Goal: Task Accomplishment & Management: Use online tool/utility

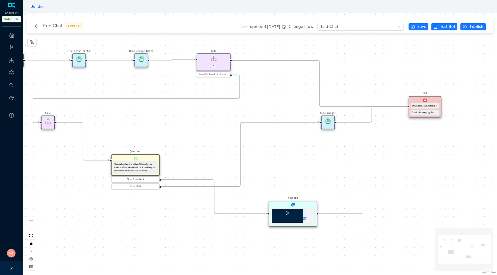
drag, startPoint x: 332, startPoint y: 163, endPoint x: 285, endPoint y: 152, distance: 48.8
click at [285, 152] on div "Start End {{test_case_exit_message}} Thanks for stopping by! Rule P haveGetfeed…" at bounding box center [260, 144] width 474 height 262
click at [423, 110] on div "Thanks for stopping by!" at bounding box center [425, 112] width 29 height 5
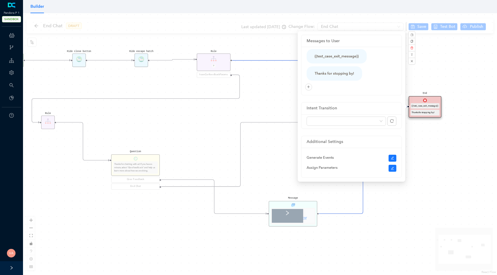
click at [437, 170] on div "Start End {{test_case_exit_message}} Thanks for stopping by! Rule P haveGetfeed…" at bounding box center [260, 144] width 474 height 262
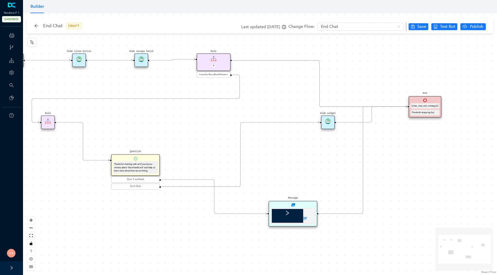
click at [426, 99] on img at bounding box center [425, 101] width 4 height 4
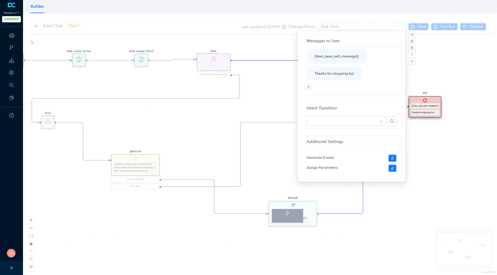
click at [32, 29] on div "Start End {{test_case_exit_message}} Thanks for stopping by! Rule P haveGetfeed…" at bounding box center [260, 144] width 474 height 262
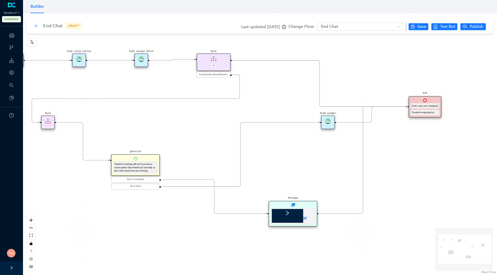
click at [35, 27] on icon "arrow-left" at bounding box center [37, 26] width 4 height 4
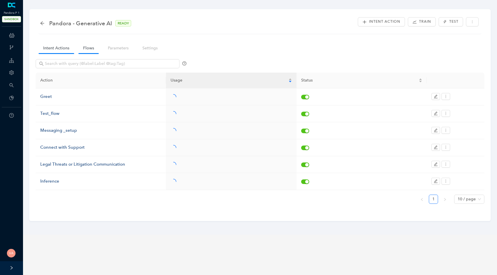
click at [82, 48] on link "Flows" at bounding box center [89, 48] width 20 height 11
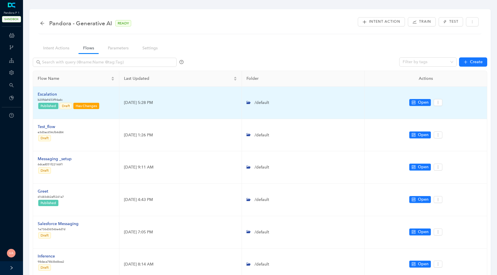
click at [49, 95] on div "Escalation" at bounding box center [69, 94] width 62 height 6
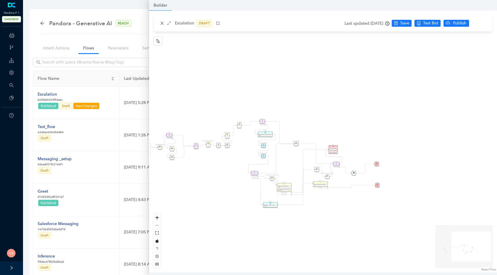
drag, startPoint x: 373, startPoint y: 150, endPoint x: 250, endPoint y: 171, distance: 124.2
click at [251, 171] on div "Data Table Start Rule P IsAvailable Rule newContact Get Contact details First N…" at bounding box center [323, 142] width 348 height 262
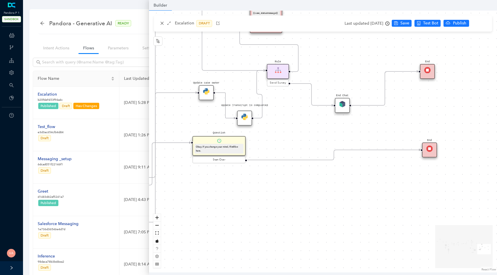
drag, startPoint x: 390, startPoint y: 171, endPoint x: 497, endPoint y: 144, distance: 110.1
click at [497, 144] on div "Data Table Start Rule P IsAvailable Rule newContact Get Contact details First N…" at bounding box center [323, 142] width 348 height 262
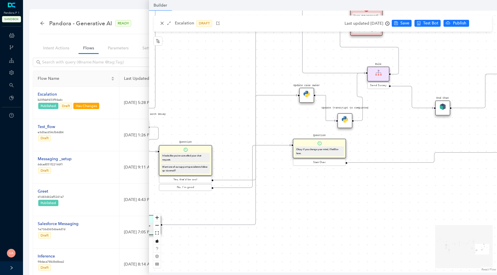
drag, startPoint x: 309, startPoint y: 179, endPoint x: 409, endPoint y: 182, distance: 100.1
click at [409, 182] on div "Data Table Start Rule P IsAvailable Rule newContact Get Contact details First N…" at bounding box center [323, 142] width 348 height 262
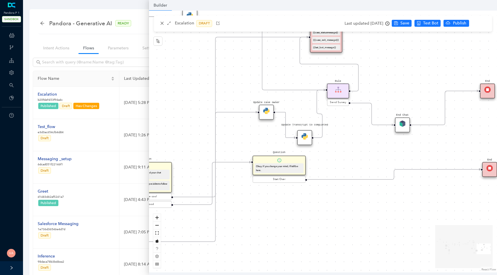
drag, startPoint x: 297, startPoint y: 179, endPoint x: 251, endPoint y: 196, distance: 48.9
click at [251, 196] on div "Data Table Start Rule P IsAvailable Rule newContact Get Contact details First N…" at bounding box center [323, 142] width 348 height 262
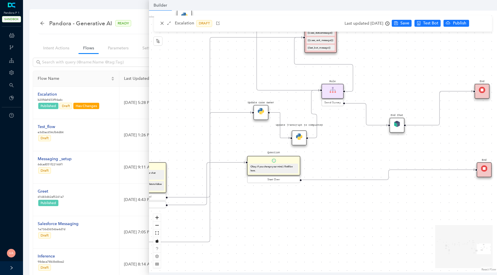
click at [481, 87] on div "End" at bounding box center [482, 91] width 15 height 15
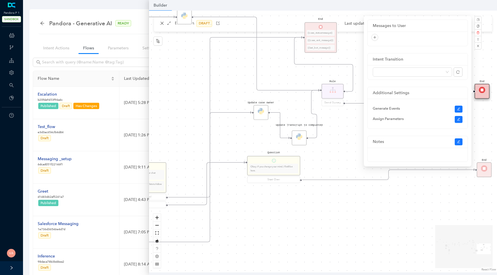
scroll to position [5, 0]
click at [428, 198] on div "Data Table Start Rule P IsAvailable Rule newContact Get Contact details First N…" at bounding box center [323, 142] width 348 height 262
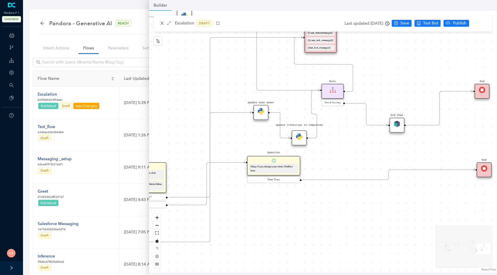
click at [482, 170] on img at bounding box center [484, 169] width 6 height 6
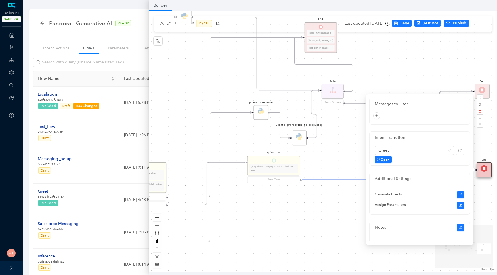
click at [347, 150] on div "Data Table Start Rule P IsAvailable Rule newContact Get Contact details First N…" at bounding box center [323, 142] width 348 height 262
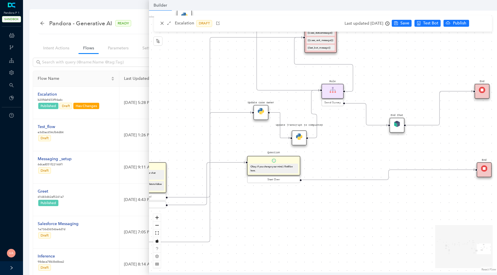
click at [484, 91] on img at bounding box center [482, 90] width 6 height 6
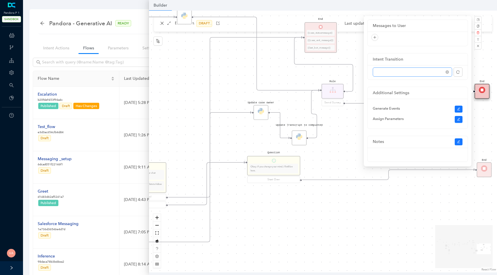
click at [412, 69] on span at bounding box center [412, 72] width 72 height 9
click at [334, 134] on div "Data Table Start Rule P IsAvailable Rule newContact Get Contact details First N…" at bounding box center [323, 142] width 348 height 262
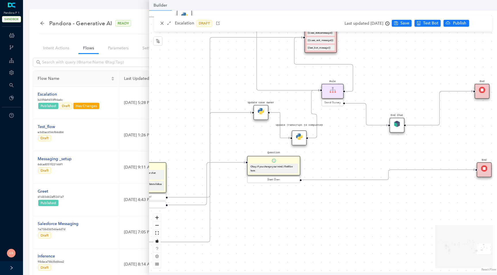
click at [481, 90] on img at bounding box center [482, 90] width 6 height 6
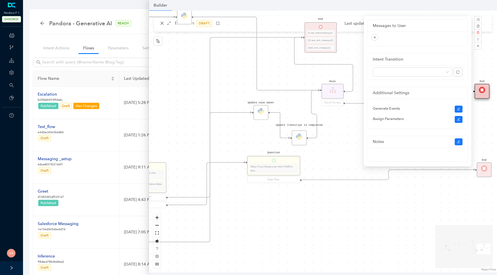
click at [342, 125] on div "Data Table Start Rule P IsAvailable Rule newContact Get Contact details First N…" at bounding box center [323, 142] width 348 height 262
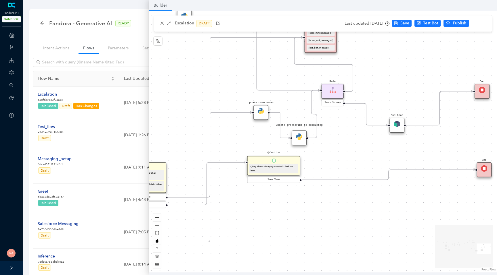
click at [391, 126] on div "End Chat" at bounding box center [397, 125] width 15 height 15
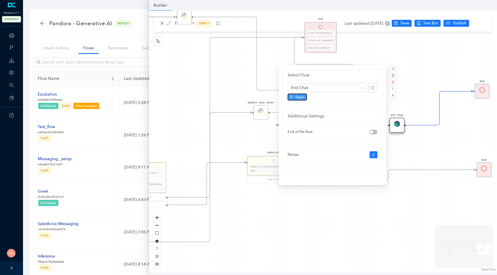
click at [298, 94] on button "Open" at bounding box center [297, 97] width 19 height 7
click at [177, 70] on div "Data Table Start Rule P IsAvailable Rule newContact Get Contact details First N…" at bounding box center [323, 142] width 348 height 262
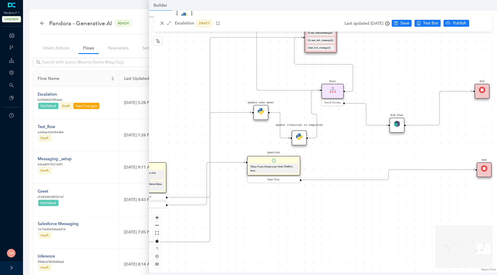
click at [384, 60] on div "Data Table Start Rule P IsAvailable Rule newContact Get Contact details First N…" at bounding box center [323, 142] width 348 height 262
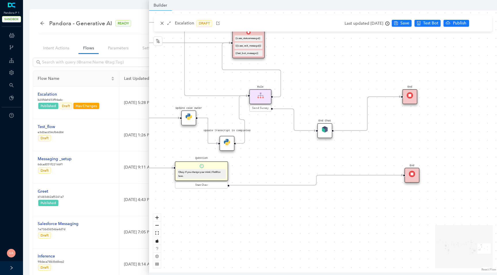
drag, startPoint x: 390, startPoint y: 75, endPoint x: 318, endPoint y: 80, distance: 72.4
click at [318, 80] on div "Data Table Start Rule P IsAvailable Rule newContact Get Contact details First N…" at bounding box center [323, 142] width 348 height 262
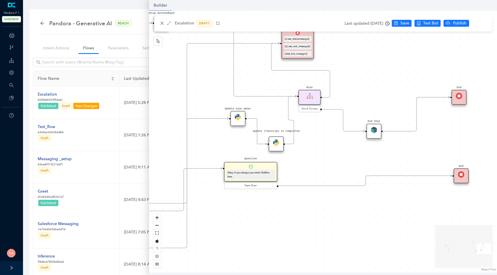
drag, startPoint x: 289, startPoint y: 154, endPoint x: 344, endPoint y: 154, distance: 54.9
click at [344, 154] on div "Data Table Start Rule P IsAvailable Rule newContact Get Contact details First N…" at bounding box center [323, 142] width 348 height 262
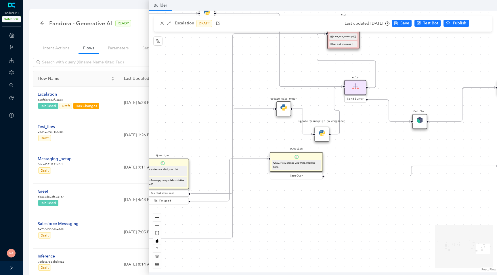
drag, startPoint x: 320, startPoint y: 155, endPoint x: 370, endPoint y: 145, distance: 51.3
click at [369, 145] on div "Data Table Start Rule P IsAvailable Rule newContact Get Contact details First N…" at bounding box center [323, 142] width 348 height 262
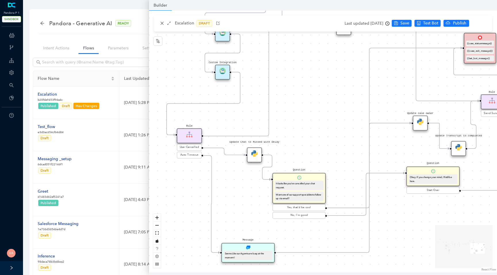
drag, startPoint x: 215, startPoint y: 134, endPoint x: 344, endPoint y: 146, distance: 130.0
click at [344, 146] on div "Data Table Start Rule P IsAvailable Rule newContact Get Contact details First N…" at bounding box center [323, 142] width 348 height 262
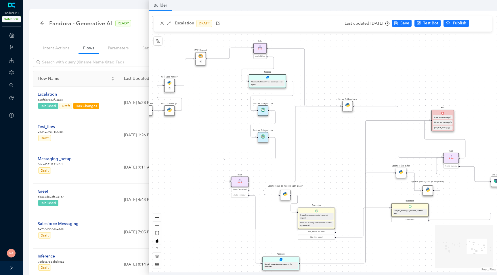
drag, startPoint x: 337, startPoint y: 102, endPoint x: 339, endPoint y: 146, distance: 44.6
click at [339, 146] on div "Data Table Start Rule P IsAvailable Rule newContact Get Contact details First N…" at bounding box center [323, 142] width 348 height 262
click at [261, 135] on img at bounding box center [263, 136] width 4 height 4
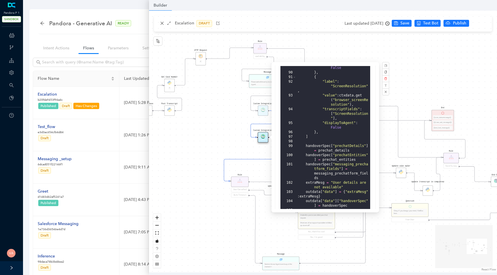
scroll to position [116, 0]
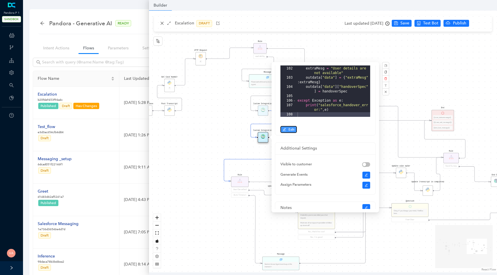
click at [288, 130] on button "Edit" at bounding box center [288, 129] width 16 height 7
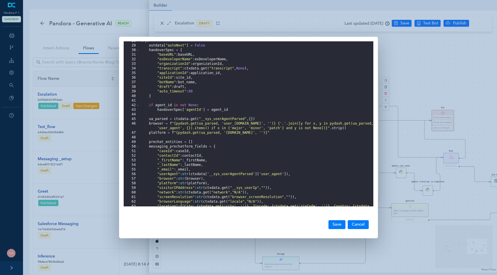
scroll to position [143, 0]
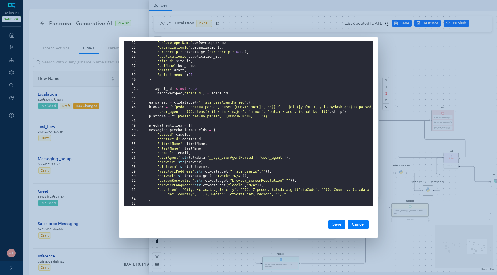
click at [181, 181] on div ""esDeveloperName" : esDeveloperName , "organizationId" : organizationId , "tran…" at bounding box center [256, 128] width 234 height 175
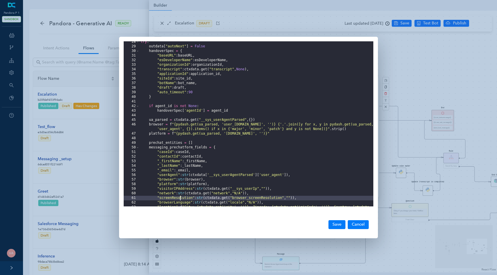
scroll to position [112, 0]
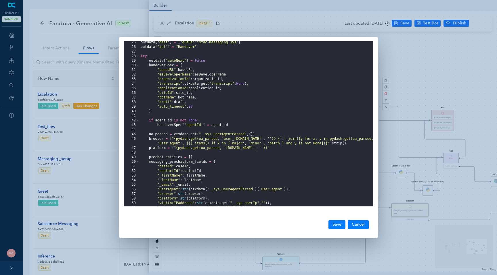
click at [164, 90] on div "outdata [ "dest" ] = { "queue" : "sfdc-messaging.sys" } outdata [ "tpl" ] = "Ha…" at bounding box center [256, 127] width 234 height 175
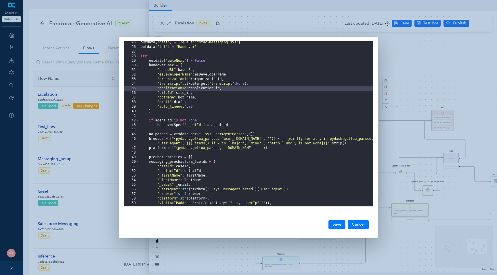
click at [165, 94] on div "outdata [ "dest" ] = { "queue" : "sfdc-messaging.sys" } outdata [ "tpl" ] = "Ha…" at bounding box center [256, 127] width 234 height 175
click at [181, 91] on div "outdata [ "dest" ] = { "queue" : "sfdc-messaging.sys" } outdata [ "tpl" ] = "Ha…" at bounding box center [256, 127] width 234 height 175
click at [181, 93] on div "outdata [ "dest" ] = { "queue" : "sfdc-messaging.sys" } outdata [ "tpl" ] = "Ha…" at bounding box center [256, 127] width 234 height 175
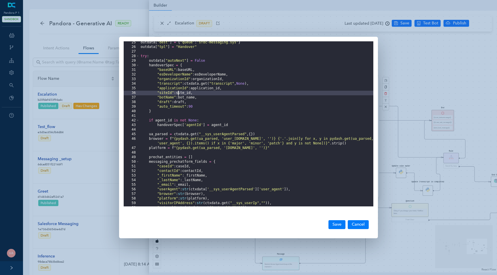
click at [181, 93] on div "outdata [ "dest" ] = { "queue" : "sfdc-messaging.sys" } outdata [ "tpl" ] = "Ha…" at bounding box center [256, 127] width 234 height 175
click at [166, 92] on div "outdata [ "dest" ] = { "queue" : "sfdc-messaging.sys" } outdata [ "tpl" ] = "Ha…" at bounding box center [256, 127] width 234 height 175
click at [184, 94] on div "outdata [ "dest" ] = { "queue" : "sfdc-messaging.sys" } outdata [ "tpl" ] = "Ha…" at bounding box center [256, 127] width 234 height 175
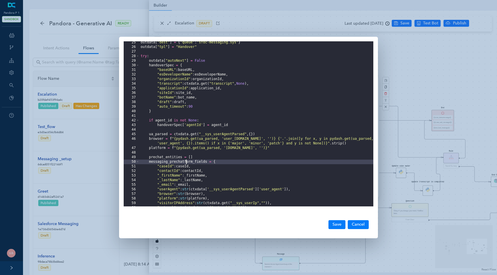
click at [185, 162] on div "outdata [ "dest" ] = { "queue" : "sfdc-messaging.sys" } outdata [ "tpl" ] = "Ha…" at bounding box center [256, 127] width 234 height 175
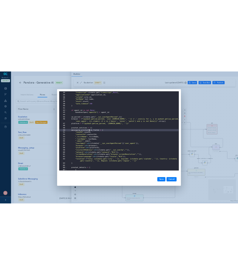
scroll to position [151, 0]
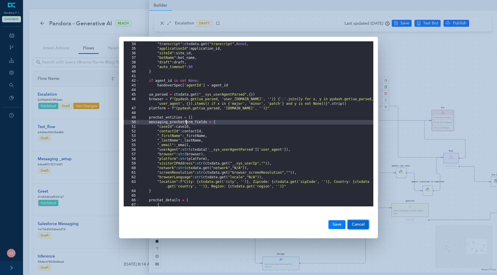
click at [365, 224] on button "Cancel" at bounding box center [358, 225] width 21 height 9
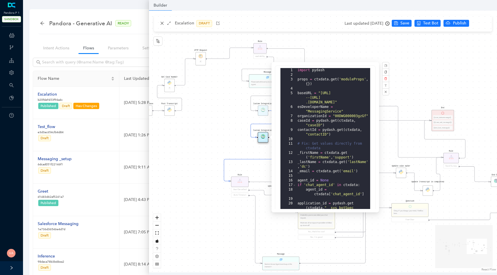
click at [53, 33] on div "Pandora - Generative AI READY Intent Action Train Test" at bounding box center [260, 25] width 443 height 18
click at [79, 37] on div "Pandora - Generative AI READY Intent Action Train Test Intent Actions Flows Par…" at bounding box center [259, 228] width 461 height 439
click at [163, 24] on div "Data Table Start Rule P IsAvailable Rule newContact Get Contact details First N…" at bounding box center [323, 142] width 348 height 262
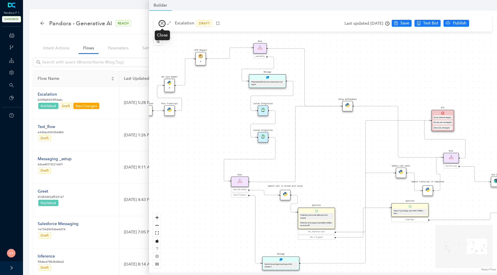
click at [161, 24] on icon "close" at bounding box center [162, 23] width 4 height 4
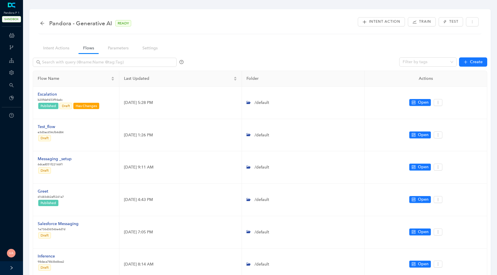
click at [93, 33] on div "Pandora - Generative AI READY Intent Action Train Test" at bounding box center [260, 25] width 443 height 18
click at [43, 24] on icon "arrow-left" at bounding box center [42, 23] width 5 height 5
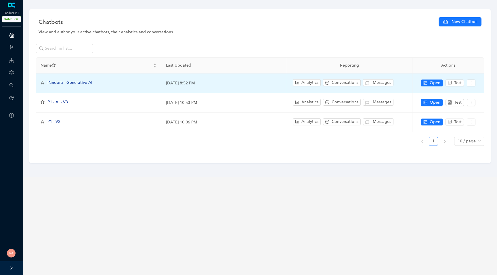
click at [79, 83] on span "Pandora - Generative AI" at bounding box center [69, 82] width 45 height 5
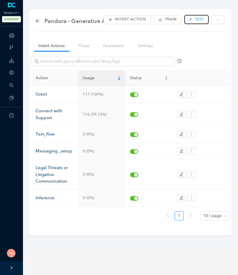
click at [197, 21] on span "Test" at bounding box center [199, 19] width 9 height 5
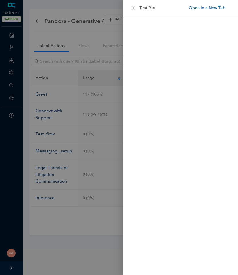
click at [210, 5] on link "Open in a New Tab" at bounding box center [207, 8] width 37 height 6
click at [57, 18] on div at bounding box center [119, 137] width 238 height 275
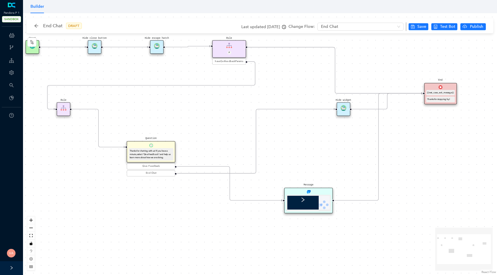
drag, startPoint x: 316, startPoint y: 99, endPoint x: 297, endPoint y: 81, distance: 25.8
click at [297, 81] on div "Start End {{test_case_exit_message}} Thanks for stopping by! Rule P haveGetfeed…" at bounding box center [260, 144] width 474 height 262
click at [344, 110] on div "Hide widget" at bounding box center [344, 109] width 14 height 14
click at [344, 110] on div "Hide widget" at bounding box center [344, 108] width 14 height 14
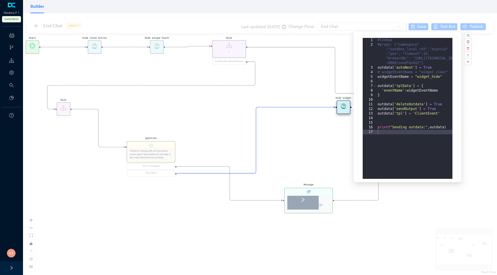
click at [311, 137] on div "Start End {{test_case_exit_message}} Thanks for stopping by! Rule P haveGetfeed…" at bounding box center [260, 144] width 474 height 262
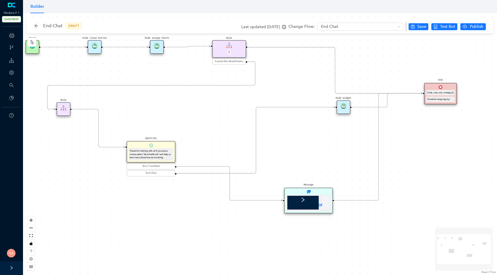
click at [346, 110] on div "Hide widget" at bounding box center [344, 108] width 14 height 14
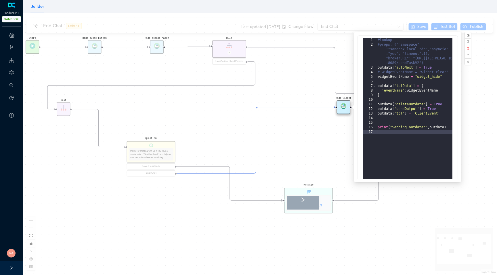
click at [307, 140] on div "Start End {{test_case_exit_message}} Thanks for stopping by! Rule P haveGetfeed…" at bounding box center [260, 144] width 474 height 262
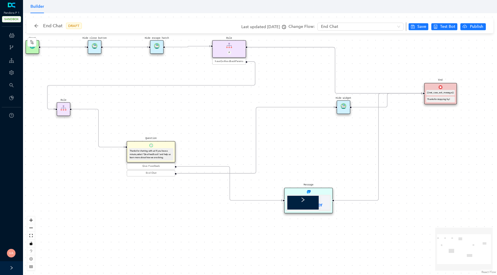
click at [343, 110] on div "Hide widget" at bounding box center [344, 108] width 14 height 14
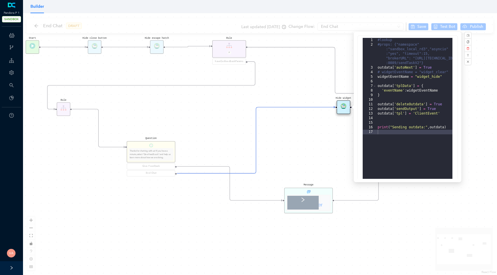
click at [331, 144] on div "Start End {{test_case_exit_message}} Thanks for stopping by! Rule P haveGetfeed…" at bounding box center [260, 144] width 474 height 262
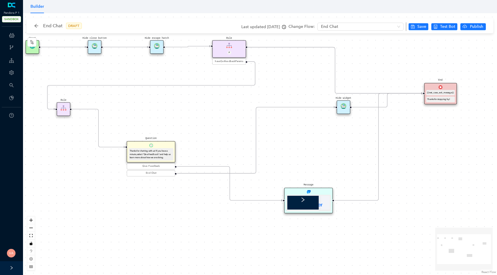
click at [342, 110] on div "Hide widget" at bounding box center [344, 108] width 14 height 14
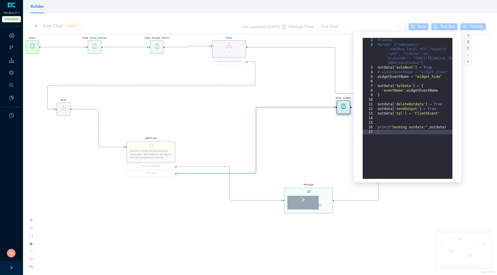
click at [422, 235] on div "Start End {{test_case_exit_message}} Thanks for stopping by! Rule P haveGetfeed…" at bounding box center [260, 144] width 474 height 262
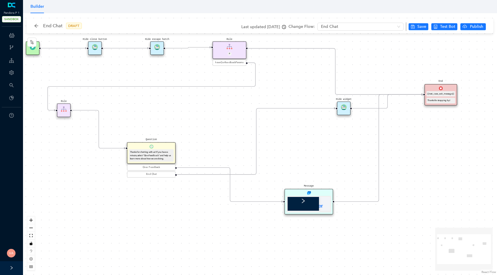
drag, startPoint x: 421, startPoint y: 133, endPoint x: 429, endPoint y: 153, distance: 21.9
click at [429, 153] on div "Start End {{test_case_exit_message}} Thanks for stopping by! Rule P haveGetfeed…" at bounding box center [260, 144] width 474 height 262
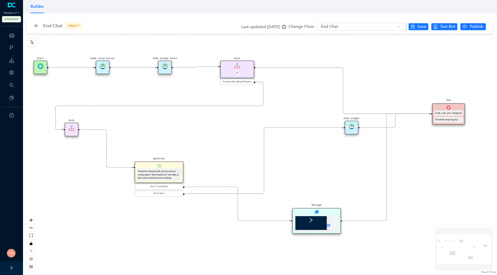
click at [352, 130] on div "Hide widget" at bounding box center [352, 128] width 14 height 14
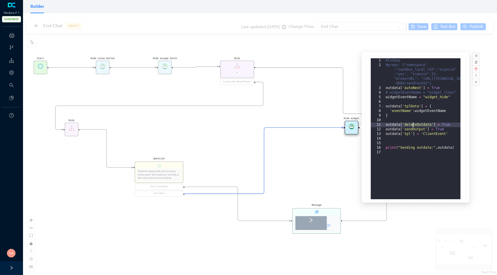
click at [412, 125] on div "#lookup #props: {"namespace" :"sandbox_local_rd3","asyncio" :"yes", "timeout":1…" at bounding box center [422, 145] width 76 height 175
click at [408, 130] on div "#lookup #props: {"namespace" :"sandbox_local_rd3","asyncio" :"yes", "timeout":1…" at bounding box center [422, 145] width 76 height 175
click at [405, 133] on div "#lookup #props: {"namespace" :"sandbox_local_rd3","asyncio" :"yes", "timeout":1…" at bounding box center [422, 145] width 76 height 175
click at [416, 148] on div "#lookup #props: {"namespace" :"sandbox_local_rd3","asyncio" :"yes", "timeout":1…" at bounding box center [422, 145] width 76 height 175
click at [411, 97] on div "#lookup #props: {"namespace" :"sandbox_local_rd3","asyncio" :"yes", "timeout":1…" at bounding box center [422, 145] width 76 height 175
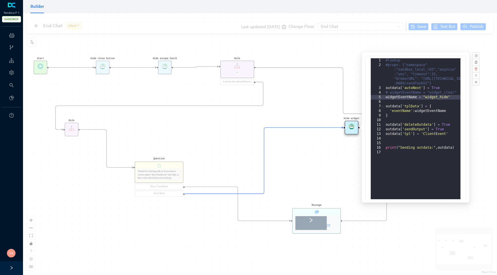
click at [431, 99] on div "#lookup #props: {"namespace" :"sandbox_local_rd3","asyncio" :"yes", "timeout":1…" at bounding box center [422, 145] width 76 height 175
click at [408, 97] on div "#lookup #props: {"namespace" :"sandbox_local_rd3","asyncio" :"yes", "timeout":1…" at bounding box center [422, 145] width 76 height 175
click at [439, 98] on div "#lookup #props: {"namespace" :"sandbox_local_rd3","asyncio" :"yes", "timeout":1…" at bounding box center [422, 145] width 76 height 175
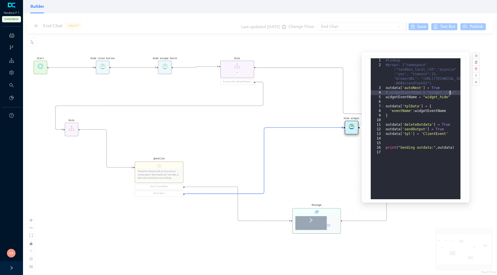
click at [449, 93] on div "#lookup #props: {"namespace" :"sandbox_local_rd3","asyncio" :"yes", "timeout":1…" at bounding box center [422, 145] width 76 height 175
click at [414, 92] on div "#lookup #props: {"namespace" :"sandbox_local_rd3","asyncio" :"yes", "timeout":1…" at bounding box center [422, 145] width 76 height 175
click at [438, 97] on div "#lookup #props: {"namespace" :"sandbox_local_rd3","asyncio" :"yes", "timeout":1…" at bounding box center [422, 145] width 76 height 175
click at [442, 94] on div "#lookup #props: {"namespace" :"sandbox_local_rd3","asyncio" :"yes", "timeout":1…" at bounding box center [422, 145] width 76 height 175
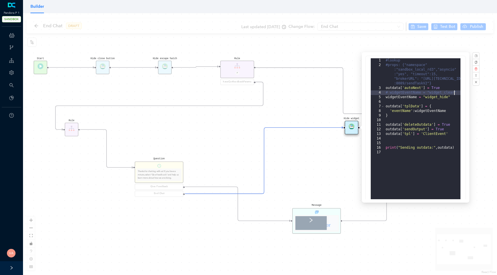
click at [442, 94] on div "#lookup #props: {"namespace" :"sandbox_local_rd3","asyncio" :"yes", "timeout":1…" at bounding box center [422, 145] width 76 height 175
click at [443, 97] on div "#lookup #props: {"namespace" :"sandbox_local_rd3","asyncio" :"yes", "timeout":1…" at bounding box center [422, 145] width 76 height 175
click at [411, 92] on div "#lookup #props: {"namespace" :"sandbox_local_rd3","asyncio" :"yes", "timeout":1…" at bounding box center [422, 145] width 76 height 175
click at [432, 95] on div "#lookup #props: {"namespace" :"sandbox_local_rd3","asyncio" :"yes", "timeout":1…" at bounding box center [422, 145] width 76 height 175
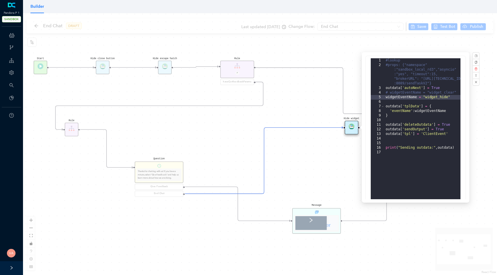
click at [315, 184] on div "Start End {{test_case_exit_message}} Thanks for stopping by! Rule P haveGetfeed…" at bounding box center [260, 144] width 474 height 262
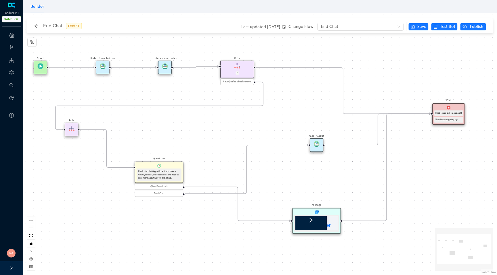
drag, startPoint x: 350, startPoint y: 128, endPoint x: 311, endPoint y: 144, distance: 42.1
click at [313, 144] on img at bounding box center [316, 144] width 6 height 6
click at [311, 144] on img at bounding box center [311, 144] width 6 height 6
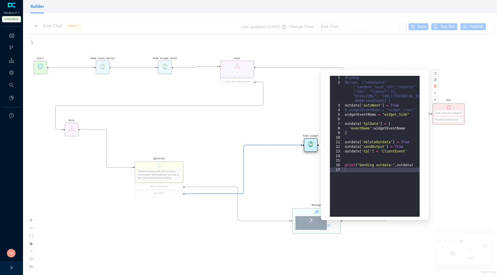
click at [260, 129] on div "Start End {{test_case_exit_message}} Thanks for stopping by! Rule P haveGetfeed…" at bounding box center [260, 144] width 474 height 262
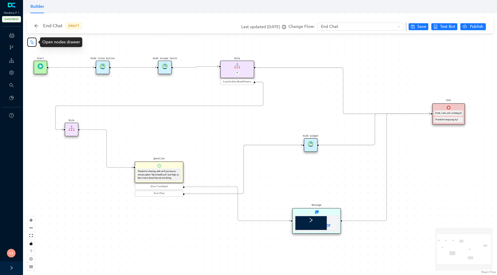
click at [33, 42] on icon "node-index" at bounding box center [32, 42] width 5 height 5
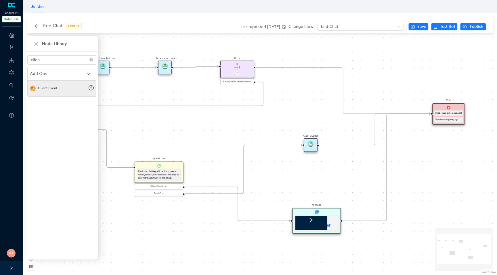
type input "clien"
click at [41, 88] on div "Client Event" at bounding box center [47, 88] width 19 height 5
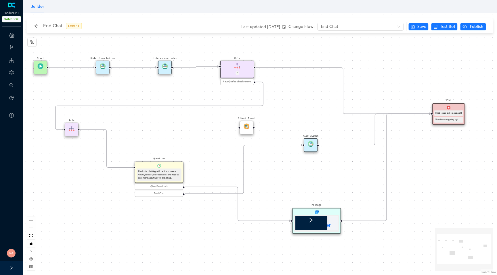
click at [248, 129] on img at bounding box center [247, 127] width 6 height 6
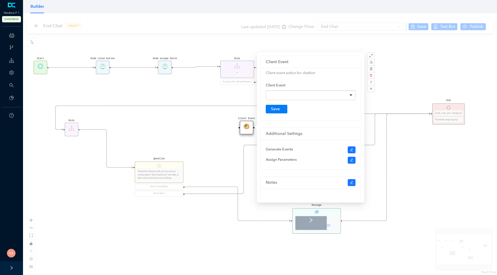
click at [316, 94] on div at bounding box center [311, 96] width 90 height 10
click at [277, 109] on button "Submit" at bounding box center [277, 109] width 22 height 9
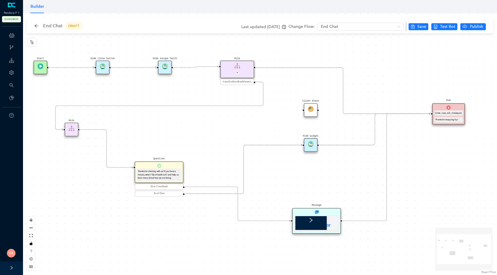
drag, startPoint x: 244, startPoint y: 124, endPoint x: 307, endPoint y: 112, distance: 63.6
click at [307, 112] on div "Client Event" at bounding box center [311, 111] width 14 height 14
click at [306, 147] on div "Hide widget" at bounding box center [311, 146] width 14 height 14
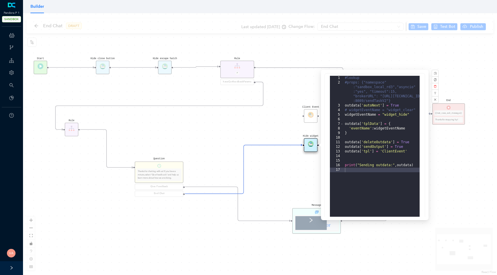
click at [453, 82] on div "Start End {{test_case_exit_message}} Thanks for stopping by! Rule P haveGetfeed…" at bounding box center [260, 144] width 474 height 262
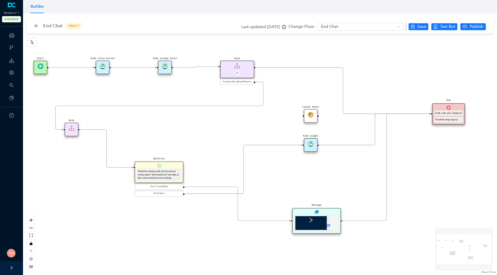
click at [269, 145] on icon "Edge from reactflownode_6b91d6c1-09af-4404-8d1c-4d7a31968357 to 71f937d3-9362-6…" at bounding box center [243, 169] width 117 height 49
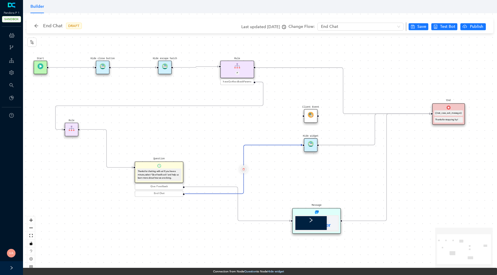
click at [244, 166] on button "Edge from reactflownode_6b91d6c1-09af-4404-8d1c-4d7a31968357 to 71f937d3-9362-6…" at bounding box center [244, 170] width 8 height 8
click at [275, 156] on span "Yes" at bounding box center [278, 155] width 6 height 6
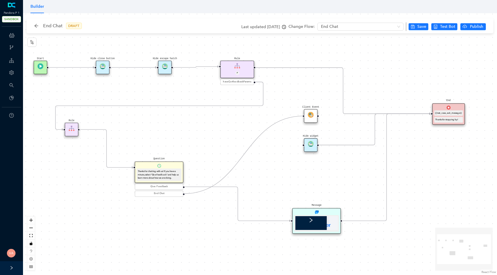
drag, startPoint x: 184, startPoint y: 194, endPoint x: 299, endPoint y: 116, distance: 138.9
click at [299, 116] on div "Start End {{test_case_exit_message}} Thanks for stopping by! Rule P haveGetfeed…" at bounding box center [260, 144] width 474 height 262
click at [336, 144] on icon "Edge from 71f937d3-9362-6b46-2a34-d90da2249857 to d14bfa58-7377-1626-f601-15d27…" at bounding box center [375, 129] width 112 height 31
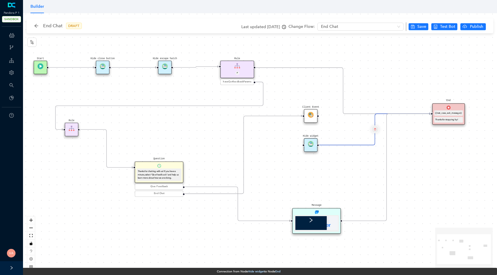
click at [376, 129] on icon "delete" at bounding box center [375, 129] width 2 height 5
click at [406, 114] on span "Yes" at bounding box center [409, 115] width 6 height 6
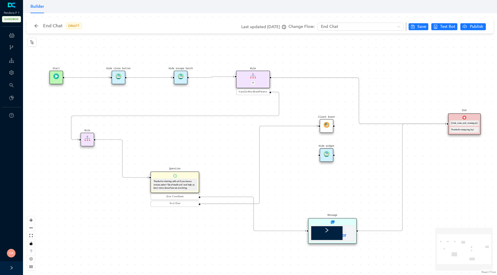
drag, startPoint x: 319, startPoint y: 116, endPoint x: 327, endPoint y: 128, distance: 14.8
click at [327, 128] on div "Start End {{test_case_exit_message}} Thanks for stopping by! Rule P haveGetfeed…" at bounding box center [260, 144] width 474 height 262
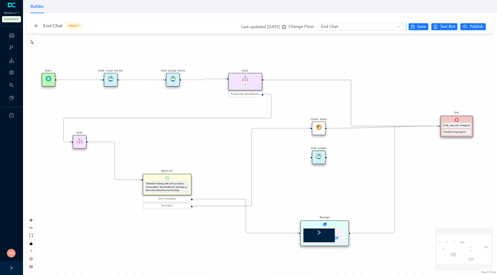
drag, startPoint x: 326, startPoint y: 128, endPoint x: 440, endPoint y: 125, distance: 114.5
click at [440, 125] on div "Start End {{test_case_exit_message}} Thanks for stopping by! Rule P haveGetfeed…" at bounding box center [346, 235] width 641 height 355
drag, startPoint x: 318, startPoint y: 125, endPoint x: 276, endPoint y: 173, distance: 64.0
click at [276, 173] on img at bounding box center [278, 174] width 6 height 6
drag, startPoint x: 316, startPoint y: 155, endPoint x: 275, endPoint y: 146, distance: 42.4
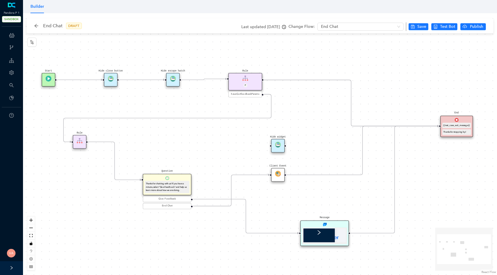
click at [275, 146] on img at bounding box center [278, 145] width 6 height 6
drag, startPoint x: 277, startPoint y: 176, endPoint x: 339, endPoint y: 174, distance: 61.3
click at [339, 174] on div "Client Event" at bounding box center [342, 175] width 14 height 14
click at [422, 27] on span "Save" at bounding box center [421, 27] width 9 height 6
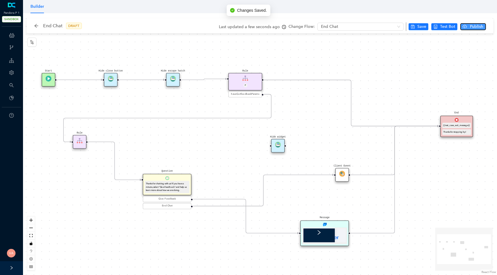
click at [478, 27] on span "Publish" at bounding box center [476, 27] width 14 height 6
click at [492, 50] on button "Yes" at bounding box center [488, 49] width 11 height 7
click at [37, 27] on icon "arrow-left" at bounding box center [36, 26] width 5 height 5
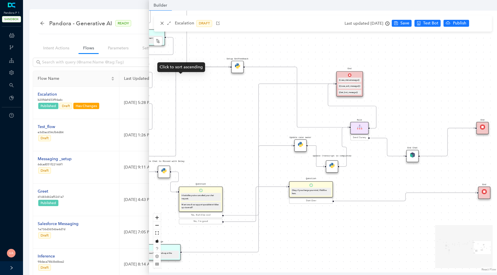
scroll to position [43, 0]
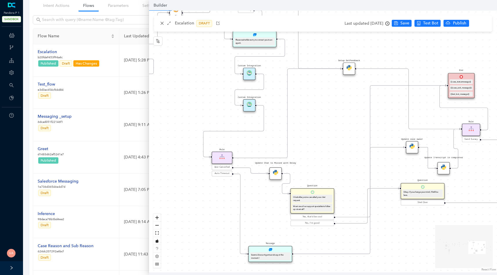
drag, startPoint x: 254, startPoint y: 142, endPoint x: 369, endPoint y: 142, distance: 114.5
click at [369, 142] on div "Data Table Start Rule P IsAvailable Rule newContact Get Contact details First N…" at bounding box center [323, 142] width 348 height 262
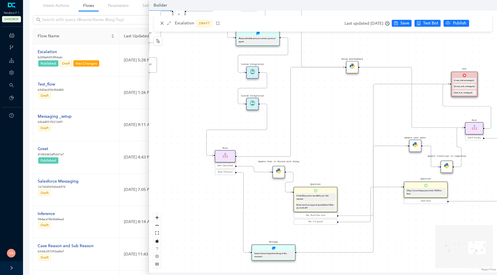
click at [252, 105] on img at bounding box center [252, 102] width 5 height 5
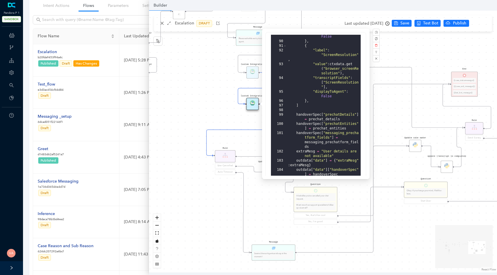
scroll to position [142, 0]
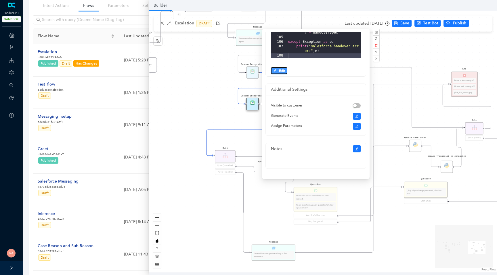
click at [279, 71] on span "Edit" at bounding box center [282, 70] width 6 height 5
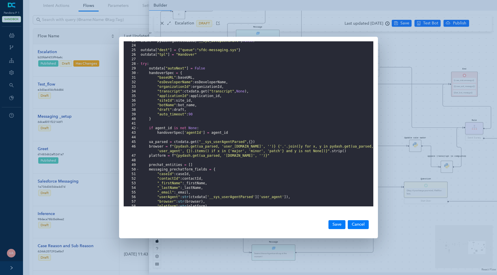
scroll to position [0, 0]
click at [198, 92] on div "draft = pydash . get ( ctxdata , "__sys_botSpec.draft" , False ) outdata [ "des…" at bounding box center [256, 126] width 234 height 175
click at [207, 91] on div "draft = pydash . get ( ctxdata , "__sys_botSpec.draft" , False ) outdata [ "des…" at bounding box center [256, 126] width 234 height 175
click at [220, 91] on div "draft = pydash . get ( ctxdata , "__sys_botSpec.draft" , False ) outdata [ "des…" at bounding box center [256, 126] width 234 height 175
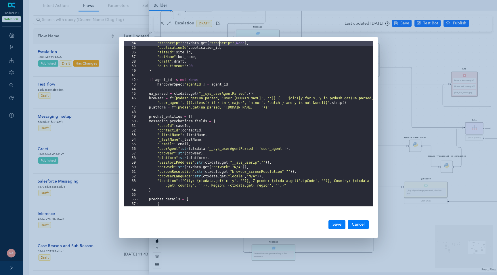
scroll to position [163, 0]
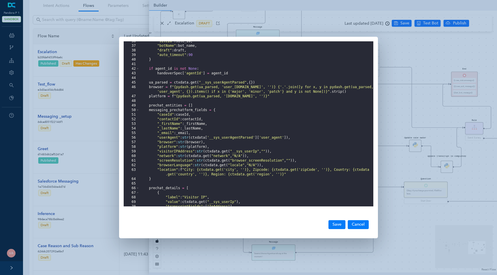
click at [169, 145] on div ""siteId" : site_id , "botName" : bot_name , "draft" : draft , "auto_timeout" : …" at bounding box center [256, 126] width 234 height 175
click at [168, 144] on div ""siteId" : site_id , "botName" : bot_name , "draft" : draft , "auto_timeout" : …" at bounding box center [256, 126] width 234 height 175
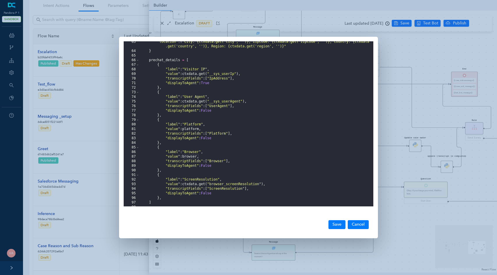
scroll to position [292, 0]
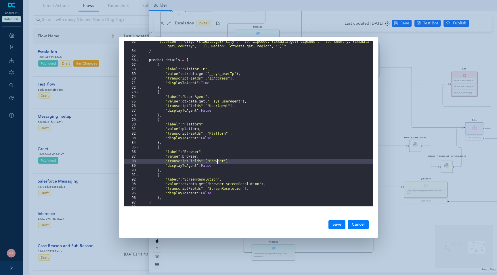
click at [217, 163] on div ""location" : f "City: {ctxdata.get('city', '')}, Zipcode: {ctxdata.get('zipCode…" at bounding box center [256, 129] width 234 height 179
click at [192, 156] on div ""location" : f "City: {ctxdata.get('city', '')}, Zipcode: {ctxdata.get('zipCode…" at bounding box center [256, 129] width 234 height 179
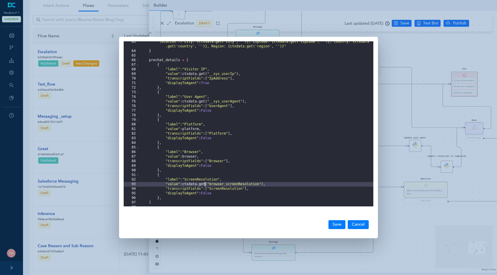
click at [205, 186] on div ""location" : f "City: {ctxdata.get('city', '')}, Zipcode: {ctxdata.get('zipCode…" at bounding box center [256, 129] width 234 height 179
drag, startPoint x: 184, startPoint y: 186, endPoint x: 265, endPoint y: 185, distance: 80.8
click at [265, 185] on div ""location" : f "City: {ctxdata.get('city', '')}, Zipcode: {ctxdata.get('zipCode…" at bounding box center [256, 129] width 234 height 179
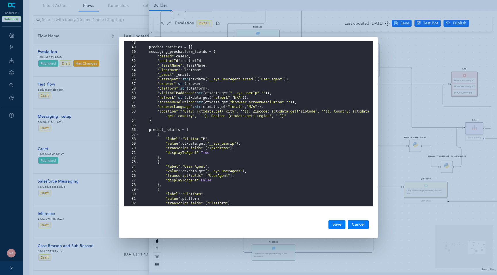
scroll to position [219, 0]
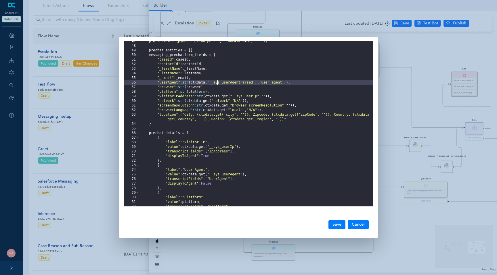
click at [216, 81] on div "platform = f "{pydash.get(ua_parsed, 'os.family', '')}" prechat_entities = [ ] …" at bounding box center [256, 126] width 234 height 175
click at [245, 85] on div "platform = f "{pydash.get(ua_parsed, 'os.family', '')}" prechat_entities = [ ] …" at bounding box center [256, 126] width 234 height 175
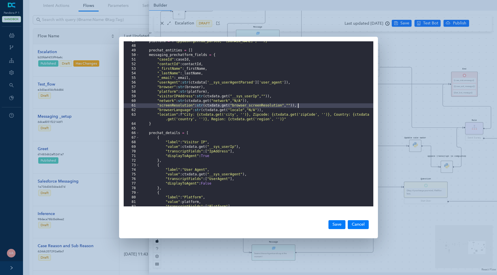
drag, startPoint x: 199, startPoint y: 106, endPoint x: 298, endPoint y: 107, distance: 99.5
click at [298, 107] on div "platform = f "{pydash.get(ua_parsed, 'os.family', '')}" prechat_entities = [ ] …" at bounding box center [256, 126] width 234 height 175
click at [212, 79] on div "platform = f "{pydash.get(ua_parsed, 'os.family', '')}" prechat_entities = [ ] …" at bounding box center [256, 126] width 234 height 175
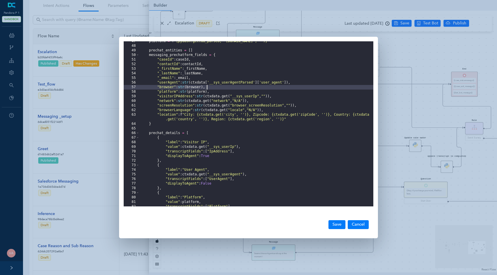
click at [206, 88] on div "platform = f "{pydash.get(ua_parsed, 'os.family', '')}" prechat_entities = [ ] …" at bounding box center [256, 126] width 234 height 175
click at [205, 87] on div "platform = f "{pydash.get(ua_parsed, 'os.family', '')}" prechat_entities = [ ] …" at bounding box center [256, 126] width 234 height 175
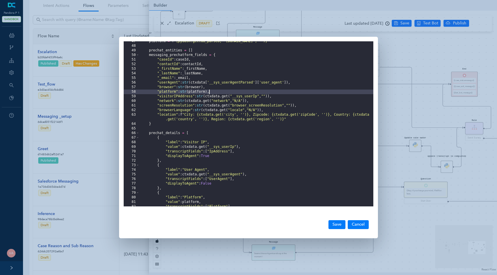
click at [208, 91] on div "platform = f "{pydash.get(ua_parsed, 'os.family', '')}" prechat_entities = [ ] …" at bounding box center [256, 126] width 234 height 175
click at [208, 99] on div "platform = f "{pydash.get(ua_parsed, 'os.family', '')}" prechat_entities = [ ] …" at bounding box center [256, 126] width 234 height 175
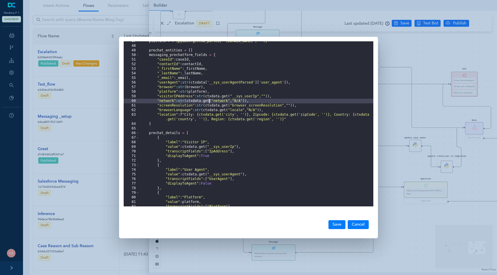
click at [214, 96] on div "platform = f "{pydash.get(ua_parsed, 'os.family', '')}" prechat_entities = [ ] …" at bounding box center [256, 126] width 234 height 175
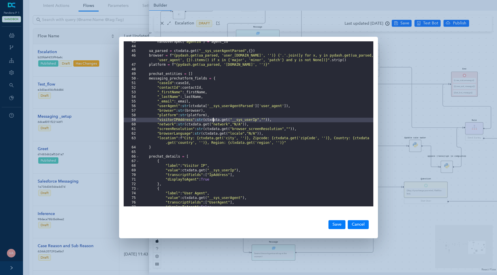
scroll to position [192, 0]
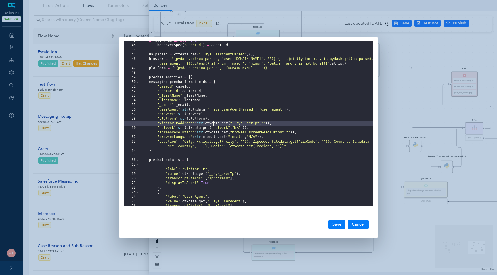
click at [218, 83] on div "if agent_id is not None : handoverSpec [ 'agentId' ] = agent_id ua_parsed = ctx…" at bounding box center [256, 126] width 234 height 175
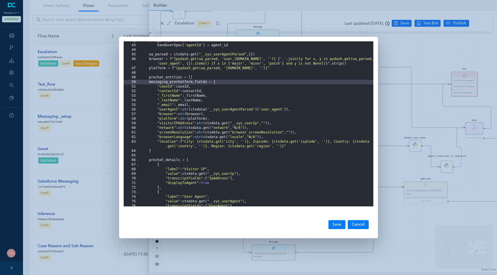
click at [301, 133] on div "if agent_id is not None : handoverSpec [ 'agentId' ] = agent_id ua_parsed = ctx…" at bounding box center [256, 126] width 234 height 175
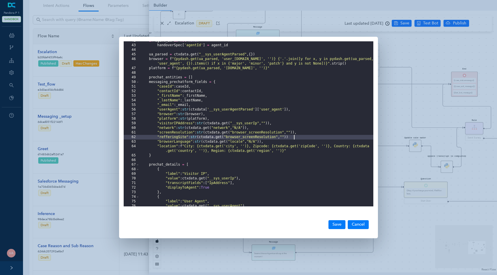
click at [261, 136] on div "if agent_id is not None : handoverSpec [ 'agentId' ] = agent_id ua_parsed = ctx…" at bounding box center [256, 126] width 234 height 175
click at [270, 136] on div "if agent_id is not None : handoverSpec [ 'agentId' ] = agent_id ua_parsed = ctx…" at bounding box center [256, 126] width 234 height 175
click at [272, 137] on div "if agent_id is not None : handoverSpec [ 'agentId' ] = agent_id ua_parsed = ctx…" at bounding box center [256, 126] width 234 height 175
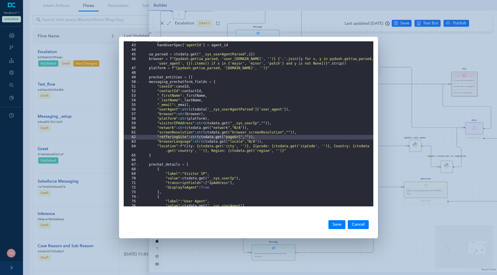
click at [171, 138] on div "if agent_id is not None : handoverSpec [ 'agentId' ] = agent_id ua_parsed = ctx…" at bounding box center [256, 126] width 234 height 175
click at [341, 226] on button "Save" at bounding box center [336, 225] width 17 height 9
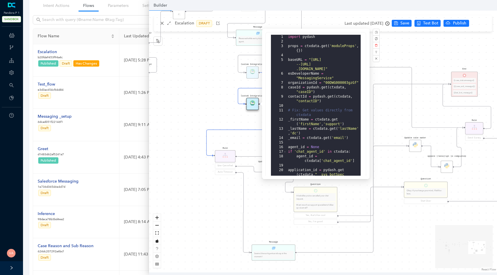
click at [204, 81] on div "Data Table Start Rule P IsAvailable Rule newContact Get Contact details First N…" at bounding box center [323, 142] width 348 height 262
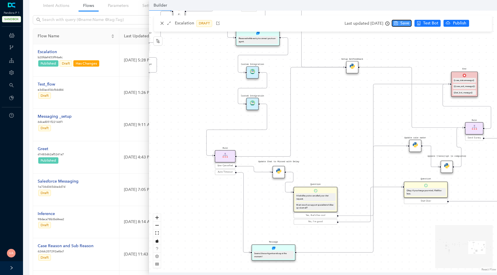
click at [409, 23] on span "Save" at bounding box center [404, 23] width 9 height 6
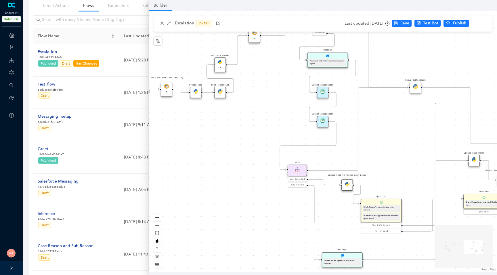
drag, startPoint x: 334, startPoint y: 126, endPoint x: 412, endPoint y: 141, distance: 79.1
click at [411, 141] on div "Data Table Start Rule P IsAvailable Rule newContact Get Contact details First N…" at bounding box center [323, 142] width 348 height 262
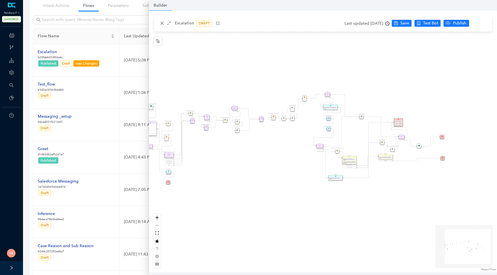
click at [280, 125] on div "Data Table Start Rule P IsAvailable Rule newContact Get Contact details First N…" at bounding box center [323, 142] width 348 height 262
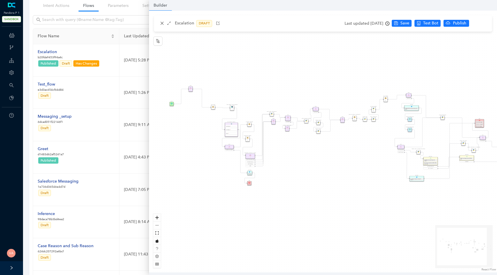
drag, startPoint x: 280, startPoint y: 133, endPoint x: 372, endPoint y: 134, distance: 91.7
click at [372, 134] on div "Data Table Start Rule P IsAvailable Rule newContact Get Contact details First N…" at bounding box center [323, 142] width 348 height 262
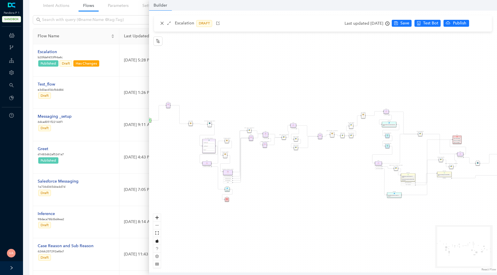
drag, startPoint x: 372, startPoint y: 141, endPoint x: 339, endPoint y: 157, distance: 36.4
click at [339, 157] on div "Data Table Start Rule P IsAvailable Rule newContact Get Contact details First N…" at bounding box center [323, 142] width 348 height 262
click at [431, 23] on span "Test Bot" at bounding box center [430, 23] width 15 height 6
click at [438, 22] on span "Test Bot" at bounding box center [430, 23] width 15 height 6
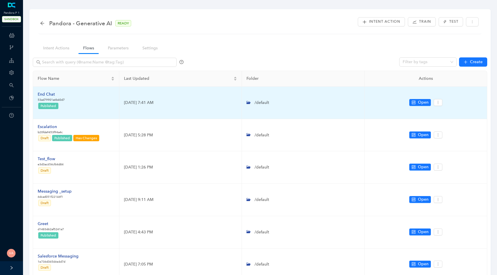
click at [46, 93] on div "End Chat" at bounding box center [51, 94] width 27 height 6
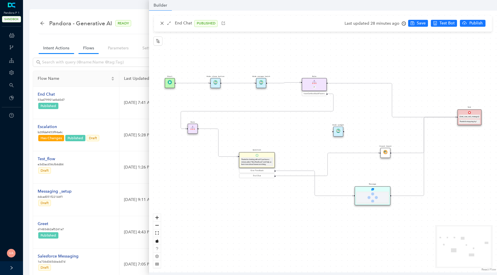
click at [58, 49] on link "Intent Actions" at bounding box center [56, 48] width 35 height 11
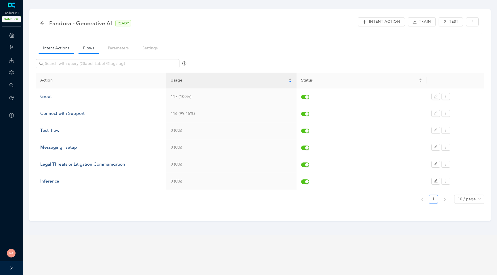
click at [92, 53] on link "Flows" at bounding box center [89, 48] width 20 height 11
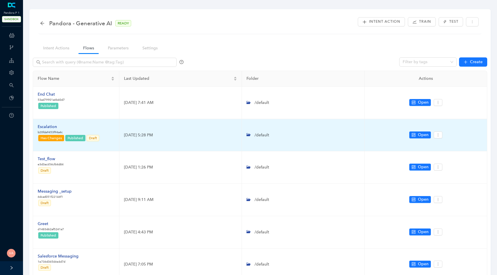
click at [48, 126] on div "Escalation" at bounding box center [69, 127] width 62 height 6
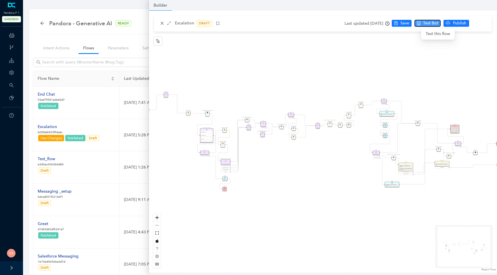
click at [433, 25] on span "Test Bot" at bounding box center [430, 23] width 15 height 6
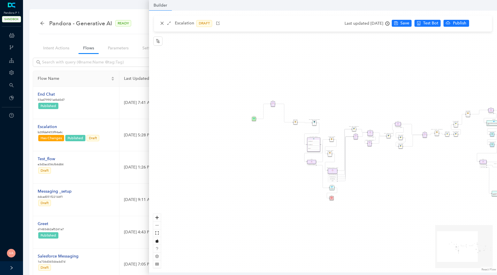
drag, startPoint x: 178, startPoint y: 198, endPoint x: 285, endPoint y: 207, distance: 107.4
click at [285, 207] on div "Data Table Start Rule P IsAvailable Rule newContact Get Contact details First N…" at bounding box center [323, 142] width 348 height 262
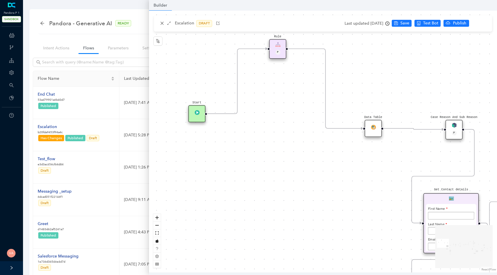
drag, startPoint x: 271, startPoint y: 130, endPoint x: 272, endPoint y: 222, distance: 92.3
click at [272, 222] on div "Data Table Start Rule P IsAvailable Rule newContact Get Contact details First N…" at bounding box center [323, 142] width 348 height 262
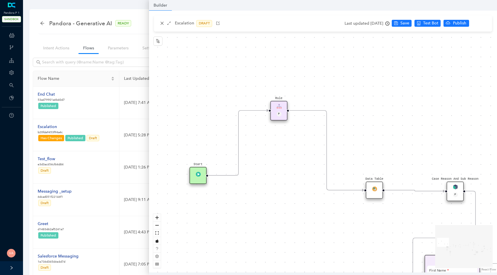
drag, startPoint x: 228, startPoint y: 226, endPoint x: 248, endPoint y: 226, distance: 19.8
click at [248, 226] on div "Data Table Start Rule P IsAvailable Rule newContact Get Contact details First N…" at bounding box center [323, 142] width 348 height 262
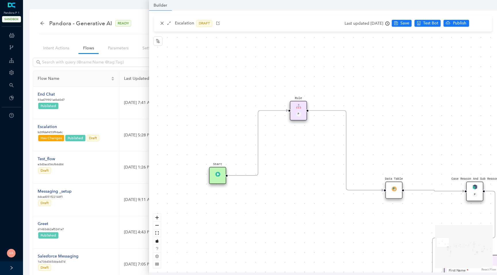
click at [236, 174] on circle "Edge from 6577b64d-8883-25ba-6258-c9d3832830b5 to reactflownode_0ab77fac-4362-4…" at bounding box center [233, 176] width 10 height 10
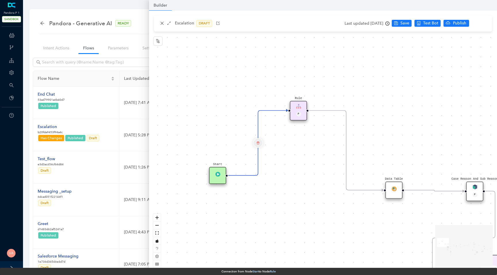
click at [259, 144] on icon "delete" at bounding box center [258, 143] width 3 height 6
click at [290, 127] on span "Yes" at bounding box center [292, 128] width 6 height 6
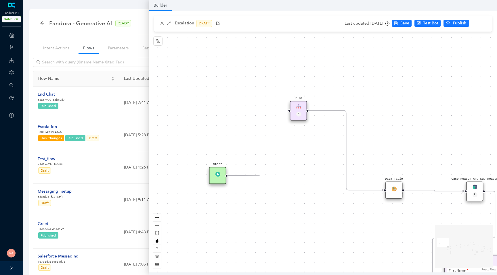
drag, startPoint x: 227, startPoint y: 176, endPoint x: 260, endPoint y: 175, distance: 33.1
click at [260, 175] on div "Data Table Start Rule P IsAvailable Rule newContact Get Contact details First N…" at bounding box center [323, 142] width 348 height 262
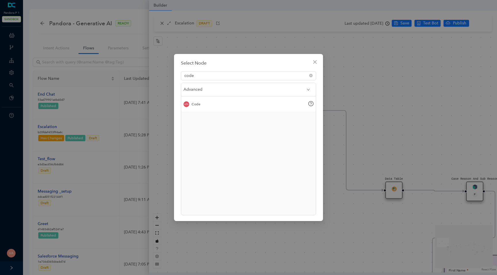
type input "code"
click at [216, 110] on div "Code" at bounding box center [248, 105] width 135 height 16
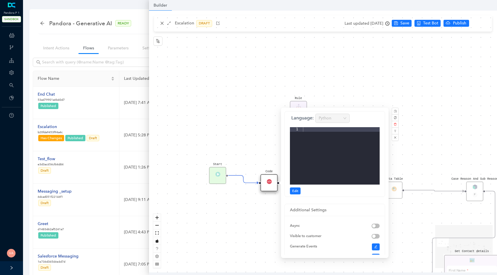
click at [262, 147] on div "Data Table Start Rule P IsAvailable Rule newContact Get Contact details First N…" at bounding box center [323, 142] width 348 height 262
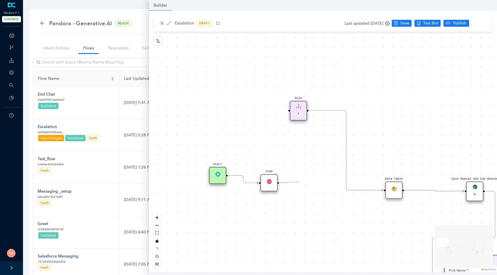
drag, startPoint x: 279, startPoint y: 183, endPoint x: 300, endPoint y: 182, distance: 21.3
click at [300, 182] on div "Data Table Start Rule P IsAvailable Rule newContact Get Contact details First N…" at bounding box center [323, 142] width 348 height 262
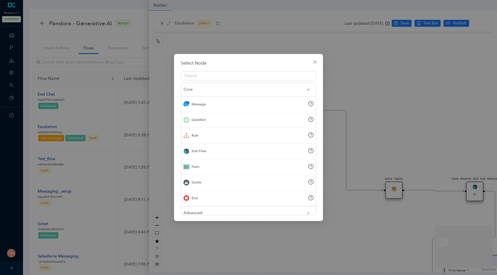
click at [210, 199] on div "End" at bounding box center [248, 199] width 135 height 16
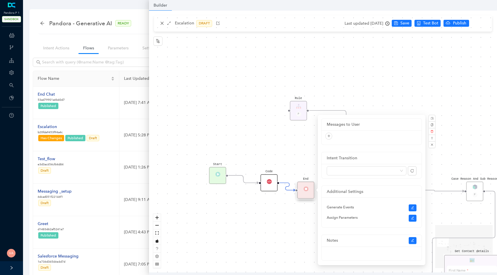
click at [271, 183] on div "Code" at bounding box center [269, 183] width 17 height 17
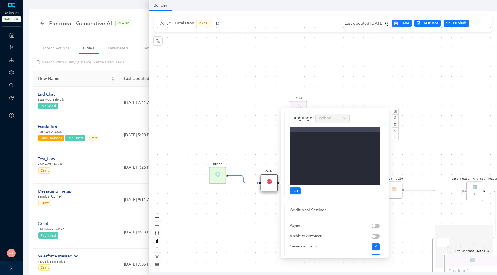
click at [234, 142] on div "Data Table Start Rule P IsAvailable Rule newContact Get Contact details First N…" at bounding box center [323, 142] width 348 height 262
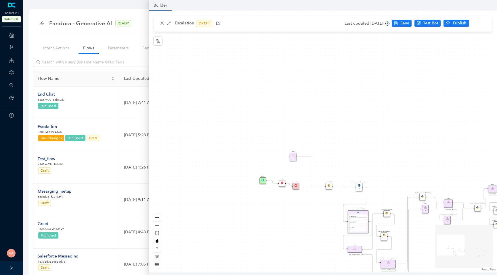
drag, startPoint x: 390, startPoint y: 178, endPoint x: 256, endPoint y: 79, distance: 166.8
click at [256, 79] on div "Data Table Start Rule P IsAvailable Rule newContact Get Contact details First N…" at bounding box center [323, 142] width 348 height 262
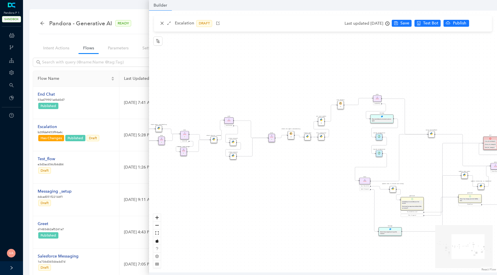
drag, startPoint x: 419, startPoint y: 141, endPoint x: 252, endPoint y: 178, distance: 171.1
click at [252, 178] on div "Data Table Start Rule P IsAvailable Rule newContact Get Contact details First N…" at bounding box center [323, 142] width 348 height 262
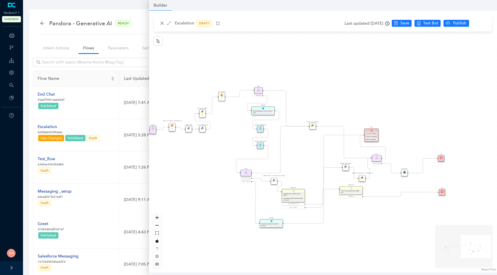
drag, startPoint x: 395, startPoint y: 171, endPoint x: 286, endPoint y: 144, distance: 112.2
click at [286, 144] on div "Data Table Start Rule P IsAvailable Rule newContact Get Contact details First N…" at bounding box center [323, 142] width 348 height 262
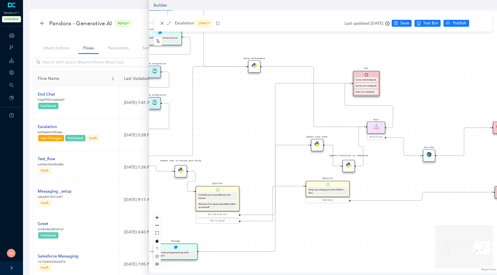
drag, startPoint x: 379, startPoint y: 96, endPoint x: 426, endPoint y: 90, distance: 46.9
click at [426, 89] on div "Data Table Start Rule P IsAvailable Rule newContact Get Contact details First N…" at bounding box center [323, 142] width 348 height 262
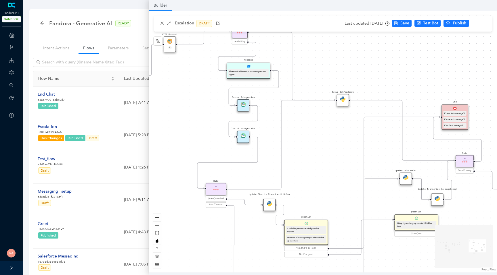
drag, startPoint x: 243, startPoint y: 177, endPoint x: 332, endPoint y: 213, distance: 95.6
click at [332, 213] on div "Data Table Start Rule P IsAvailable Rule newContact Get Contact details First N…" at bounding box center [323, 142] width 348 height 262
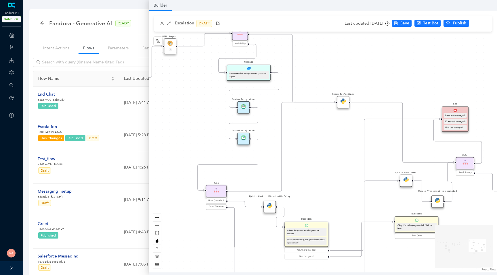
click at [244, 139] on img at bounding box center [243, 137] width 5 height 5
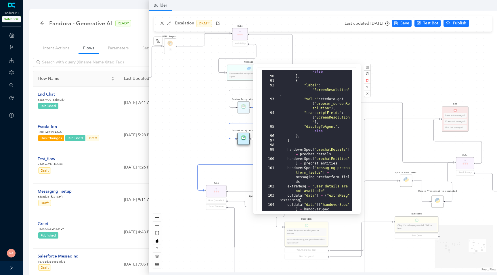
scroll to position [142, 0]
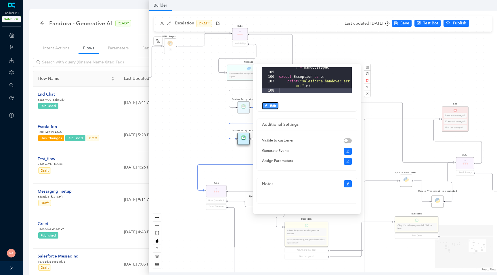
click at [266, 104] on icon "edit" at bounding box center [266, 105] width 3 height 3
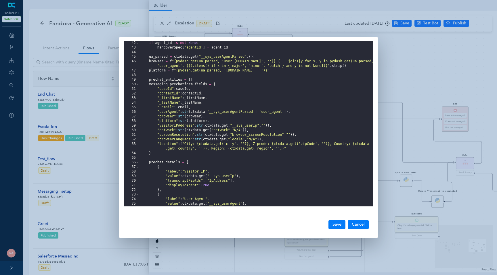
scroll to position [190, 0]
click at [191, 144] on div "if agent_id is not None : handoverSpec [ 'agentId' ] = agent_id ua_parsed = ctx…" at bounding box center [256, 127] width 234 height 175
click at [182, 127] on div "if agent_id is not None : handoverSpec [ 'agentId' ] = agent_id ua_parsed = ctx…" at bounding box center [256, 127] width 234 height 175
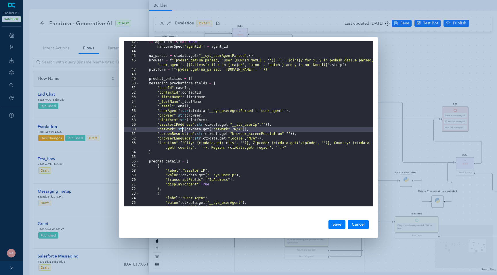
click at [181, 131] on div "if agent_id is not None : handoverSpec [ 'agentId' ] = agent_id ua_parsed = ctx…" at bounding box center [256, 127] width 234 height 175
click at [181, 136] on div "if agent_id is not None : handoverSpec [ 'agentId' ] = agent_id ua_parsed = ctx…" at bounding box center [256, 127] width 234 height 175
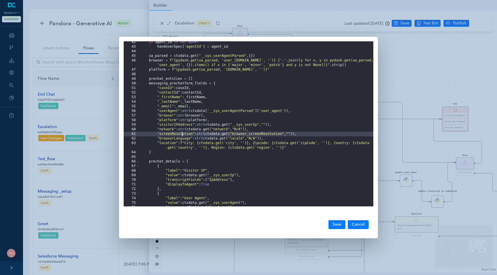
click at [181, 136] on div "if agent_id is not None : handoverSpec [ 'agentId' ] = agent_id ua_parsed = ctx…" at bounding box center [256, 127] width 234 height 175
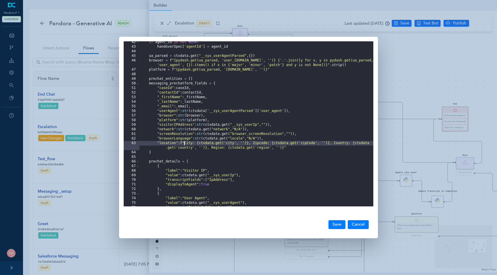
click at [183, 142] on div "if agent_id is not None : handoverSpec [ 'agentId' ] = agent_id ua_parsed = ctx…" at bounding box center [256, 127] width 234 height 175
click at [183, 127] on div "if agent_id is not None : handoverSpec [ 'agentId' ] = agent_id ua_parsed = ctx…" at bounding box center [256, 127] width 234 height 175
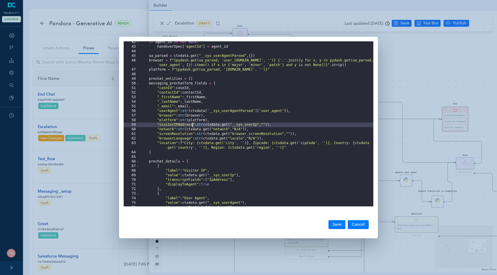
click at [183, 127] on div "if agent_id is not None : handoverSpec [ 'agentId' ] = agent_id ua_parsed = ctx…" at bounding box center [256, 127] width 234 height 175
click at [179, 118] on div "if agent_id is not None : handoverSpec [ 'agentId' ] = agent_id ua_parsed = ctx…" at bounding box center [256, 127] width 234 height 175
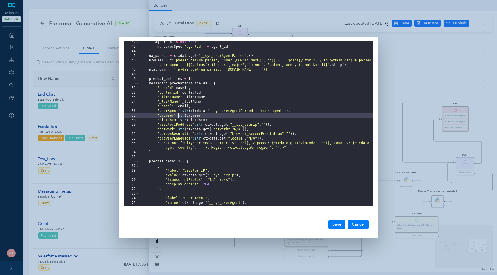
click at [179, 118] on div "if agent_id is not None : handoverSpec [ 'agentId' ] = agent_id ua_parsed = ctx…" at bounding box center [256, 127] width 234 height 175
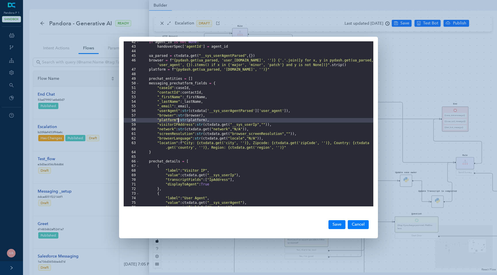
click at [179, 123] on div "if agent_id is not None : handoverSpec [ 'agentId' ] = agent_id ua_parsed = ctx…" at bounding box center [256, 127] width 234 height 175
click at [187, 140] on div "if agent_id is not None : handoverSpec [ 'agentId' ] = agent_id ua_parsed = ctx…" at bounding box center [256, 127] width 234 height 175
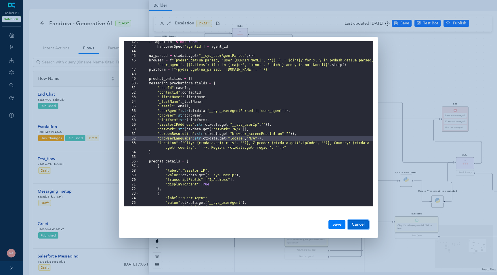
click at [351, 225] on button "Cancel" at bounding box center [358, 225] width 21 height 9
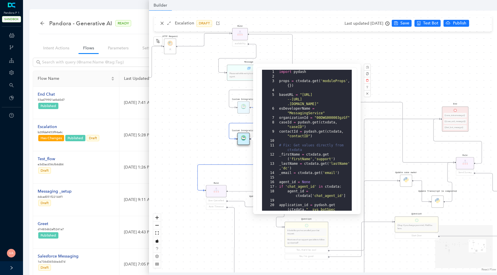
click at [390, 148] on div "Data Table Start Rule P IsAvailable Rule newContact Get Contact details First N…" at bounding box center [323, 142] width 348 height 262
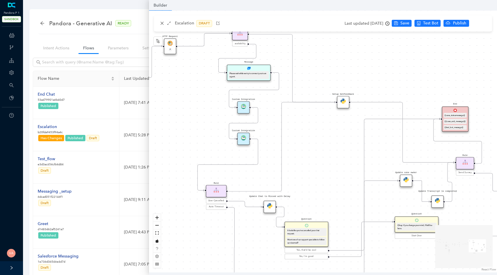
click at [242, 138] on img at bounding box center [243, 137] width 5 height 5
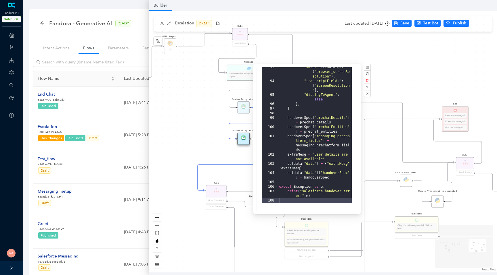
scroll to position [142, 0]
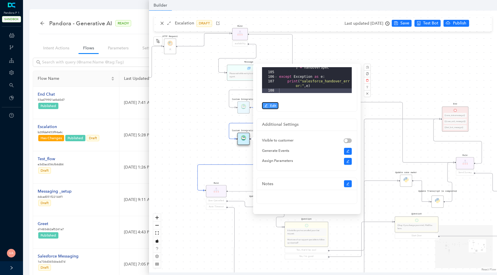
click at [272, 103] on span "Edit" at bounding box center [273, 105] width 6 height 5
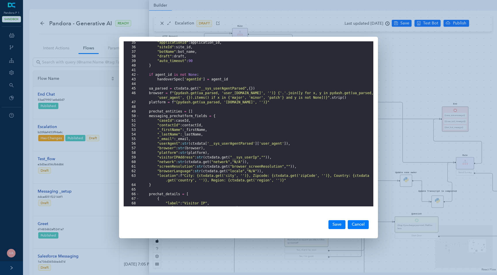
scroll to position [160, 0]
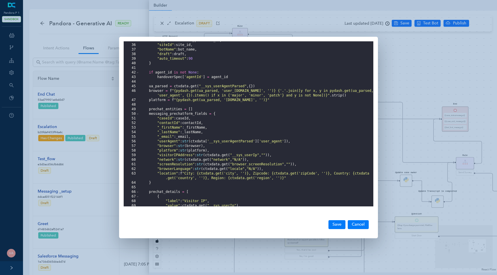
click at [177, 157] on div ""applicationId" : application_id , "siteId" : site_id , "botName" : bot_name , …" at bounding box center [256, 125] width 234 height 175
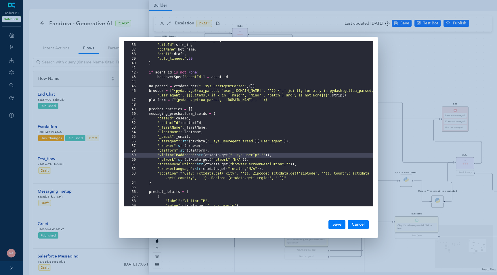
click at [170, 167] on div ""applicationId" : application_id , "siteId" : site_id , "botName" : bot_name , …" at bounding box center [256, 125] width 234 height 175
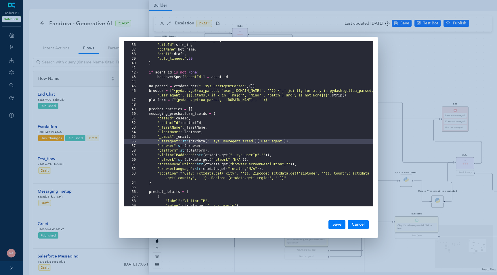
click at [173, 141] on div ""applicationId" : application_id , "siteId" : site_id , "botName" : bot_name , …" at bounding box center [256, 125] width 234 height 175
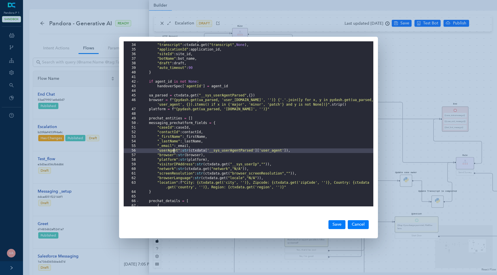
scroll to position [166, 0]
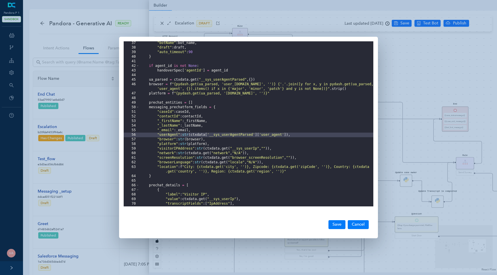
click at [299, 137] on div ""botName" : bot_name , "draft" : draft , "auto_timeout" : 90 } if agent_id is n…" at bounding box center [256, 128] width 234 height 175
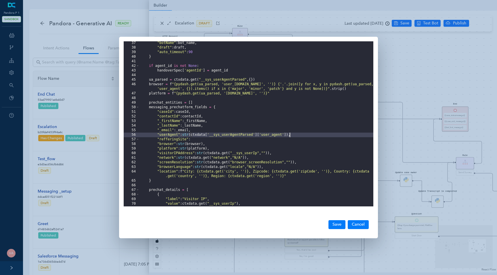
drag, startPoint x: 183, startPoint y: 136, endPoint x: 290, endPoint y: 135, distance: 107.0
click at [290, 135] on div ""botName" : bot_name , "draft" : draft , "auto_timeout" : 90 } if agent_id is n…" at bounding box center [256, 128] width 234 height 175
click at [219, 141] on div ""botName" : bot_name , "draft" : draft , "auto_timeout" : 90 } if agent_id is n…" at bounding box center [256, 128] width 234 height 175
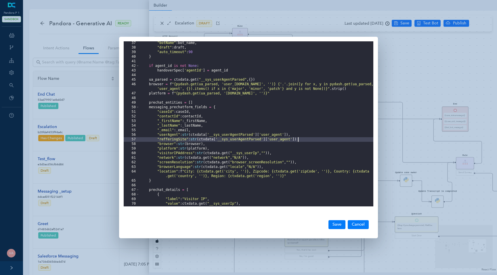
drag, startPoint x: 218, startPoint y: 140, endPoint x: 298, endPoint y: 140, distance: 79.9
click at [298, 140] on div ""botName" : bot_name , "draft" : draft , "auto_timeout" : 90 } if agent_id is n…" at bounding box center [256, 128] width 234 height 175
paste textarea
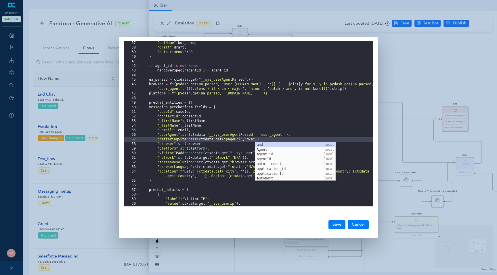
click at [331, 116] on div ""botName" : bot_name , "draft" : draft , "auto_timeout" : 90 } if agent_id is n…" at bounding box center [256, 128] width 234 height 175
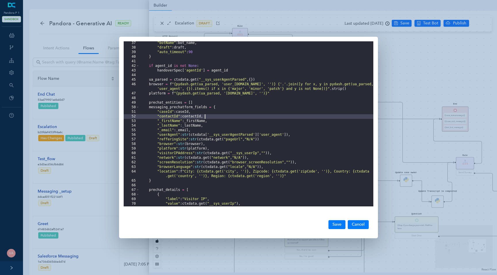
click at [187, 141] on div ""botName" : bot_name , "draft" : draft , "auto_timeout" : 90 } if agent_id is n…" at bounding box center [256, 128] width 234 height 175
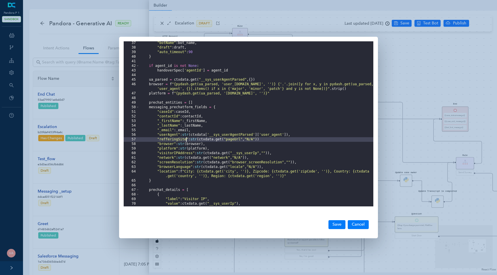
click at [187, 141] on div ""botName" : bot_name , "draft" : draft , "auto_timeout" : 90 } if agent_id is n…" at bounding box center [256, 128] width 234 height 175
drag, startPoint x: 272, startPoint y: 140, endPoint x: 158, endPoint y: 141, distance: 114.2
click at [158, 141] on div ""botName" : bot_name , "draft" : draft , "auto_timeout" : 90 } if agent_id is n…" at bounding box center [256, 128] width 234 height 175
click at [340, 224] on button "Save" at bounding box center [336, 225] width 17 height 9
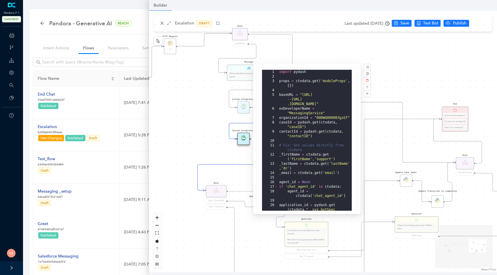
click at [188, 214] on div "Data Table Start Rule P IsAvailable Rule newContact Get Contact details First N…" at bounding box center [323, 142] width 348 height 262
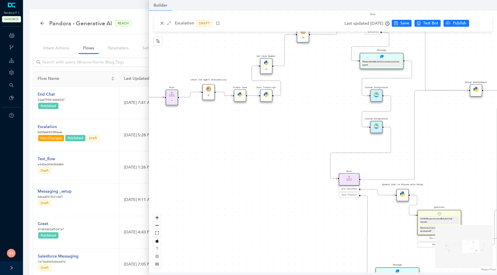
drag, startPoint x: 186, startPoint y: 216, endPoint x: 325, endPoint y: 204, distance: 139.4
click at [324, 204] on div "Data Table Start Rule P IsAvailable Rule newContact Get Contact details First N…" at bounding box center [323, 142] width 348 height 262
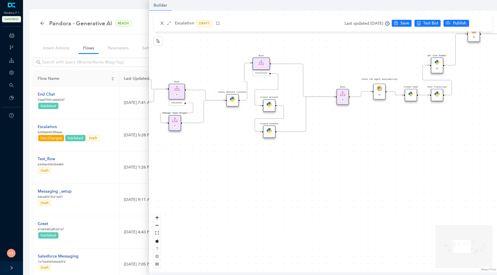
drag, startPoint x: 281, startPoint y: 190, endPoint x: 452, endPoint y: 188, distance: 171.4
click at [452, 188] on div "Data Table Start Rule P IsAvailable Rule newContact Get Contact details First N…" at bounding box center [323, 142] width 348 height 262
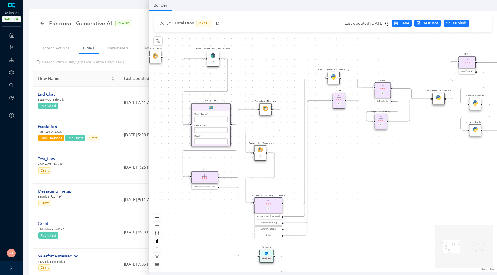
drag, startPoint x: 262, startPoint y: 172, endPoint x: 462, endPoint y: 172, distance: 199.6
click at [462, 172] on div "Data Table Start Rule P IsAvailable Rule newContact Get Contact details First N…" at bounding box center [323, 142] width 348 height 262
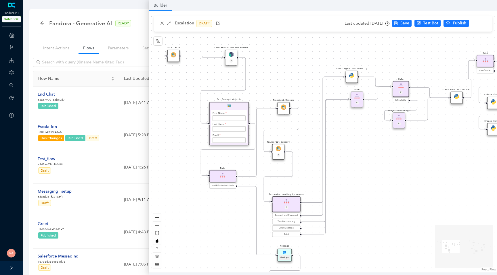
drag, startPoint x: 355, startPoint y: 162, endPoint x: 497, endPoint y: 163, distance: 141.5
click at [497, 163] on div "Data Table Start Rule P IsAvailable Rule newContact Get Contact details First N…" at bounding box center [323, 142] width 348 height 262
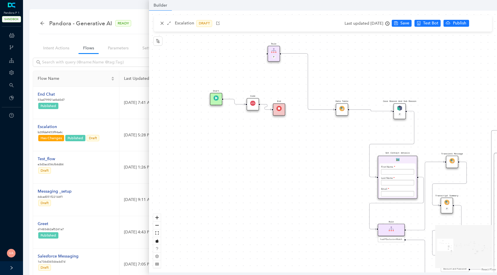
drag, startPoint x: 242, startPoint y: 122, endPoint x: 295, endPoint y: 183, distance: 80.9
click at [295, 183] on div "Data Table Start Rule P IsAvailable Rule newContact Get Contact details First N…" at bounding box center [323, 142] width 348 height 262
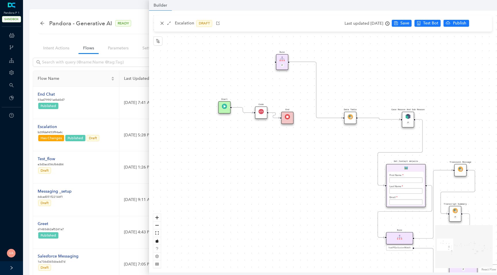
click at [259, 113] on img at bounding box center [261, 111] width 5 height 5
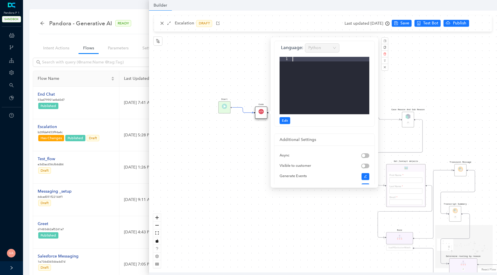
click at [295, 72] on div at bounding box center [330, 90] width 78 height 67
click at [285, 120] on span "Edit" at bounding box center [285, 120] width 6 height 5
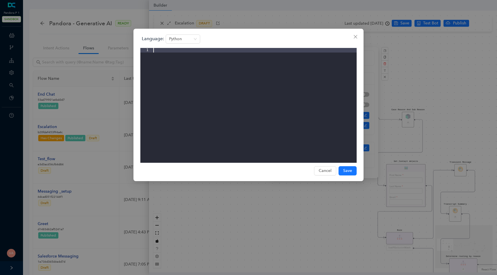
click at [216, 95] on div at bounding box center [254, 110] width 204 height 124
click at [153, 50] on div ""refferingSite" : str ( ctxdata . get ( "pageUrl" , "N/A" ))" at bounding box center [254, 110] width 204 height 124
click at [188, 51] on div ""refferingSite" : str ( ctxdata . get ( "pageUrl" , "N/A" ))" at bounding box center [254, 110] width 204 height 124
click at [275, 51] on div ""refferingSite" = str ( ctxdata . get ( "pageUrl" , "N/A" ))" at bounding box center [254, 110] width 204 height 124
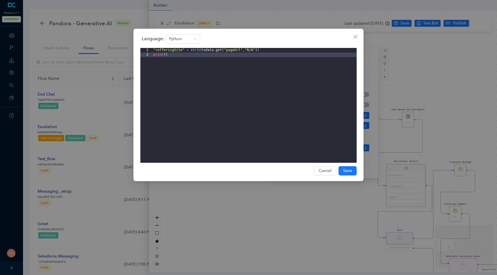
click at [185, 51] on div ""refferingSite" = str ( ctxdata . get ( "pageUrl" , "N/A" )) print ( )" at bounding box center [254, 110] width 204 height 124
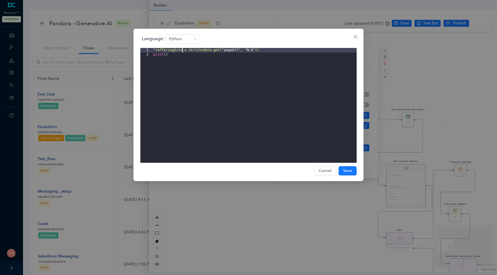
click at [156, 51] on div ""refferingSite = str(ctxdata.get(" pageUrl ", " N / A ")) print ( )" at bounding box center [254, 110] width 204 height 124
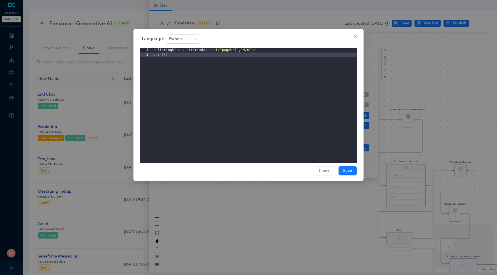
click at [166, 55] on div "refferingSite = str ( ctxdata . get ( "pageUrl" , "N/A" )) print ( )" at bounding box center [254, 110] width 204 height 124
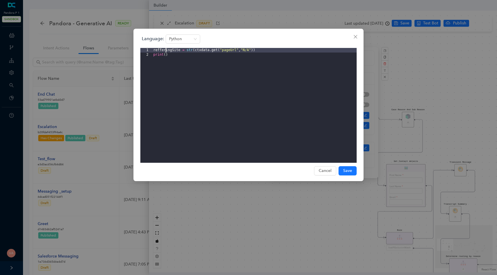
click at [165, 49] on div "refferingSite = str ( ctxdata . get ( "pageUrl" , "N/A" )) print ( )" at bounding box center [254, 110] width 204 height 124
click at [165, 55] on div "refferingSite = str ( ctxdata . get ( "pageUrl" , "N/A" )) print ( )" at bounding box center [254, 110] width 204 height 124
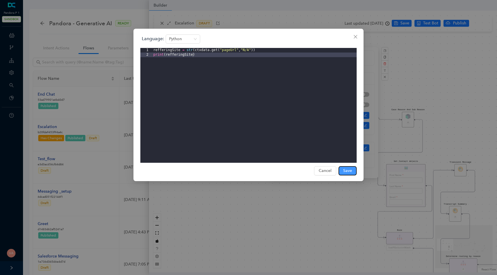
click at [342, 171] on button "Save" at bounding box center [347, 170] width 18 height 9
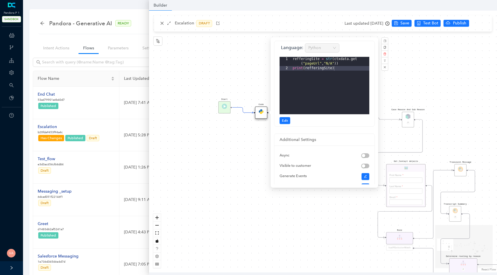
click at [432, 25] on div "Data Table Start Rule P IsAvailable Rule newContact Get Contact details First N…" at bounding box center [323, 142] width 348 height 262
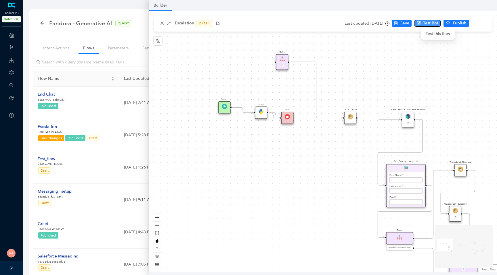
click at [432, 24] on span "Test Bot" at bounding box center [430, 23] width 15 height 6
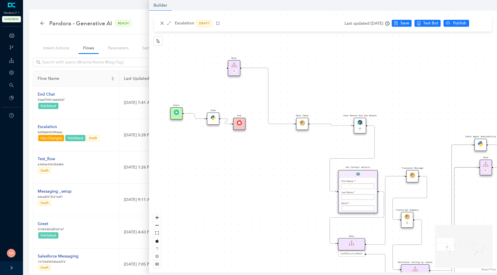
drag, startPoint x: 278, startPoint y: 156, endPoint x: 230, endPoint y: 162, distance: 48.4
click at [230, 162] on div "Data Table Start Rule P IsAvailable Rule newContact Get Contact details First N…" at bounding box center [323, 142] width 348 height 262
drag, startPoint x: 229, startPoint y: 162, endPoint x: 278, endPoint y: 170, distance: 49.4
click at [277, 169] on div "Data Table Start Rule P IsAvailable Rule newContact Get Contact details First N…" at bounding box center [323, 142] width 348 height 262
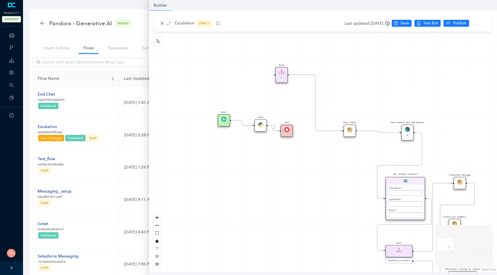
click at [409, 19] on ul "Save Test Bot Publish" at bounding box center [432, 23] width 80 height 9
click at [406, 24] on button "Save" at bounding box center [402, 23] width 20 height 7
click at [260, 127] on img at bounding box center [260, 124] width 5 height 5
click at [257, 126] on div "Code" at bounding box center [260, 126] width 12 height 12
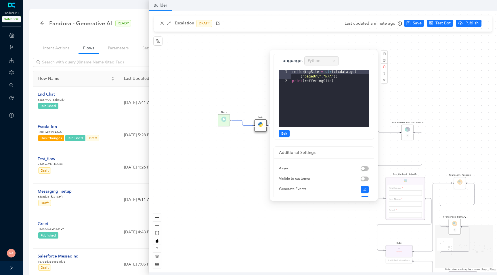
click at [304, 71] on div "refferingSite = str ( ctxdata . get ( "pageUrl" , "N/A" )) print ( refferingSit…" at bounding box center [330, 105] width 78 height 71
click at [313, 82] on div "refferingSite = str ( ctxdata . get ( "pageUrl" , "N/A" )) print ( refferingSit…" at bounding box center [330, 105] width 78 height 71
click at [298, 71] on div "refferingSite = str ( ctxdata . get ( "pageUrl" , "N/A" )) print ( refferingSit…" at bounding box center [330, 105] width 78 height 71
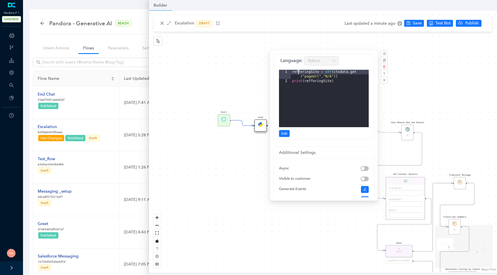
click at [298, 71] on div "refferingSite = str ( ctxdata . get ( "pageUrl" , "N/A" )) print ( refferingSit…" at bounding box center [330, 105] width 78 height 71
click at [335, 108] on div "refferingSite = str ( ctxdata . get ( "pageUrl" , "N/A" )) print ( refferingSit…" at bounding box center [330, 105] width 78 height 71
drag, startPoint x: 341, startPoint y: 83, endPoint x: 280, endPoint y: 82, distance: 60.7
click at [280, 82] on editor "1 2 refferingSite = str ( ctxdata . get ( "pageUrl" , "N/A" )) print ( refferin…" at bounding box center [324, 99] width 90 height 58
click at [284, 134] on span "Edit" at bounding box center [284, 133] width 6 height 5
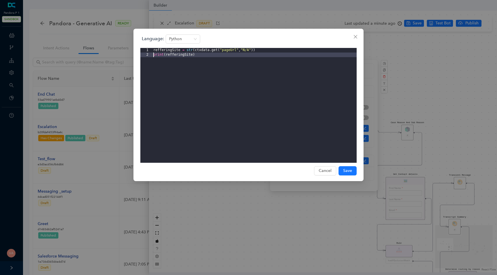
drag, startPoint x: 213, startPoint y: 56, endPoint x: 100, endPoint y: 56, distance: 113.0
click at [100, 56] on div "Language: Python 1 2 refferingSite = str ( ctxdata . get ( "pageUrl" , "N/A" ))…" at bounding box center [248, 137] width 497 height 275
click at [198, 55] on div "refferingSite = str ( ctxdata . get ( "pageUrl" , "N/A" )) ctxdata [ 'responce'…" at bounding box center [254, 110] width 204 height 124
click at [162, 51] on div "refferingSite = str ( ctxdata . get ( "pageUrl" , "N/A" )) ctxdata [ 'responce'…" at bounding box center [254, 110] width 204 height 124
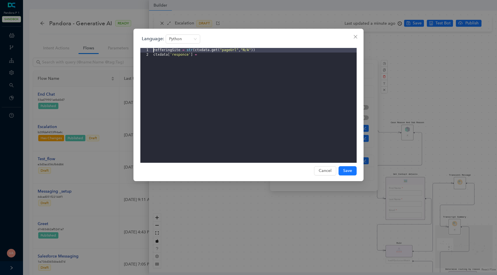
click at [162, 51] on div "refferingSite = str ( ctxdata . get ( "pageUrl" , "N/A" )) ctxdata [ 'responce'…" at bounding box center [254, 110] width 204 height 124
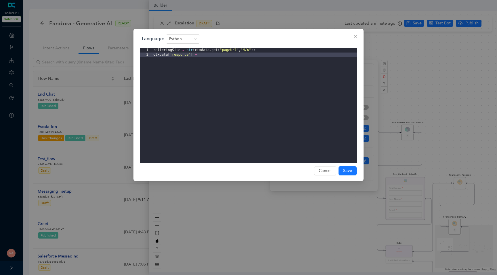
click at [211, 59] on div "refferingSite = str ( ctxdata . get ( "pageUrl" , "N/A" )) ctxdata [ 'responce'…" at bounding box center [254, 110] width 204 height 124
click at [177, 52] on div "refferingSite = str ( ctxdata . get ( "pageUrl" , "N/A" )) ctxdata [ 'responce'…" at bounding box center [254, 110] width 204 height 124
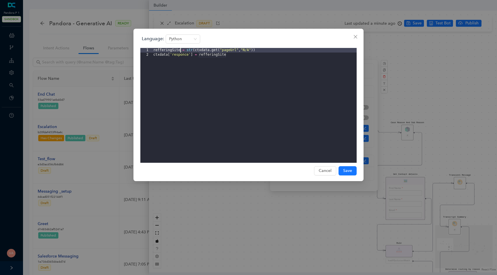
click at [177, 52] on div "refferingSite = str ( ctxdata . get ( "pageUrl" , "N/A" )) ctxdata [ 'responce'…" at bounding box center [254, 110] width 204 height 124
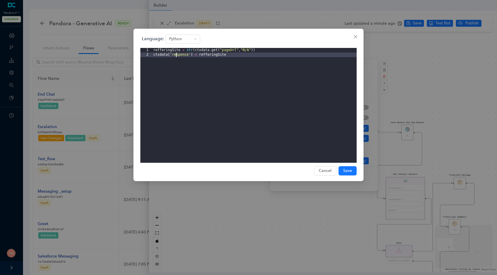
click at [176, 55] on div "refferingSite = str ( ctxdata . get ( "pageUrl" , "N/A" )) ctxdata [ 'responce'…" at bounding box center [254, 110] width 204 height 124
click at [187, 56] on div "refferingSite = str ( ctxdata . get ( "pageUrl" , "N/A" )) ctxdata [ 'responce'…" at bounding box center [254, 110] width 204 height 124
click at [180, 55] on div "refferingSite = str ( ctxdata . get ( "pageUrl" , "N/A" )) ctxdata [ 'response'…" at bounding box center [254, 110] width 204 height 124
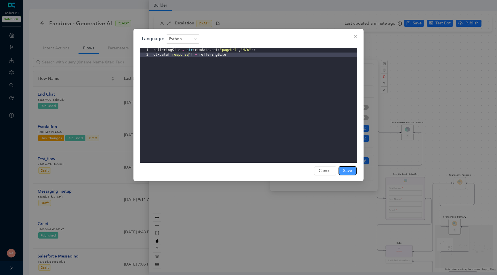
click at [347, 171] on span "Save" at bounding box center [347, 171] width 9 height 6
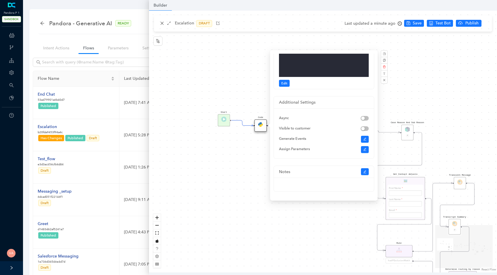
scroll to position [52, 0]
click at [363, 147] on icon "edit" at bounding box center [364, 148] width 3 height 3
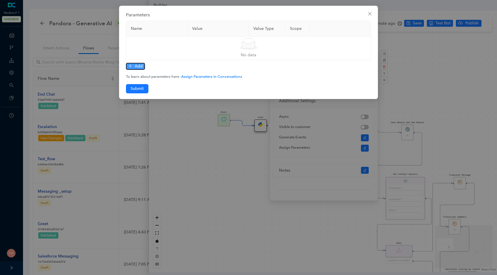
click at [133, 68] on button "Add" at bounding box center [135, 66] width 19 height 7
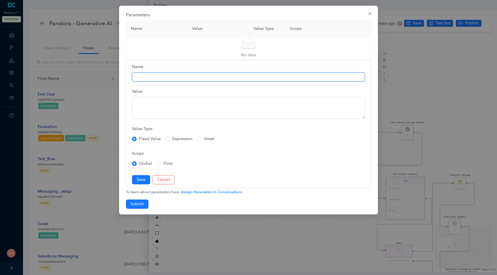
click at [162, 74] on input "Name" at bounding box center [248, 76] width 233 height 9
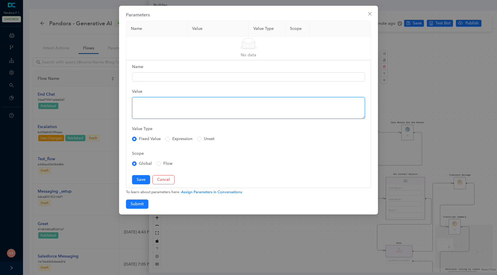
click at [145, 106] on textarea "Value" at bounding box center [248, 108] width 233 height 22
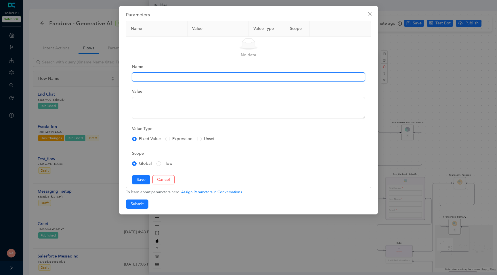
click at [152, 79] on input "Name" at bounding box center [248, 76] width 233 height 9
paste input "response"
type input "response"
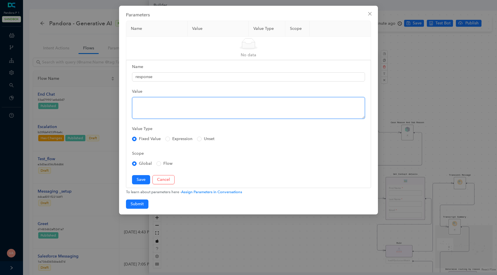
click at [151, 109] on textarea "Value" at bounding box center [248, 108] width 233 height 22
paste textarea "response"
click at [135, 102] on textarea "response" at bounding box center [248, 108] width 233 height 22
click at [208, 111] on textarea "$ctxdata.response" at bounding box center [248, 108] width 233 height 22
click at [177, 108] on textarea "$ctxdata.response" at bounding box center [248, 108] width 233 height 22
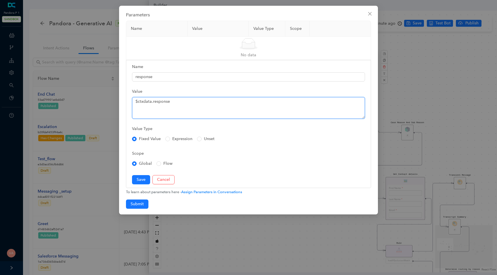
click at [156, 105] on textarea "$ctxdata.response" at bounding box center [248, 108] width 233 height 22
click at [156, 103] on textarea "$ctxdata.response" at bounding box center [248, 108] width 233 height 22
type textarea "$ctxdata.response"
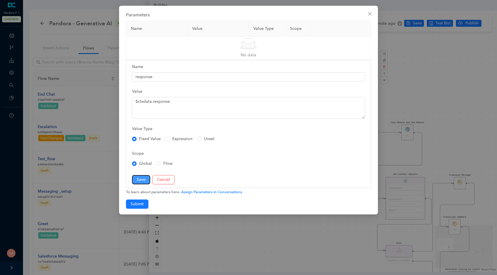
click at [144, 181] on span "Save" at bounding box center [141, 180] width 9 height 6
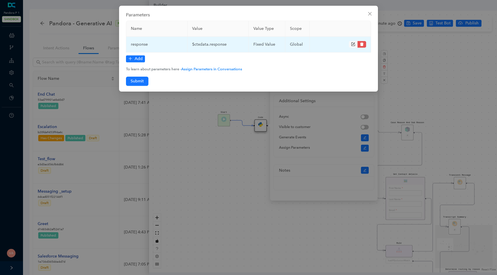
click at [212, 43] on td "$ctxdata.response" at bounding box center [217, 45] width 61 height 16
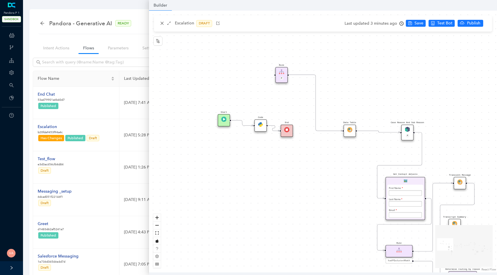
click at [263, 125] on img at bounding box center [260, 124] width 5 height 5
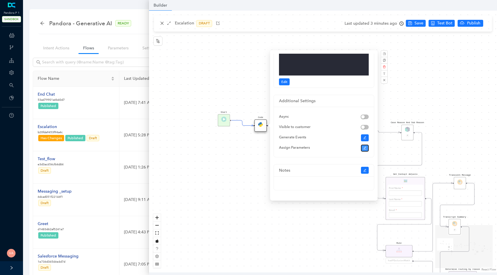
click at [365, 147] on icon "edit" at bounding box center [364, 148] width 3 height 3
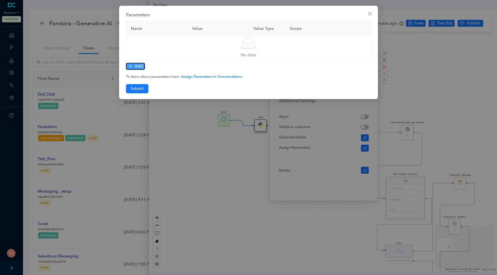
click at [135, 67] on span "Add" at bounding box center [139, 66] width 8 height 6
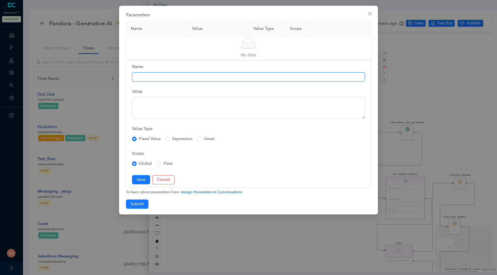
click at [179, 76] on input "Name" at bounding box center [248, 76] width 233 height 9
paste input "response"
type input "response"
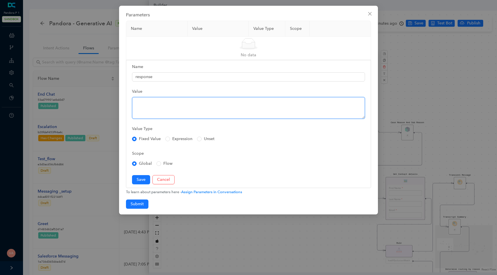
click at [156, 106] on textarea "Value" at bounding box center [248, 108] width 233 height 22
paste textarea "response"
type textarea "$ctxdata.response"
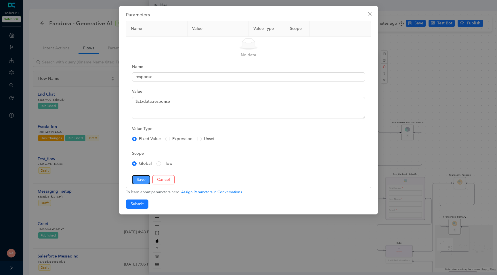
click at [141, 180] on span "Save" at bounding box center [141, 180] width 9 height 6
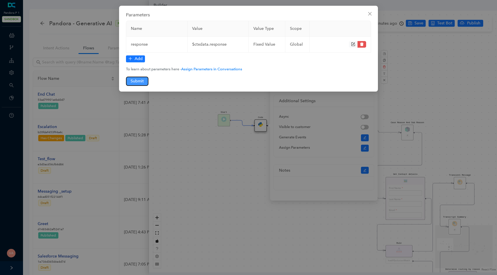
click at [145, 81] on button "Submit" at bounding box center [137, 81] width 22 height 9
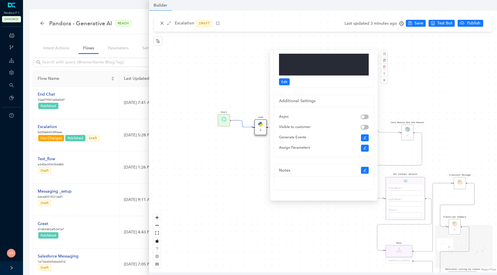
click at [223, 173] on div "Data Table Start Rule P IsAvailable Rule newContact Get Contact details First N…" at bounding box center [323, 142] width 348 height 262
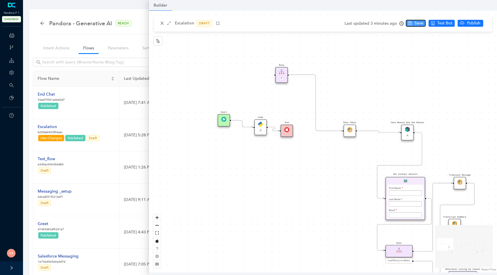
click at [420, 24] on span "Save" at bounding box center [418, 23] width 9 height 6
drag, startPoint x: 258, startPoint y: 127, endPoint x: 240, endPoint y: 100, distance: 31.3
click at [240, 100] on div "Code P" at bounding box center [245, 107] width 12 height 16
click at [261, 101] on icon "Edge from reactflownode_a2c3988e-e3c9-4f78-bdf6-2274b4366a1d to reactflownode_c…" at bounding box center [265, 116] width 27 height 30
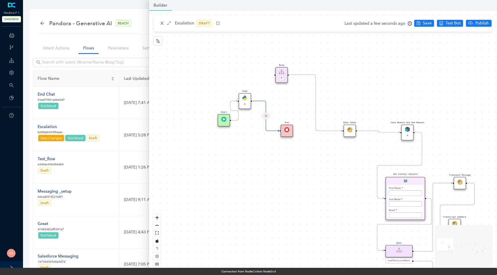
click at [267, 117] on button "Edge from reactflownode_a2c3988e-e3c9-4f78-bdf6-2274b4366a1d to reactflownode_c…" at bounding box center [266, 115] width 7 height 7
click at [297, 101] on span "Yes" at bounding box center [300, 102] width 6 height 6
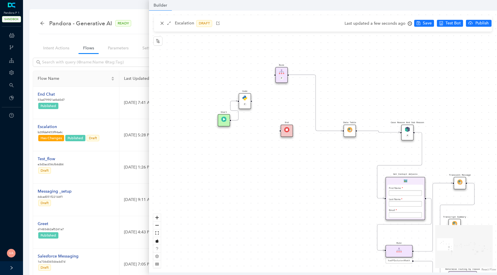
drag, startPoint x: 252, startPoint y: 102, endPoint x: 259, endPoint y: 104, distance: 7.2
click at [259, 104] on div "Data Table Start Rule P IsAvailable Rule newContact Get Contact details First N…" at bounding box center [323, 142] width 348 height 262
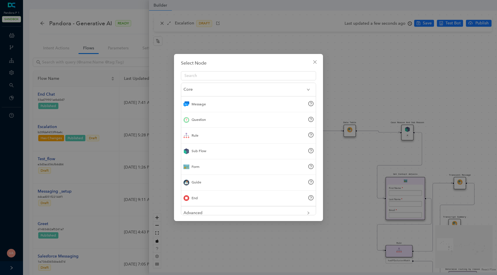
click at [216, 103] on div "Message" at bounding box center [248, 105] width 135 height 16
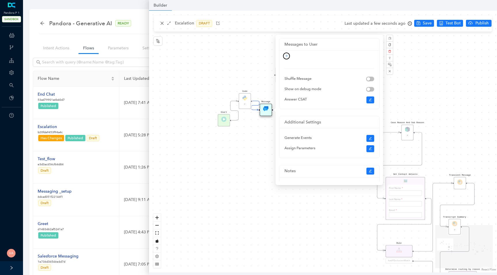
click at [286, 57] on icon "plus" at bounding box center [286, 55] width 3 height 3
click at [283, 63] on link "Text" at bounding box center [277, 66] width 12 height 6
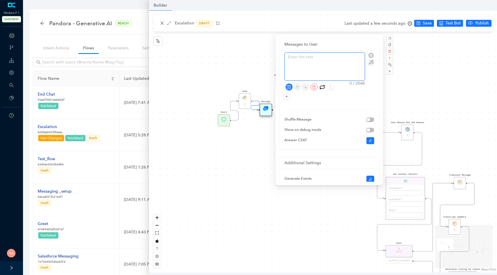
click at [301, 64] on textarea at bounding box center [325, 67] width 80 height 28
type textarea "{"
type textarea "{{"
type textarea "{{r"
type textarea "{{re"
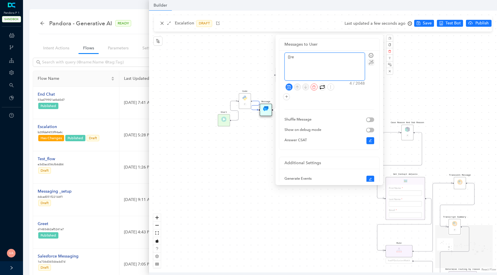
type textarea "{{res"
type textarea "{{resp"
type textarea "{{respo"
type textarea "{{respon"
type textarea "{{respons"
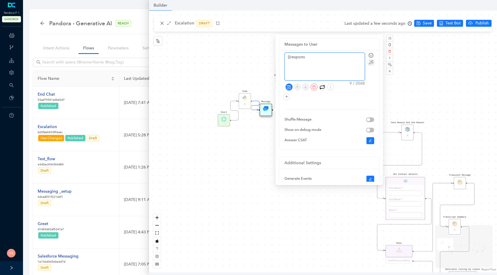
type textarea "{{response"
type textarea "{{response}"
type textarea "{{response}}"
click at [290, 87] on icon "save" at bounding box center [289, 87] width 4 height 4
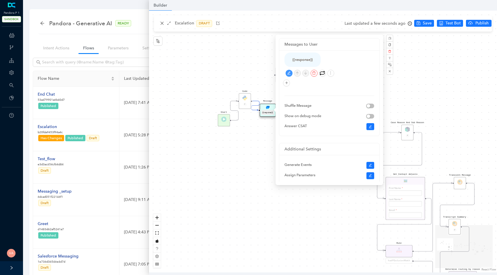
click at [247, 179] on div "Data Table Start Rule P IsAvailable Rule newContact Get Contact details First N…" at bounding box center [323, 142] width 348 height 262
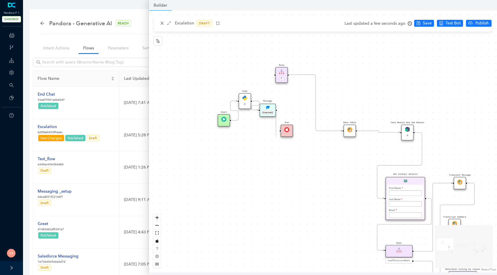
drag, startPoint x: 276, startPoint y: 110, endPoint x: 276, endPoint y: 137, distance: 26.5
click at [276, 137] on div "Data Table Start Rule P IsAvailable Rule newContact Get Contact details First N…" at bounding box center [323, 142] width 348 height 262
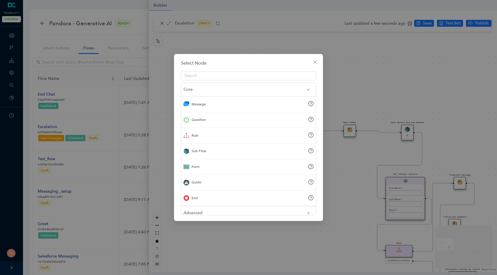
click at [334, 168] on div "Select Node Core Message Question Rule Sub Flow Form Guide End Advanced Add Ons…" at bounding box center [248, 137] width 497 height 275
click at [315, 61] on icon "close" at bounding box center [315, 62] width 5 height 5
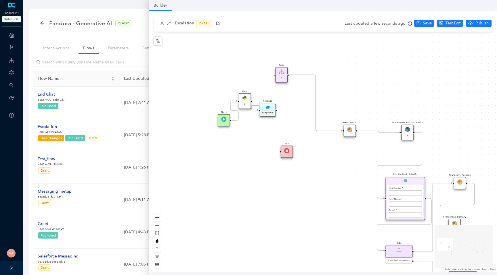
drag, startPoint x: 287, startPoint y: 134, endPoint x: 282, endPoint y: 181, distance: 47.2
click at [282, 158] on div "End" at bounding box center [287, 152] width 12 height 12
drag, startPoint x: 268, startPoint y: 114, endPoint x: 280, endPoint y: 114, distance: 12.4
click at [280, 114] on div "{{response}}" at bounding box center [278, 112] width 12 height 5
drag, startPoint x: 287, startPoint y: 110, endPoint x: 275, endPoint y: 181, distance: 72.5
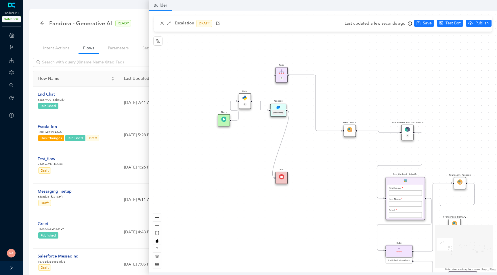
drag, startPoint x: 280, startPoint y: 180, endPoint x: 254, endPoint y: 145, distance: 43.7
click at [254, 145] on div "End" at bounding box center [255, 141] width 12 height 12
click at [423, 26] on span "Save" at bounding box center [427, 23] width 9 height 6
click at [278, 108] on img at bounding box center [277, 107] width 3 height 3
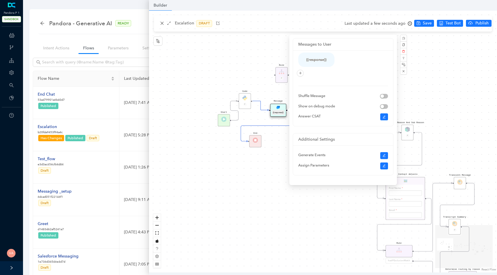
click at [244, 97] on div "Code P" at bounding box center [245, 101] width 12 height 16
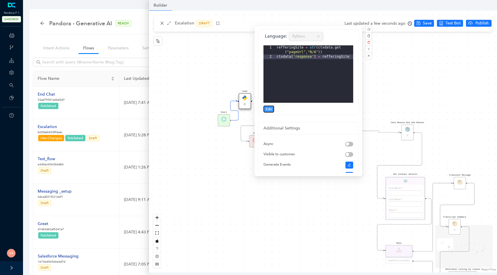
click at [270, 110] on span "Edit" at bounding box center [269, 109] width 6 height 5
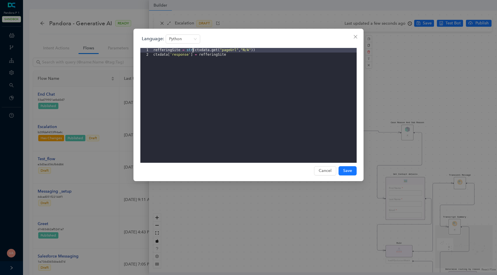
click at [192, 51] on div "refferingSite = str ( ctxdata . get ( "pageUrl" , "N/A" )) ctxdata [ 'response'…" at bounding box center [254, 110] width 204 height 124
click at [201, 51] on div "refferingSite = str ( ctxdata . get ( "pageUrl" , "N/A" )) ctxdata [ 'response'…" at bounding box center [254, 110] width 204 height 124
click at [213, 52] on div "refferingSite = str ( ctxdata . get ( "pageUrl" , "N/A" )) ctxdata [ 'response'…" at bounding box center [254, 110] width 204 height 124
click at [226, 53] on div "refferingSite = str ( ctxdata . get ( "pageUrl" , "N/A" )) ctxdata [ 'response'…" at bounding box center [254, 110] width 204 height 124
click at [227, 51] on div "refferingSite = str ( ctxdata . get ( "pageUrl" , "N/A" )) ctxdata [ 'response'…" at bounding box center [254, 110] width 204 height 124
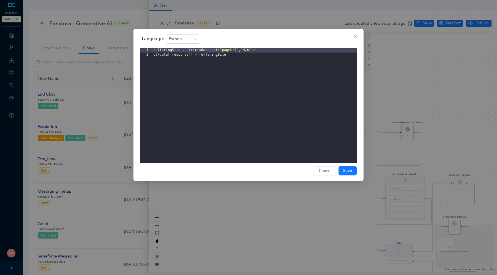
click at [227, 51] on div "refferingSite = str ( ctxdata . get ( "pageUrl" , "N/A" )) ctxdata [ 'response'…" at bounding box center [254, 110] width 204 height 124
click at [247, 49] on div "refferingSite = str ( ctxdata . get ( "pageUrl" , "N/A" )) ctxdata [ 'response'…" at bounding box center [254, 110] width 204 height 124
click at [228, 49] on div "refferingSite = str ( ctxdata . get ( "pageUrl" , "N/A" )) ctxdata [ 'response'…" at bounding box center [254, 110] width 204 height 124
click at [200, 50] on div "refferingSite = str ( ctxdata . get ( "pageUrl" , "N/A" )) ctxdata [ 'response'…" at bounding box center [254, 110] width 204 height 124
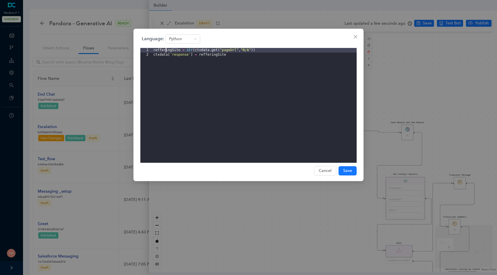
click at [165, 50] on div "refferingSite = str ( ctxdata . get ( "pageUrl" , "N/A" )) ctxdata [ 'response'…" at bounding box center [254, 110] width 204 height 124
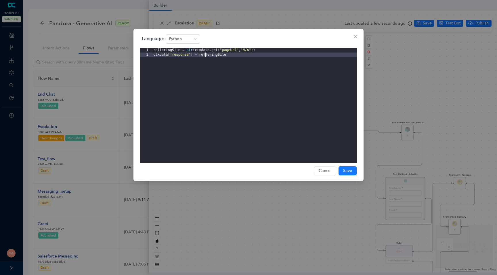
click at [206, 55] on div "refferingSite = str ( ctxdata . get ( "pageUrl" , "N/A" )) ctxdata [ 'response'…" at bounding box center [254, 110] width 204 height 124
click at [233, 48] on div "refferingSite = str ( ctxdata . get ( "pageUrl" , "N/A" )) ctxdata [ 'response'…" at bounding box center [254, 110] width 204 height 124
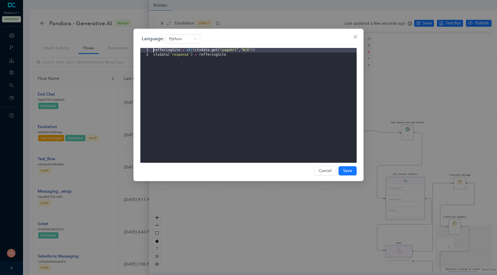
click at [247, 51] on div "refferingSite = str ( ctxdata . get ( "pageUrl" , "N/A" )) ctxdata [ 'response'…" at bounding box center [254, 110] width 204 height 124
click at [229, 51] on div "refferingSite = str ( ctxdata . get ( "pageUrl" , "N/A" )) ctxdata [ 'response'…" at bounding box center [254, 110] width 204 height 124
click at [165, 52] on div "refferingSite = str ( ctxdata . get ( "pageUrl" , "N/A" )) ctxdata [ 'response'…" at bounding box center [254, 110] width 204 height 124
click at [227, 51] on div "refferingSite = str ( ctxdata . get ( "pageUrl" , "N/A" )) ctxdata [ 'response'…" at bounding box center [254, 110] width 204 height 124
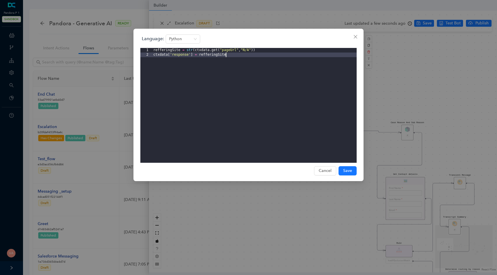
click at [263, 54] on div "refferingSite = str ( ctxdata . get ( "pageUrl" , "N/A" )) ctxdata [ 'response'…" at bounding box center [254, 110] width 204 height 124
click at [178, 55] on div "refferingSite = str ( ctxdata . get ( "pageUrl" , "N/A" )) ctxdata [ 'response'…" at bounding box center [254, 110] width 204 height 124
click at [211, 51] on div "refferingSite = str ( ctxdata . get ( "pageUrl" , "N/A" )) ctxdata [ 'response'…" at bounding box center [254, 110] width 204 height 124
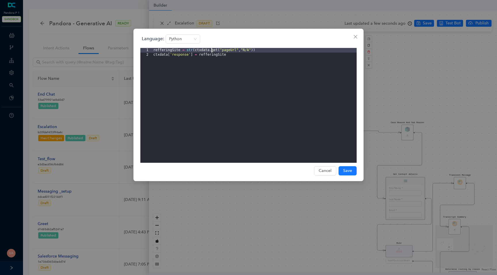
click at [183, 57] on div "refferingSite = str ( ctxdata . get ( "pageUrl" , "N/A" )) ctxdata [ 'response'…" at bounding box center [254, 110] width 204 height 124
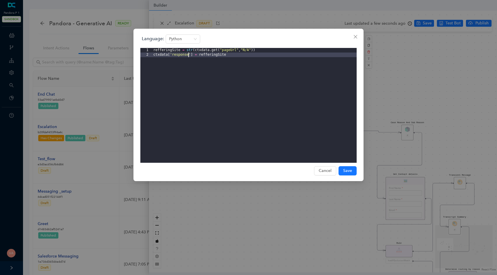
click at [183, 57] on div "refferingSite = str ( ctxdata . get ( "pageUrl" , "N/A" )) ctxdata [ 'response'…" at bounding box center [254, 110] width 204 height 124
click at [183, 56] on div "refferingSite = str ( ctxdata . get ( "pageUrl" , "N/A" )) ctxdata [ 'response'…" at bounding box center [254, 110] width 204 height 124
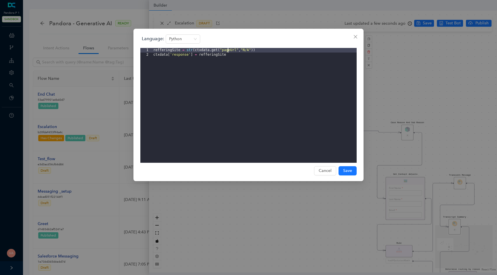
click at [227, 52] on div "refferingSite = str ( ctxdata . get ( "pageUrl" , "N/A" )) ctxdata [ 'response'…" at bounding box center [254, 110] width 204 height 124
click at [187, 51] on div "refferingSite = str ( ctxdata . get ( "pageUrl" , "N/A" )) ctxdata [ 'response'…" at bounding box center [254, 110] width 204 height 124
click at [237, 50] on div "refferingSite = str ( ctxdata . get ( "pageUrl" , "N/A" )) ctxdata [ 'response'…" at bounding box center [254, 110] width 204 height 124
click at [230, 50] on div "refferingSite = str ( ctxdata . get ( "pageUrl" , "N/A" )) ctxdata [ 'response'…" at bounding box center [254, 110] width 204 height 124
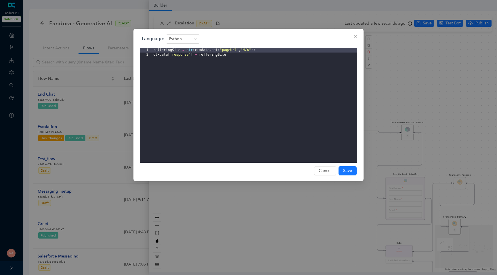
click at [180, 55] on div "refferingSite = str ( ctxdata . get ( "pageUrl" , "N/A" )) ctxdata [ 'response'…" at bounding box center [254, 110] width 204 height 124
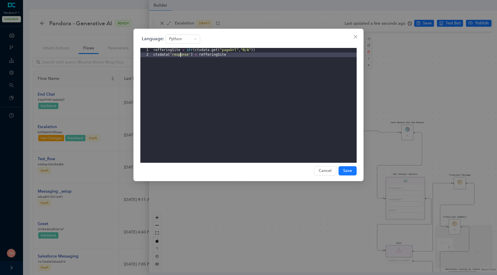
click at [180, 55] on div "refferingSite = str ( ctxdata . get ( "pageUrl" , "N/A" )) ctxdata [ 'response'…" at bounding box center [254, 110] width 204 height 124
click at [357, 33] on button "Close" at bounding box center [355, 36] width 9 height 9
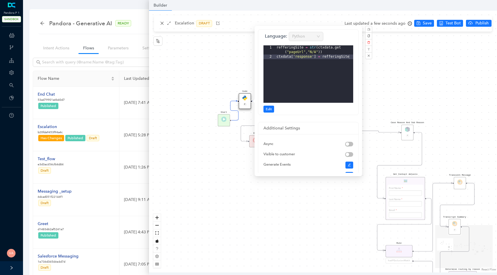
click at [272, 215] on div "Data Table Start Rule P IsAvailable Rule newContact Get Contact details First N…" at bounding box center [323, 142] width 348 height 262
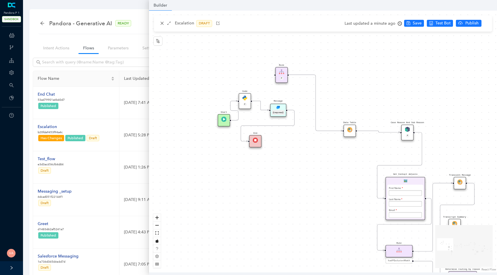
click at [247, 99] on img at bounding box center [244, 97] width 5 height 5
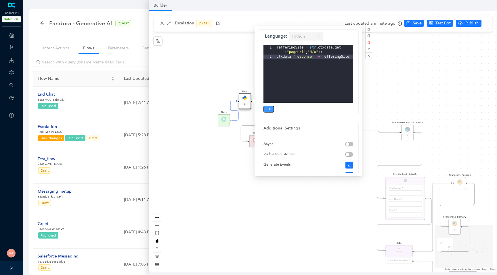
click at [270, 110] on span "Edit" at bounding box center [269, 109] width 6 height 5
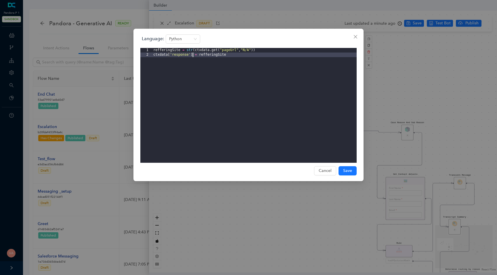
drag, startPoint x: 153, startPoint y: 55, endPoint x: 193, endPoint y: 55, distance: 39.4
click at [193, 55] on div "refferingSite = str ( ctxdata . get ( "pageUrl" , "N/A" )) ctxdata [ 'response'…" at bounding box center [254, 110] width 204 height 124
click at [354, 38] on icon "close" at bounding box center [355, 36] width 3 height 3
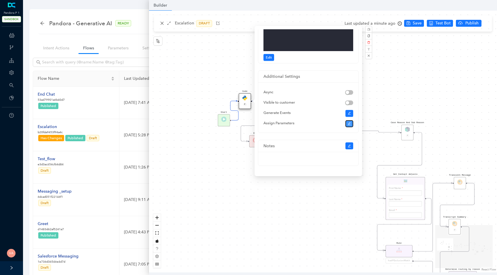
click at [348, 124] on icon "edit" at bounding box center [349, 123] width 3 height 3
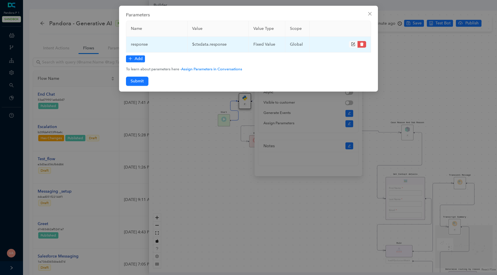
click at [355, 44] on icon "form" at bounding box center [353, 44] width 4 height 4
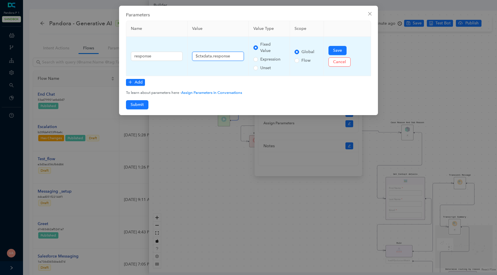
drag, startPoint x: 234, startPoint y: 58, endPoint x: 125, endPoint y: 56, distance: 109.0
click at [125, 56] on div "Parameters Name Value Value Type Scope response $ctxdata.response Fixed Value E…" at bounding box center [248, 61] width 259 height 110
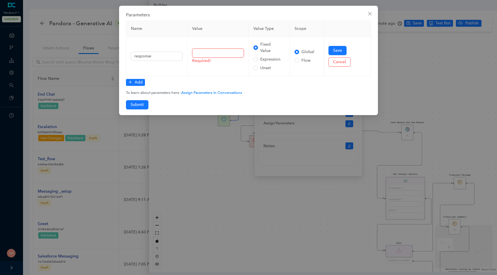
paste input "ctxdata['response']"
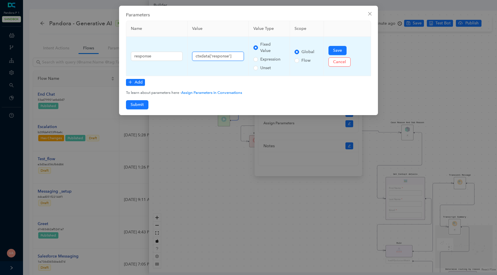
click at [196, 57] on input "ctxdata['response']" at bounding box center [218, 56] width 52 height 9
type input "$ctxdata['response']"
click at [330, 49] on button "Save" at bounding box center [337, 50] width 18 height 9
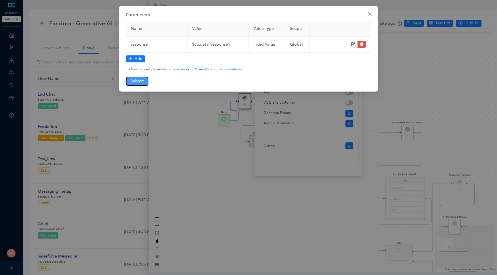
click at [139, 79] on span "Submit" at bounding box center [137, 81] width 13 height 6
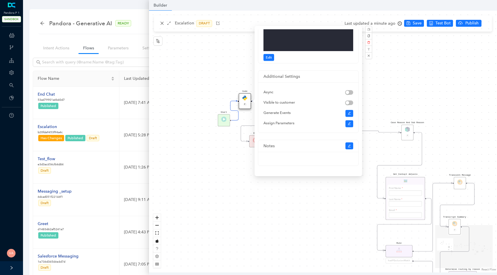
click at [187, 162] on div "Data Table Start Rule P IsAvailable Rule newContact Get Contact details First N…" at bounding box center [323, 142] width 348 height 262
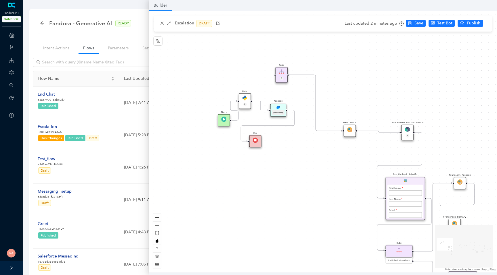
scroll to position [0, 0]
click at [275, 109] on div "Message {{response}}" at bounding box center [278, 110] width 16 height 13
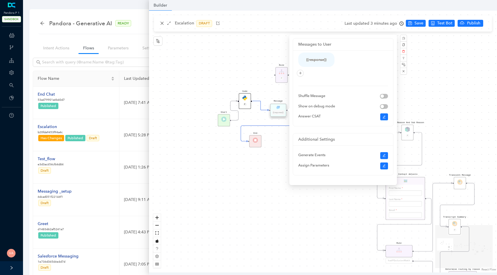
click at [246, 102] on div "Code P" at bounding box center [245, 101] width 12 height 16
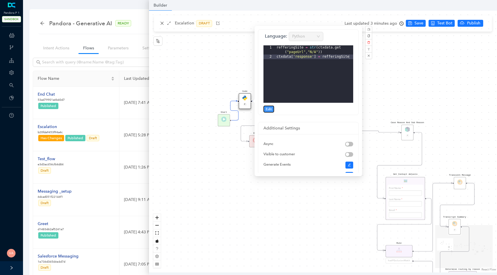
click at [270, 107] on span "Edit" at bounding box center [269, 109] width 6 height 5
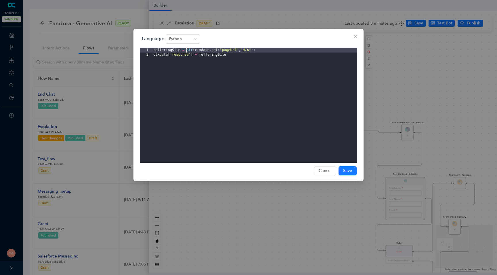
drag, startPoint x: 267, startPoint y: 50, endPoint x: 187, endPoint y: 49, distance: 80.0
click at [187, 49] on div "refferingSite = str ( ctxdata . get ( "pageUrl" , "N/A" )) ctxdata [ 'response'…" at bounding box center [254, 110] width 204 height 124
drag, startPoint x: 195, startPoint y: 50, endPoint x: 255, endPoint y: 51, distance: 59.8
click at [255, 51] on div "refferingSite = str ( ctxdata . get ( "pageUrl" , "N/A" )) ctxdata [ 'response'…" at bounding box center [254, 110] width 204 height 124
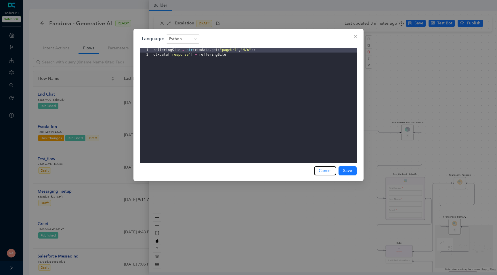
click at [326, 172] on span "Cancel" at bounding box center [325, 171] width 13 height 6
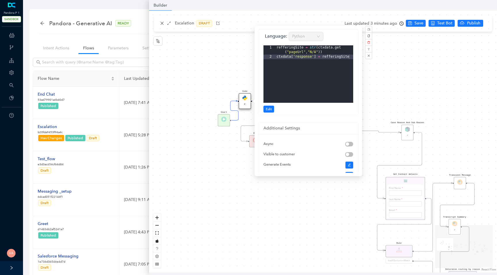
click at [224, 161] on div "Data Table Start Rule P IsAvailable Rule newContact Get Contact details First N…" at bounding box center [323, 142] width 348 height 262
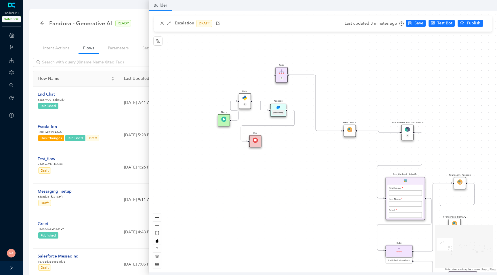
click at [277, 105] on div "Message {{response}}" at bounding box center [278, 110] width 16 height 13
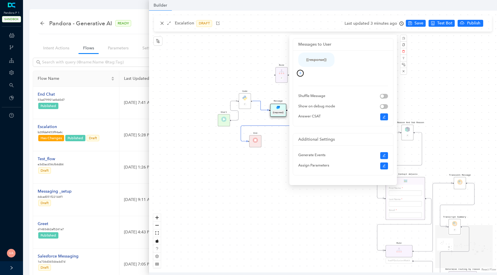
click at [302, 72] on icon "plus" at bounding box center [300, 73] width 3 height 3
click at [296, 82] on link "Text" at bounding box center [291, 84] width 12 height 6
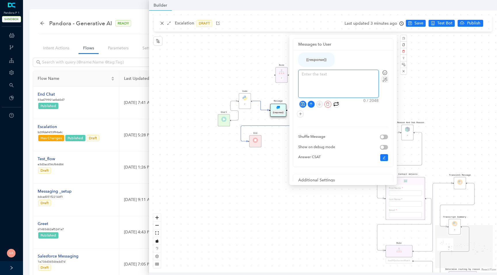
click at [304, 77] on textarea at bounding box center [338, 84] width 80 height 28
type textarea "{"
type textarea "{{"
paste textarea "ctxdata.get("pageUrl", "N/A")"
type textarea "{{ctxdata.get("pageUrl", "N/A")"
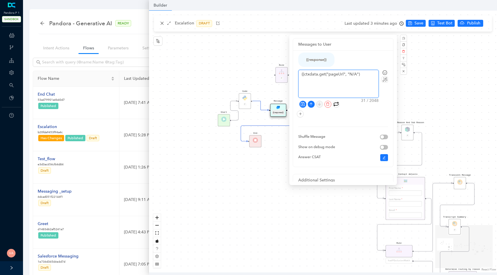
type textarea "{{ctxdata.get("pageUrl", "N/A")}"
click at [305, 76] on textarea "{{ctxdata.get("pageUrl", "N/A")}}" at bounding box center [338, 84] width 80 height 28
click at [340, 76] on textarea "{{ctxdata.get("pageUrl", "N/A")}}" at bounding box center [338, 84] width 80 height 28
click at [351, 75] on textarea "{{ctxdata.get("pageUrl", "N/A")}}" at bounding box center [338, 84] width 80 height 28
type textarea "{{ctxdata.get("pageUrl", "N/A")}}"
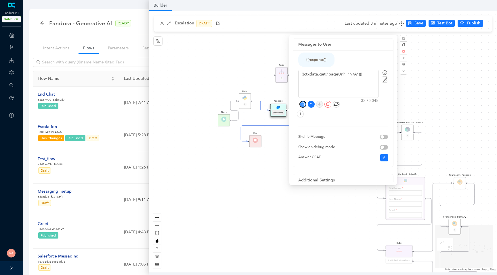
click at [303, 104] on icon "save" at bounding box center [303, 104] width 4 height 4
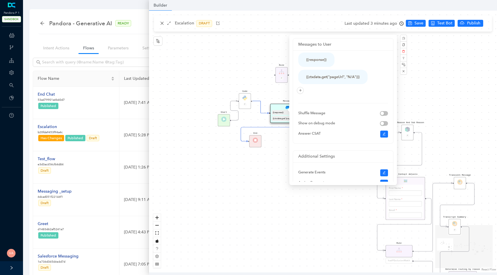
click at [265, 91] on div "Data Table Start Rule P IsAvailable Rule newContact Get Contact details First N…" at bounding box center [323, 142] width 348 height 262
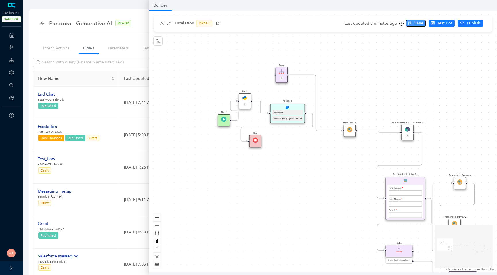
click at [412, 26] on button "Save" at bounding box center [416, 23] width 20 height 7
click at [286, 108] on img at bounding box center [287, 107] width 3 height 3
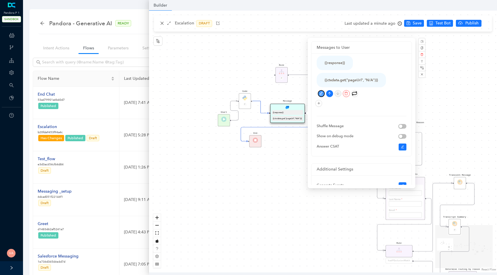
click at [322, 92] on icon "edit" at bounding box center [320, 93] width 3 height 3
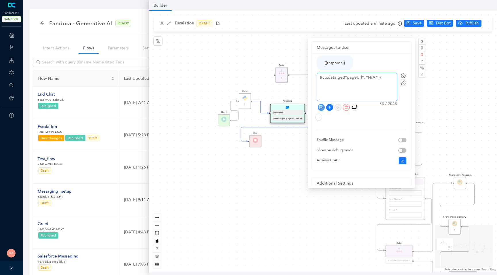
drag, startPoint x: 323, startPoint y: 78, endPoint x: 317, endPoint y: 78, distance: 5.8
click at [317, 78] on textarea "{{ctxdata.get("pageUrl", "N/A")}}" at bounding box center [357, 87] width 80 height 28
type textarea "ctxdata.get("pageUrl", "N/A")}}"
type textarea "$ctxdata.get("pageUrl", "N/A")}}"
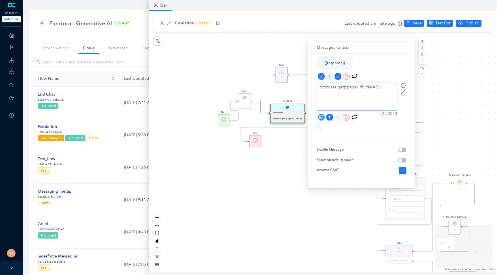
click at [383, 89] on textarea "$ctxdata.get("pageUrl", "N/A")}}" at bounding box center [357, 97] width 80 height 28
type textarea "$ctxdata.get("pageUrl", "N/A")}"
type textarea "$ctxdata.get("pageUrl", "N/A")"
drag, startPoint x: 337, startPoint y: 88, endPoint x: 346, endPoint y: 88, distance: 8.6
click at [346, 88] on textarea "$ctxdata.get("pageUrl", "N/A")" at bounding box center [357, 97] width 80 height 28
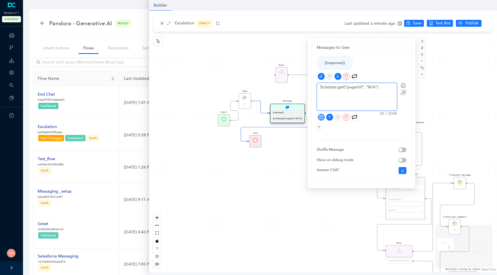
type textarea "$ctxdata.pageUrl", "N/A")"
type textarea "$ctxdatapageUrl", "N/A")"
type textarea "$ctxdata[pageUrl", "N/A")"
type textarea "$ctxdatapageUrl", "N/A")"
type textarea "$ctxdata[pageUrl", "N/A")"
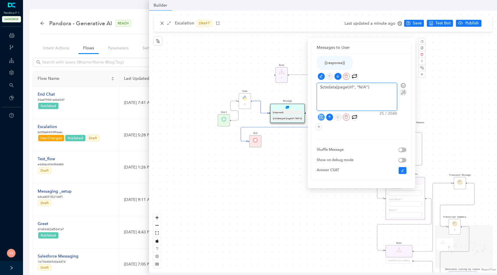
click at [343, 88] on textarea "$ctxdata[pageUrl", "N/A")" at bounding box center [357, 97] width 80 height 28
type textarea "$ctxdata["", "N/A")"
paste textarea "pageUrl"
type textarea "$ctxdata["pageUrl", "N/A")"
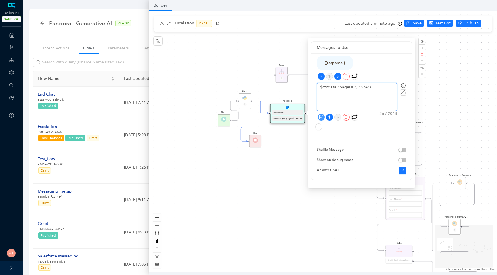
click at [373, 88] on textarea "$ctxdata["pageUrl", "N/A")" at bounding box center [357, 97] width 80 height 28
type textarea "$ctxdata["pageUrl", "N/A""
type textarea "$ctxdata["pageUrl", "N/A"
type textarea "$ctxdata["pageUrl", "N/"
type textarea "$ctxdata["pageUrl", "N"
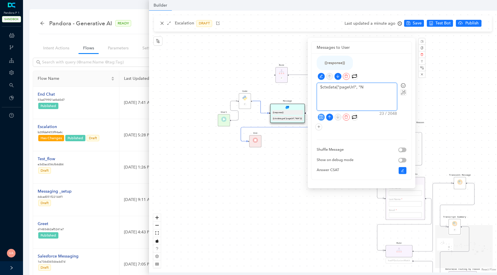
type textarea "$ctxdata["pageUrl", ""
type textarea "$ctxdata["pageUrl","
type textarea "$ctxdata["pageUrl""
type textarea "$ctxdata["pageUrl"]"
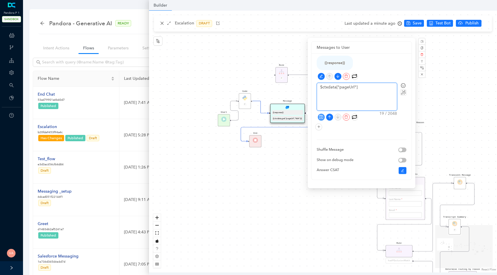
click at [337, 88] on textarea "$ctxdata["pageUrl"]" at bounding box center [357, 97] width 80 height 28
click at [381, 89] on textarea "$ctxdata["pageUrl"]" at bounding box center [357, 97] width 80 height 28
click at [323, 88] on textarea "$ctxdata["pageUrl"]" at bounding box center [357, 97] width 80 height 28
type textarea "ctxdata["pageUrl"]"
type textarea "{ctxdata["pageUrl"]"
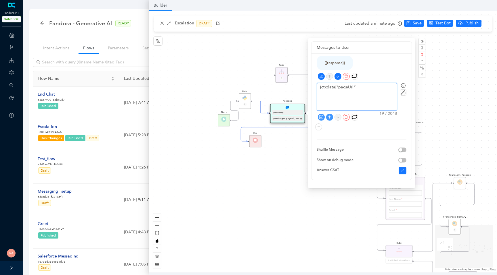
type textarea "{{ctxdata["pageUrl"]"
click at [365, 90] on textarea "{{ctxdata["pageUrl"]" at bounding box center [357, 97] width 80 height 28
type textarea "{{ctxdata["pageUrl"]}"
click at [338, 89] on textarea "{{ctxdata["pageUrl"]}}" at bounding box center [357, 97] width 80 height 28
type textarea "{{ctxdata["pageUrl"]}}"
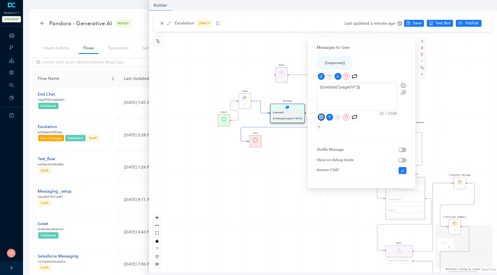
click at [319, 117] on icon "save" at bounding box center [321, 117] width 4 height 4
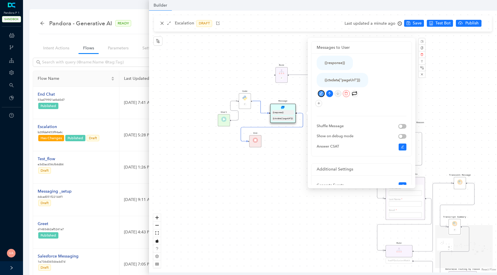
click at [321, 92] on icon "edit" at bounding box center [320, 93] width 3 height 3
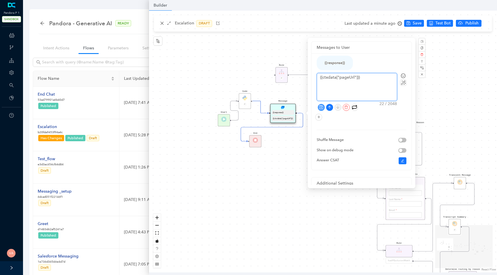
click at [322, 81] on textarea "{{ctxdata["pageUrl"]}}" at bounding box center [357, 87] width 80 height 28
click at [322, 77] on textarea "{{ctxdata["pageUrl"]}}" at bounding box center [357, 87] width 80 height 28
type textarea "{ctxdata["pageUrl"]}}"
type textarea "ctxdata["pageUrl"]}}"
click at [370, 74] on textarea "ctxdata["pageUrl"]}}" at bounding box center [357, 87] width 80 height 28
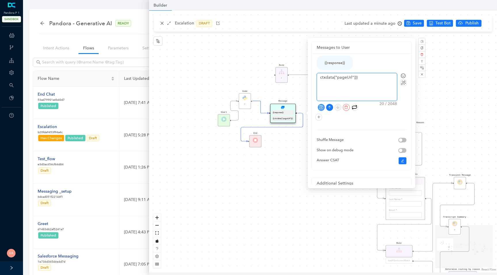
click at [361, 77] on textarea "ctxdata["pageUrl"]}}" at bounding box center [357, 87] width 80 height 28
type textarea "ctxdata["pageUrl"]}"
type textarea "ctxdata["pageUrl"]"
click at [319, 77] on textarea "ctxdata["pageUrl"]" at bounding box center [357, 87] width 80 height 28
type textarea "$ctxdata["pageUrl"]"
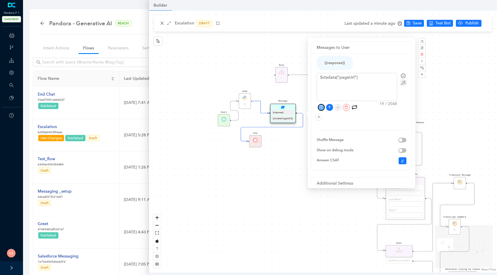
click at [321, 107] on icon "save" at bounding box center [321, 107] width 4 height 4
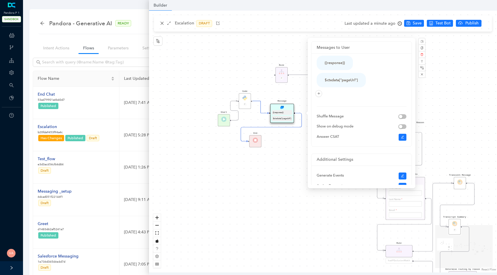
click at [415, 24] on div "Data Table Start Rule P IsAvailable Rule newContact Get Contact details First N…" at bounding box center [323, 142] width 348 height 262
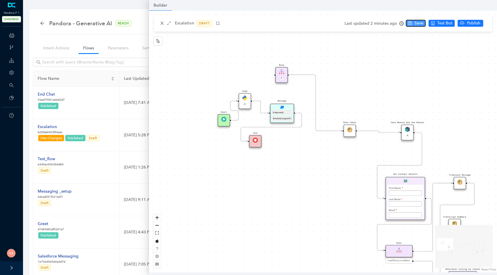
click at [408, 24] on icon "save" at bounding box center [410, 23] width 4 height 4
click at [247, 97] on img at bounding box center [244, 97] width 5 height 5
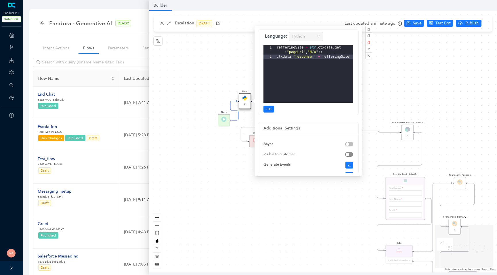
scroll to position [52, 0]
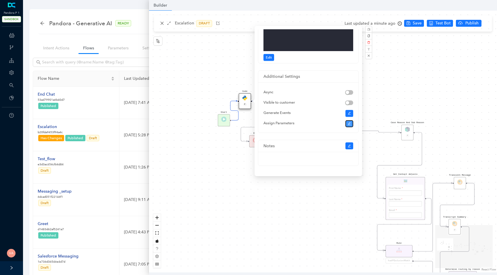
click at [349, 125] on icon "edit" at bounding box center [349, 123] width 3 height 3
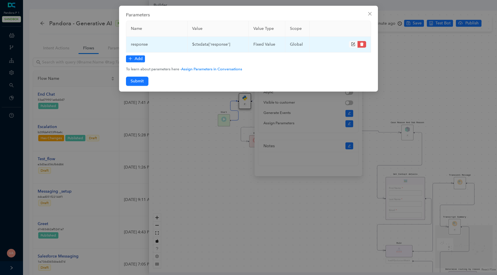
click at [353, 45] on icon "form" at bounding box center [354, 44] width 3 height 3
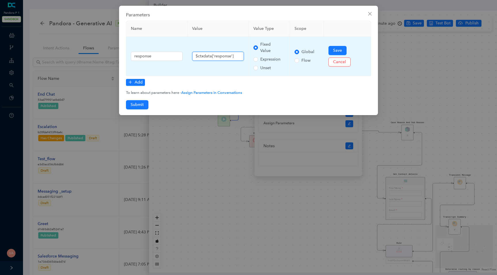
click at [214, 58] on input "$ctxdata['response']" at bounding box center [218, 56] width 52 height 9
click at [212, 59] on input "$ctxdata['response']" at bounding box center [218, 56] width 52 height 9
click at [236, 56] on input "$ctxdata['response']" at bounding box center [218, 56] width 52 height 9
click at [203, 55] on input "$ctxdata['response']" at bounding box center [218, 56] width 52 height 9
click at [210, 55] on input "$ctxdata['response']" at bounding box center [218, 56] width 52 height 9
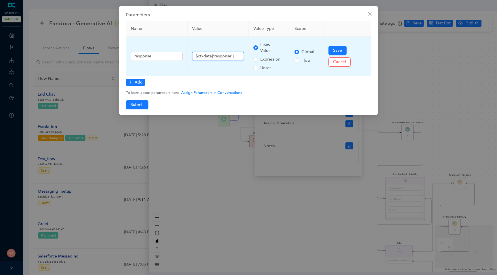
drag, startPoint x: 211, startPoint y: 56, endPoint x: 247, endPoint y: 57, distance: 36.5
click at [247, 57] on td "$ctxdata['response']" at bounding box center [217, 56] width 61 height 39
type input "$ctxdata"
click at [330, 49] on button "Save" at bounding box center [337, 50] width 18 height 9
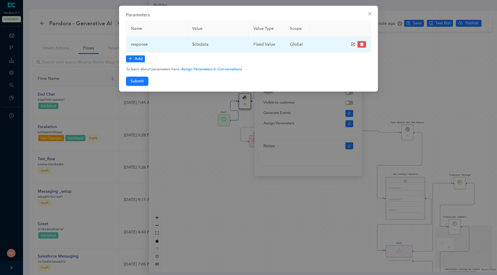
click at [201, 42] on td "$ctxdata" at bounding box center [217, 45] width 61 height 16
copy td "$ctxdata"
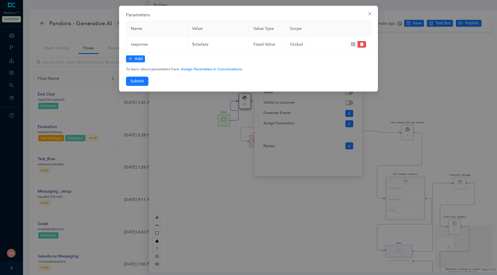
click at [193, 160] on div "Parameters Name Value Value Type Scope response $ctxdata fixed Value global Add…" at bounding box center [248, 137] width 497 height 275
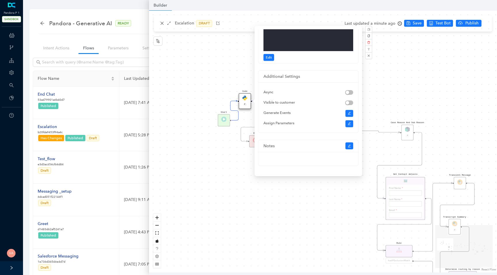
click at [242, 98] on img at bounding box center [244, 97] width 5 height 5
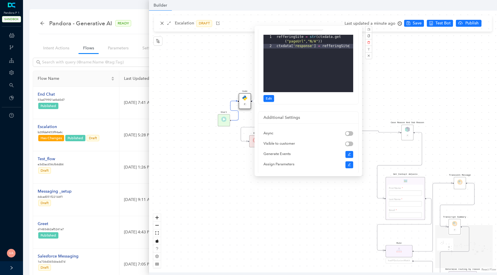
scroll to position [0, 0]
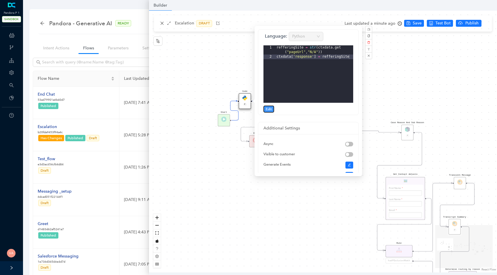
click at [270, 110] on span "Edit" at bounding box center [269, 109] width 6 height 5
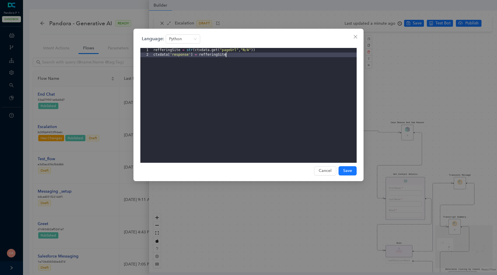
click at [160, 54] on div "refferingSite = str ( ctxdata . get ( "pageUrl" , "N/A" )) ctxdata [ 'response'…" at bounding box center [254, 110] width 204 height 124
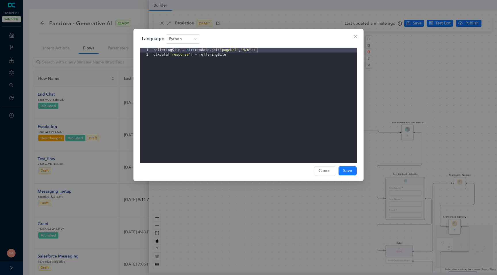
click at [274, 50] on div "refferingSite = str ( ctxdata . get ( "pageUrl" , "N/A" )) ctxdata [ 'response'…" at bounding box center [254, 110] width 204 height 124
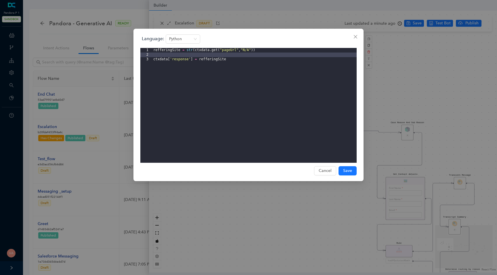
click at [209, 61] on div "refferingSite = str ( ctxdata . get ( "pageUrl" , "N/A" )) ctxdata [ 'response'…" at bounding box center [254, 110] width 204 height 124
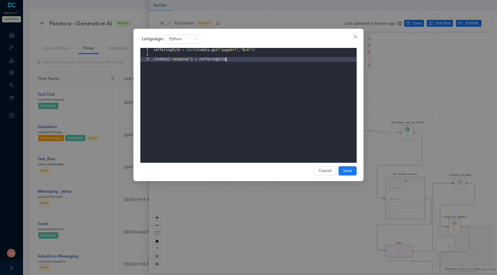
click at [230, 60] on div "refferingSite = str ( ctxdata . get ( "pageUrl" , "N/A" )) ctxdata [ 'response'…" at bounding box center [254, 110] width 204 height 124
drag, startPoint x: 230, startPoint y: 60, endPoint x: 200, endPoint y: 58, distance: 30.2
click at [200, 58] on div "refferingSite = str ( ctxdata . get ( "pageUrl" , "N/A" )) ctxdata [ 'response'…" at bounding box center [254, 110] width 204 height 124
click at [174, 59] on div "refferingSite = str ( ctxdata . get ( "pageUrl" , "N/A" )) ctxdata [ 'response'…" at bounding box center [254, 110] width 204 height 124
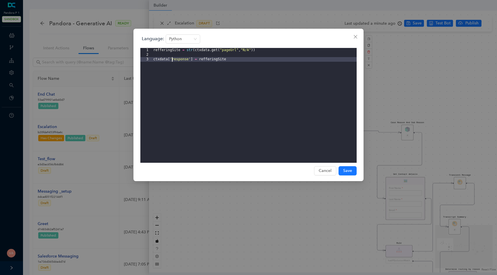
click at [215, 64] on div "refferingSite = str ( ctxdata . get ( "pageUrl" , "N/A" )) ctxdata [ 'response'…" at bounding box center [254, 110] width 204 height 124
click at [215, 60] on div "refferingSite = str ( ctxdata . get ( "pageUrl" , "N/A" )) ctxdata [ 'response'…" at bounding box center [254, 110] width 204 height 124
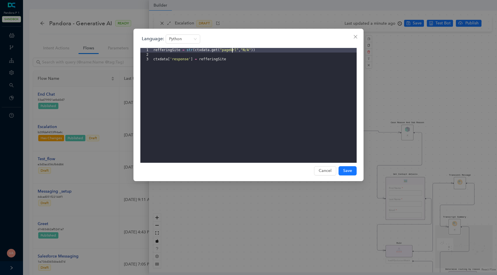
click at [231, 50] on div "refferingSite = str ( ctxdata . get ( "pageUrl" , "N/A" )) ctxdata [ 'response'…" at bounding box center [254, 110] width 204 height 124
click at [249, 49] on div "refferingSite = str ( ctxdata . get ( "pageUrl" , "N/A" )) ctxdata [ 'response'…" at bounding box center [254, 110] width 204 height 124
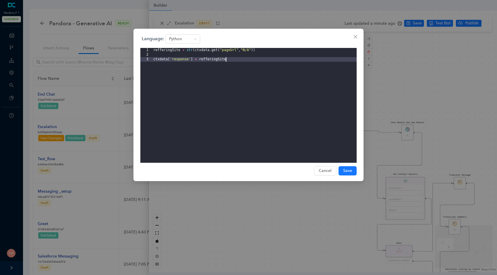
click at [207, 62] on div "refferingSite = str ( ctxdata . get ( "pageUrl" , "N/A" )) ctxdata [ 'response'…" at bounding box center [254, 110] width 204 height 124
click at [213, 58] on div "refferingSite = str ( ctxdata . get ( "pageUrl" , "N/A" )) ctxdata [ 'response'…" at bounding box center [254, 110] width 204 height 124
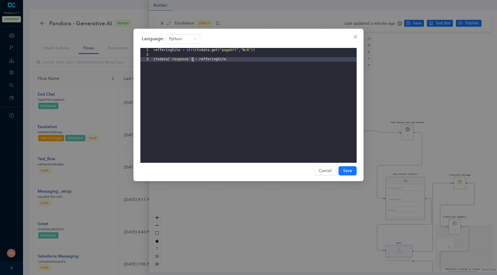
drag, startPoint x: 153, startPoint y: 61, endPoint x: 192, endPoint y: 60, distance: 38.5
click at [192, 60] on div "refferingSite = str ( ctxdata . get ( "pageUrl" , "N/A" )) ctxdata [ 'response'…" at bounding box center [254, 110] width 204 height 124
click at [212, 58] on div "refferingSite = str ( ctxdata . get ( "pageUrl" , "N/A" )) ctxdata [ 'response'…" at bounding box center [254, 110] width 204 height 124
click at [200, 55] on div "refferingSite = str ( ctxdata . get ( "pageUrl" , "N/A" )) ctxdata [ 'response'…" at bounding box center [254, 110] width 204 height 124
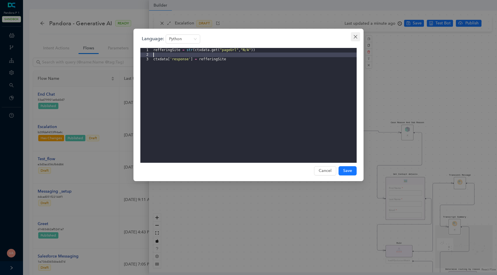
click at [358, 39] on span "Close" at bounding box center [355, 37] width 9 height 5
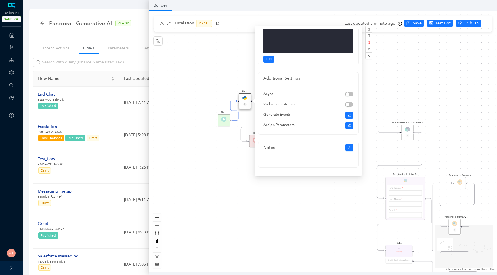
scroll to position [52, 0]
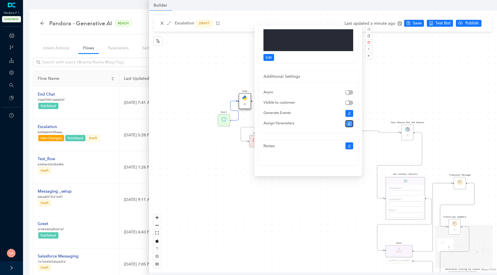
click at [349, 125] on icon "edit" at bounding box center [349, 123] width 3 height 3
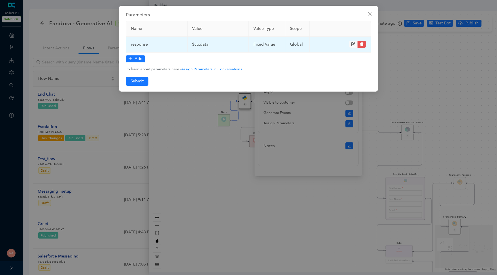
click at [206, 45] on td "$ctxdata" at bounding box center [217, 45] width 61 height 16
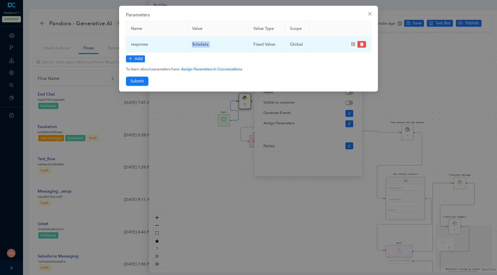
click at [206, 45] on td "$ctxdata" at bounding box center [217, 45] width 61 height 16
click at [207, 46] on td "$ctxdata" at bounding box center [217, 45] width 61 height 16
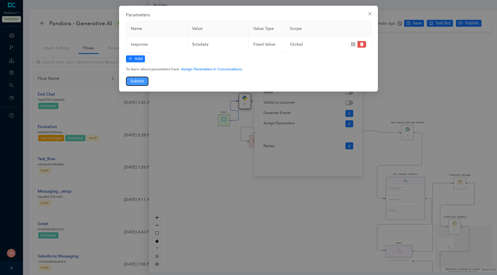
click at [146, 82] on button "Submit" at bounding box center [137, 81] width 22 height 9
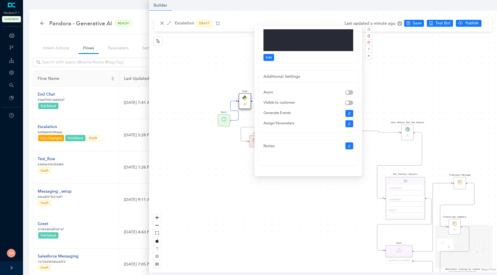
click at [261, 189] on div "Data Table Start Rule P IsAvailable Rule newContact Get Contact details First N…" at bounding box center [323, 142] width 348 height 262
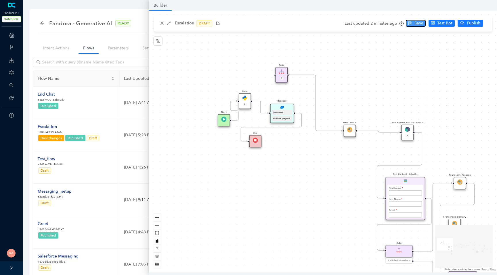
click at [414, 26] on span "Save" at bounding box center [418, 23] width 9 height 6
drag, startPoint x: 244, startPoint y: 98, endPoint x: 244, endPoint y: 93, distance: 5.8
click at [244, 93] on img at bounding box center [244, 92] width 5 height 5
click at [434, 23] on button "Test Bot" at bounding box center [441, 23] width 26 height 7
click at [248, 99] on div "P" at bounding box center [245, 99] width 8 height 4
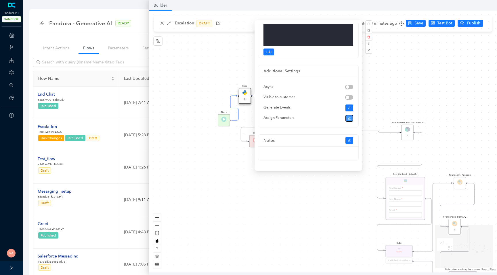
click at [349, 115] on button "button" at bounding box center [349, 118] width 8 height 7
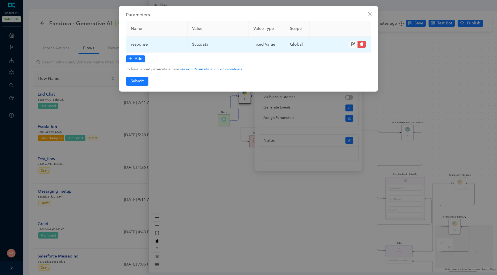
click at [352, 45] on icon "form" at bounding box center [353, 44] width 4 height 4
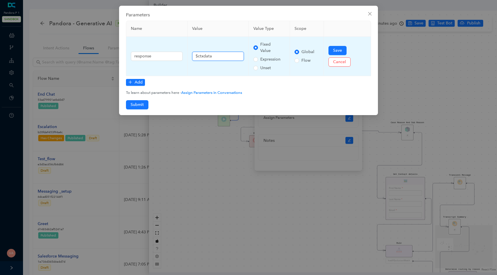
click at [197, 58] on input "$ctxdata" at bounding box center [218, 56] width 52 height 9
click at [223, 58] on input "{{ctxdata" at bounding box center [218, 56] width 52 height 9
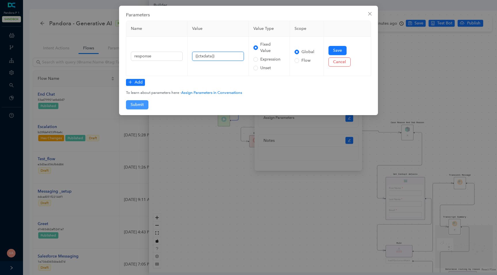
type input "{{ctxdata}}"
click at [138, 107] on span "Submit" at bounding box center [137, 105] width 13 height 6
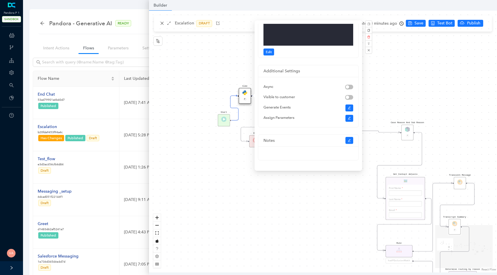
click at [246, 196] on div "Data Table Start Rule P IsAvailable Rule newContact Get Contact details First N…" at bounding box center [323, 142] width 348 height 262
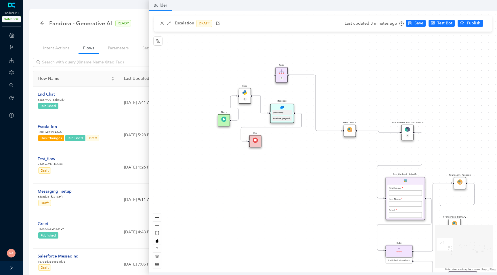
click at [246, 92] on img at bounding box center [244, 92] width 5 height 5
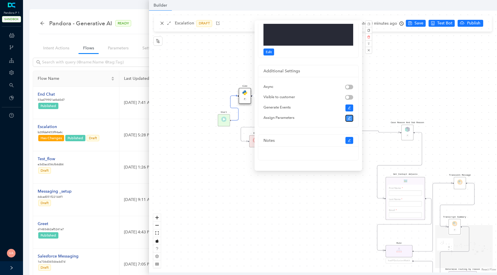
click at [347, 116] on button "button" at bounding box center [349, 118] width 8 height 7
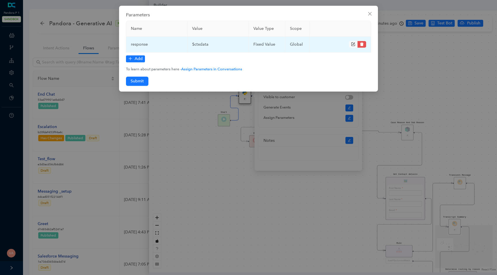
click at [352, 41] on span at bounding box center [353, 44] width 9 height 7
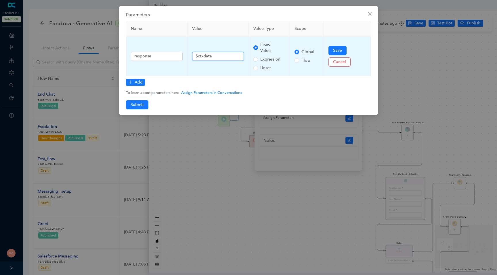
click at [219, 59] on input "$ctxdata" at bounding box center [218, 56] width 52 height 9
click at [198, 58] on input "$ctxdata" at bounding box center [218, 56] width 52 height 9
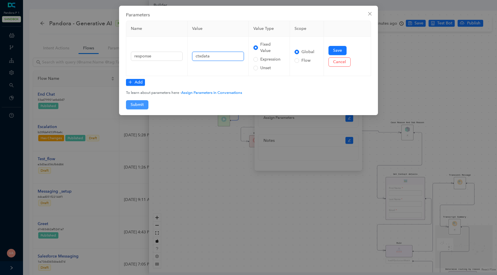
type input "ctxdata"
click at [139, 104] on span "Submit" at bounding box center [137, 105] width 13 height 6
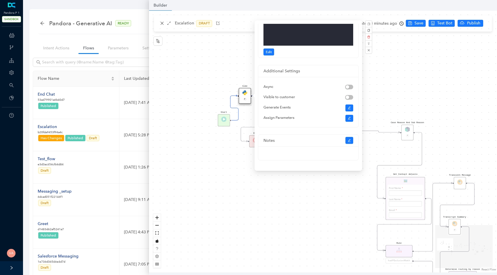
click at [283, 186] on div "Data Table Start Rule P IsAvailable Rule newContact Get Contact details First N…" at bounding box center [323, 142] width 348 height 262
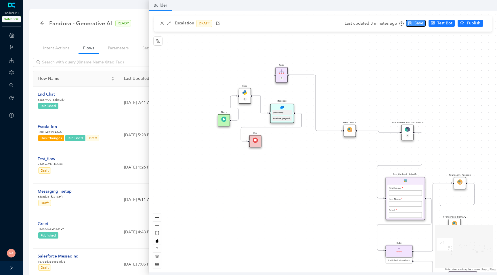
click at [409, 23] on icon "save" at bounding box center [410, 23] width 4 height 4
click at [246, 94] on img at bounding box center [244, 92] width 5 height 5
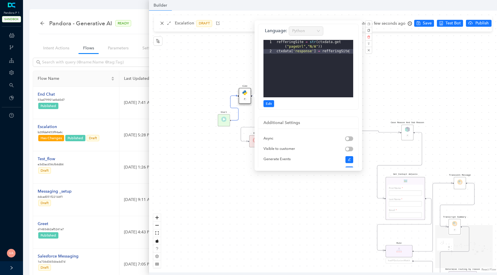
click at [243, 90] on img at bounding box center [244, 92] width 5 height 5
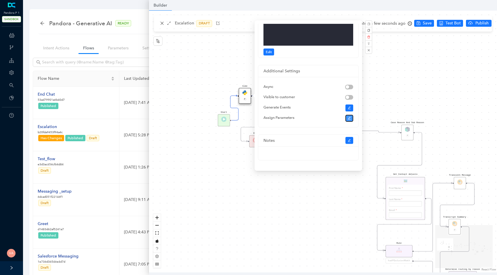
click at [349, 117] on icon "edit" at bounding box center [349, 118] width 3 height 3
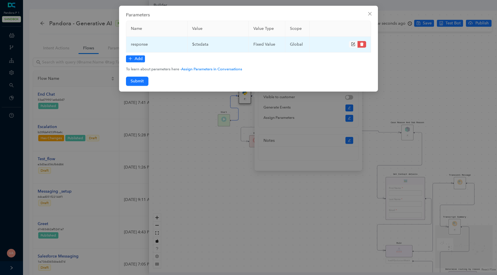
click at [209, 43] on td "$ctxdata" at bounding box center [217, 45] width 61 height 16
click at [354, 46] on icon "form" at bounding box center [353, 45] width 4 height 4
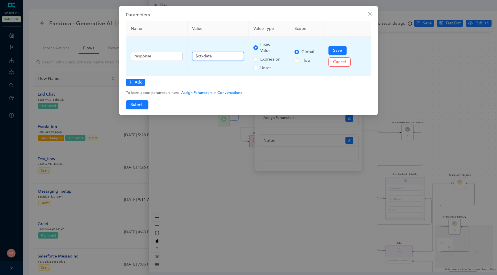
click at [198, 56] on input "$ctxdata" at bounding box center [218, 56] width 52 height 9
type input "ctxdata"
click at [216, 53] on input "ctxdata" at bounding box center [218, 56] width 52 height 9
click at [213, 56] on input "ctxdata" at bounding box center [218, 56] width 52 height 9
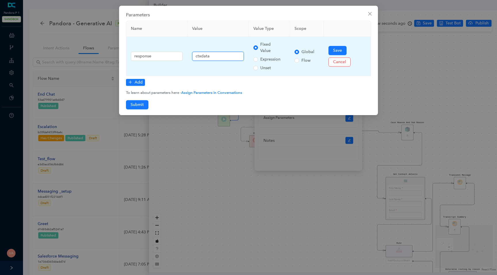
click at [213, 56] on input "ctxdata" at bounding box center [218, 56] width 52 height 9
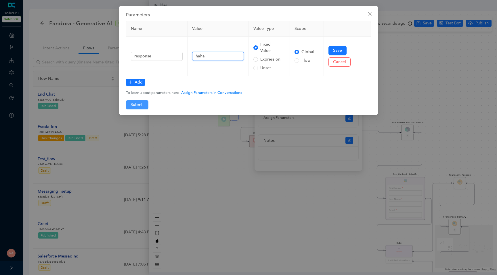
type input "haha"
click at [134, 105] on span "Submit" at bounding box center [137, 105] width 13 height 6
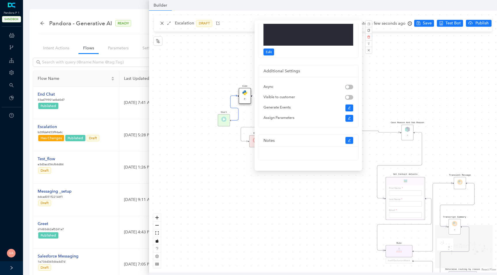
click at [209, 181] on div "Data Table Start Rule P IsAvailable Rule newContact Get Contact details First N…" at bounding box center [323, 142] width 348 height 262
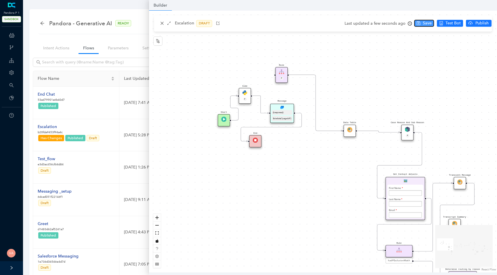
click at [424, 20] on span "Save" at bounding box center [427, 23] width 9 height 6
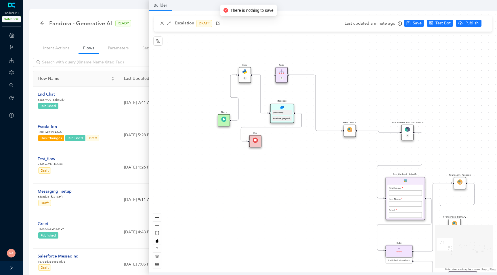
drag, startPoint x: 245, startPoint y: 96, endPoint x: 245, endPoint y: 76, distance: 19.9
click at [245, 76] on div "Code P" at bounding box center [245, 75] width 12 height 16
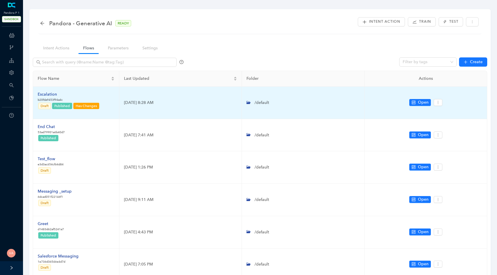
click at [50, 98] on p "b20fda9453f94a4c" at bounding box center [69, 100] width 62 height 5
click at [54, 91] on td "Escalation b20fda9453f94a4c Draft Published Has Changes" at bounding box center [76, 103] width 86 height 32
click at [54, 94] on div "Escalation" at bounding box center [69, 94] width 62 height 6
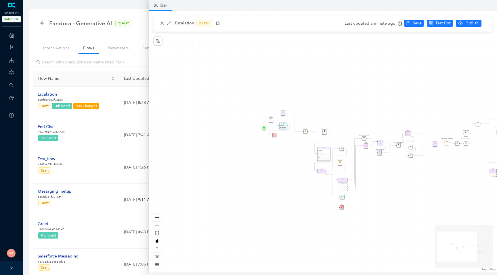
drag, startPoint x: 174, startPoint y: 145, endPoint x: 291, endPoint y: 163, distance: 118.5
click at [291, 163] on div "Data Table Start Rule P IsAvailable Rule newContact Get Contact details First N…" at bounding box center [323, 142] width 348 height 262
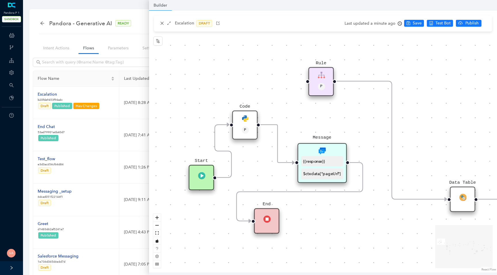
drag, startPoint x: 288, startPoint y: 139, endPoint x: 355, endPoint y: 247, distance: 126.4
click at [355, 247] on div "Data Table Start Rule P IsAvailable Rule newContact Get Contact details First N…" at bounding box center [323, 142] width 348 height 262
click at [254, 129] on div "Code P" at bounding box center [244, 125] width 25 height 29
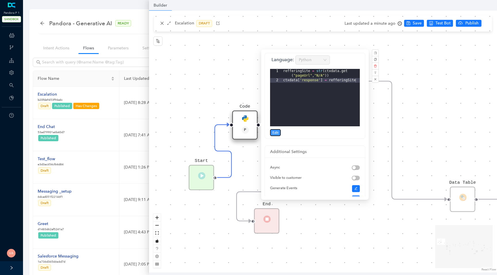
click at [278, 133] on span "Edit" at bounding box center [275, 132] width 6 height 5
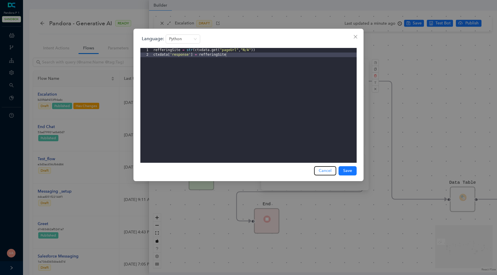
click at [327, 171] on span "Cancel" at bounding box center [325, 171] width 13 height 6
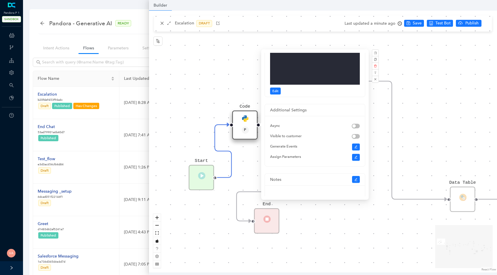
scroll to position [45, 0]
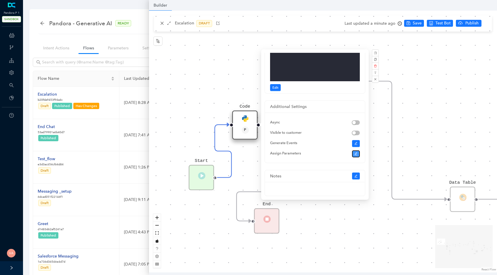
click at [355, 151] on button "button" at bounding box center [356, 154] width 8 height 7
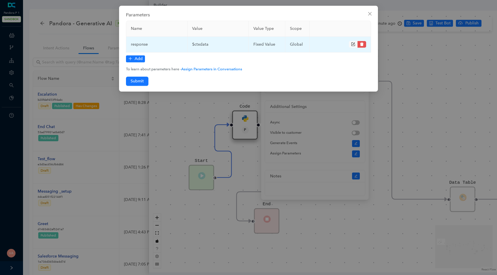
click at [353, 43] on icon "form" at bounding box center [353, 45] width 4 height 4
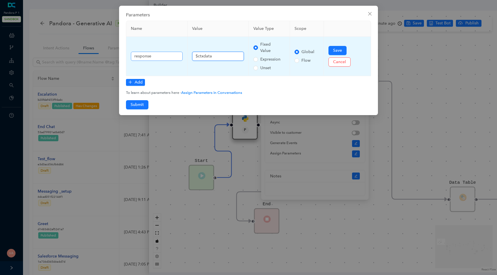
drag, startPoint x: 217, startPoint y: 55, endPoint x: 156, endPoint y: 55, distance: 60.7
click at [155, 55] on tr "response $ctxdata Fixed Value Expression Unset Global Flow Save Cancel" at bounding box center [248, 56] width 245 height 39
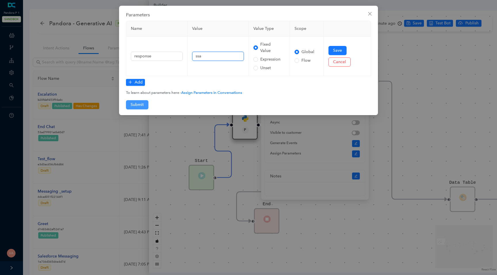
type input "ssa"
click at [140, 105] on span "Submit" at bounding box center [137, 105] width 13 height 6
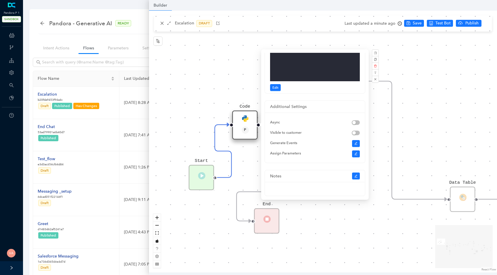
click at [236, 68] on div "Data Table Start Rule P IsAvailable Rule newContact Get Contact details First N…" at bounding box center [323, 142] width 348 height 262
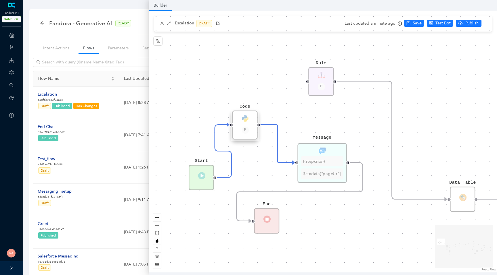
scroll to position [0, 0]
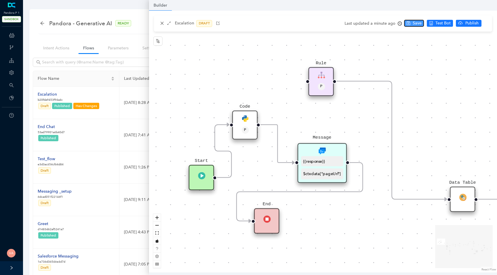
click at [409, 21] on button "Save" at bounding box center [414, 23] width 20 height 7
click at [439, 23] on icon "robot" at bounding box center [441, 23] width 4 height 4
drag, startPoint x: 353, startPoint y: 117, endPoint x: 301, endPoint y: 117, distance: 51.8
click at [328, 117] on div "Data Table Start Rule P IsAvailable Rule newContact Get Contact details First N…" at bounding box center [323, 142] width 348 height 262
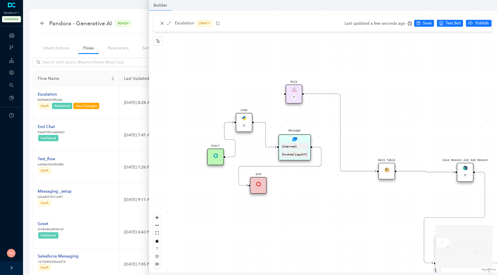
click at [213, 158] on div "Start" at bounding box center [215, 157] width 17 height 17
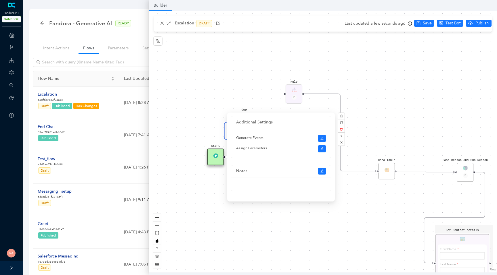
click at [185, 130] on div "Data Table Start Rule P IsAvailable Rule newContact Get Contact details First N…" at bounding box center [323, 142] width 348 height 262
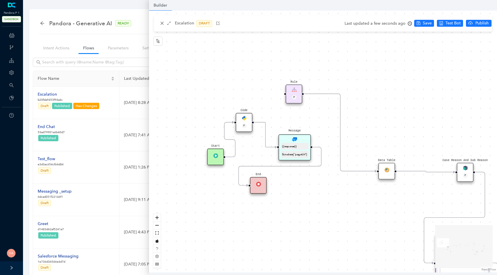
drag, startPoint x: 213, startPoint y: 154, endPoint x: 189, endPoint y: 137, distance: 29.6
click at [207, 151] on div "Start" at bounding box center [215, 157] width 17 height 17
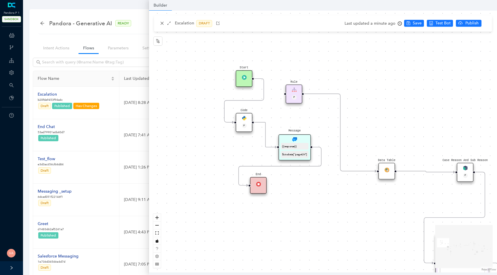
drag, startPoint x: 206, startPoint y: 155, endPoint x: 239, endPoint y: 80, distance: 82.2
click at [239, 80] on div "Start" at bounding box center [244, 78] width 17 height 17
drag, startPoint x: 242, startPoint y: 125, endPoint x: 242, endPoint y: 114, distance: 11.8
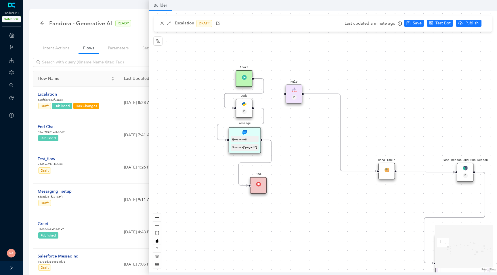
drag, startPoint x: 286, startPoint y: 143, endPoint x: 238, endPoint y: 139, distance: 48.8
click at [238, 139] on div "{{response}}" at bounding box center [244, 139] width 27 height 7
drag, startPoint x: 248, startPoint y: 148, endPoint x: 248, endPoint y: 154, distance: 5.8
click at [248, 154] on div "$ctxdata["pageUrl"]" at bounding box center [244, 155] width 25 height 4
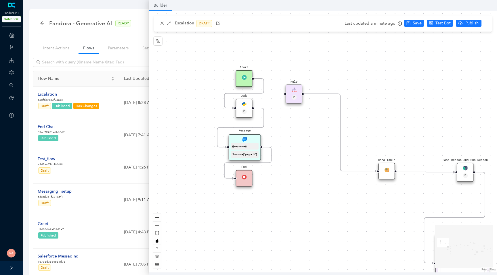
drag, startPoint x: 256, startPoint y: 185, endPoint x: 242, endPoint y: 178, distance: 16.2
click at [242, 178] on img at bounding box center [244, 177] width 5 height 5
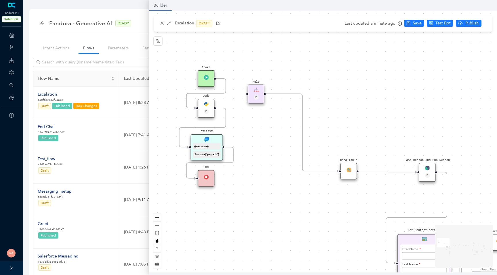
drag, startPoint x: 326, startPoint y: 130, endPoint x: 224, endPoint y: 131, distance: 102.4
click at [224, 131] on div "Data Table Start Rule P IsAvailable Rule newContact Get Contact details First N…" at bounding box center [323, 142] width 348 height 262
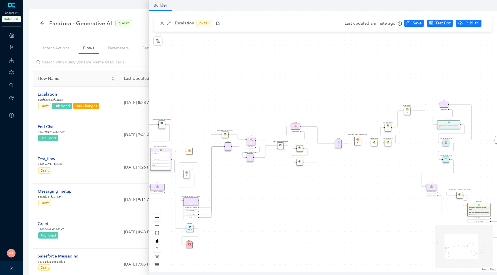
drag, startPoint x: 376, startPoint y: 103, endPoint x: 260, endPoint y: 80, distance: 118.3
click at [260, 80] on div "Data Table Start Rule P IsAvailable Rule newContact Get Contact details First N…" at bounding box center [323, 142] width 348 height 262
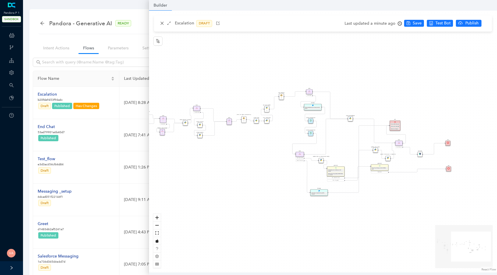
drag, startPoint x: 398, startPoint y: 74, endPoint x: 308, endPoint y: 68, distance: 90.2
click at [308, 68] on div "Data Table Start Rule P IsAvailable Rule newContact Get Contact details First N…" at bounding box center [323, 142] width 348 height 262
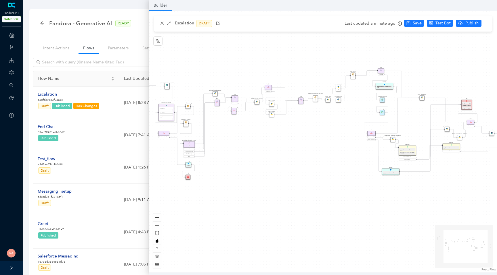
drag, startPoint x: 254, startPoint y: 174, endPoint x: 326, endPoint y: 153, distance: 74.5
click at [326, 153] on div "Data Table Start Rule P IsAvailable Rule newContact Get Contact details First N…" at bounding box center [323, 142] width 348 height 262
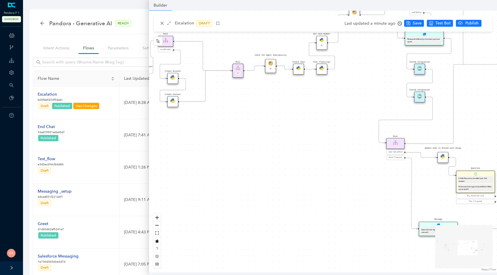
drag, startPoint x: 340, startPoint y: 139, endPoint x: 294, endPoint y: 188, distance: 66.7
click at [294, 188] on div "Data Table Start Rule P IsAvailable Rule newContact Get Contact details First N…" at bounding box center [323, 142] width 348 height 262
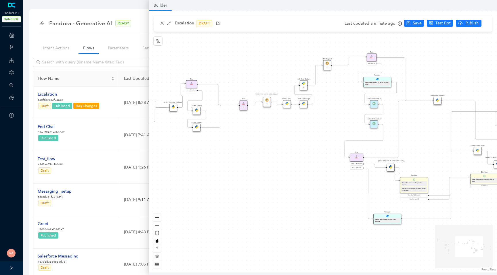
click at [376, 125] on div "Custom Integration" at bounding box center [374, 124] width 8 height 8
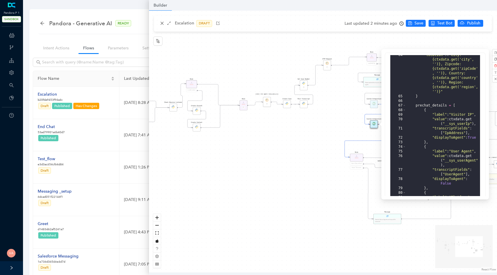
scroll to position [709, 0]
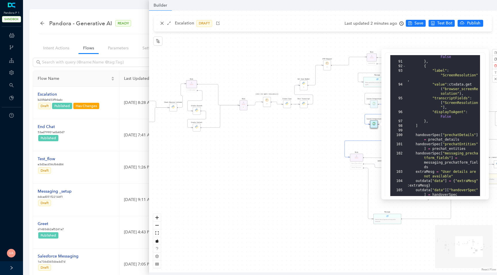
drag, startPoint x: 254, startPoint y: 133, endPoint x: 497, endPoint y: 130, distance: 242.2
click at [497, 130] on div "Data Table Start Rule P IsAvailable Rule newContact Get Contact details First N…" at bounding box center [323, 142] width 348 height 262
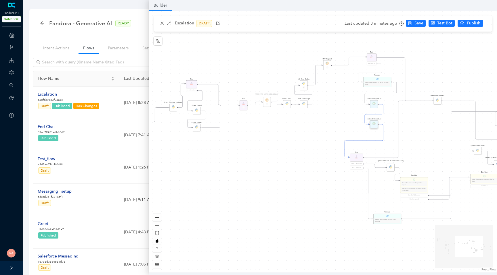
scroll to position [630, 0]
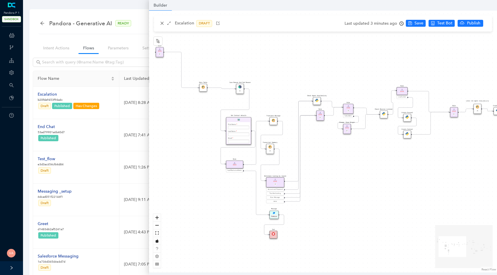
drag, startPoint x: 286, startPoint y: 140, endPoint x: 497, endPoint y: 149, distance: 210.7
click at [497, 149] on div "Data Table Start Rule P IsAvailable Rule newContact Get Contact details First N…" at bounding box center [323, 142] width 348 height 262
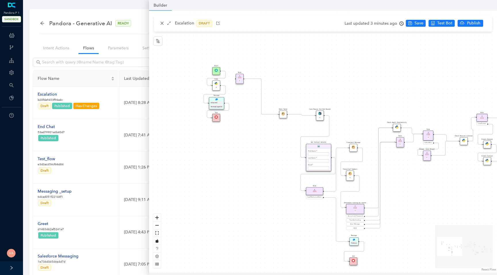
drag, startPoint x: 202, startPoint y: 114, endPoint x: 288, endPoint y: 142, distance: 90.7
click at [287, 142] on div "Data Table Start Rule P IsAvailable Rule newContact Get Contact details First N…" at bounding box center [323, 142] width 348 height 262
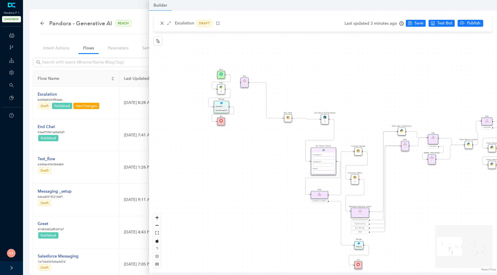
click at [222, 75] on img at bounding box center [220, 73] width 3 height 3
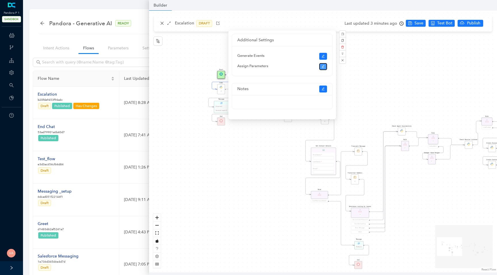
click at [321, 66] on icon "edit" at bounding box center [322, 66] width 3 height 3
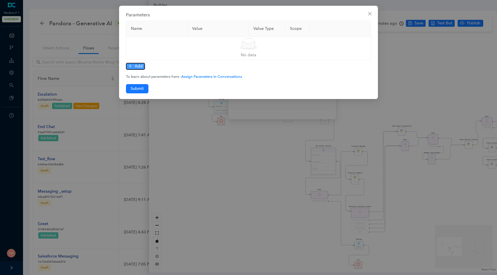
click at [134, 65] on button "Add" at bounding box center [135, 66] width 19 height 7
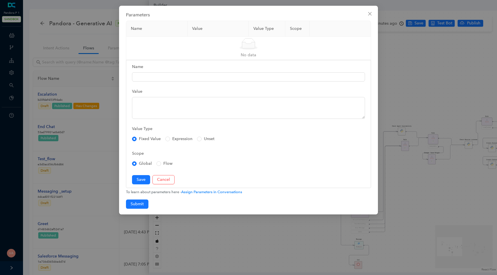
click at [204, 82] on form "Name Value Value Type Fixed Value Expression Unset Scope Global Flow Save Cancel" at bounding box center [248, 124] width 245 height 128
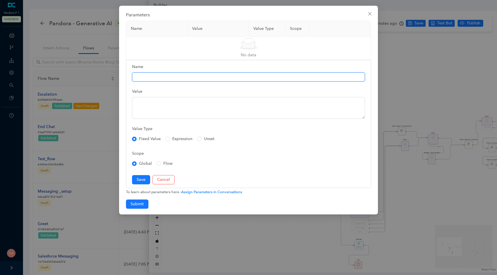
click at [214, 80] on input "Name" at bounding box center [248, 76] width 233 height 9
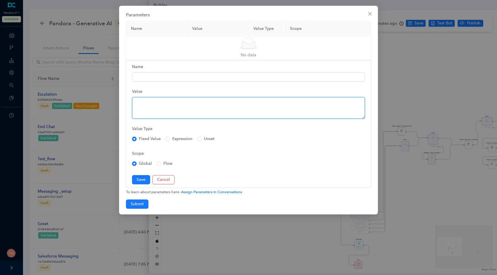
click at [142, 105] on textarea "Value" at bounding box center [248, 108] width 233 height 22
paste textarea "$reqjson.pageUrl"
click at [144, 111] on textarea "$reqjson.pageUrl" at bounding box center [248, 108] width 233 height 22
click at [161, 102] on textarea "$reqjson.pageUrl" at bounding box center [248, 108] width 233 height 22
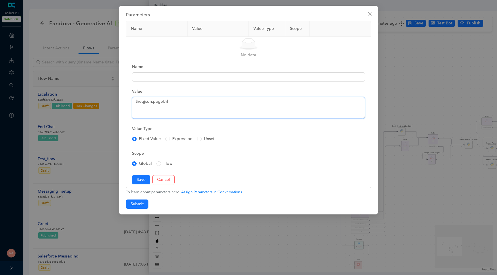
click at [161, 102] on textarea "$reqjson.pageUrl" at bounding box center [248, 108] width 233 height 22
type textarea "$reqjson.pageUrl"
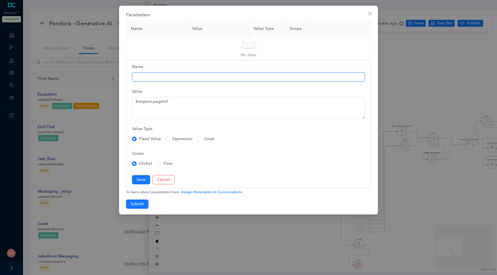
click at [153, 76] on input "Name" at bounding box center [248, 76] width 233 height 9
paste input "pageUrl"
type input "pageUrl"
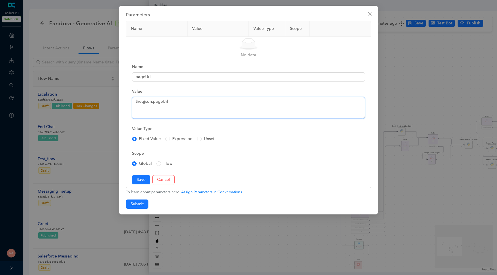
click at [156, 109] on textarea "$reqjson.pageUrl" at bounding box center [248, 108] width 233 height 22
click at [153, 111] on textarea "$reqjson.pageUrl" at bounding box center [248, 108] width 233 height 22
click at [148, 113] on textarea "$reqjson.pageUrl" at bounding box center [248, 108] width 233 height 22
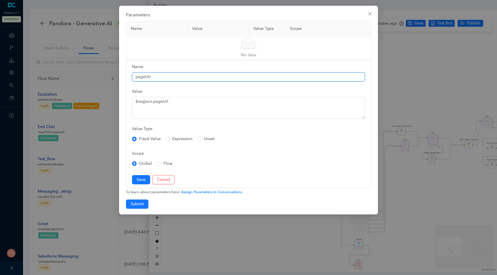
click at [159, 77] on input "pageUrl" at bounding box center [248, 76] width 233 height 9
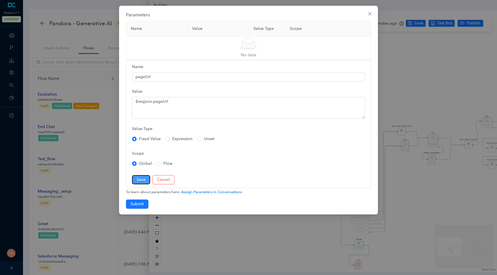
click at [142, 179] on span "Save" at bounding box center [141, 180] width 9 height 6
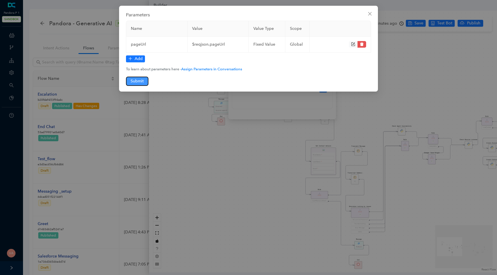
click at [135, 79] on span "Submit" at bounding box center [137, 81] width 13 height 6
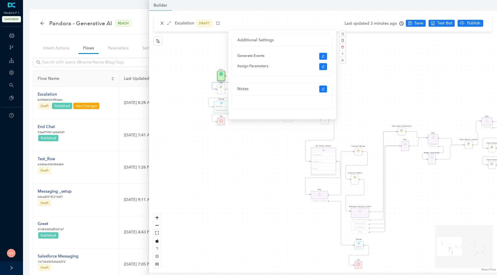
click at [198, 122] on div "Data Table Start P Rule P IsAvailable Rule newContact Get Contact details First…" at bounding box center [323, 142] width 348 height 262
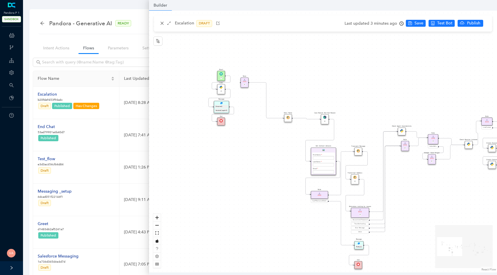
click at [225, 102] on div "Message {{response}} $ctxdata["pageUrl"]" at bounding box center [221, 107] width 15 height 12
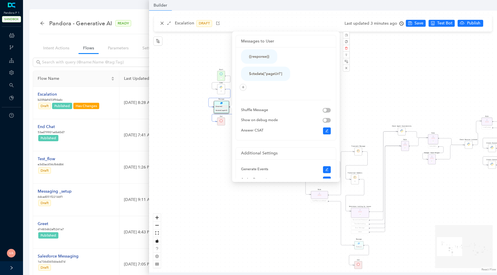
click at [221, 107] on div "{{response}}" at bounding box center [222, 107] width 12 height 2
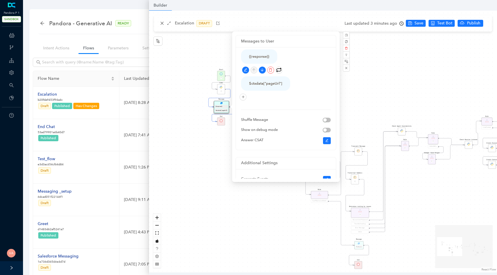
click at [263, 63] on div "{{response}}" at bounding box center [259, 56] width 36 height 14
click at [245, 70] on icon "edit" at bounding box center [245, 69] width 3 height 3
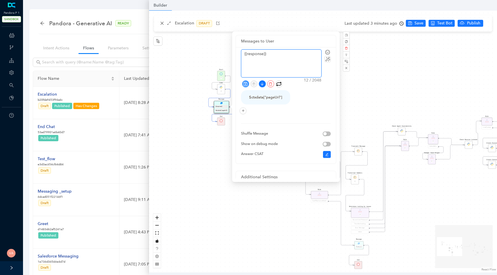
click at [273, 56] on textarea "{{response}}" at bounding box center [281, 64] width 80 height 28
drag, startPoint x: 264, startPoint y: 54, endPoint x: 247, endPoint y: 55, distance: 17.0
click at [247, 55] on textarea "{{response}}" at bounding box center [281, 64] width 80 height 28
type textarea "{{}}"
paste textarea "pageUrl"
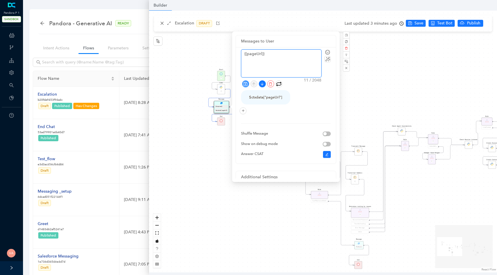
type textarea "{{pageUrl}}"
click at [245, 85] on icon "save" at bounding box center [245, 84] width 4 height 4
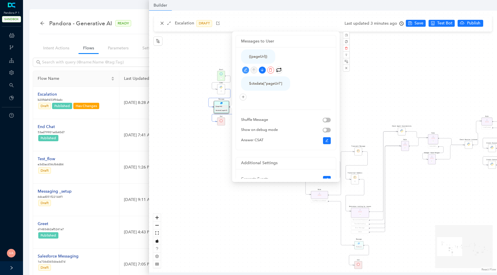
click at [196, 102] on div "Data Table Start P Rule P IsAvailable Rule newContact Get Contact details First…" at bounding box center [323, 142] width 348 height 262
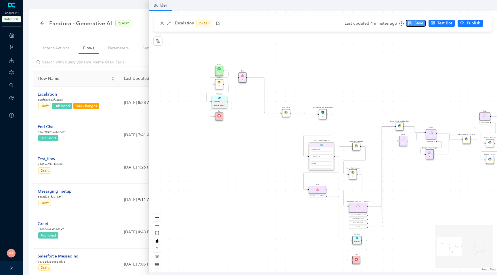
click at [415, 25] on span "Save" at bounding box center [418, 23] width 9 height 6
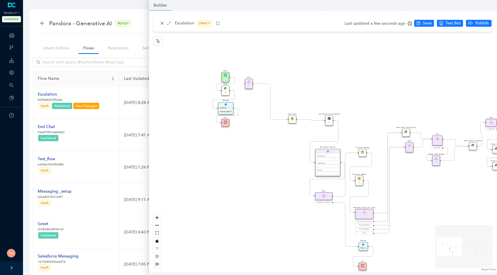
drag, startPoint x: 223, startPoint y: 140, endPoint x: 229, endPoint y: 147, distance: 9.2
click at [229, 147] on div "Data Table Start P Rule P IsAvailable Rule newContact Get Contact details First…" at bounding box center [323, 142] width 348 height 262
click at [224, 110] on div "{{pageUrl}} $ctxdata["pageUrl"]" at bounding box center [226, 110] width 15 height 7
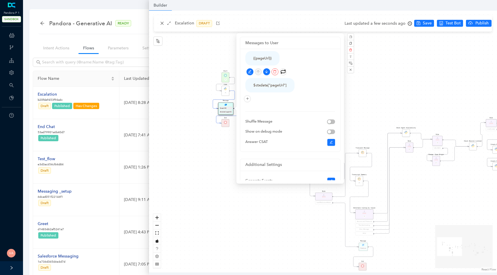
click at [262, 58] on div "{{pageUrl}}" at bounding box center [262, 58] width 18 height 6
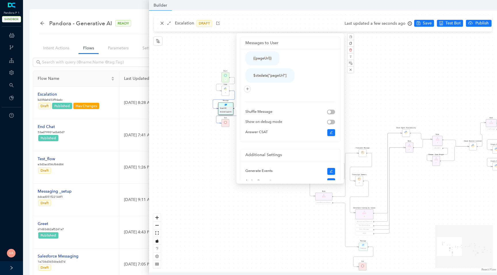
click at [207, 80] on div "Data Table Start P Rule P IsAvailable Rule newContact Get Contact details First…" at bounding box center [323, 142] width 348 height 262
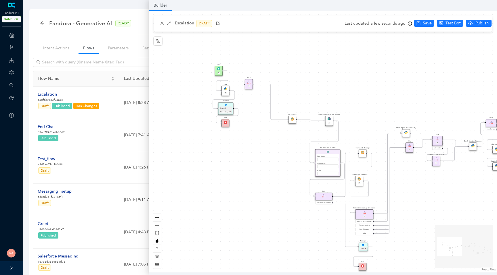
drag, startPoint x: 225, startPoint y: 77, endPoint x: 218, endPoint y: 72, distance: 9.0
click at [218, 72] on div "Start P" at bounding box center [219, 71] width 8 height 10
drag, startPoint x: 227, startPoint y: 90, endPoint x: 219, endPoint y: 91, distance: 7.6
click at [222, 91] on div "Code P" at bounding box center [226, 91] width 8 height 10
click at [227, 113] on div "$ctxdata["pageUrl"]" at bounding box center [226, 112] width 12 height 2
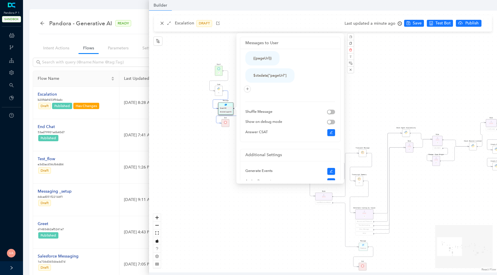
click at [191, 91] on div "Data Table Start P Rule P IsAvailable Rule newContact Get Contact details First…" at bounding box center [323, 142] width 348 height 262
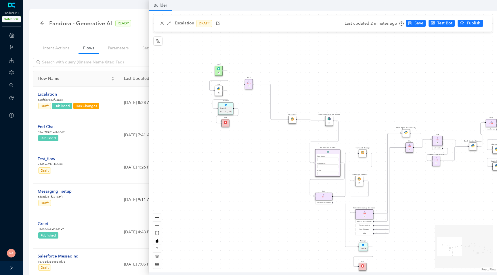
click at [218, 89] on img at bounding box center [218, 88] width 3 height 3
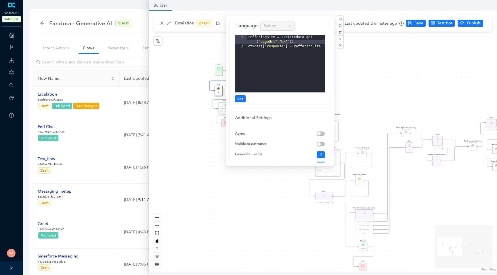
click at [268, 41] on div "refferingSite = str ( ctxdata . get ( "pageUrl" , "N/A" )) ctxdata [ 'response'…" at bounding box center [286, 70] width 78 height 71
click at [265, 42] on div "refferingSite = str ( ctxdata . get ( "pageUrl" , "N/A" )) ctxdata [ 'response'…" at bounding box center [286, 70] width 78 height 71
click at [286, 42] on div "refferingSite = str ( ctxdata . get ( "pageUrl" , "N/A" )) ctxdata [ 'response'…" at bounding box center [286, 70] width 78 height 71
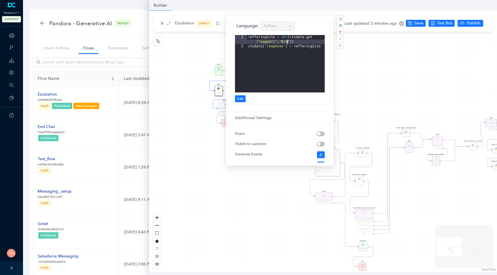
click at [286, 42] on div "refferingSite = str ( ctxdata . get ( "pageUrl" , "N/A" )) ctxdata [ 'response'…" at bounding box center [286, 70] width 78 height 71
click at [300, 40] on div "refferingSite = str ( ctxdata . get ( "pageUrl" , "N/A" )) ctxdata [ 'response'…" at bounding box center [286, 70] width 78 height 71
click at [269, 41] on div "refferingSite = str ( ctxdata . get ( "pageUrl" , "N/A" )) ctxdata [ 'response'…" at bounding box center [286, 70] width 78 height 71
click at [295, 43] on div "refferingSite = str ( ctxdata . get ( "pageUrl" , "N/A" )) ctxdata [ 'response'…" at bounding box center [286, 70] width 78 height 71
click at [280, 45] on div "refferingSite = str ( ctxdata . get ( "pageUrl" , "N/A" )) ctxdata [ 'response'…" at bounding box center [286, 70] width 78 height 71
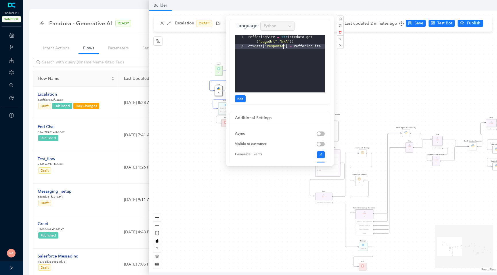
click at [280, 45] on div "refferingSite = str ( ctxdata . get ( "pageUrl" , "N/A" )) ctxdata [ 'response'…" at bounding box center [286, 70] width 78 height 71
click at [298, 49] on div "refferingSite = str ( ctxdata . get ( "pageUrl" , "N/A" )) ctxdata [ 'response'…" at bounding box center [286, 70] width 78 height 71
click at [305, 47] on div "refferingSite = str ( ctxdata . get ( "pageUrl" , "N/A" )) ctxdata [ 'response'…" at bounding box center [286, 70] width 78 height 71
click at [271, 43] on div "refferingSite = str ( ctxdata . get ( "pageUrl" , "N/A" )) ctxdata [ 'response'…" at bounding box center [286, 70] width 78 height 71
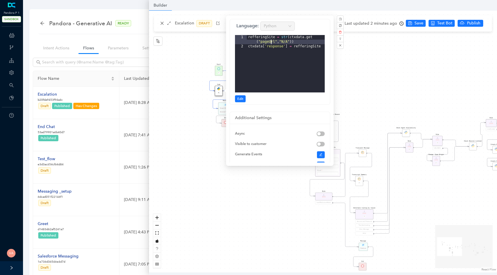
click at [271, 43] on div "refferingSite = str ( ctxdata . get ( "pageUrl" , "N/A" )) ctxdata [ 'response'…" at bounding box center [286, 70] width 78 height 71
click at [273, 47] on div "refferingSite = str ( ctxdata . get ( "pageUrl" , "N/A" )) ctxdata [ 'response'…" at bounding box center [286, 70] width 78 height 71
click at [268, 42] on div "refferingSite = str ( ctxdata . get ( "pageUrl" , "N/A" )) ctxdata [ 'response'…" at bounding box center [286, 70] width 78 height 71
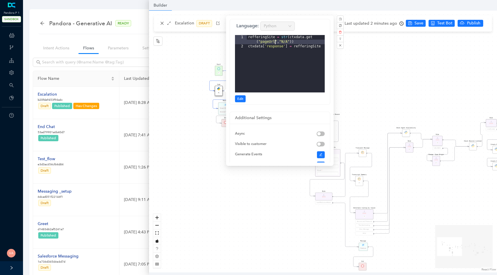
click at [275, 43] on div "refferingSite = str ( ctxdata . get ( "pageUrl" , "N/A" )) ctxdata [ 'response'…" at bounding box center [286, 70] width 78 height 71
click at [269, 42] on div "refferingSite = str ( ctxdata . get ( "pageUrl" , "N/A" )) ctxdata [ 'response'…" at bounding box center [286, 70] width 78 height 71
click at [303, 38] on div "refferingSite = str ( ctxdata . get ( "pageUrl" , "N/A" )) ctxdata [ 'response'…" at bounding box center [286, 70] width 78 height 71
click at [311, 37] on div "refferingSite = str ( ctxdata . get ( "pageUrl" , "N/A" )) ctxdata [ 'response'…" at bounding box center [286, 70] width 78 height 71
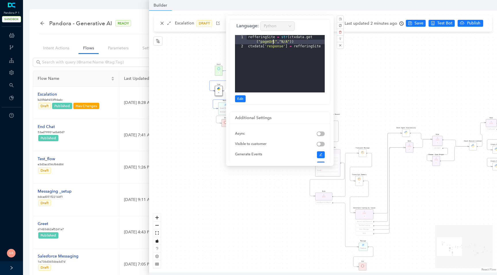
click at [273, 40] on div "refferingSite = str ( ctxdata . get ( "pageUrl" , "N/A" )) ctxdata [ 'response'…" at bounding box center [286, 70] width 78 height 71
click at [267, 41] on div "refferingSite = str ( ctxdata . get ( "pageUrl" , "N/A" )) ctxdata [ 'response'…" at bounding box center [286, 70] width 78 height 71
click at [269, 43] on div "refferingSite = str ( ctxdata . get ( "pageUrl" , "N/A" )) ctxdata [ 'response'…" at bounding box center [286, 70] width 78 height 71
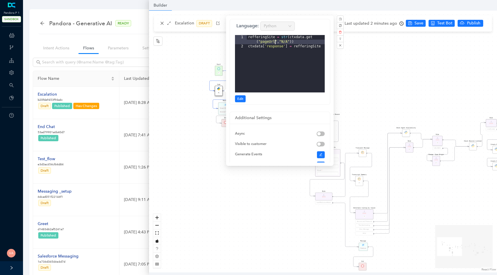
click at [266, 42] on div "refferingSite = str ( ctxdata . get ( "pageUrl" , "N/A" )) ctxdata [ 'response'…" at bounding box center [286, 70] width 78 height 71
click at [268, 42] on div "refferingSite = str ( ctxdata . get ( "pageUrl" , "N/A" )) ctxdata [ 'response'…" at bounding box center [286, 70] width 78 height 71
click at [235, 102] on div "Language: Python 1 2 refferingSite = str ( ctxdata . get ( "pageUrl" , "N/A" ))…" at bounding box center [280, 61] width 100 height 85
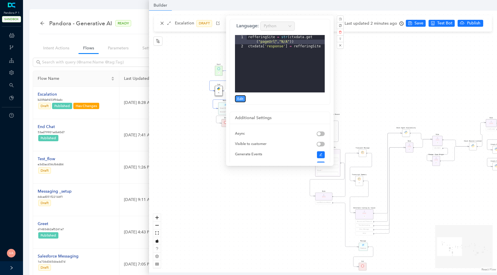
click at [238, 99] on span "Edit" at bounding box center [240, 98] width 6 height 5
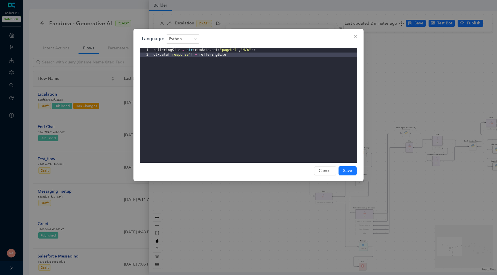
click at [233, 54] on div "refferingSite = str ( ctxdata . get ( "pageUrl" , "N/A" )) ctxdata [ 'response'…" at bounding box center [254, 110] width 204 height 124
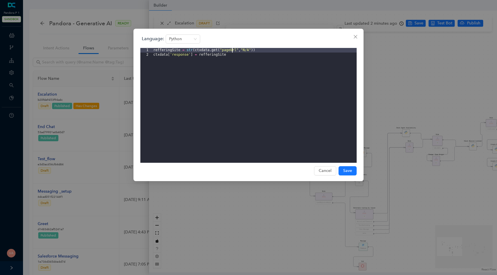
click at [233, 51] on div "refferingSite = str ( ctxdata . get ( "pageUrl" , "N/A" )) ctxdata [ 'response'…" at bounding box center [254, 110] width 204 height 124
click at [345, 170] on span "Save" at bounding box center [347, 171] width 9 height 6
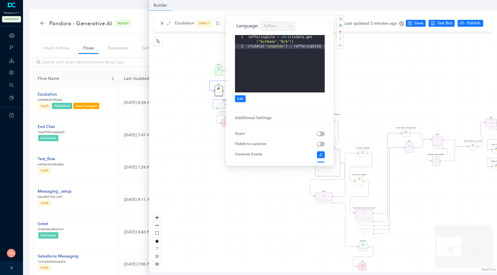
click at [389, 85] on div "Data Table Start P Rule P IsAvailable Rule newContact Get Contact details First…" at bounding box center [323, 142] width 348 height 262
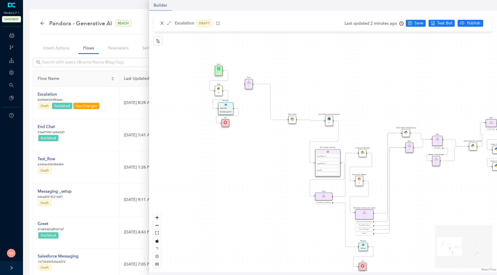
click at [226, 107] on div "{{pageUrl}}" at bounding box center [226, 108] width 12 height 2
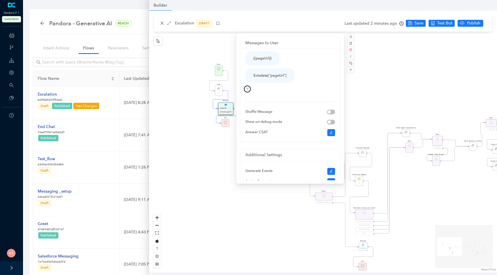
click at [248, 89] on icon "plus" at bounding box center [247, 88] width 3 height 3
click at [244, 100] on link "Text" at bounding box center [238, 99] width 12 height 6
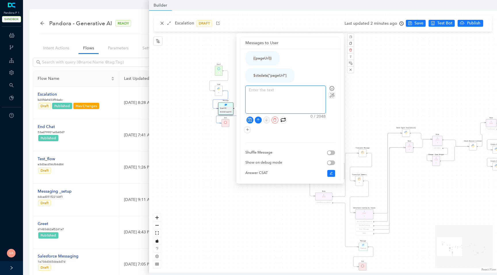
click at [273, 90] on textarea at bounding box center [286, 100] width 80 height 28
type textarea "{"
type textarea "{{"
paste textarea "botName"
type textarea "{{botName"
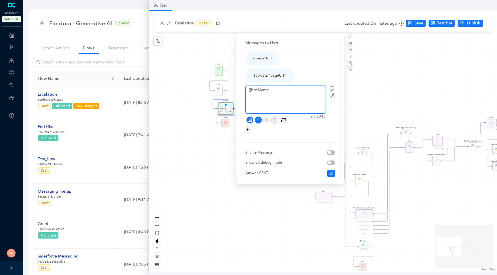
type textarea "{{"
type textarea "{{r"
type textarea "{{re"
type textarea "{{res"
type textarea "{{resp"
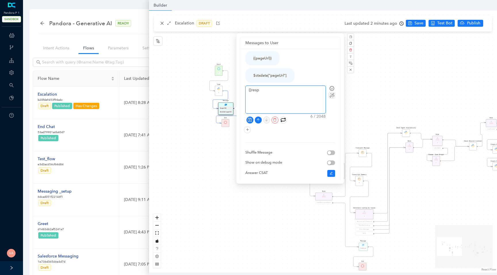
type textarea "{{respo"
type textarea "{{respon"
type textarea "{{responc"
type textarea "{{responce"
type textarea "{{responc"
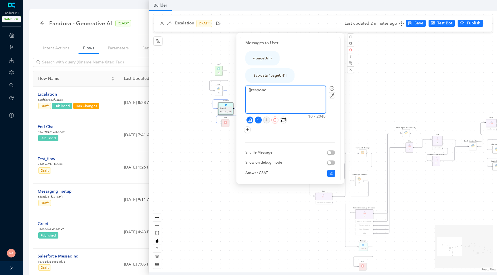
type textarea "{{respon"
type textarea "{{respons"
type textarea "{{response"
type textarea "{{response}"
type textarea "{{response}}"
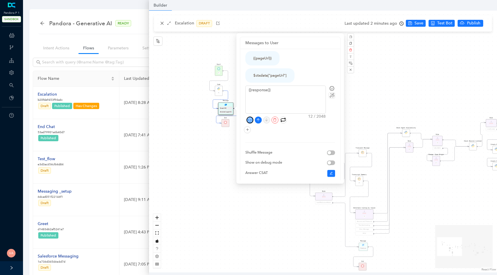
click at [249, 121] on icon "save" at bounding box center [250, 120] width 4 height 4
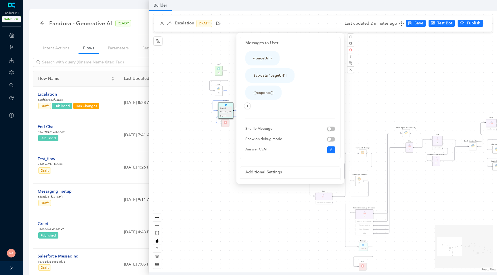
click at [414, 26] on div "Data Table Start P Rule P IsAvailable Rule newContact Get Contact details First…" at bounding box center [323, 142] width 348 height 262
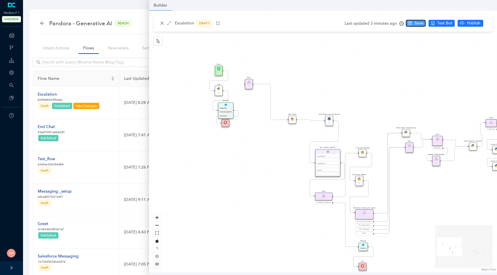
click at [414, 26] on span "Save" at bounding box center [418, 23] width 9 height 6
click at [218, 67] on img at bounding box center [218, 68] width 3 height 3
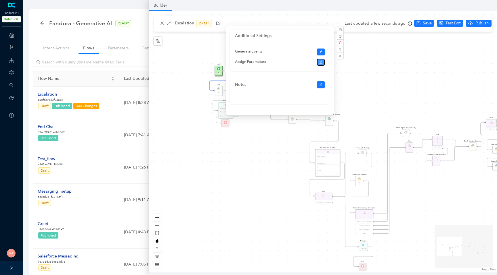
click at [321, 60] on button "button" at bounding box center [321, 62] width 8 height 7
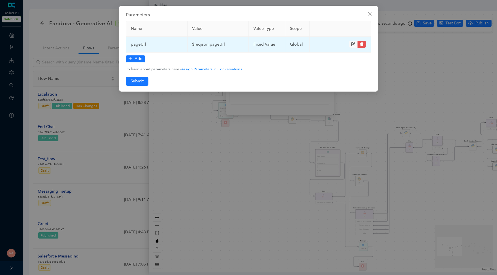
click at [352, 44] on icon "form" at bounding box center [353, 44] width 4 height 4
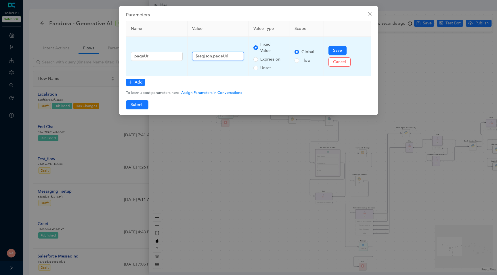
click at [221, 54] on input "$reqjson.pageUrl" at bounding box center [218, 56] width 52 height 9
paste input "botName"
click at [213, 55] on input "$reqjson. botName" at bounding box center [218, 56] width 52 height 9
type input "$reqjson.botName"
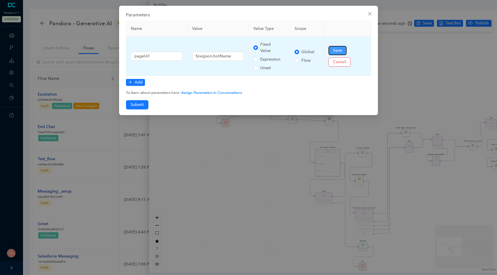
click at [335, 48] on span "Save" at bounding box center [337, 50] width 9 height 6
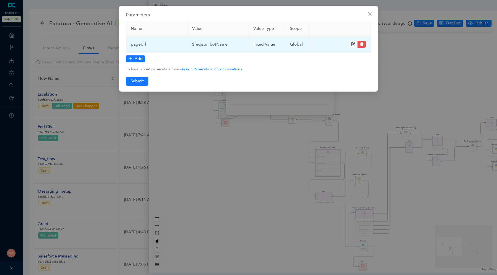
click at [219, 46] on td "$reqjson.botName" at bounding box center [217, 45] width 61 height 16
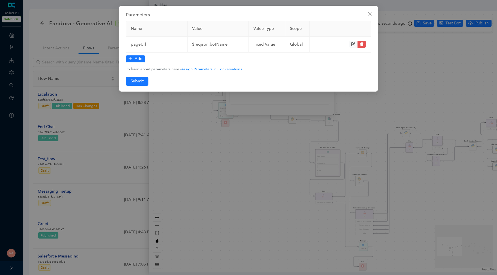
click at [179, 107] on div "Parameters Name Value Value Type Scope pageUrl $reqjson.botName fixed Value glo…" at bounding box center [248, 137] width 497 height 275
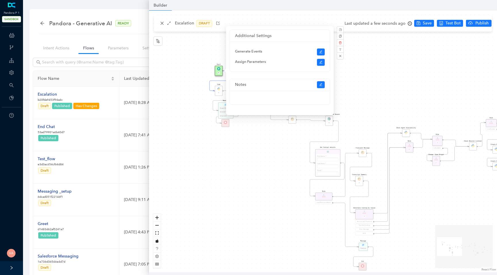
click at [200, 62] on div "Data Table Start P Rule P IsAvailable Rule newContact Get Contact details First…" at bounding box center [323, 142] width 348 height 262
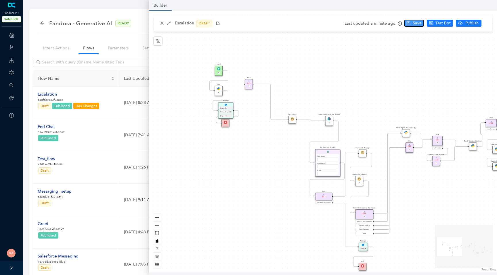
click at [415, 23] on span "Save" at bounding box center [417, 23] width 9 height 6
click at [217, 90] on img at bounding box center [218, 88] width 3 height 3
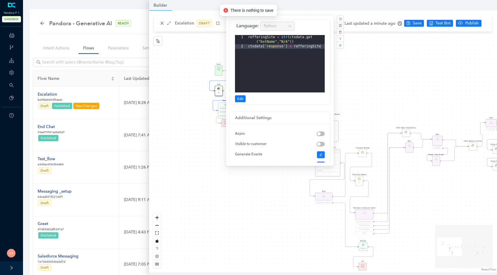
click at [204, 122] on div "Data Table Start P Rule P IsAvailable Rule newContact Get Contact details First…" at bounding box center [323, 142] width 348 height 262
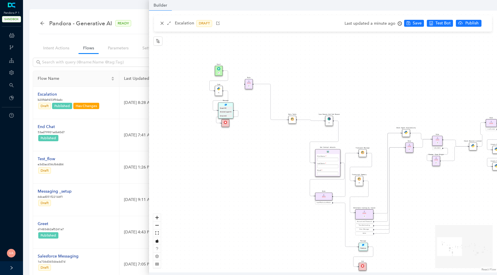
drag, startPoint x: 219, startPoint y: 68, endPoint x: 215, endPoint y: 66, distance: 4.3
click at [215, 66] on div "Start P" at bounding box center [219, 71] width 8 height 10
click at [415, 22] on span "Save" at bounding box center [417, 23] width 9 height 6
click at [221, 146] on div "Data Table Start P Rule P IsAvailable Rule newContact Get Contact details First…" at bounding box center [323, 142] width 348 height 262
click at [219, 90] on img at bounding box center [218, 88] width 3 height 3
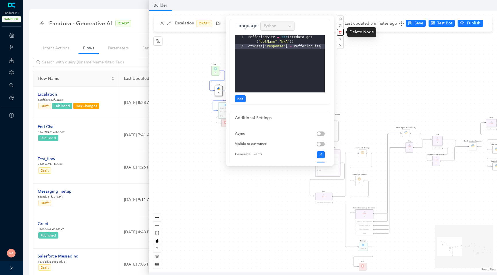
click at [339, 33] on icon "delete" at bounding box center [340, 32] width 3 height 3
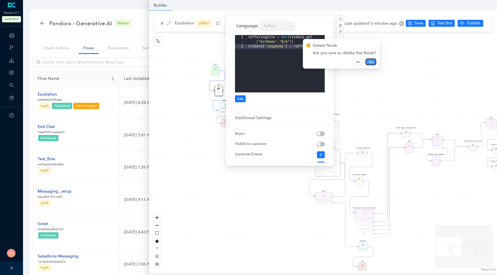
click at [370, 62] on span "Yes" at bounding box center [371, 62] width 4 height 5
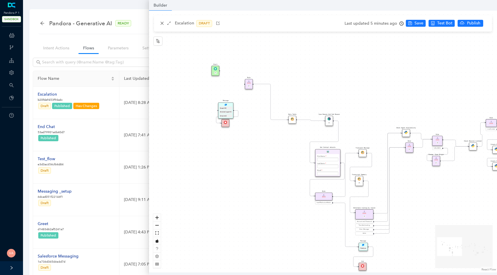
click at [227, 111] on div "$ctxdata["pageUrl"]" at bounding box center [225, 111] width 13 height 3
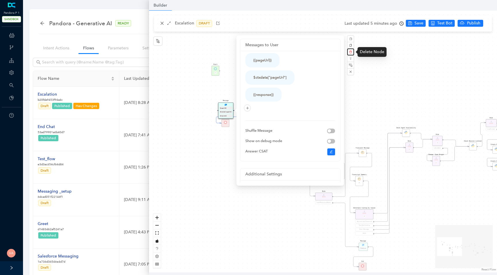
click at [352, 51] on icon "delete" at bounding box center [350, 52] width 3 height 3
click at [380, 38] on span "Yes" at bounding box center [381, 38] width 4 height 5
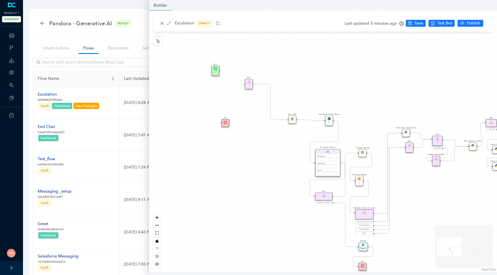
click at [228, 123] on div "End" at bounding box center [226, 123] width 8 height 8
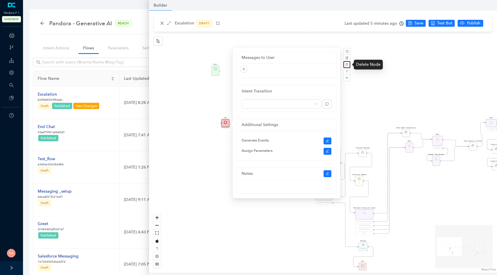
click at [347, 64] on icon "delete" at bounding box center [346, 64] width 3 height 3
click at [375, 50] on span "Yes" at bounding box center [377, 51] width 4 height 5
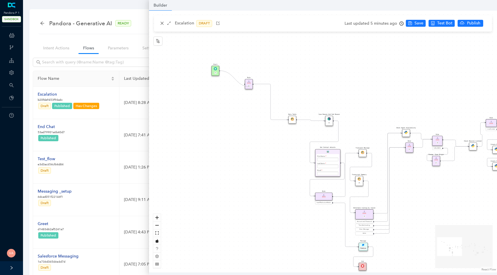
drag, startPoint x: 219, startPoint y: 71, endPoint x: 250, endPoint y: 87, distance: 35.1
click at [292, 113] on div "Data Table Start P Rule P IsAvailable Rule newContact Get Contact details First…" at bounding box center [427, 214] width 270 height 203
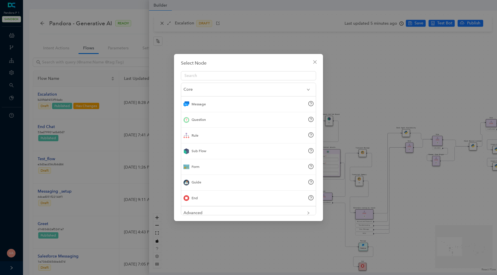
click at [307, 65] on div "Select Node" at bounding box center [248, 63] width 135 height 7
click at [315, 62] on icon "close" at bounding box center [315, 62] width 5 height 5
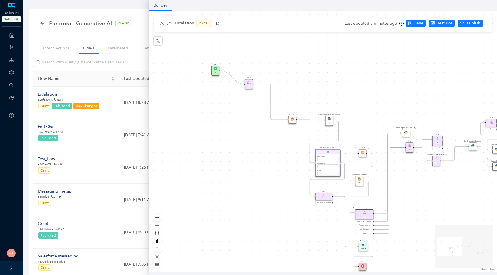
drag, startPoint x: 219, startPoint y: 70, endPoint x: 245, endPoint y: 83, distance: 28.2
click at [245, 83] on div "Data Table Start P Rule P IsAvailable Rule newContact Get Contact details First…" at bounding box center [323, 142] width 348 height 262
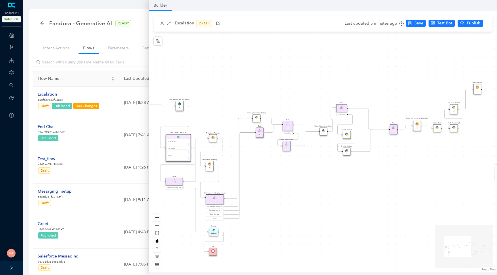
drag, startPoint x: 335, startPoint y: 93, endPoint x: 175, endPoint y: 79, distance: 160.3
click at [175, 79] on div "Data Table Start P Rule P IsAvailable Rule newContact Get Contact details First…" at bounding box center [323, 142] width 348 height 262
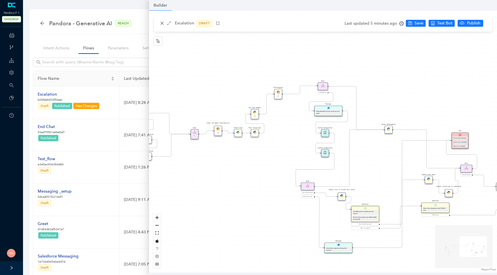
drag, startPoint x: 408, startPoint y: 89, endPoint x: 218, endPoint y: 95, distance: 190.2
click at [218, 95] on div "Data Table Start P Rule P IsAvailable Rule newContact Get Contact details First…" at bounding box center [323, 142] width 348 height 262
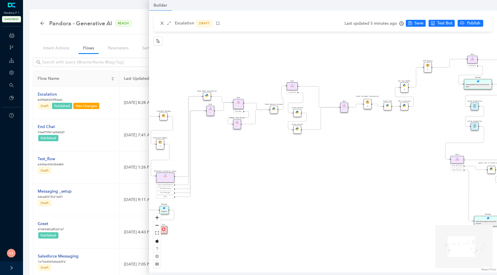
drag, startPoint x: 277, startPoint y: 116, endPoint x: 428, endPoint y: 89, distance: 153.1
click at [428, 89] on div "Data Table Start P Rule P IsAvailable Rule newContact Get Contact details First…" at bounding box center [323, 142] width 348 height 262
click at [412, 21] on button "Save" at bounding box center [416, 23] width 20 height 7
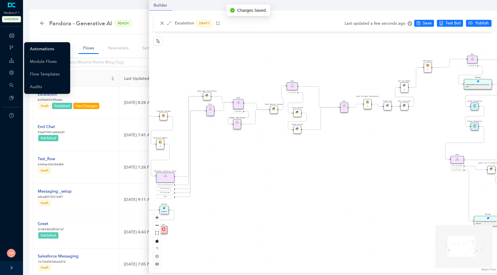
click at [42, 47] on link "Automations" at bounding box center [42, 49] width 24 height 12
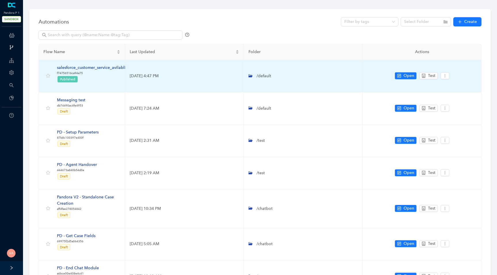
click at [114, 67] on div "salesforce_customer_service_avilablity" at bounding box center [93, 68] width 72 height 6
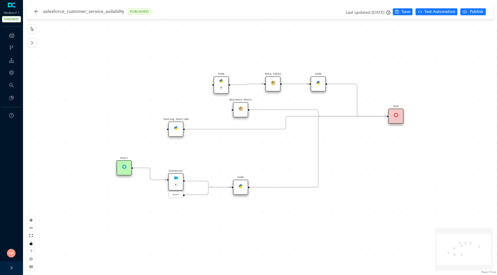
click at [156, 179] on icon "Edge from reactflownode_dc41072a-779f-4e7e-b252-e42bdb0dcf12 to reactflownode_a…" at bounding box center [149, 174] width 33 height 12
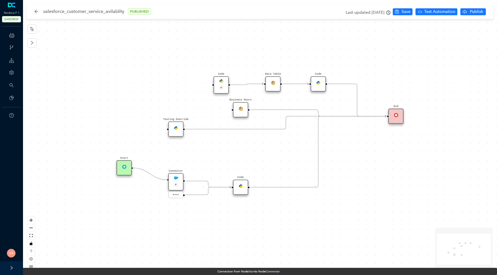
click at [163, 181] on circle "Edge from reactflownode_dc41072a-779f-4e7e-b252-e42bdb0dcf12 to reactflownode_a…" at bounding box center [162, 180] width 9 height 9
drag, startPoint x: 161, startPoint y: 180, endPoint x: 166, endPoint y: 134, distance: 46.0
click at [407, 13] on span "Save" at bounding box center [405, 12] width 9 height 6
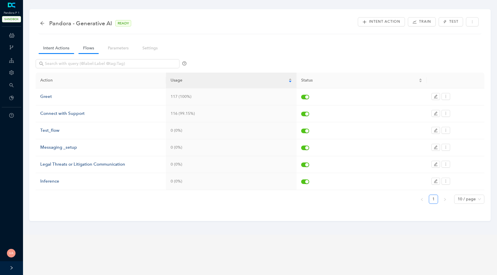
click at [85, 46] on link "Flows" at bounding box center [89, 48] width 20 height 11
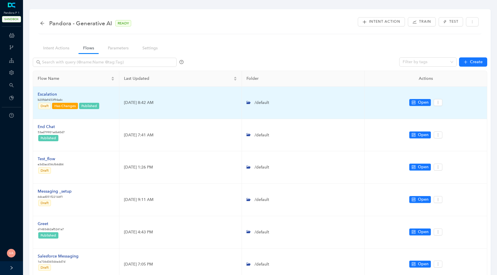
click at [51, 95] on div "Escalation" at bounding box center [69, 94] width 62 height 6
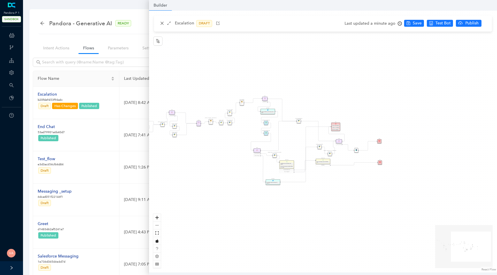
drag, startPoint x: 348, startPoint y: 154, endPoint x: 230, endPoint y: 149, distance: 118.3
click at [230, 149] on div "Data Table Start P Rule P IsAvailable Rule newContact Get Contact details First…" at bounding box center [323, 142] width 348 height 262
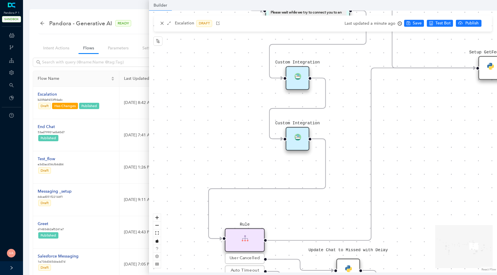
click at [238, 136] on img at bounding box center [297, 137] width 7 height 7
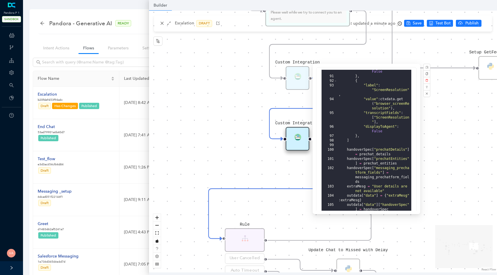
scroll to position [142, 0]
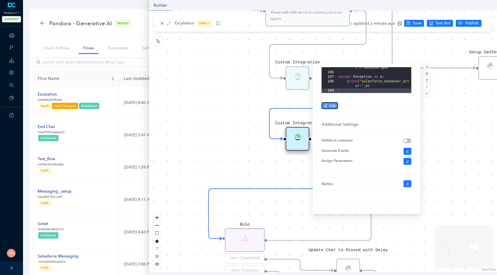
click at [238, 105] on button "Edit" at bounding box center [329, 105] width 16 height 7
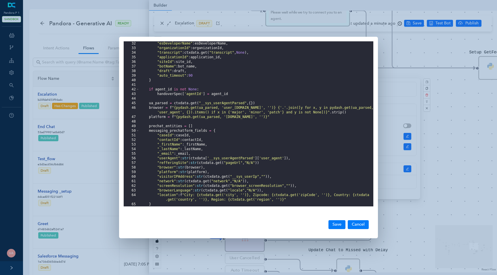
scroll to position [143, 0]
click at [169, 163] on div ""esDeveloperName" : esDeveloperName , "organizationId" : organizationId , "tran…" at bounding box center [256, 128] width 234 height 175
click at [176, 164] on div ""esDeveloperName" : esDeveloperName , "organizationId" : organizationId , "tran…" at bounding box center [256, 128] width 234 height 175
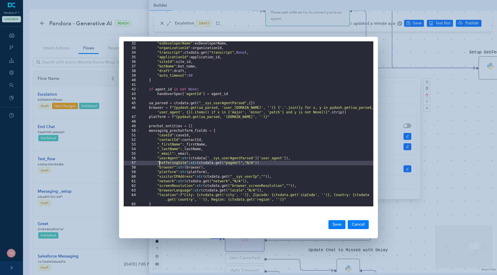
click at [176, 164] on div ""esDeveloperName" : esDeveloperName , "organizationId" : organizationId , "tran…" at bounding box center [256, 128] width 234 height 175
click at [223, 164] on div ""esDeveloperName" : esDeveloperName , "organizationId" : organizationId , "tran…" at bounding box center [256, 128] width 234 height 175
click at [229, 191] on div ""esDeveloperName" : esDeveloperName , "organizationId" : organizationId , "tran…" at bounding box center [256, 128] width 234 height 175
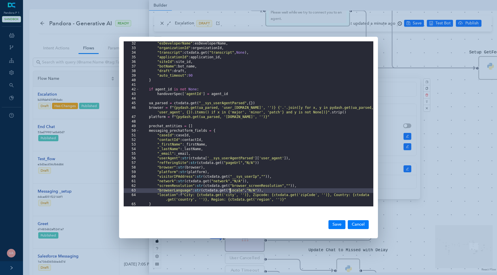
click at [238, 185] on div ""esDeveloperName" : esDeveloperName , "organizationId" : organizationId , "tran…" at bounding box center [256, 128] width 234 height 175
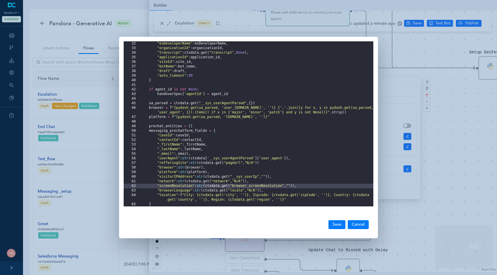
click at [213, 187] on div ""esDeveloperName" : esDeveloperName , "organizationId" : organizationId , "tran…" at bounding box center [256, 128] width 234 height 175
click at [226, 186] on div ""esDeveloperName" : esDeveloperName , "organizationId" : organizationId , "tran…" at bounding box center [256, 128] width 234 height 175
click at [238, 187] on div ""esDeveloperName" : esDeveloperName , "organizationId" : organizationId , "tran…" at bounding box center [256, 128] width 234 height 175
click at [238, 70] on div "32 33 34 35 36 37 38 39 40 41 42 43 44 45 46 47 48 49 50 51 52 53 54 55 56 57 5…" at bounding box center [248, 137] width 497 height 275
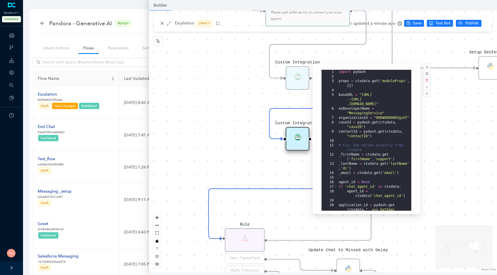
click at [238, 26] on div "Data Table Start P Rule P IsAvailable Rule newContact Get Contact details First…" at bounding box center [323, 142] width 348 height 262
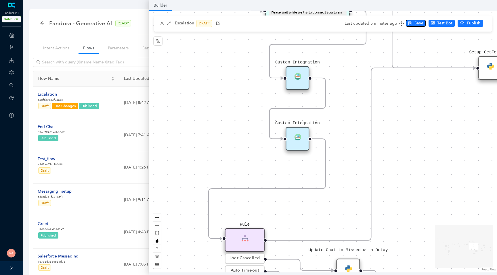
click at [238, 26] on button "Save" at bounding box center [416, 23] width 20 height 7
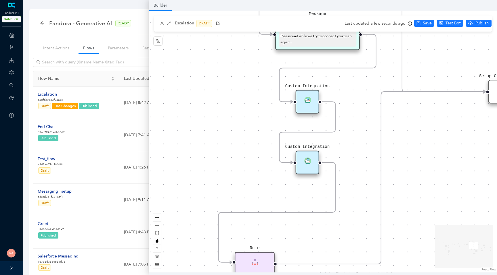
drag, startPoint x: 197, startPoint y: 158, endPoint x: 205, endPoint y: 55, distance: 103.3
click at [205, 55] on div "Data Table Start P Rule P IsAvailable Rule newContact Get Contact details First…" at bounding box center [323, 142] width 348 height 262
click at [238, 154] on div "Custom Integration" at bounding box center [308, 163] width 24 height 24
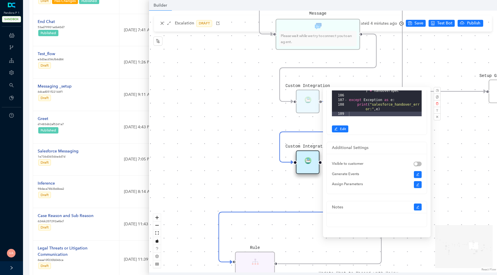
scroll to position [187, 0]
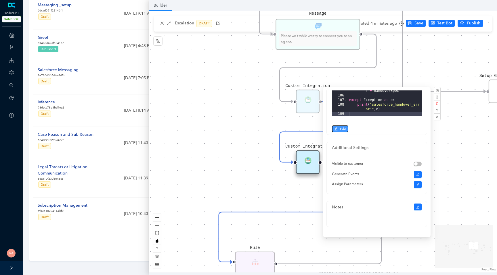
click at [238, 127] on button "Edit" at bounding box center [340, 129] width 16 height 7
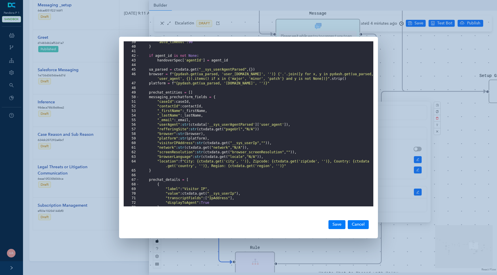
scroll to position [200, 0]
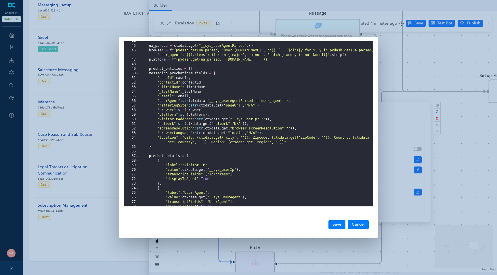
click at [181, 119] on div "ua_parsed = ctxdata . get ( "__sys_userAgentParsed" , { }) browser = f "{pydash…" at bounding box center [256, 126] width 234 height 175
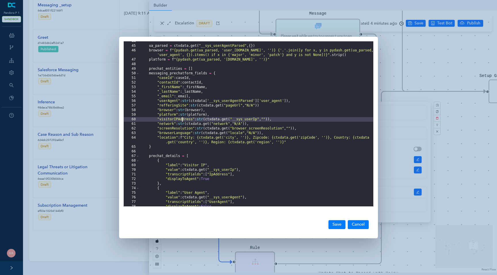
scroll to position [0, 0]
click at [238, 120] on div "ua_parsed = ctxdata . get ( "__sys_userAgentParsed" , { }) browser = f "{pydash…" at bounding box center [256, 126] width 234 height 175
click at [235, 120] on div "ua_parsed = ctxdata . get ( "__sys_userAgentParsed" , { }) browser = f "{pydash…" at bounding box center [256, 126] width 234 height 175
click at [180, 106] on div "ua_parsed = ctxdata . get ( "__sys_userAgentParsed" , { }) browser = f "{pydash…" at bounding box center [256, 126] width 234 height 175
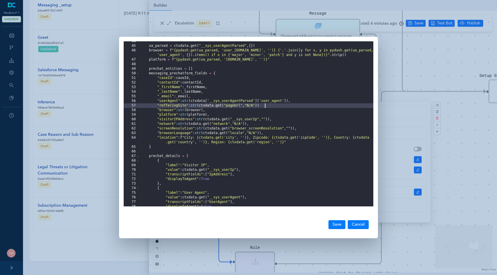
click at [238, 107] on div "ua_parsed = ctxdata . get ( "__sys_userAgentParsed" , { }) browser = f "{pydash…" at bounding box center [256, 126] width 234 height 175
click at [238, 227] on button "Save" at bounding box center [336, 225] width 17 height 9
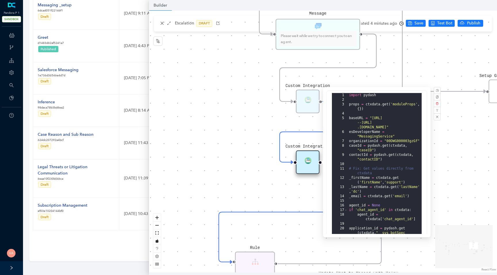
click at [152, 169] on div "Data Table Start P Rule P IsAvailable Rule newContact Get Contact details First…" at bounding box center [323, 142] width 348 height 262
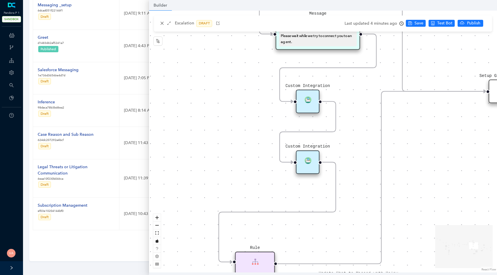
drag, startPoint x: 311, startPoint y: 91, endPoint x: 308, endPoint y: 91, distance: 3.7
click at [238, 91] on div "Custom Integration" at bounding box center [308, 102] width 24 height 24
drag, startPoint x: 308, startPoint y: 91, endPoint x: 298, endPoint y: 91, distance: 9.5
click at [238, 91] on div "Custom Integration" at bounding box center [298, 102] width 24 height 24
click at [238, 24] on icon "save" at bounding box center [410, 23] width 4 height 4
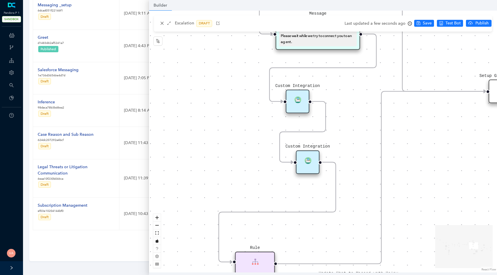
click at [238, 160] on div "Custom Integration" at bounding box center [308, 163] width 24 height 24
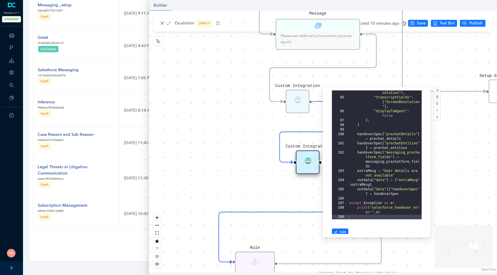
scroll to position [46, 0]
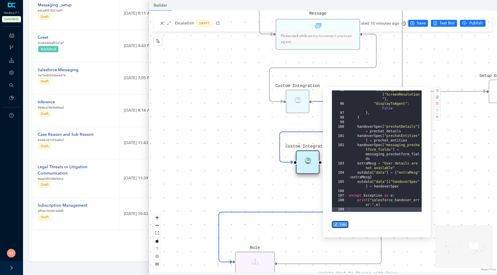
click at [238, 224] on span "Edit" at bounding box center [343, 224] width 6 height 5
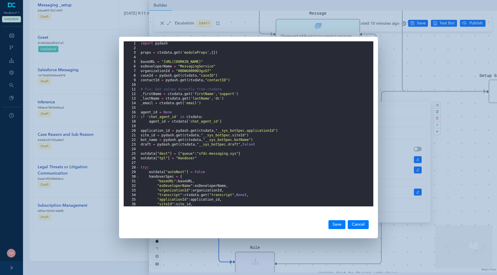
click at [238, 177] on div "1 2 3 4 5 6 7 8 9 10 11 12 13 14 15 16 17 18 19 20 21 22 23 24 25 26 27 28 29 3…" at bounding box center [248, 137] width 497 height 275
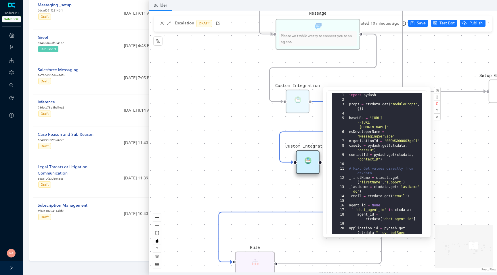
click at [238, 174] on div "Data Table Start P Rule P IsAvailable Rule newContact Get Contact details First…" at bounding box center [323, 142] width 348 height 262
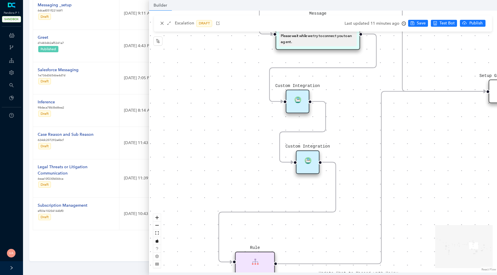
click at [238, 156] on div "Custom Integration" at bounding box center [308, 163] width 24 height 24
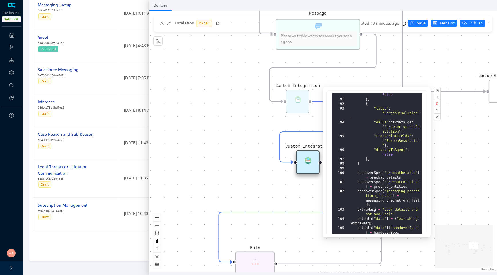
scroll to position [142, 0]
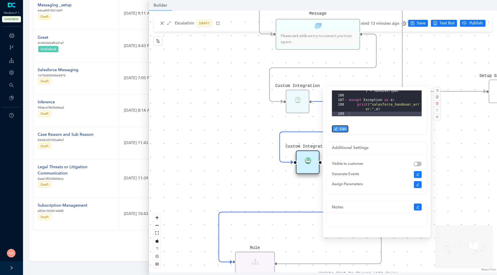
click at [238, 129] on button "Edit" at bounding box center [340, 129] width 16 height 7
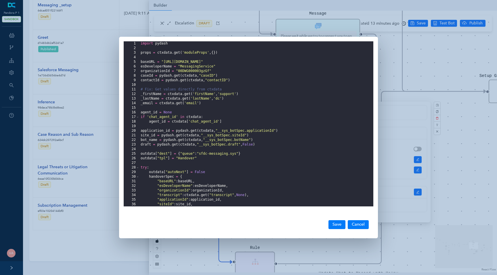
click at [238, 119] on div "import pydash props = ctxdata . get ( 'moduleProps' , { }) baseURL = "[URL][DOM…" at bounding box center [256, 128] width 234 height 175
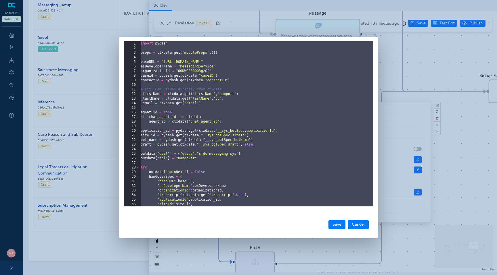
click at [238, 81] on div "import pydash props = ctxdata . get ( 'moduleProps' , { }) baseURL = "[URL][DOM…" at bounding box center [256, 128] width 234 height 175
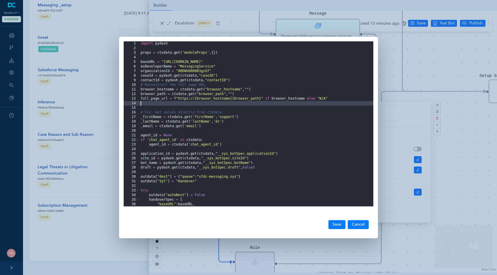
click at [152, 98] on div "import pydash props = ctxdata . get ( 'moduleProps' , { }) baseURL = "[URL][DOM…" at bounding box center [256, 128] width 234 height 175
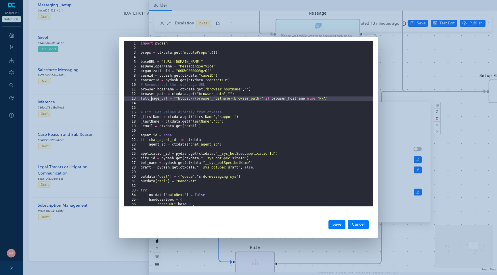
click at [152, 98] on div "import pydash props = ctxdata . get ( 'moduleProps' , { }) baseURL = "[URL][DOM…" at bounding box center [256, 128] width 234 height 175
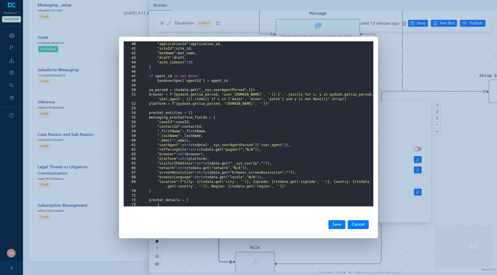
scroll to position [193, 0]
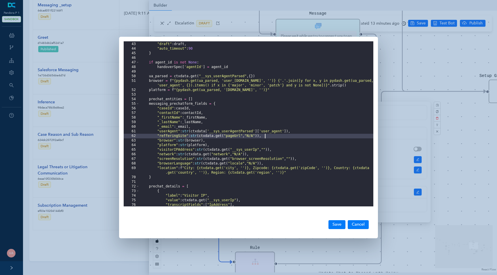
drag, startPoint x: 195, startPoint y: 136, endPoint x: 264, endPoint y: 136, distance: 69.6
click at [238, 136] on div ""botName" : bot_name , "draft" : draft , "auto_timeout" : 90 } if agent_id is n…" at bounding box center [256, 124] width 234 height 175
click at [217, 135] on div ""botName" : bot_name , "draft" : draft , "auto_timeout" : 90 } if agent_id is n…" at bounding box center [256, 124] width 234 height 175
click at [238, 226] on button "Save" at bounding box center [336, 225] width 17 height 9
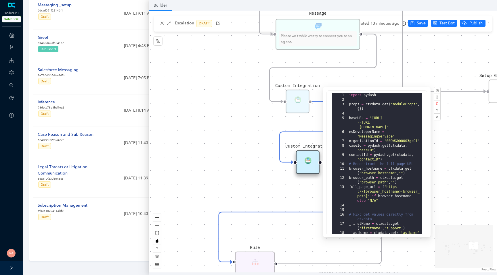
click at [238, 181] on div "Data Table Start P Rule P IsAvailable Rule newContact Get Contact details First…" at bounding box center [323, 142] width 348 height 262
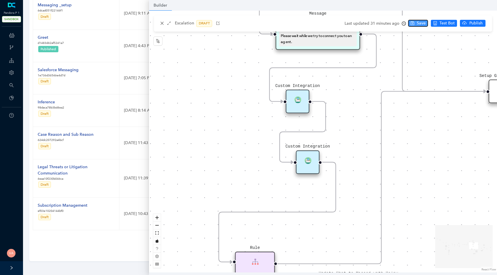
click at [238, 21] on span "Save" at bounding box center [421, 23] width 9 height 6
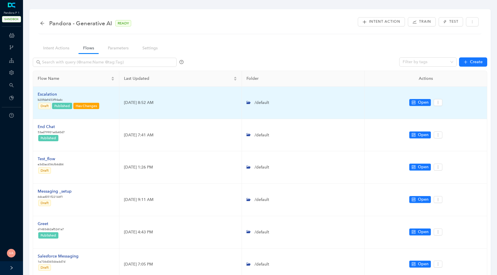
click at [49, 92] on div "Escalation" at bounding box center [69, 94] width 62 height 6
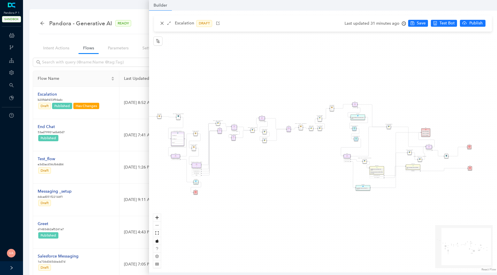
drag, startPoint x: 340, startPoint y: 168, endPoint x: 289, endPoint y: 168, distance: 51.5
click at [289, 168] on div "Data Table Start P Rule P IsAvailable Rule newContact Get Contact details First…" at bounding box center [323, 142] width 348 height 262
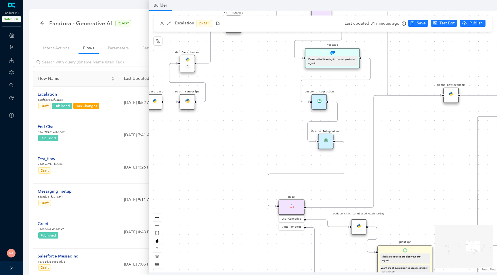
click at [326, 139] on img at bounding box center [326, 140] width 4 height 4
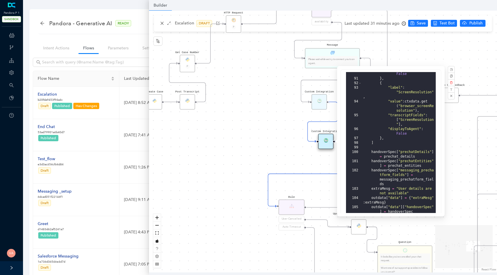
scroll to position [142, 0]
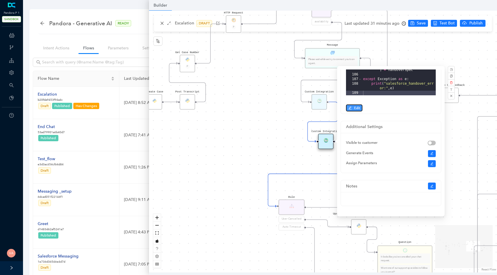
click at [355, 109] on span "Edit" at bounding box center [357, 108] width 6 height 5
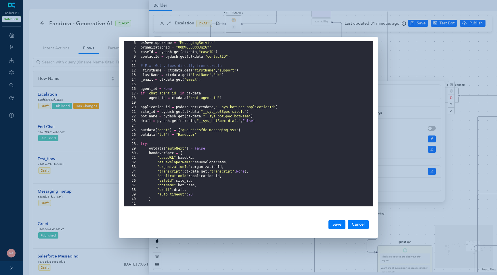
scroll to position [0, 0]
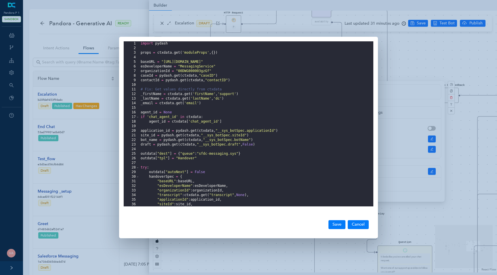
click at [239, 82] on div "import pydash props = ctxdata . get ( 'moduleProps' , { }) baseURL = "[URL][DOM…" at bounding box center [256, 128] width 234 height 175
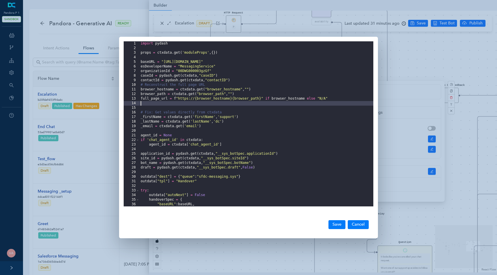
click at [146, 100] on div "import pydash props = ctxdata . get ( 'moduleProps' , { }) baseURL = "[URL][DOM…" at bounding box center [256, 128] width 234 height 175
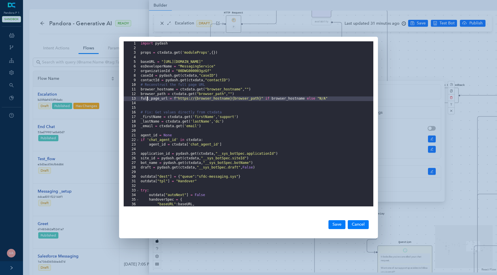
click at [146, 100] on div "import pydash props = ctxdata . get ( 'moduleProps' , { }) baseURL = "[URL][DOM…" at bounding box center [256, 128] width 234 height 175
click at [147, 99] on div "import pydash props = ctxdata . get ( 'moduleProps' , { }) baseURL = "[URL][DOM…" at bounding box center [256, 128] width 234 height 175
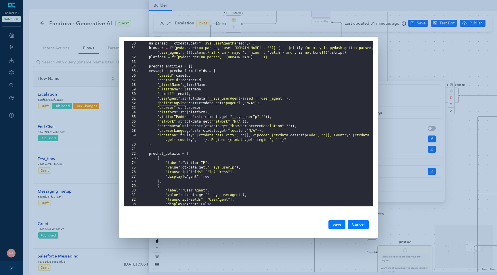
scroll to position [228, 0]
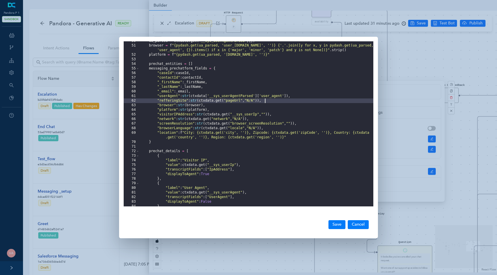
drag, startPoint x: 194, startPoint y: 102, endPoint x: 265, endPoint y: 101, distance: 70.7
click at [265, 101] on div "ua_parsed = ctxdata . get ( "__sys_userAgentParsed" , { }) browser = f "{pydash…" at bounding box center [256, 126] width 234 height 175
click at [337, 227] on button "Save" at bounding box center [336, 225] width 17 height 9
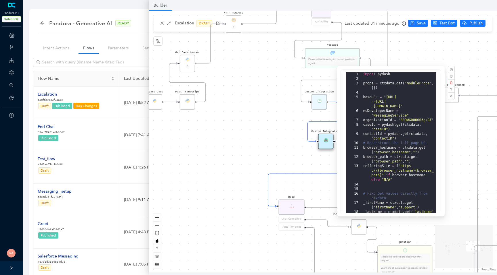
click at [265, 161] on div "Data Table Start P Rule P IsAvailable Rule newContact Get Contact details First…" at bounding box center [323, 142] width 348 height 262
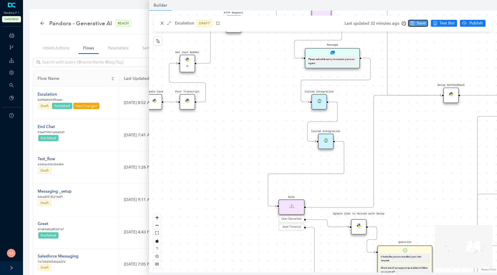
click at [417, 26] on span "Save" at bounding box center [421, 23] width 9 height 6
click at [328, 143] on div "Custom Integration" at bounding box center [325, 141] width 15 height 15
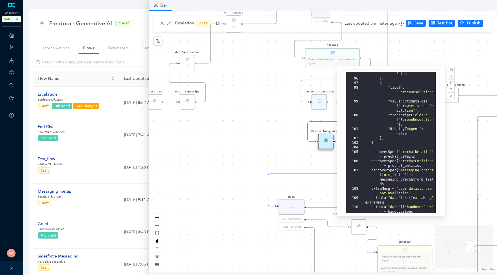
scroll to position [142, 0]
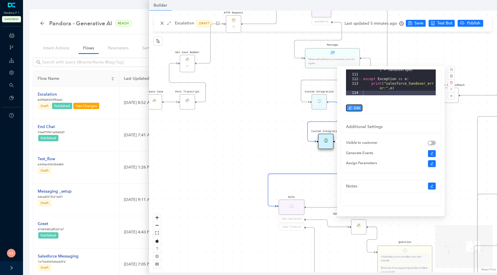
click at [355, 108] on span "Edit" at bounding box center [357, 108] width 6 height 5
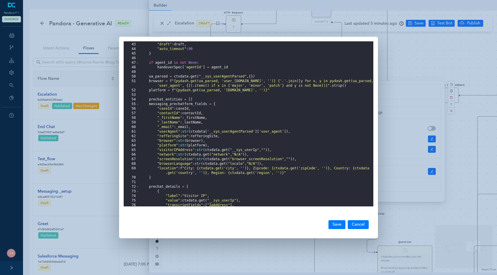
scroll to position [180, 0]
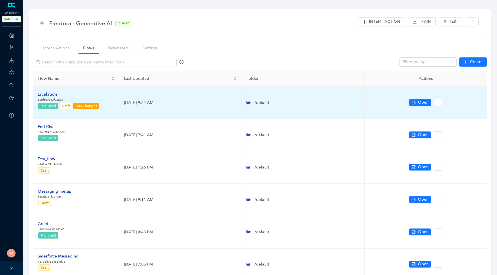
click at [44, 94] on div "Escalation" at bounding box center [69, 94] width 62 height 6
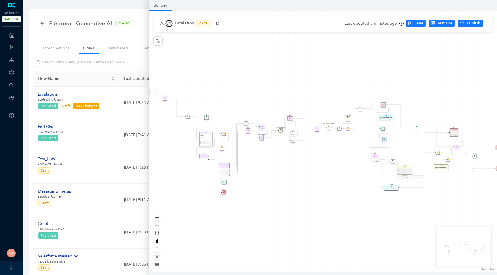
click at [169, 23] on icon "arrows-alt" at bounding box center [169, 23] width 4 height 4
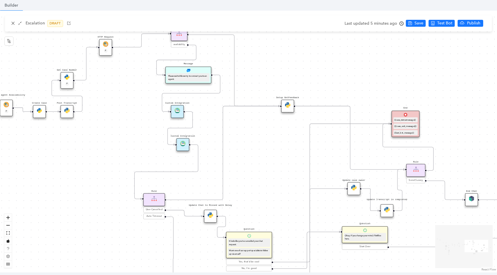
click at [183, 143] on img at bounding box center [182, 143] width 5 height 5
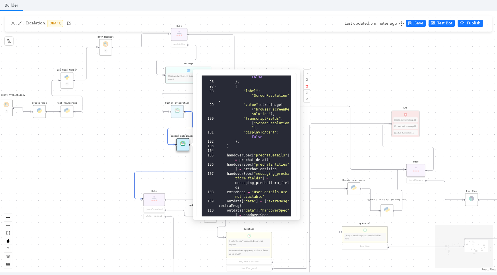
scroll to position [142, 0]
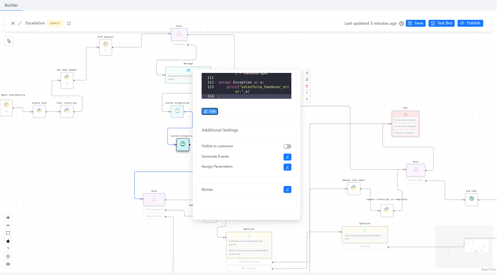
click at [210, 109] on span "Edit" at bounding box center [213, 111] width 6 height 5
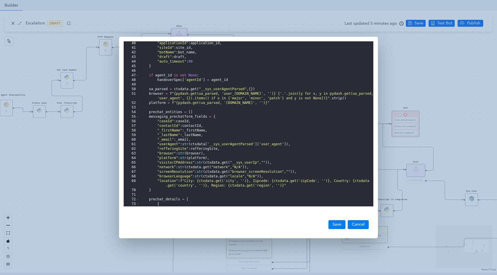
scroll to position [185, 0]
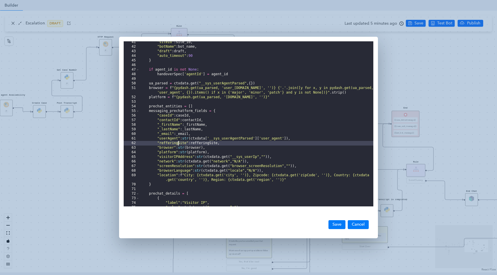
click at [178, 144] on div ""siteId" : site_id , "botName" : bot_name , "draft" : draft , "auto_timeout" : …" at bounding box center [256, 127] width 234 height 175
click at [203, 143] on div ""siteId" : site_id , "botName" : bot_name , "draft" : draft , "auto_timeout" : …" at bounding box center [256, 127] width 234 height 175
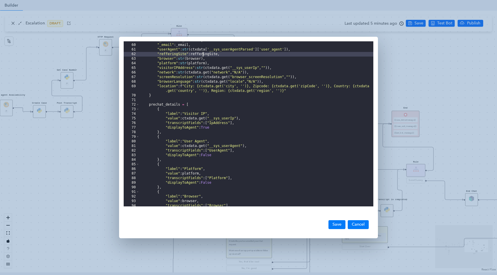
scroll to position [261, 0]
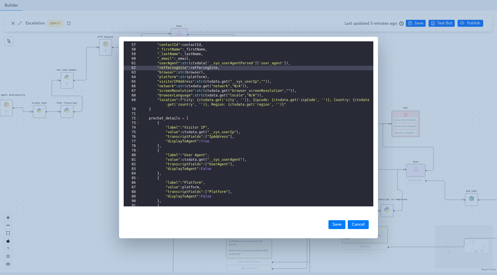
click at [183, 120] on div ""caseId" : caseId , "contactId" : contactId , "_firstName" : _firstName , "_las…" at bounding box center [256, 125] width 234 height 175
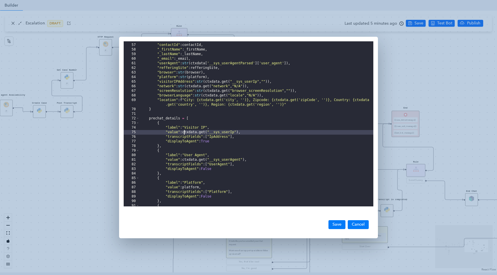
click at [183, 133] on div ""caseId" : caseId , "contactId" : contactId , "_firstName" : _firstName , "_las…" at bounding box center [256, 125] width 234 height 175
click at [138, 119] on span at bounding box center [137, 118] width 3 height 5
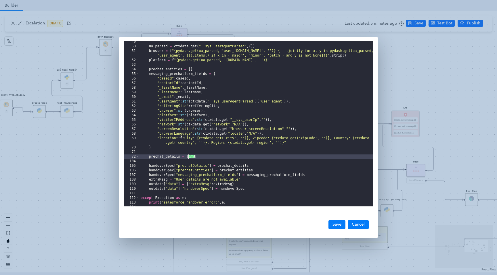
scroll to position [216, 0]
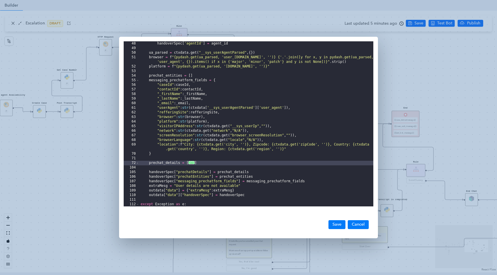
click at [246, 172] on div "handoverSpec [ 'agentId' ] = agent_id ua_parsed = ctxdata . get ( "__sys_userAg…" at bounding box center [256, 128] width 234 height 175
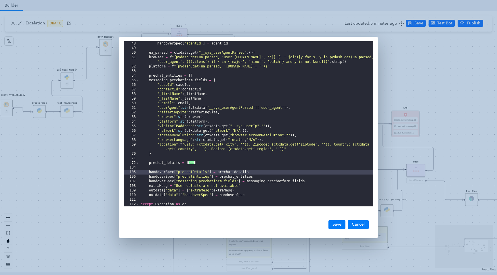
click at [256, 182] on div "handoverSpec [ 'agentId' ] = agent_id ua_parsed = ctxdata . get ( "__sys_userAg…" at bounding box center [256, 128] width 234 height 175
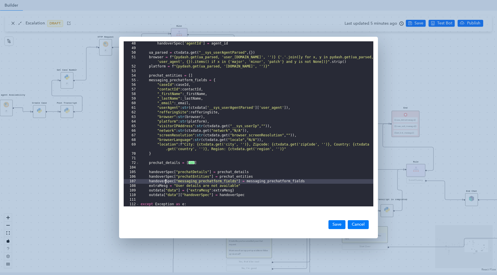
click at [166, 184] on div "handoverSpec [ 'agentId' ] = agent_id ua_parsed = ctxdata . get ( "__sys_userAg…" at bounding box center [256, 128] width 234 height 175
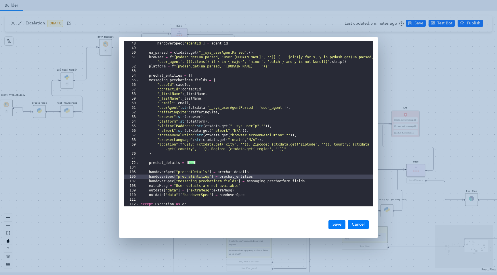
click at [169, 178] on div "handoverSpec [ 'agentId' ] = agent_id ua_parsed = ctxdata . get ( "__sys_userAg…" at bounding box center [256, 128] width 234 height 175
click at [213, 182] on div "handoverSpec [ 'agentId' ] = agent_id ua_parsed = ctxdata . get ( "__sys_userAg…" at bounding box center [256, 128] width 234 height 175
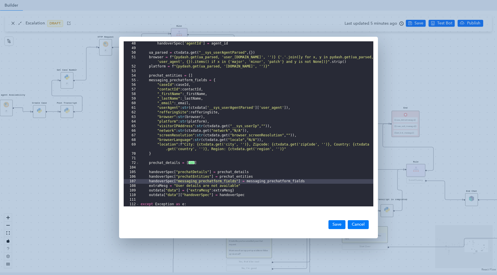
click at [276, 181] on div "handoverSpec [ 'agentId' ] = agent_id ua_parsed = ctxdata . get ( "__sys_userAg…" at bounding box center [256, 128] width 234 height 175
click at [256, 183] on div "handoverSpec [ 'agentId' ] = agent_id ua_parsed = ctxdata . get ( "__sys_userAg…" at bounding box center [256, 128] width 234 height 175
click at [184, 143] on div "handoverSpec [ 'agentId' ] = agent_id ua_parsed = ctxdata . get ( "__sys_userAg…" at bounding box center [256, 128] width 234 height 175
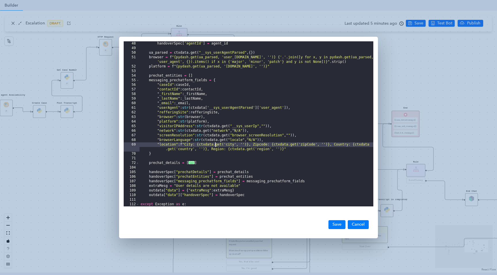
click at [215, 147] on div "handoverSpec [ 'agentId' ] = agent_id ua_parsed = ctxdata . get ( "__sys_userAg…" at bounding box center [256, 128] width 234 height 175
click at [224, 138] on div "handoverSpec [ 'agentId' ] = agent_id ua_parsed = ctxdata . get ( "__sys_userAg…" at bounding box center [256, 128] width 234 height 175
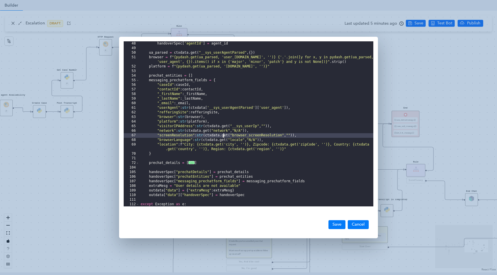
click at [247, 143] on div "handoverSpec [ 'agentId' ] = agent_id ua_parsed = ctxdata . get ( "__sys_userAg…" at bounding box center [256, 128] width 234 height 175
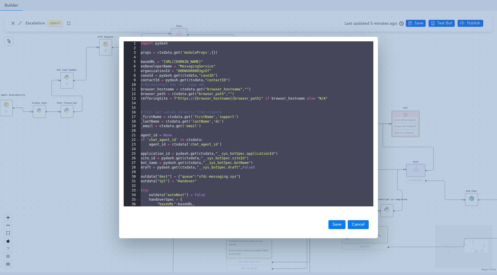
scroll to position [226, 0]
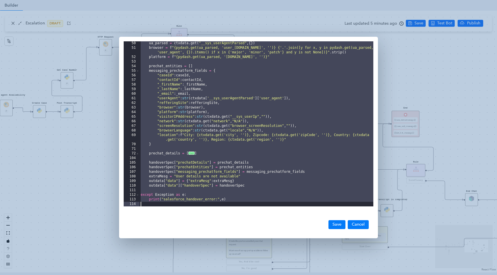
click at [321, 115] on div "ua_parsed = ctxdata . get ( "__sys_userAgentParsed" , { }) browser = f "{pydash…" at bounding box center [256, 128] width 234 height 175
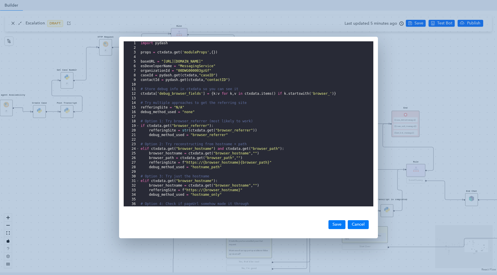
scroll to position [0, 0]
click at [186, 53] on div "import pydash props = ctxdata . get ( 'moduleProps' , { }) baseURL = "https://p…" at bounding box center [256, 128] width 234 height 175
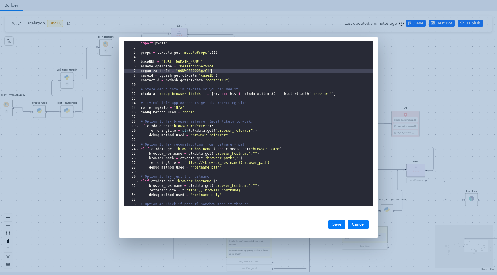
click at [214, 70] on div "import pydash props = ctxdata . get ( 'moduleProps' , { }) baseURL = "https://p…" at bounding box center [256, 128] width 234 height 175
click at [217, 65] on div "import pydash props = ctxdata . get ( 'moduleProps' , { }) baseURL = "https://p…" at bounding box center [256, 128] width 234 height 175
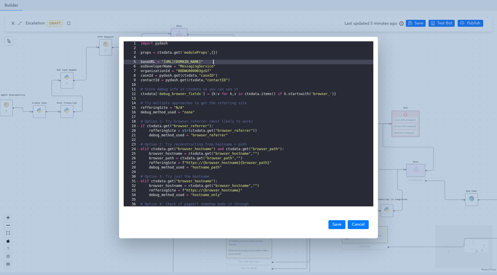
click at [213, 61] on div "import pydash props = ctxdata . get ( 'moduleProps' , { }) baseURL = "https://p…" at bounding box center [256, 128] width 234 height 175
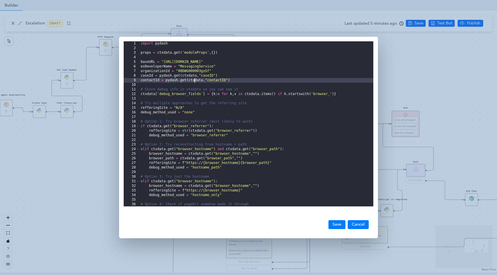
click at [195, 80] on div "import pydash props = ctxdata . get ( 'moduleProps' , { }) baseURL = "https://p…" at bounding box center [256, 128] width 234 height 175
click at [219, 79] on div "import pydash props = ctxdata . get ( 'moduleProps' , { }) baseURL = "https://p…" at bounding box center [256, 128] width 234 height 175
click at [204, 52] on div "import pydash props = ctxdata . get ( 'moduleProps' , { }) baseURL = "https://p…" at bounding box center [256, 128] width 234 height 175
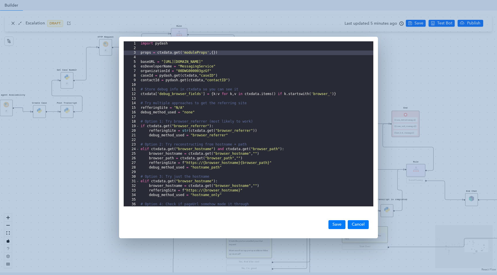
click at [226, 132] on div "import pydash props = ctxdata . get ( 'moduleProps' , { }) baseURL = "https://p…" at bounding box center [256, 128] width 234 height 175
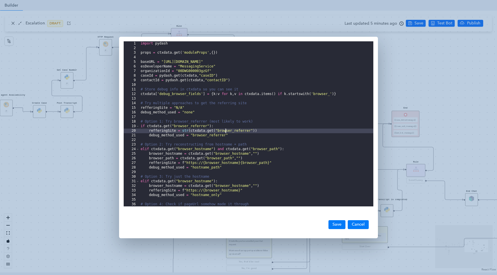
click at [226, 132] on div "import pydash props = ctxdata . get ( 'moduleProps' , { }) baseURL = "https://p…" at bounding box center [256, 128] width 234 height 175
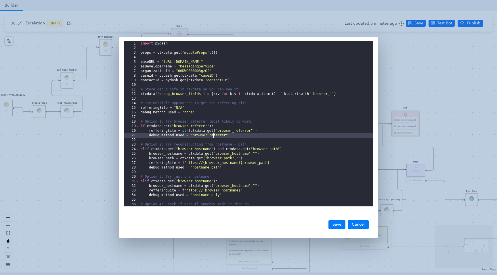
click at [214, 137] on div "import pydash props = ctxdata . get ( 'moduleProps' , { }) baseURL = "https://p…" at bounding box center [256, 128] width 234 height 175
click at [226, 131] on div "import pydash props = ctxdata . get ( 'moduleProps' , { }) baseURL = "https://p…" at bounding box center [256, 128] width 234 height 175
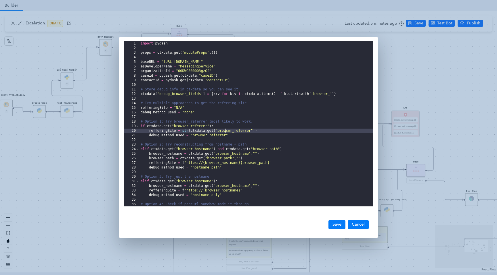
click at [226, 131] on div "import pydash props = ctxdata . get ( 'moduleProps' , { }) baseURL = "https://p…" at bounding box center [256, 128] width 234 height 175
click at [210, 154] on div "import pydash props = ctxdata . get ( 'moduleProps' , { }) baseURL = "https://p…" at bounding box center [256, 128] width 234 height 175
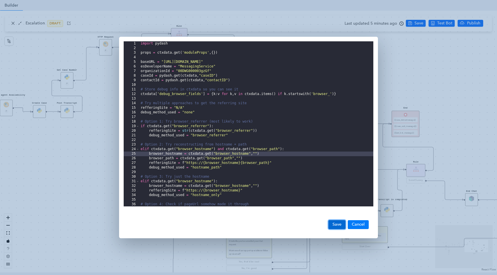
click at [334, 227] on button "Save" at bounding box center [336, 225] width 17 height 9
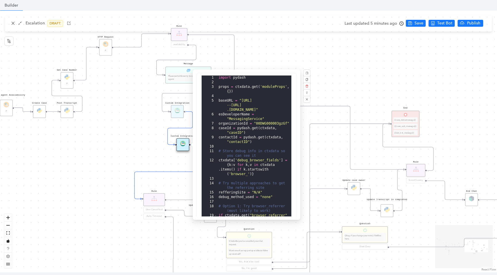
click at [265, 153] on div "import pydash props = ctxdata . get ( 'moduleProps' , { }) baseURL = "https://p…" at bounding box center [254, 163] width 74 height 175
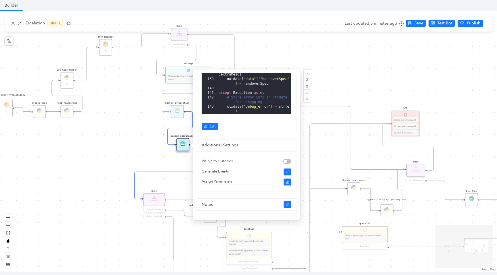
scroll to position [142, 0]
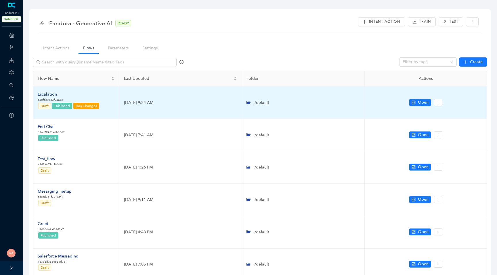
click at [51, 92] on div "Escalation" at bounding box center [69, 94] width 62 height 6
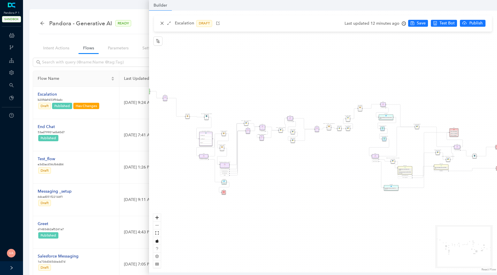
drag, startPoint x: 335, startPoint y: 157, endPoint x: 277, endPoint y: 158, distance: 57.2
click at [277, 158] on div "Data Table Start P Rule P IsAvailable Rule newContact Get Contact details First…" at bounding box center [323, 142] width 348 height 262
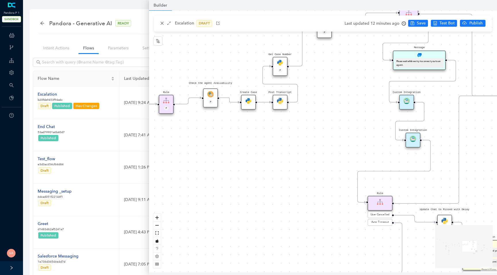
drag, startPoint x: 337, startPoint y: 139, endPoint x: 264, endPoint y: 138, distance: 73.3
click at [264, 138] on div "Data Table Start P Rule P IsAvailable Rule newContact Get Contact details First…" at bounding box center [323, 142] width 348 height 262
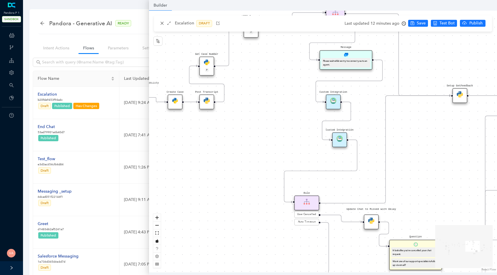
click at [337, 143] on div "Custom Integration" at bounding box center [339, 140] width 15 height 15
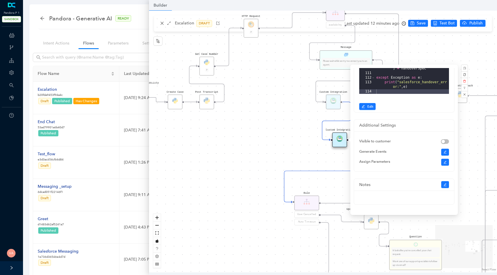
scroll to position [187, 0]
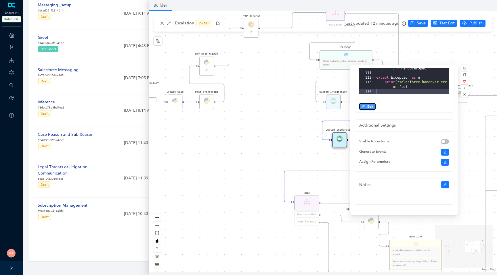
click at [367, 107] on span "Edit" at bounding box center [370, 106] width 6 height 5
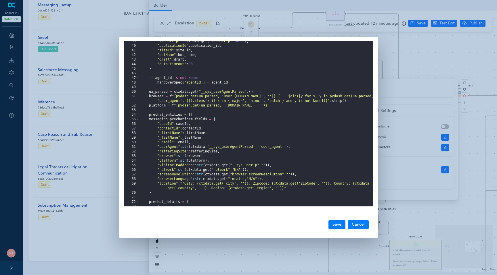
scroll to position [185, 0]
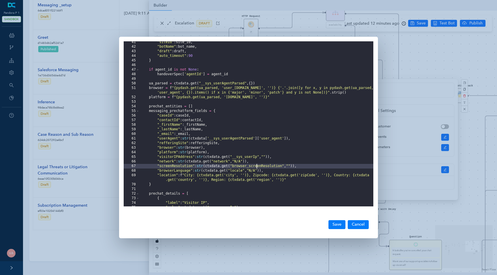
click at [256, 168] on div ""siteId" : site_id , "botName" : bot_name , "draft" : draft , "auto_timeout" : …" at bounding box center [256, 127] width 234 height 175
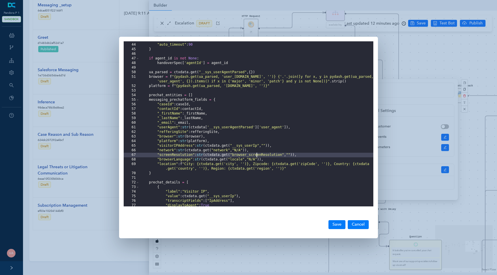
scroll to position [197, 0]
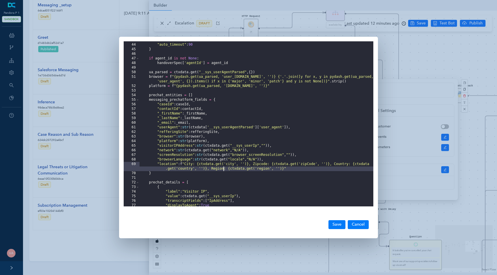
click at [224, 167] on div ""draft" : draft , "auto_timeout" : 90 } if agent_id is not None : handoverSpec …" at bounding box center [256, 125] width 234 height 175
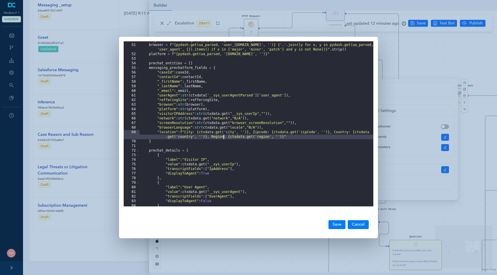
scroll to position [205, 0]
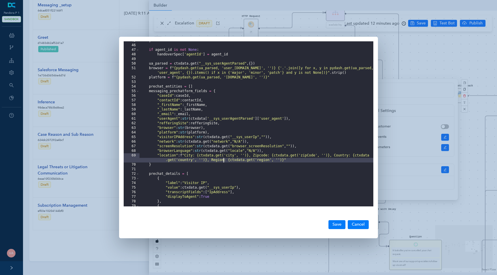
click at [243, 160] on div "} if agent_id is not None : handoverSpec [ 'agentId' ] = agent_id ua_parsed = c…" at bounding box center [256, 126] width 234 height 175
click at [226, 154] on div "} if agent_id is not None : handoverSpec [ 'agentId' ] = agent_id ua_parsed = c…" at bounding box center [256, 126] width 234 height 175
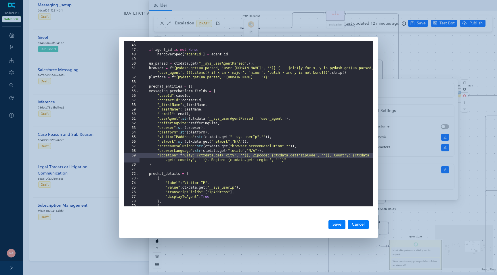
click at [214, 151] on div "} if agent_id is not None : handoverSpec [ 'agentId' ] = agent_id ua_parsed = c…" at bounding box center [256, 126] width 234 height 175
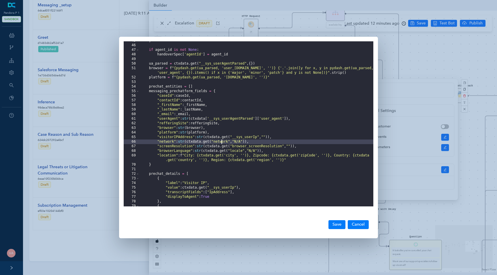
click at [221, 142] on div "} if agent_id is not None : handoverSpec [ 'agentId' ] = agent_id ua_parsed = c…" at bounding box center [256, 126] width 234 height 175
click at [221, 138] on div "} if agent_id is not None : handoverSpec [ 'agentId' ] = agent_id ua_parsed = c…" at bounding box center [256, 126] width 234 height 175
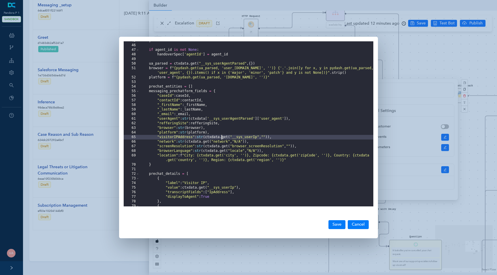
click at [202, 133] on div "} if agent_id is not None : handoverSpec [ 'agentId' ] = agent_id ua_parsed = c…" at bounding box center [256, 126] width 234 height 175
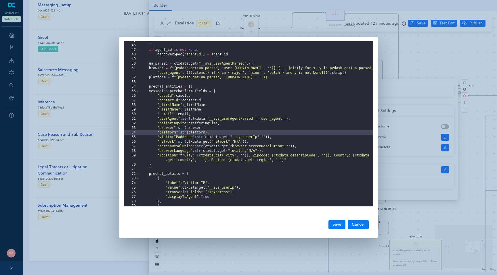
click at [198, 129] on div "} if agent_id is not None : handoverSpec [ 'agentId' ] = agent_id ua_parsed = c…" at bounding box center [256, 126] width 234 height 175
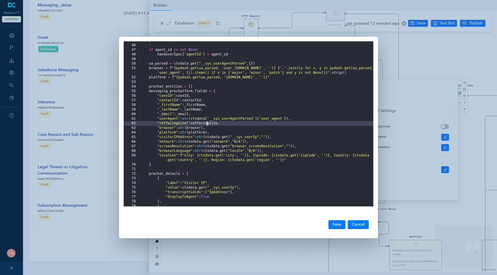
click at [208, 123] on div "} if agent_id is not None : handoverSpec [ 'agentId' ] = agent_id ua_parsed = c…" at bounding box center [256, 126] width 234 height 175
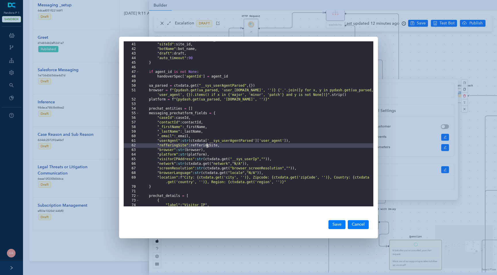
scroll to position [184, 0]
click at [340, 225] on button "Save" at bounding box center [336, 225] width 17 height 9
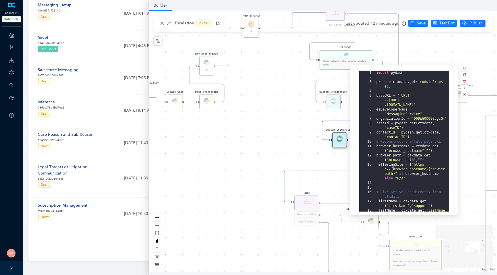
click at [289, 147] on div "Data Table Start P Rule P IsAvailable Rule newContact Get Contact details First…" at bounding box center [323, 142] width 348 height 262
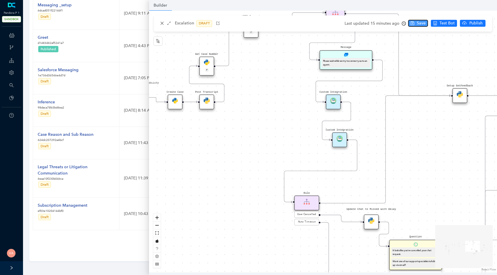
click at [420, 24] on span "Save" at bounding box center [421, 23] width 9 height 6
click at [475, 21] on span "Publish" at bounding box center [482, 23] width 14 height 6
click at [486, 43] on span "Yes" at bounding box center [489, 46] width 6 height 6
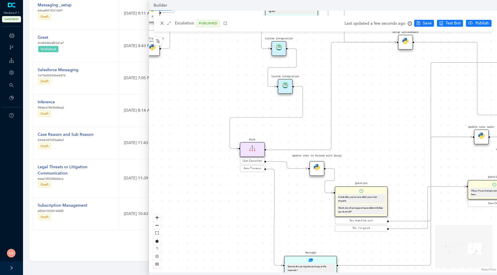
drag, startPoint x: 277, startPoint y: 140, endPoint x: 222, endPoint y: 86, distance: 76.3
click at [222, 86] on div "Data Table Start P Rule P IsAvailable Rule newContact Get Contact details First…" at bounding box center [323, 142] width 348 height 262
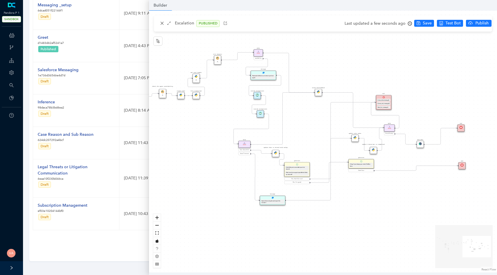
drag, startPoint x: 365, startPoint y: 137, endPoint x: 299, endPoint y: 137, distance: 65.9
click at [299, 137] on div "Data Table Start P Rule P IsAvailable Rule newContact Get Contact details First…" at bounding box center [323, 142] width 348 height 262
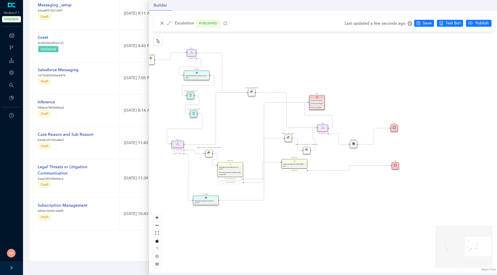
drag, startPoint x: 407, startPoint y: 190, endPoint x: 337, endPoint y: 190, distance: 69.9
click at [337, 190] on div "Data Table Start P Rule P IsAvailable Rule newContact Get Contact details First…" at bounding box center [323, 142] width 348 height 262
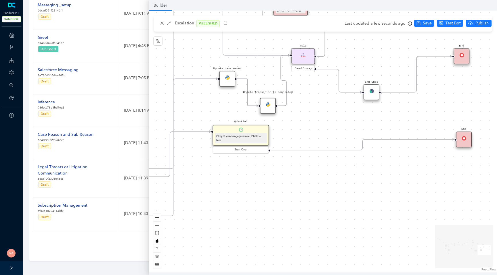
drag, startPoint x: 337, startPoint y: 190, endPoint x: 406, endPoint y: 223, distance: 76.8
click at [406, 223] on div "Data Table Start P Rule P IsAvailable Rule newContact Get Contact details First…" at bounding box center [323, 142] width 348 height 262
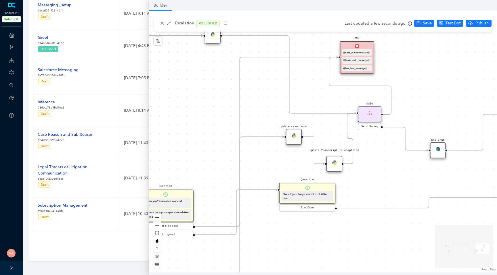
drag, startPoint x: 397, startPoint y: 157, endPoint x: 403, endPoint y: 187, distance: 30.5
click at [403, 187] on div "Data Table Start P Rule P IsAvailable Rule newContact Get Contact details First…" at bounding box center [323, 142] width 348 height 262
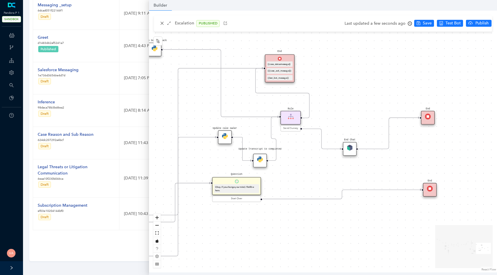
drag, startPoint x: 403, startPoint y: 187, endPoint x: 320, endPoint y: 180, distance: 83.5
click at [320, 180] on div "Data Table Start P Rule P IsAvailable Rule newContact Get Contact details First…" at bounding box center [323, 142] width 348 height 262
drag, startPoint x: 320, startPoint y: 180, endPoint x: 401, endPoint y: 180, distance: 80.8
click at [401, 180] on div "Data Table Start P Rule P IsAvailable Rule newContact Get Contact details First…" at bounding box center [323, 142] width 348 height 262
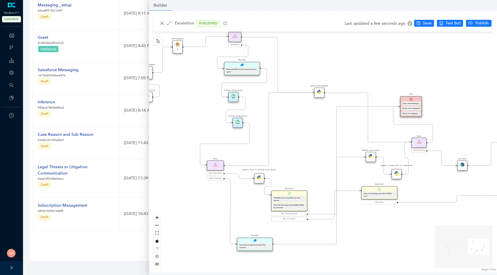
drag, startPoint x: 280, startPoint y: 149, endPoint x: 324, endPoint y: 159, distance: 45.1
click at [324, 159] on div "Data Table Start P Rule P IsAvailable Rule newContact Get Contact details First…" at bounding box center [323, 142] width 348 height 262
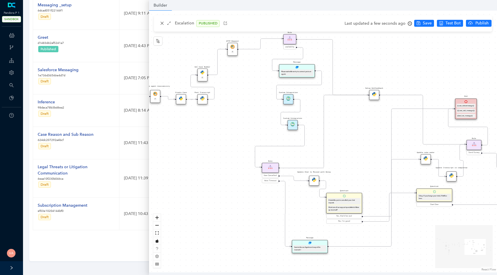
drag, startPoint x: 301, startPoint y: 153, endPoint x: 398, endPoint y: 163, distance: 98.0
click at [398, 163] on div "Data Table Start P Rule P IsAvailable Rule newContact Get Contact details First…" at bounding box center [323, 142] width 348 height 262
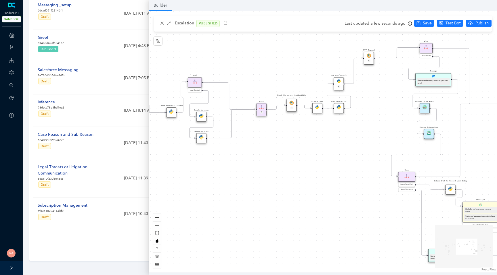
drag, startPoint x: 282, startPoint y: 154, endPoint x: 372, endPoint y: 155, distance: 90.3
click at [372, 155] on div "Data Table Start P Rule P IsAvailable Rule newContact Get Contact details First…" at bounding box center [323, 142] width 348 height 262
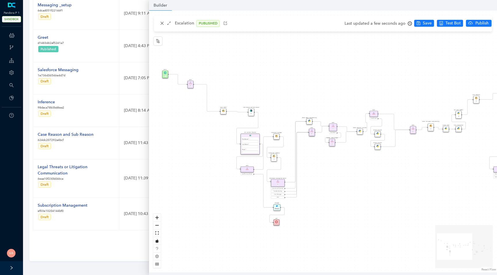
drag, startPoint x: 319, startPoint y: 160, endPoint x: 440, endPoint y: 161, distance: 120.8
click at [440, 161] on div "Data Table Start P Rule P IsAvailable Rule newContact Get Contact details First…" at bounding box center [323, 142] width 348 height 262
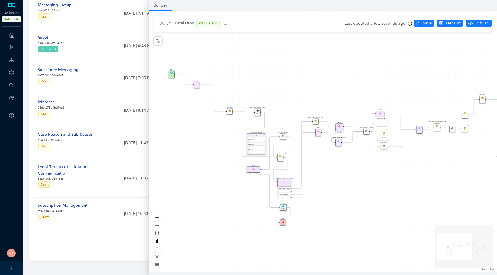
drag, startPoint x: 177, startPoint y: 177, endPoint x: 201, endPoint y: 216, distance: 46.6
click at [201, 216] on div "Data Table Start P Rule P IsAvailable Rule newContact Get Contact details First…" at bounding box center [323, 142] width 348 height 262
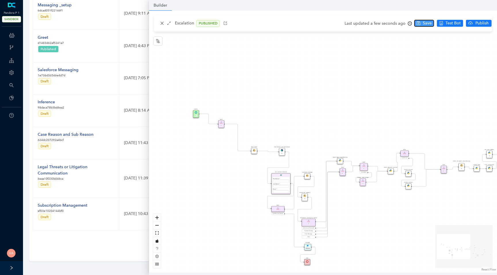
click at [424, 24] on span "Save" at bounding box center [427, 23] width 9 height 6
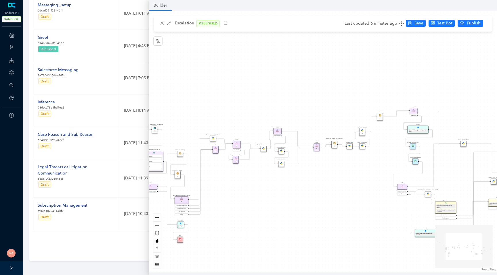
drag, startPoint x: 361, startPoint y: 234, endPoint x: 228, endPoint y: 210, distance: 135.0
click at [228, 210] on div "Data Table Start P Rule P IsAvailable Rule newContact Get Contact details First…" at bounding box center [323, 142] width 348 height 262
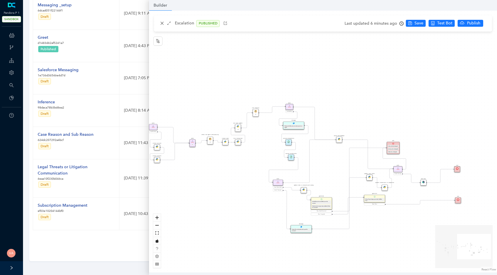
drag, startPoint x: 379, startPoint y: 184, endPoint x: 246, endPoint y: 181, distance: 133.2
click at [246, 181] on div "Data Table Start P Rule P IsAvailable Rule newContact Get Contact details First…" at bounding box center [323, 142] width 348 height 262
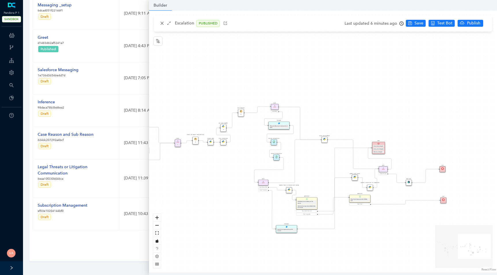
click at [277, 157] on img at bounding box center [276, 157] width 3 height 3
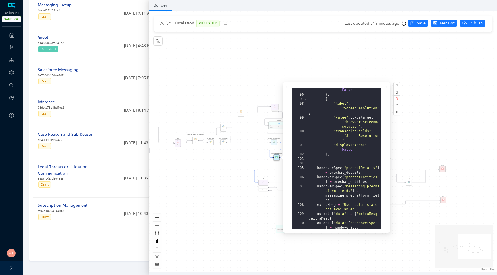
scroll to position [142, 0]
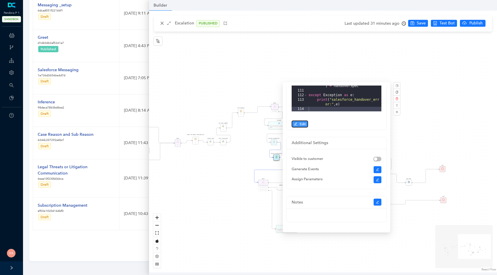
click at [299, 126] on button "Edit" at bounding box center [300, 124] width 16 height 7
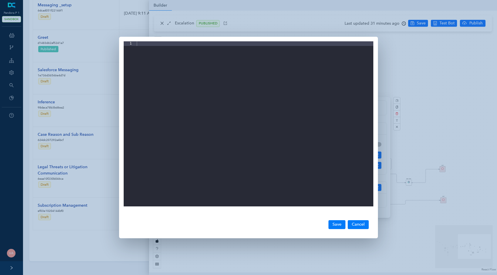
scroll to position [0, 0]
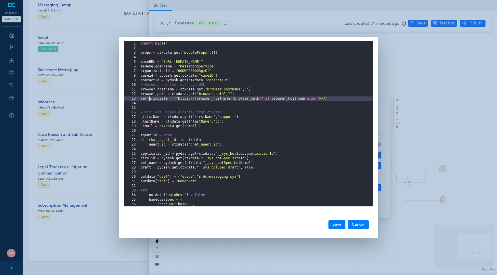
click at [149, 100] on div "import pydash props = ctxdata . get ( 'moduleProps' , { }) baseURL = "https://p…" at bounding box center [256, 128] width 234 height 175
click at [168, 99] on div "import pydash props = ctxdata . get ( 'moduleProps' , { }) baseURL = "https://p…" at bounding box center [256, 128] width 234 height 175
click at [157, 100] on div "import pydash props = ctxdata . get ( 'moduleProps' , { }) baseURL = "https://p…" at bounding box center [256, 128] width 234 height 175
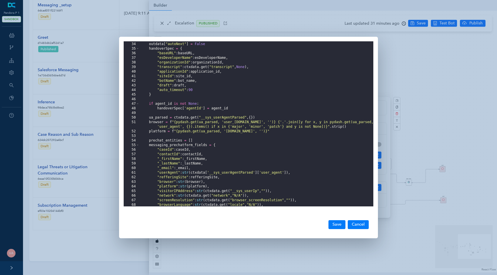
scroll to position [162, 0]
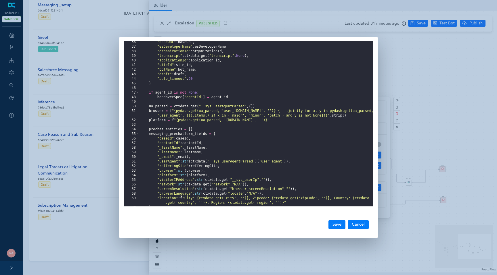
click at [191, 187] on div ""baseURL" : baseURL , "esDeveloperName" : esDeveloperName , "organizationId" : …" at bounding box center [256, 127] width 234 height 175
click at [188, 165] on div ""baseURL" : baseURL , "esDeveloperName" : esDeveloperName , "organizationId" : …" at bounding box center [256, 127] width 234 height 175
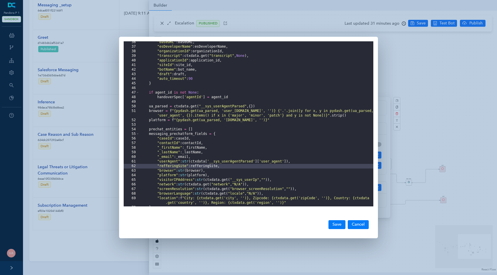
click at [207, 168] on div ""baseURL" : baseURL , "esDeveloperName" : esDeveloperName , "organizationId" : …" at bounding box center [256, 127] width 234 height 175
click at [169, 168] on div ""baseURL" : baseURL , "esDeveloperName" : esDeveloperName , "organizationId" : …" at bounding box center [256, 127] width 234 height 175
click at [335, 223] on button "Save" at bounding box center [336, 225] width 17 height 9
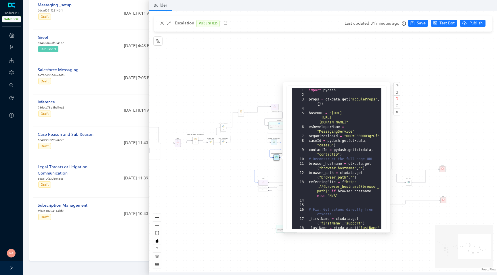
click at [193, 181] on div "Data Table Start P Rule P IsAvailable Rule newContact Get Contact details First…" at bounding box center [323, 142] width 348 height 262
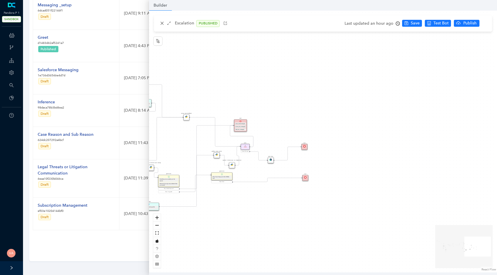
drag, startPoint x: 309, startPoint y: 172, endPoint x: 169, endPoint y: 151, distance: 141.4
click at [169, 150] on div "Data Table Start P Rule P IsAvailable Rule newContact Get Contact details First…" at bounding box center [323, 142] width 348 height 262
click at [269, 160] on img at bounding box center [269, 160] width 3 height 3
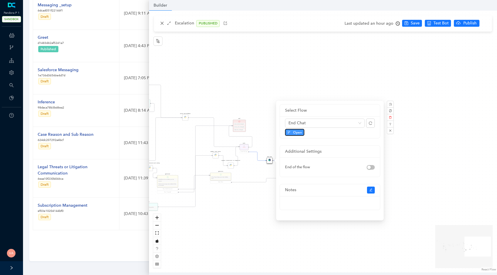
click at [298, 132] on span "Open" at bounding box center [297, 132] width 9 height 5
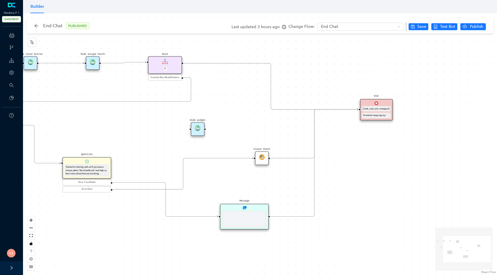
drag, startPoint x: 285, startPoint y: 182, endPoint x: 202, endPoint y: 180, distance: 83.1
click at [202, 180] on div "Start End {{test_case_exit_message}} Thanks for stopping by! Rule P haveGetfeed…" at bounding box center [260, 144] width 474 height 262
click at [239, 209] on div "Message" at bounding box center [244, 217] width 49 height 26
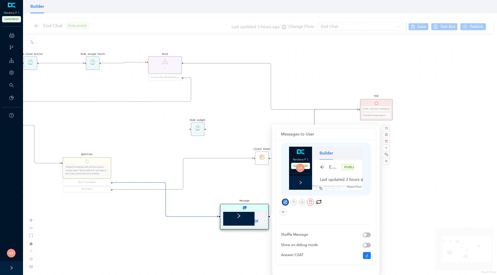
click at [284, 202] on icon "edit" at bounding box center [286, 202] width 4 height 4
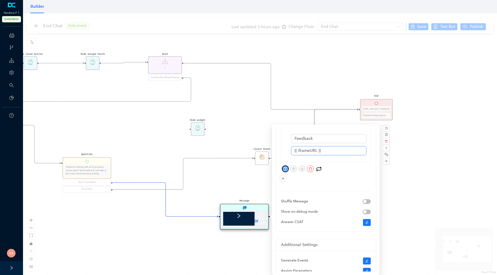
scroll to position [22, 0]
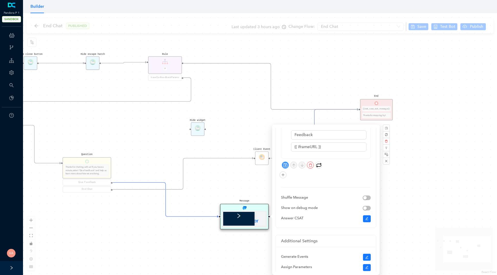
click at [409, 248] on div "Start End {{test_case_exit_message}} Thanks for stopping by! Rule P haveGetfeed…" at bounding box center [260, 144] width 474 height 262
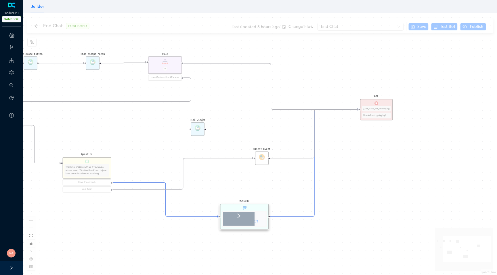
scroll to position [0, 0]
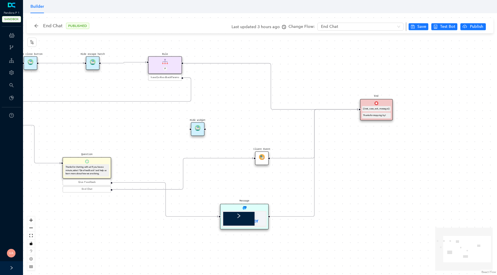
click at [255, 208] on div "Message" at bounding box center [244, 217] width 49 height 26
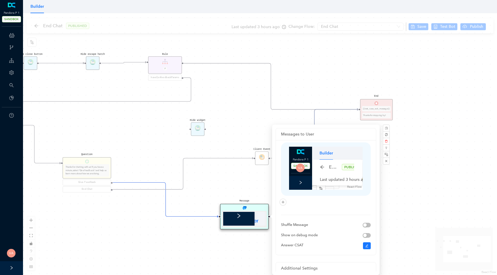
click at [192, 258] on div "Start End {{test_case_exit_message}} Thanks for stopping by! Rule P haveGetfeed…" at bounding box center [260, 144] width 474 height 262
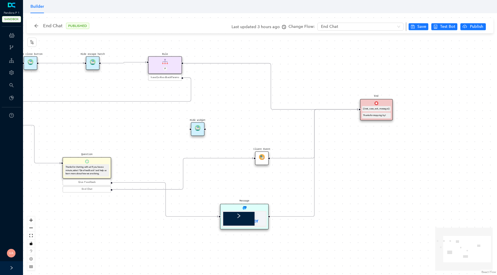
click at [238, 218] on div at bounding box center [234, 215] width 23 height 14
click at [254, 207] on div "Message" at bounding box center [244, 217] width 49 height 26
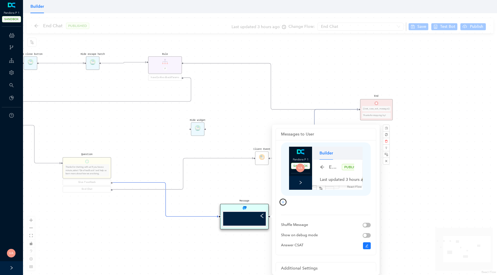
click at [283, 202] on icon "plus" at bounding box center [283, 202] width 3 height 0
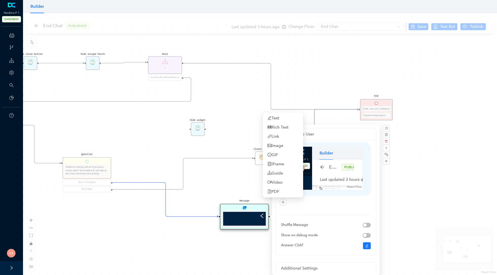
click at [319, 209] on div "Shuffle Message Show on debug mode Answer CSAT" at bounding box center [326, 196] width 90 height 106
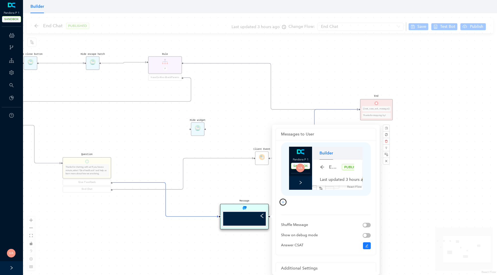
click at [284, 201] on icon "plus" at bounding box center [282, 202] width 3 height 3
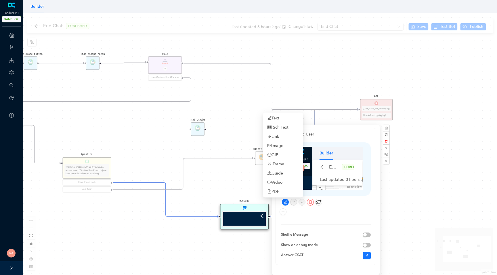
click at [319, 171] on div "End Chat PUBLISHED Last updated 3 hours ago Change Flow: End Chat Save Test Bot…" at bounding box center [338, 173] width 47 height 26
click at [340, 150] on div "Builder" at bounding box center [337, 153] width 51 height 13
click at [343, 134] on div "Messages to User" at bounding box center [326, 134] width 90 height 6
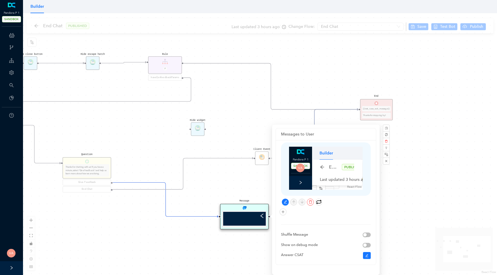
click at [286, 162] on div at bounding box center [326, 169] width 90 height 53
click at [303, 155] on link at bounding box center [300, 153] width 9 height 6
click at [299, 186] on div at bounding box center [300, 183] width 23 height 14
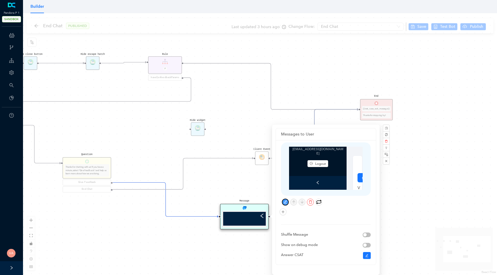
click at [284, 203] on icon "edit" at bounding box center [285, 202] width 3 height 3
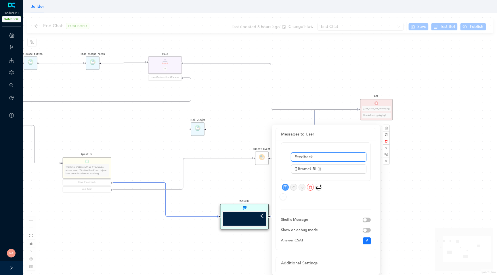
click at [317, 159] on input "Feedback" at bounding box center [328, 157] width 75 height 9
click at [329, 166] on input "{{ iframeURL }}" at bounding box center [328, 169] width 75 height 9
click at [310, 173] on input "{{ iframeURL }}" at bounding box center [328, 169] width 75 height 9
click at [147, 139] on div "Start End {{test_case_exit_message}} Thanks for stopping by! Rule P haveGetfeed…" at bounding box center [260, 144] width 474 height 262
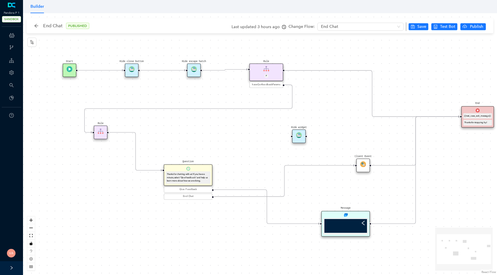
drag, startPoint x: 147, startPoint y: 139, endPoint x: 248, endPoint y: 146, distance: 101.5
click at [248, 146] on div "Start End {{test_case_exit_message}} Thanks for stopping by! Rule P haveGetfeed…" at bounding box center [260, 144] width 474 height 262
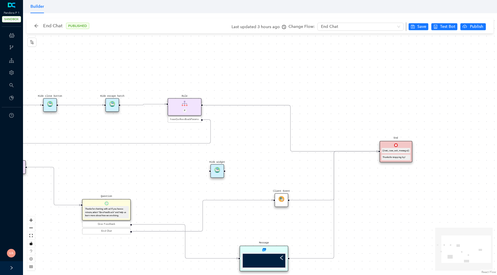
drag, startPoint x: 258, startPoint y: 161, endPoint x: 177, endPoint y: 196, distance: 88.8
click at [177, 196] on div "Start End {{test_case_exit_message}} Thanks for stopping by! Rule P haveGetfeed…" at bounding box center [260, 144] width 474 height 262
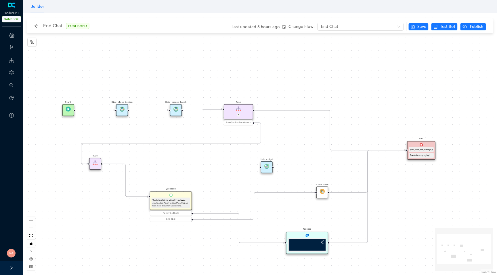
drag, startPoint x: 175, startPoint y: 196, endPoint x: 230, endPoint y: 189, distance: 55.4
click at [230, 189] on div "Start End {{test_case_exit_message}} Thanks for stopping by! Rule P haveGetfeed…" at bounding box center [260, 144] width 474 height 262
click at [310, 237] on div "Message" at bounding box center [307, 243] width 42 height 22
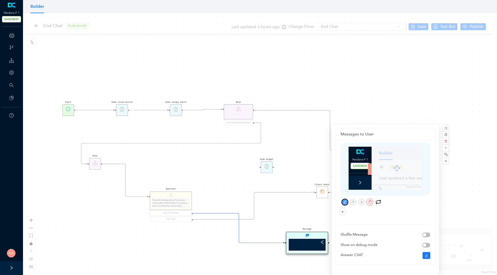
click at [344, 202] on icon "edit" at bounding box center [345, 202] width 4 height 4
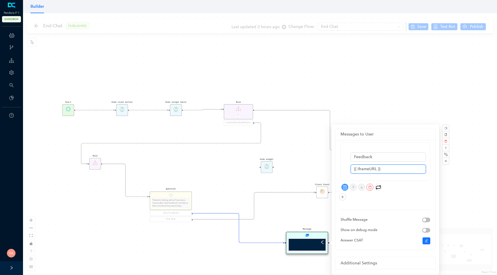
click at [368, 170] on input "{{ iframeURL }}" at bounding box center [388, 169] width 75 height 9
click at [127, 60] on div "Start End {{test_case_exit_message}} Thanks for stopping by! Rule P haveGetfeed…" at bounding box center [260, 144] width 474 height 262
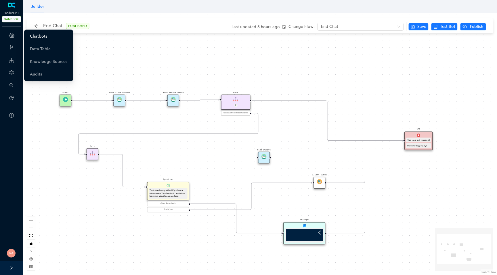
click at [47, 35] on link "Chatbots" at bounding box center [38, 37] width 17 height 12
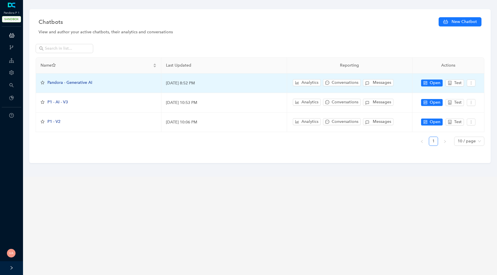
click at [70, 82] on span "Pandora - Generative AI" at bounding box center [69, 82] width 45 height 5
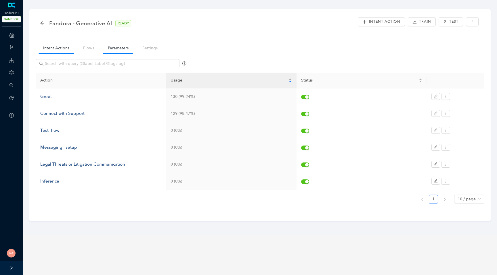
click at [123, 49] on link "Parameters" at bounding box center [118, 48] width 30 height 11
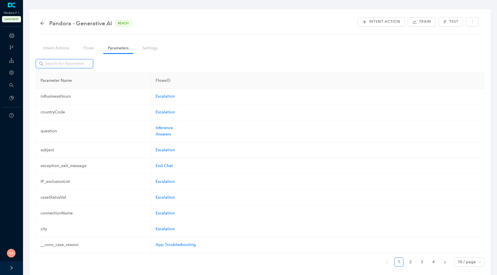
click at [66, 63] on input "text" at bounding box center [65, 64] width 40 height 6
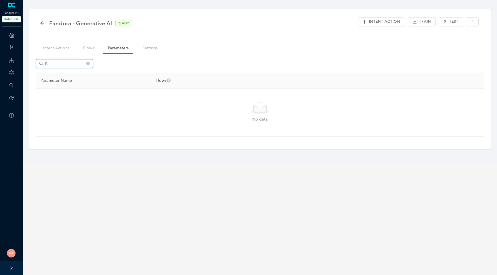
type input "i"
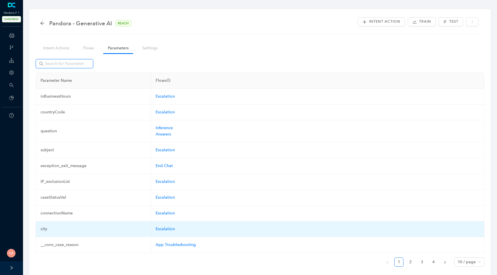
scroll to position [23, 0]
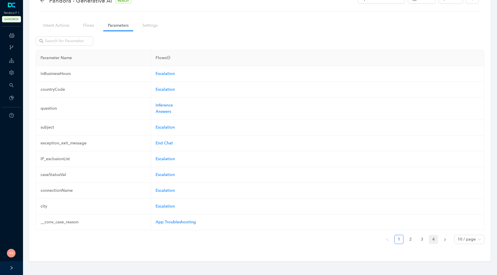
click at [433, 236] on link "4" at bounding box center [433, 240] width 9 height 9
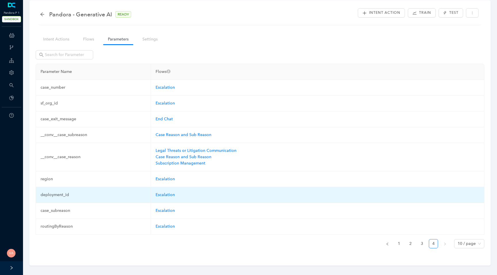
scroll to position [13, 0]
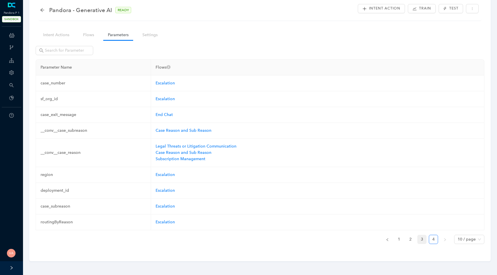
click at [422, 238] on link "3" at bounding box center [422, 240] width 9 height 9
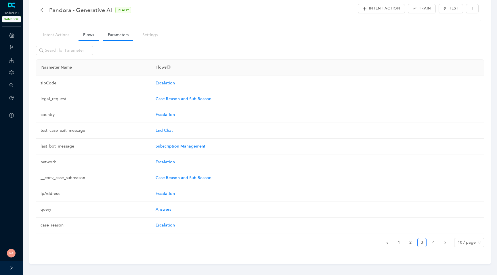
click at [83, 35] on link "Flows" at bounding box center [89, 35] width 20 height 11
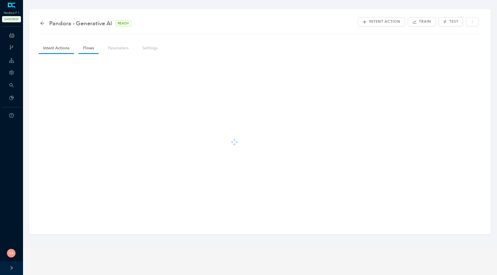
click at [49, 49] on link "Intent Actions" at bounding box center [56, 48] width 35 height 11
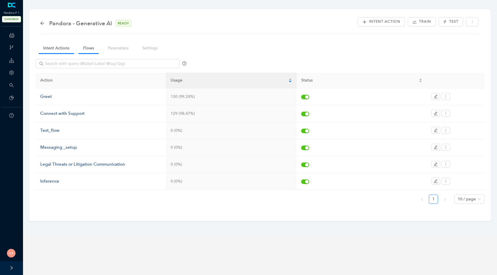
click at [92, 45] on link "Flows" at bounding box center [89, 48] width 20 height 11
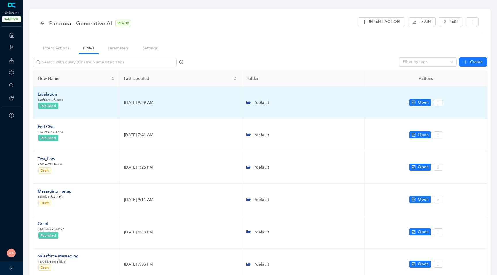
click at [51, 93] on div "Escalation" at bounding box center [50, 94] width 25 height 6
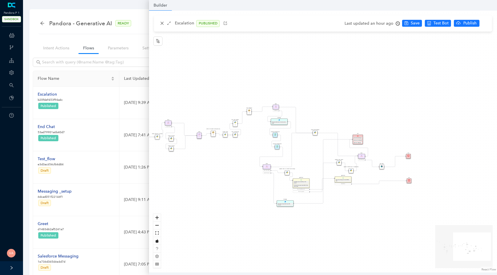
drag, startPoint x: 398, startPoint y: 146, endPoint x: 294, endPoint y: 156, distance: 104.0
click at [294, 155] on div "Data Table Start P Rule P IsAvailable Rule newContact Get Contact details First…" at bounding box center [323, 142] width 348 height 262
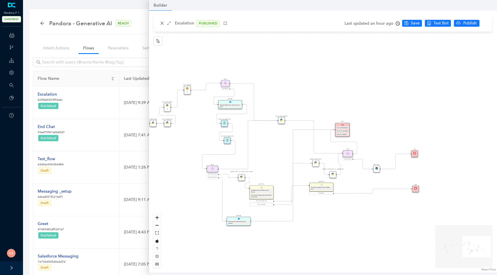
click at [376, 169] on img at bounding box center [376, 168] width 3 height 3
click at [376, 169] on img at bounding box center [375, 168] width 3 height 3
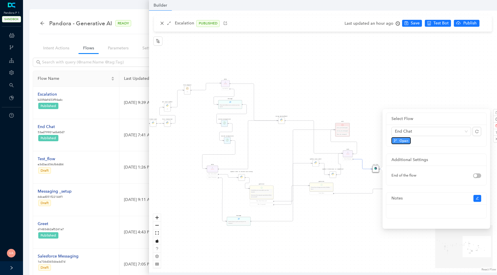
click at [402, 142] on span "Open" at bounding box center [403, 140] width 9 height 5
click at [327, 60] on div "Data Table Start P Rule P IsAvailable Rule newContact Get Contact details First…" at bounding box center [323, 142] width 348 height 262
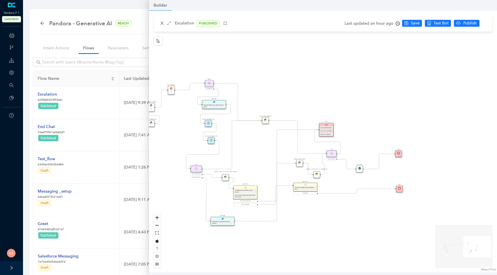
drag, startPoint x: 360, startPoint y: 104, endPoint x: 245, endPoint y: 101, distance: 115.4
click at [245, 101] on div "Data Table Start P Rule P IsAvailable Rule newContact Get Contact details First…" at bounding box center [323, 142] width 348 height 262
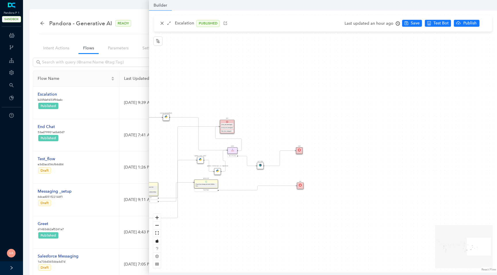
click at [263, 166] on div "End Chat" at bounding box center [260, 166] width 7 height 7
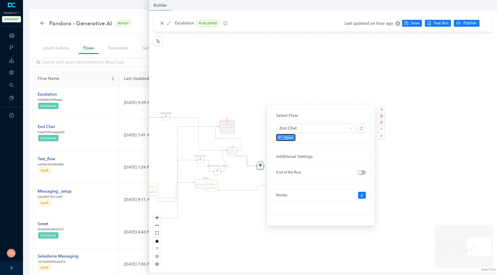
click at [282, 137] on button "Open" at bounding box center [285, 137] width 19 height 7
click at [271, 70] on div "Data Table Start P Rule P IsAvailable Rule newContact Get Contact details First…" at bounding box center [323, 142] width 348 height 262
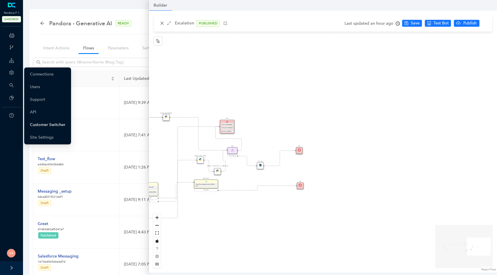
click at [62, 126] on link "Customer Switcher" at bounding box center [47, 125] width 35 height 12
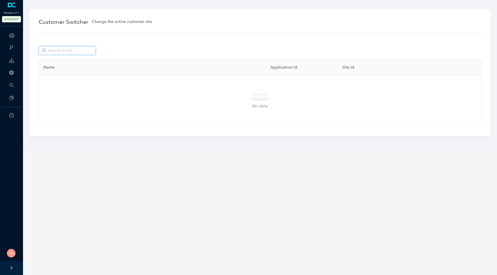
click at [66, 54] on span at bounding box center [68, 50] width 58 height 9
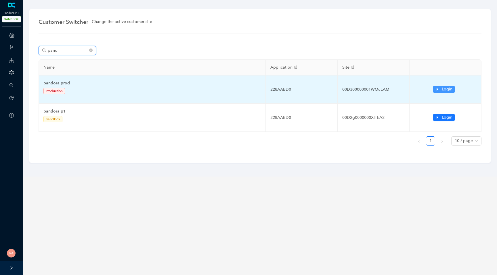
type input "pand"
click at [444, 91] on span "Login" at bounding box center [447, 89] width 11 height 6
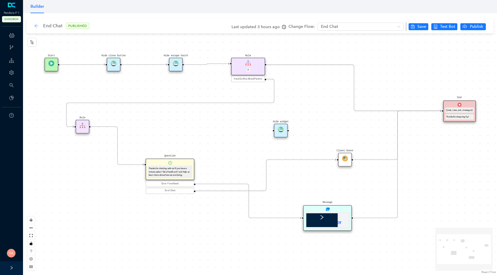
click at [36, 24] on icon "arrow-left" at bounding box center [37, 26] width 4 height 4
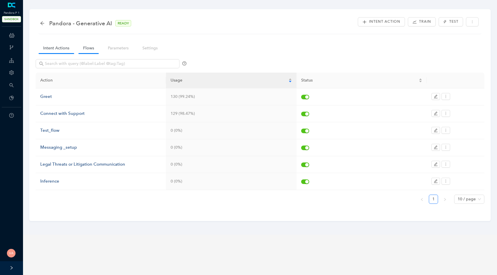
click at [91, 45] on link "Flows" at bounding box center [89, 48] width 20 height 11
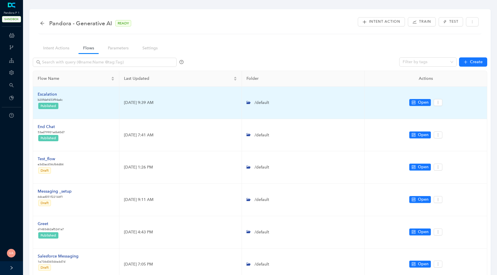
click at [48, 95] on div "Escalation" at bounding box center [50, 94] width 25 height 6
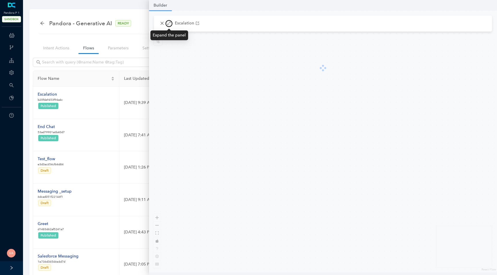
click at [168, 24] on icon "arrows-alt" at bounding box center [168, 23] width 3 height 3
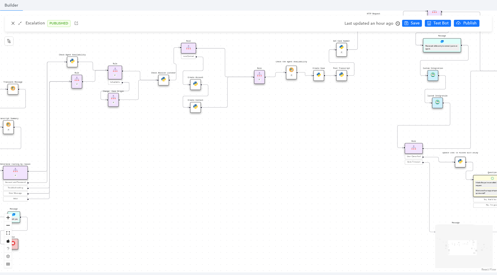
drag, startPoint x: 231, startPoint y: 171, endPoint x: 446, endPoint y: 195, distance: 216.1
click at [446, 195] on div "Data Table Start P Rule P IsAvailable Rule newContact Get Contact details First…" at bounding box center [248, 142] width 497 height 262
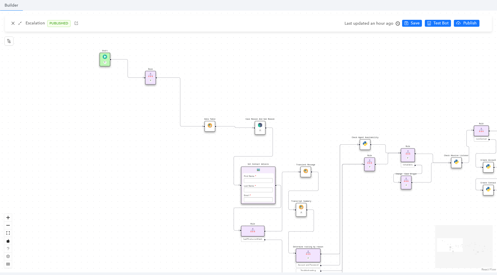
drag, startPoint x: 341, startPoint y: 142, endPoint x: 433, endPoint y: 201, distance: 109.2
click at [433, 201] on div "Data Table Start P Rule P IsAvailable Rule newContact Get Contact details First…" at bounding box center [248, 142] width 497 height 262
click at [106, 56] on img at bounding box center [105, 57] width 5 height 5
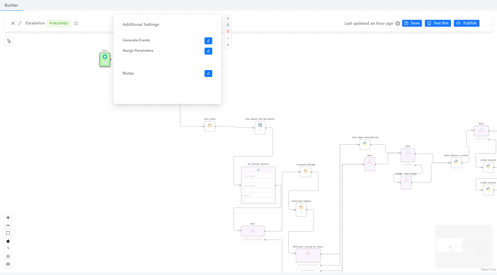
click at [108, 151] on div "Data Table Start P Rule P IsAvailable Rule newContact Get Contact details First…" at bounding box center [248, 142] width 497 height 262
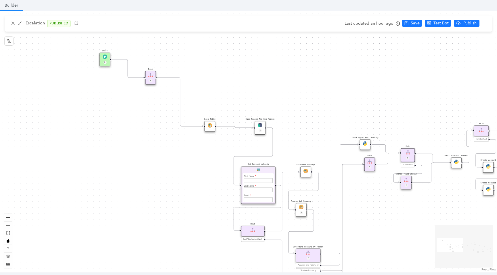
click at [208, 156] on div "Data Table Start P Rule P IsAvailable Rule newContact Get Contact details First…" at bounding box center [248, 142] width 497 height 262
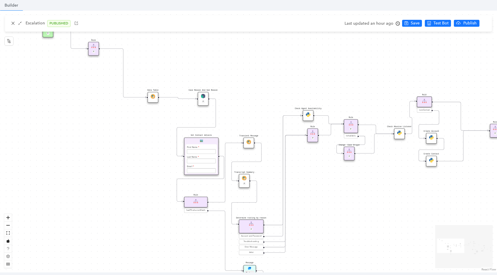
drag, startPoint x: 309, startPoint y: 132, endPoint x: 248, endPoint y: 101, distance: 68.4
click at [248, 101] on div "Data Table Start P Rule P IsAvailable Rule newContact Get Contact details First…" at bounding box center [248, 142] width 497 height 262
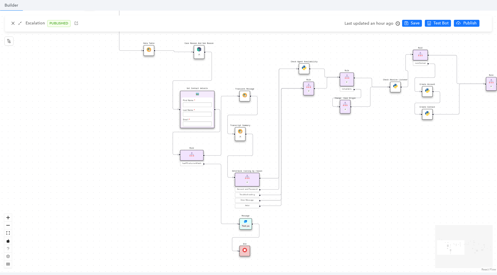
drag, startPoint x: 248, startPoint y: 108, endPoint x: 247, endPoint y: 60, distance: 48.0
click at [247, 60] on div "Data Table Start P Rule P IsAvailable Rule newContact Get Contact details First…" at bounding box center [248, 142] width 497 height 262
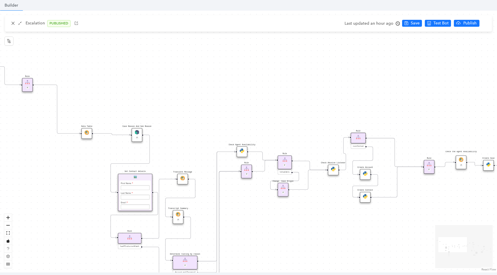
drag, startPoint x: 317, startPoint y: 152, endPoint x: 255, endPoint y: 238, distance: 106.0
click at [255, 238] on div "Data Table Start P Rule P IsAvailable Rule newContact Get Contact details First…" at bounding box center [248, 142] width 497 height 262
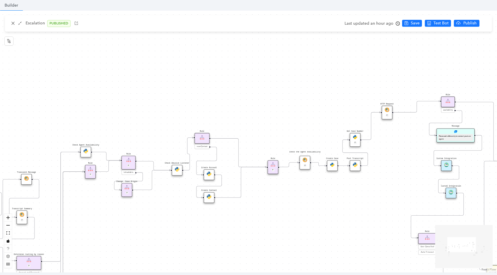
drag, startPoint x: 415, startPoint y: 210, endPoint x: 229, endPoint y: 210, distance: 186.1
click at [229, 211] on div "Data Table Start P Rule P IsAvailable Rule newContact Get Contact details First…" at bounding box center [248, 142] width 497 height 262
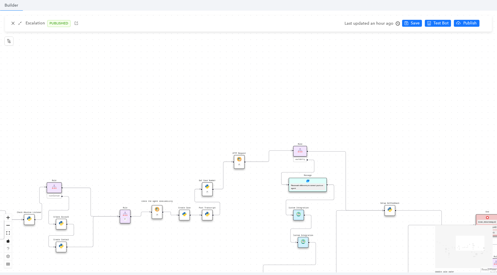
drag, startPoint x: 334, startPoint y: 195, endPoint x: 205, endPoint y: 250, distance: 140.1
click at [205, 250] on div "Data Table Start P Rule P IsAvailable Rule newContact Get Contact details First…" at bounding box center [248, 142] width 497 height 262
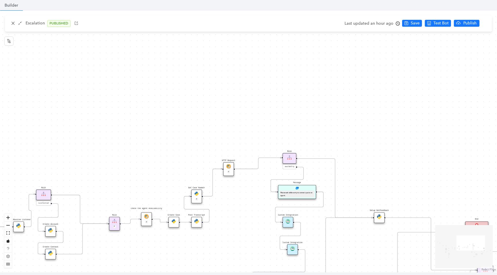
drag, startPoint x: 325, startPoint y: 208, endPoint x: 272, endPoint y: 134, distance: 91.0
click at [272, 134] on div "Data Table Start P Rule P IsAvailable Rule newContact Get Contact details First…" at bounding box center [248, 142] width 497 height 262
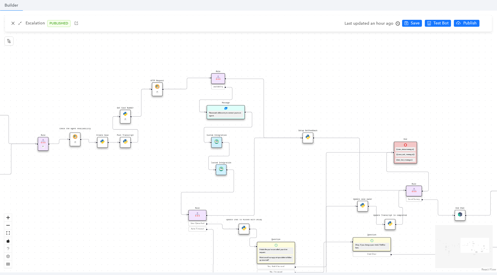
drag, startPoint x: 377, startPoint y: 185, endPoint x: 305, endPoint y: 105, distance: 107.1
click at [305, 105] on div "Data Table Start P Rule P IsAvailable Rule newContact Get Contact details First…" at bounding box center [248, 142] width 497 height 262
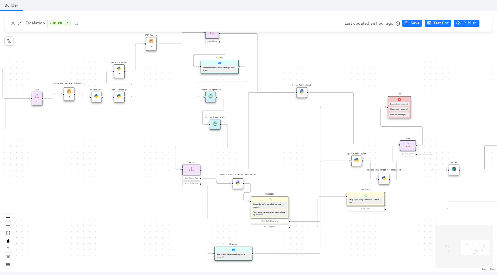
drag, startPoint x: 291, startPoint y: 193, endPoint x: 285, endPoint y: 148, distance: 45.8
click at [285, 148] on div "Data Table Start P Rule P IsAvailable Rule newContact Get Contact details First…" at bounding box center [248, 142] width 497 height 262
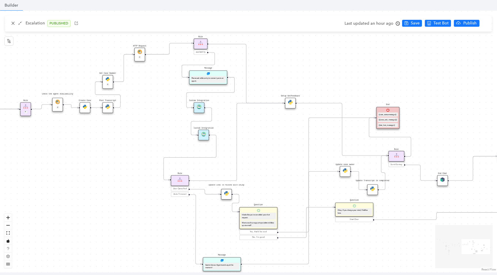
drag, startPoint x: 285, startPoint y: 148, endPoint x: 260, endPoint y: 173, distance: 35.2
click at [259, 173] on div "Data Table Start P Rule P IsAvailable Rule newContact Get Contact details First…" at bounding box center [248, 142] width 497 height 262
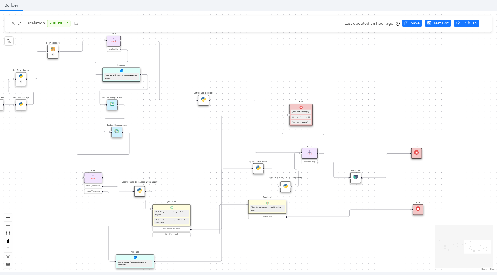
drag, startPoint x: 461, startPoint y: 158, endPoint x: 381, endPoint y: 141, distance: 81.5
click at [382, 141] on div "Data Table Start P Rule P IsAvailable Rule newContact Get Contact details First…" at bounding box center [248, 142] width 497 height 262
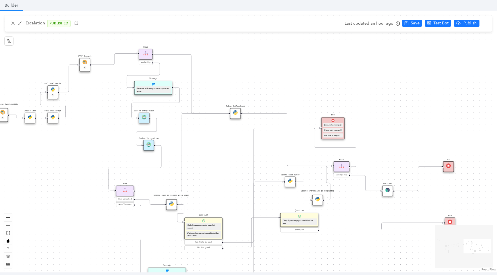
drag, startPoint x: 357, startPoint y: 140, endPoint x: 396, endPoint y: 154, distance: 41.5
click at [396, 154] on div "Data Table Start P Rule P IsAvailable Rule newContact Get Contact details First…" at bounding box center [248, 142] width 497 height 262
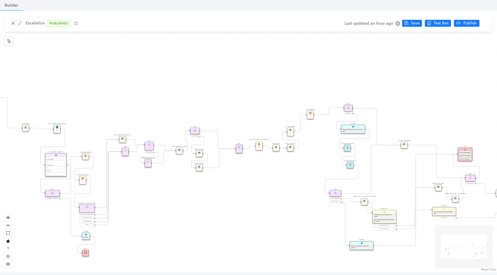
drag, startPoint x: 327, startPoint y: 100, endPoint x: 435, endPoint y: 116, distance: 109.4
click at [435, 116] on div "Data Table Start P Rule P IsAvailable Rule newContact Get Contact details First…" at bounding box center [248, 142] width 497 height 262
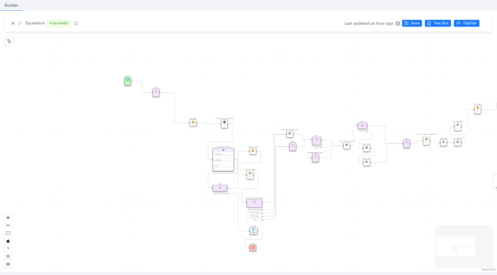
drag, startPoint x: 244, startPoint y: 170, endPoint x: 412, endPoint y: 164, distance: 167.4
click at [412, 164] on div "Data Table Start P Rule P IsAvailable Rule newContact Get Contact details First…" at bounding box center [248, 142] width 497 height 262
drag, startPoint x: 130, startPoint y: 81, endPoint x: 165, endPoint y: 190, distance: 114.4
click at [165, 190] on div "Start P" at bounding box center [161, 189] width 7 height 9
drag, startPoint x: 156, startPoint y: 91, endPoint x: 193, endPoint y: 140, distance: 61.0
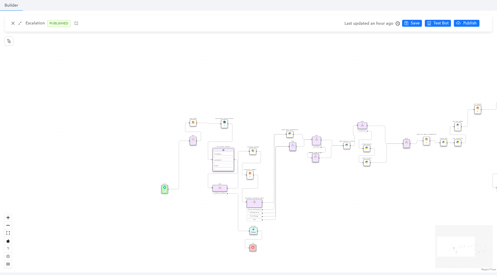
click at [193, 140] on img at bounding box center [193, 139] width 3 height 3
click at [134, 207] on div "Data Table Start P Rule P IsAvailable Rule newContact Get Contact details First…" at bounding box center [248, 142] width 497 height 262
drag, startPoint x: 347, startPoint y: 147, endPoint x: 340, endPoint y: 174, distance: 27.8
click at [340, 174] on div "Check Abusive Listener" at bounding box center [341, 171] width 7 height 7
drag, startPoint x: 363, startPoint y: 125, endPoint x: 344, endPoint y: 140, distance: 24.3
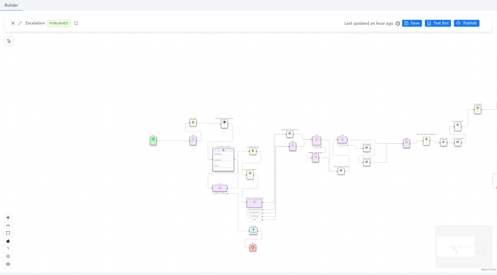
click at [344, 140] on div "Rule" at bounding box center [342, 140] width 9 height 7
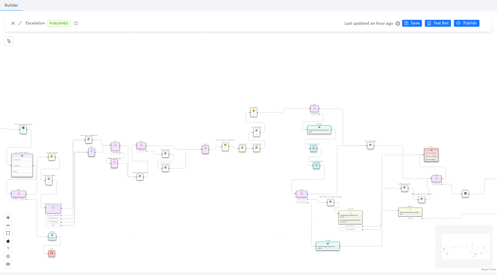
drag, startPoint x: 276, startPoint y: 114, endPoint x: 254, endPoint y: 110, distance: 22.8
click at [254, 110] on img at bounding box center [253, 111] width 3 height 3
drag, startPoint x: 316, startPoint y: 107, endPoint x: 280, endPoint y: 107, distance: 35.4
click at [280, 107] on div "Rule" at bounding box center [280, 109] width 9 height 7
drag, startPoint x: 322, startPoint y: 127, endPoint x: 288, endPoint y: 126, distance: 33.4
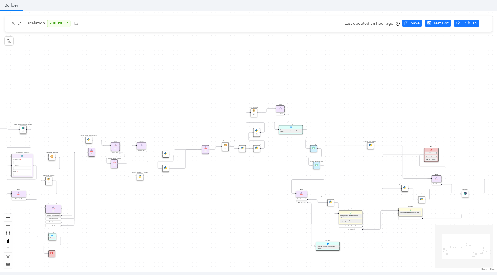
click at [288, 126] on div "Message Please wait while we try to connect you to an agent." at bounding box center [291, 130] width 24 height 9
drag, startPoint x: 314, startPoint y: 147, endPoint x: 286, endPoint y: 145, distance: 28.3
click at [286, 146] on div "Custom Integration" at bounding box center [288, 149] width 7 height 7
drag, startPoint x: 316, startPoint y: 164, endPoint x: 290, endPoint y: 163, distance: 25.9
click at [290, 163] on div "Custom Integration" at bounding box center [291, 165] width 7 height 7
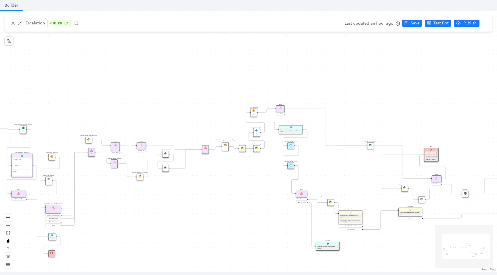
drag, startPoint x: 287, startPoint y: 149, endPoint x: 290, endPoint y: 146, distance: 4.1
click at [290, 146] on img at bounding box center [290, 145] width 3 height 3
drag, startPoint x: 301, startPoint y: 193, endPoint x: 289, endPoint y: 182, distance: 16.5
click at [289, 182] on img at bounding box center [290, 182] width 3 height 3
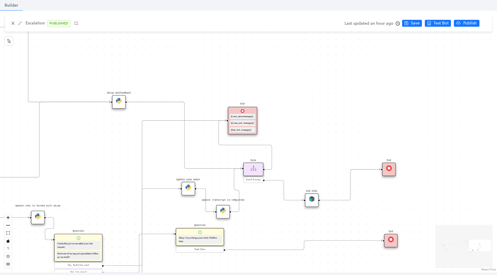
drag, startPoint x: 296, startPoint y: 162, endPoint x: 301, endPoint y: 58, distance: 104.2
click at [301, 58] on div "Data Table Start P Rule P IsAvailable Rule newContact Get Contact details First…" at bounding box center [248, 142] width 497 height 262
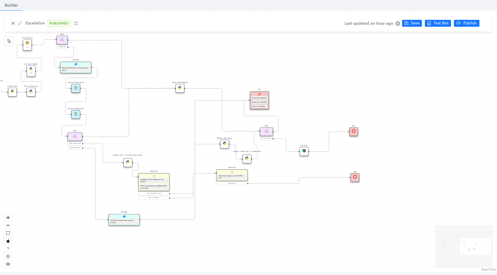
drag, startPoint x: 301, startPoint y: 58, endPoint x: 294, endPoint y: 82, distance: 25.4
click at [294, 82] on div "Data Table Start P Rule P IsAvailable Rule newContact Get Contact details First…" at bounding box center [248, 142] width 497 height 262
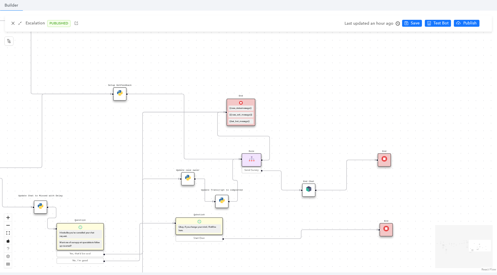
click at [222, 203] on img at bounding box center [222, 201] width 6 height 6
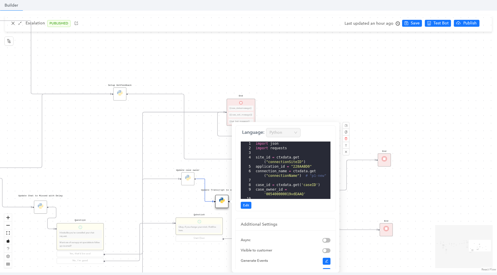
click at [198, 61] on div "Data Table Start P Rule P IsAvailable Rule newContact Get Contact details First…" at bounding box center [248, 142] width 497 height 262
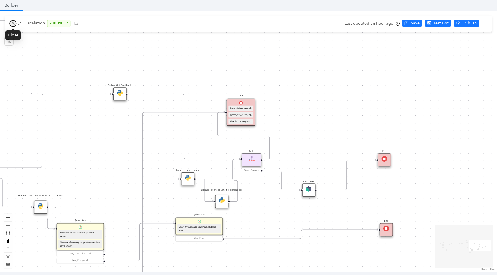
click at [11, 25] on icon "close" at bounding box center [13, 23] width 4 height 4
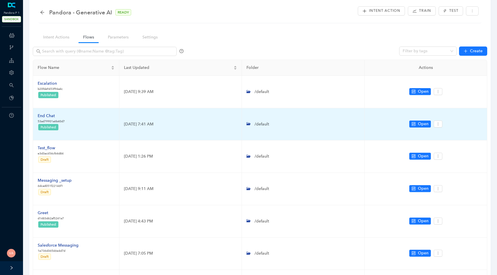
click at [45, 115] on div "End Chat" at bounding box center [51, 116] width 27 height 6
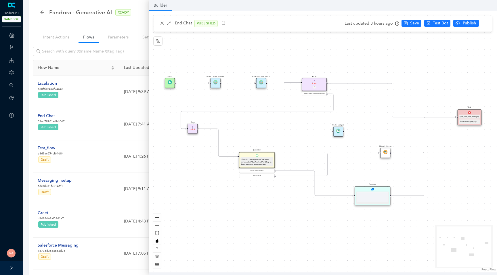
click at [193, 128] on img at bounding box center [193, 128] width 4 height 4
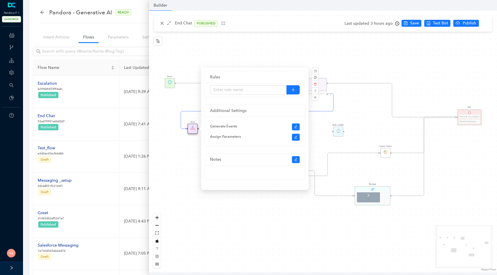
click at [178, 160] on div "Start End {{test_case_exit_message}} Thanks for stopping by! Rule P haveGetfeed…" at bounding box center [323, 142] width 348 height 262
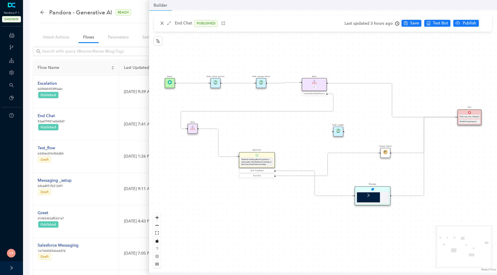
click at [376, 187] on div "Message" at bounding box center [373, 196] width 36 height 19
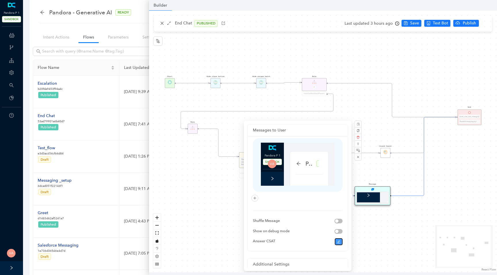
click at [337, 242] on icon "edit" at bounding box center [338, 242] width 3 height 3
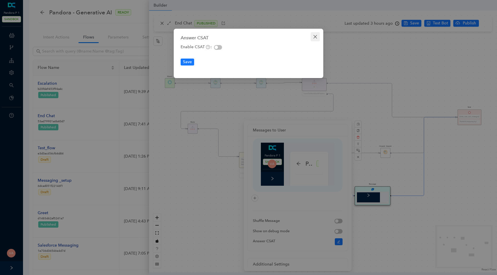
click at [313, 36] on icon "close" at bounding box center [315, 37] width 5 height 5
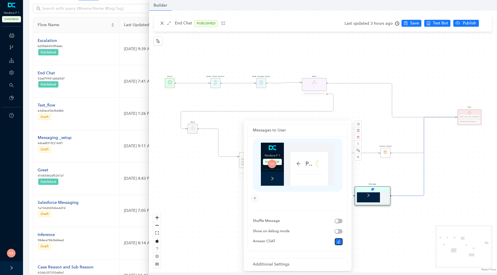
scroll to position [55, 0]
click at [224, 255] on div "Start End {{test_case_exit_message}} Thanks for stopping by! Rule P haveGetfeed…" at bounding box center [323, 142] width 348 height 262
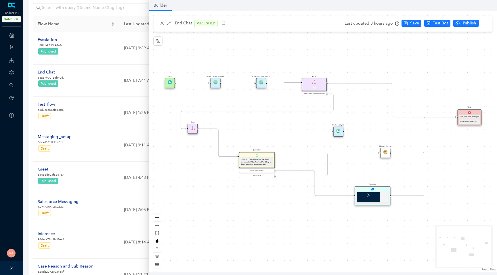
click at [368, 195] on icon "right" at bounding box center [368, 196] width 4 height 4
click at [383, 196] on div at bounding box center [386, 196] width 58 height 14
click at [366, 201] on div at bounding box center [368, 196] width 23 height 14
click at [371, 194] on div at bounding box center [386, 196] width 58 height 14
click at [377, 186] on div "Start End {{test_case_exit_message}} Thanks for stopping by! Rule P haveGetfeed…" at bounding box center [323, 142] width 348 height 262
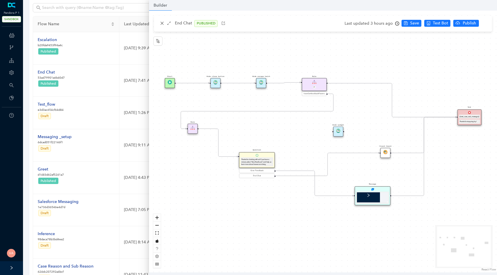
click at [373, 187] on div "Message" at bounding box center [373, 196] width 36 height 19
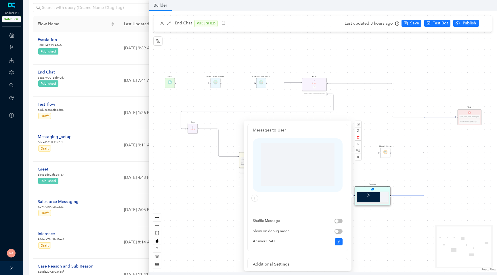
scroll to position [0, 0]
click at [452, 200] on div "Start End {{test_case_exit_message}} Thanks for stopping by! Rule P haveGetfeed…" at bounding box center [323, 142] width 348 height 262
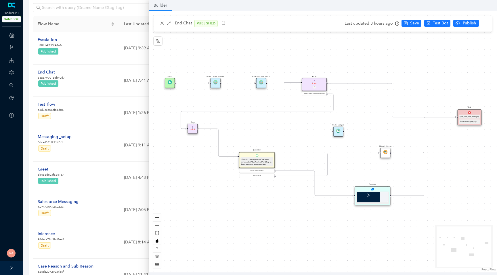
click at [372, 197] on div at bounding box center [368, 196] width 23 height 14
click at [384, 196] on icon "left" at bounding box center [385, 195] width 2 height 3
click at [373, 196] on div at bounding box center [368, 196] width 23 height 14
click at [380, 196] on div at bounding box center [386, 196] width 58 height 14
click at [373, 195] on div at bounding box center [368, 196] width 23 height 14
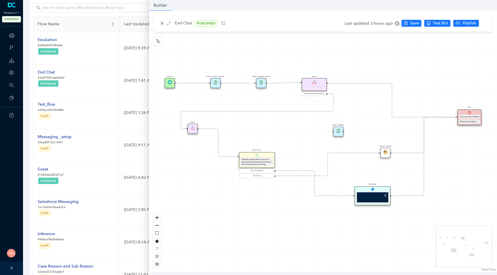
click at [377, 195] on div at bounding box center [386, 196] width 58 height 14
click at [372, 195] on div at bounding box center [368, 196] width 23 height 14
click at [379, 196] on div at bounding box center [386, 196] width 58 height 14
click at [367, 197] on icon "right" at bounding box center [368, 196] width 4 height 4
click at [379, 195] on div at bounding box center [386, 196] width 58 height 14
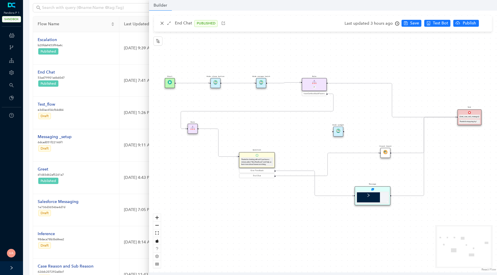
click at [366, 196] on div at bounding box center [368, 196] width 23 height 14
click at [382, 196] on div at bounding box center [386, 196] width 58 height 14
click at [370, 198] on div at bounding box center [368, 196] width 23 height 14
click at [386, 196] on icon "left" at bounding box center [386, 196] width 4 height 4
click at [368, 198] on icon "right" at bounding box center [368, 196] width 4 height 4
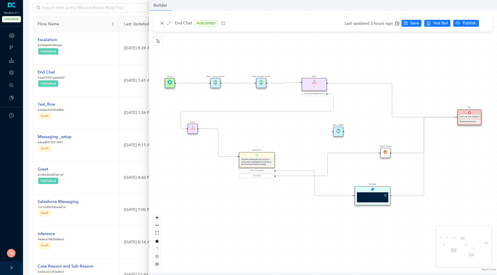
click at [384, 197] on icon "left" at bounding box center [386, 196] width 4 height 4
click at [369, 196] on icon "right" at bounding box center [368, 196] width 4 height 4
click at [382, 196] on div at bounding box center [386, 196] width 58 height 14
click at [368, 196] on icon "right" at bounding box center [368, 196] width 4 height 4
click at [382, 195] on div at bounding box center [386, 196] width 58 height 14
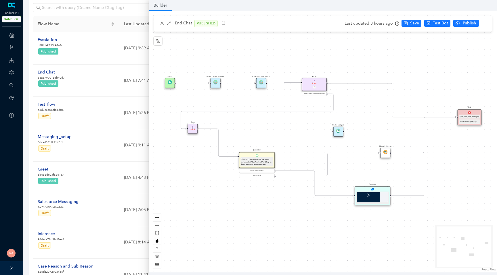
click at [369, 195] on icon "right" at bounding box center [369, 195] width 2 height 3
click at [385, 194] on icon "left" at bounding box center [386, 196] width 4 height 4
click at [368, 195] on icon "right" at bounding box center [368, 196] width 4 height 4
click at [384, 196] on icon "left" at bounding box center [385, 195] width 2 height 3
click at [369, 197] on icon "right" at bounding box center [368, 196] width 4 height 4
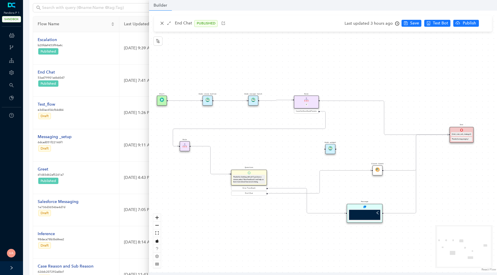
click at [366, 209] on div at bounding box center [364, 215] width 33 height 12
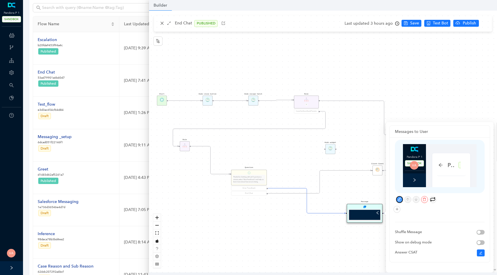
click at [399, 199] on icon "edit" at bounding box center [399, 200] width 4 height 4
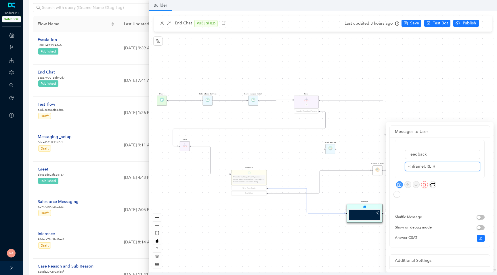
click at [422, 168] on input "{{ iframeURL }}" at bounding box center [442, 166] width 75 height 9
click at [426, 168] on input "{{ iframeURL }}" at bounding box center [442, 166] width 75 height 9
click at [421, 166] on input "{{ iframeURL }}" at bounding box center [442, 166] width 75 height 9
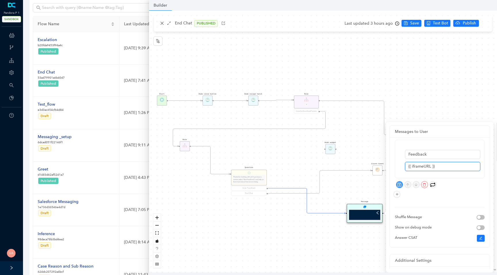
click at [421, 166] on input "{{ iframeURL }}" at bounding box center [442, 166] width 75 height 9
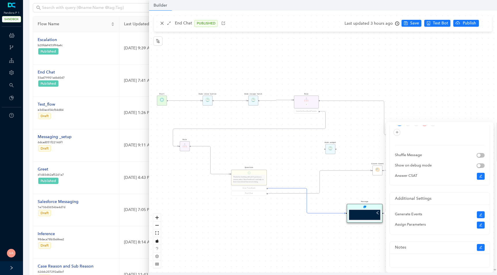
scroll to position [68, 0]
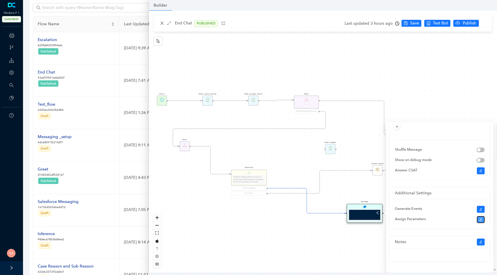
click at [481, 221] on icon "edit" at bounding box center [480, 219] width 3 height 3
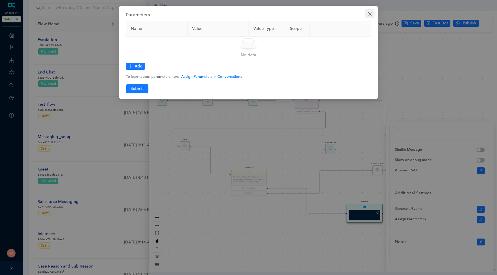
click at [370, 11] on button "Close" at bounding box center [369, 13] width 9 height 9
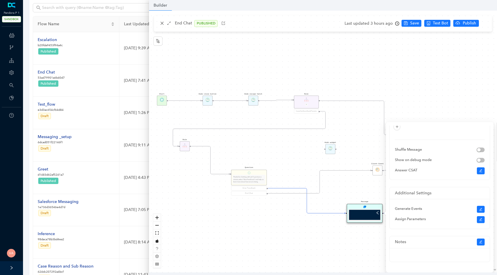
click at [429, 81] on div "Start End {{test_case_exit_message}} Thanks for stopping by! Rule P haveGetfeed…" at bounding box center [323, 142] width 348 height 262
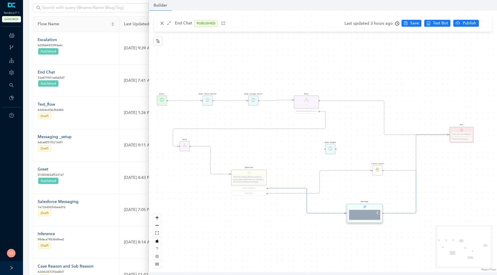
scroll to position [0, 0]
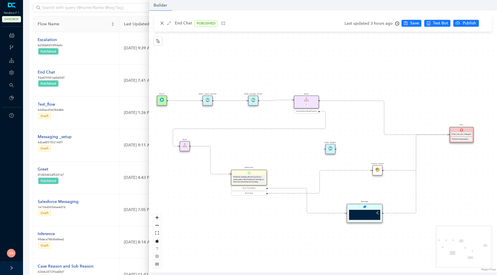
click at [373, 176] on div "Start End {{test_case_exit_message}} Thanks for stopping by! Rule P haveGetfeed…" at bounding box center [323, 142] width 348 height 262
click at [376, 173] on div "Client Event" at bounding box center [377, 171] width 10 height 10
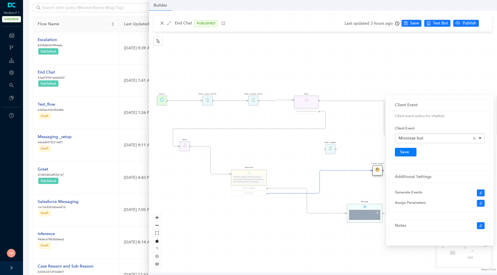
click at [334, 141] on div "Start End {{test_case_exit_message}} Thanks for stopping by! Rule P haveGetfeed…" at bounding box center [323, 142] width 348 height 262
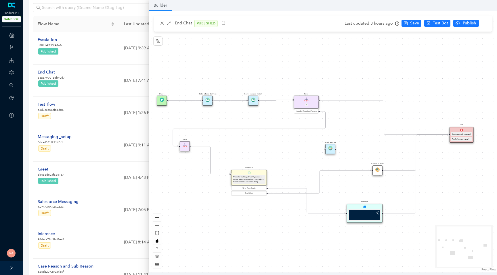
click at [360, 207] on div "Message" at bounding box center [365, 213] width 36 height 19
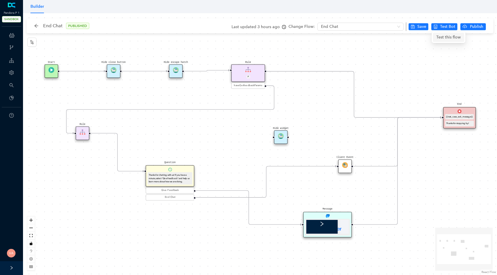
click at [444, 36] on span "Test this flow" at bounding box center [448, 37] width 24 height 6
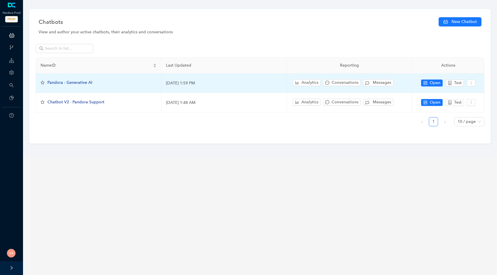
click at [73, 82] on span "Pandora - Generative AI" at bounding box center [69, 82] width 45 height 5
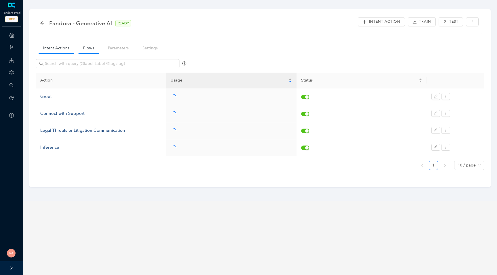
click at [85, 48] on link "Flows" at bounding box center [89, 48] width 20 height 11
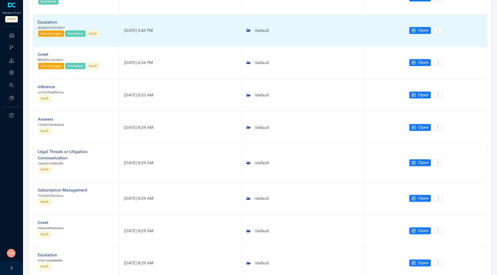
scroll to position [187, 0]
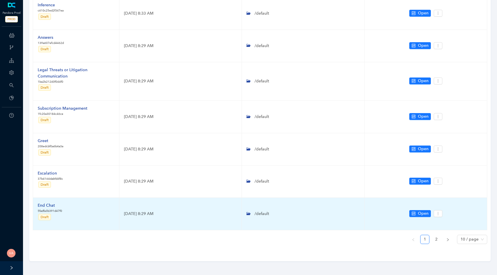
click at [44, 204] on div "End Chat" at bounding box center [50, 206] width 24 height 6
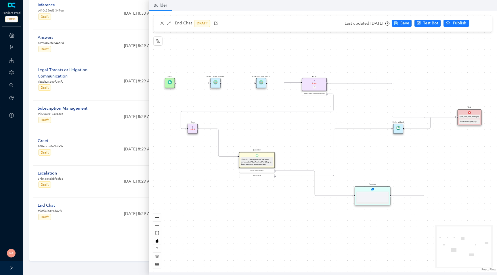
scroll to position [0, 0]
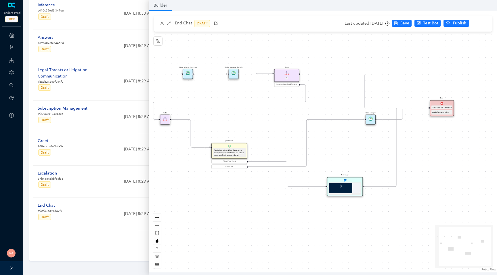
drag, startPoint x: 287, startPoint y: 198, endPoint x: 238, endPoint y: 177, distance: 53.6
click at [238, 177] on div "Start End {{test_case_exit_message}} Thanks for stopping by! Rule P haveGetfeed…" at bounding box center [323, 142] width 348 height 262
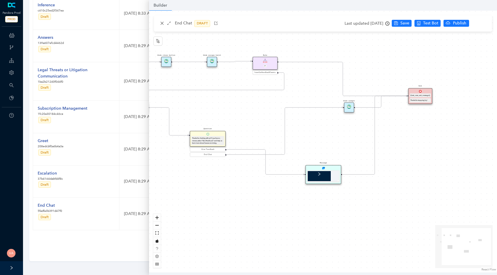
click at [324, 171] on div at bounding box center [323, 177] width 33 height 12
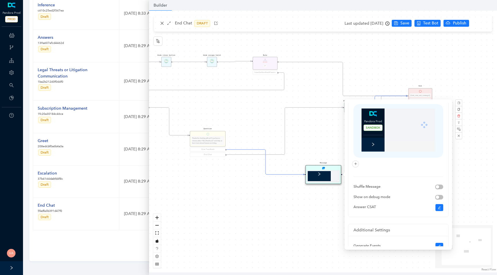
scroll to position [18, 0]
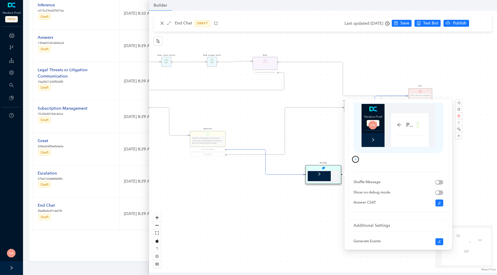
click at [356, 161] on icon "plus" at bounding box center [355, 159] width 3 height 3
click at [382, 163] on div at bounding box center [398, 133] width 90 height 66
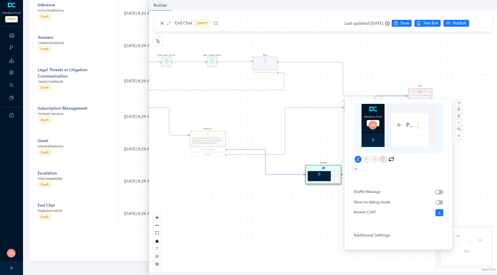
click at [395, 136] on div "Pandora - Generative AI READY Intent Action Train Test Intent Actions Flows Par…" at bounding box center [410, 156] width 38 height 87
click at [370, 128] on img at bounding box center [372, 125] width 9 height 9
click at [360, 160] on button "button" at bounding box center [358, 159] width 7 height 7
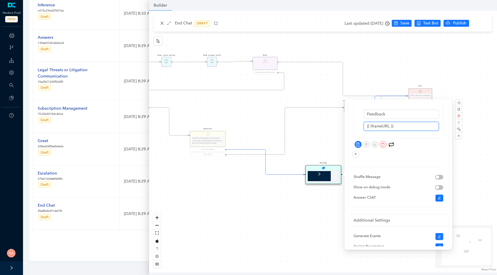
click at [386, 129] on input "{{ iframeURL }}" at bounding box center [400, 126] width 75 height 9
click at [331, 90] on div "Start End {{test_case_exit_message}} Thanks for stopping by! Rule P haveGetfeed…" at bounding box center [323, 142] width 348 height 262
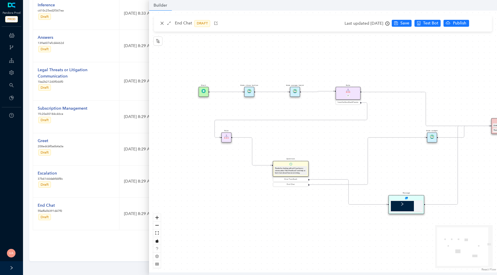
drag, startPoint x: 263, startPoint y: 108, endPoint x: 346, endPoint y: 135, distance: 87.5
click at [346, 135] on div "Start End {{test_case_exit_message}} Thanks for stopping by! Rule P haveGetfeed…" at bounding box center [323, 142] width 348 height 262
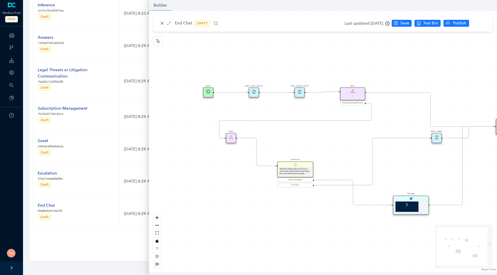
click at [296, 47] on div "Start End {{test_case_exit_message}} Thanks for stopping by! Rule P haveGetfeed…" at bounding box center [323, 142] width 348 height 262
click at [161, 23] on icon "close" at bounding box center [162, 23] width 4 height 4
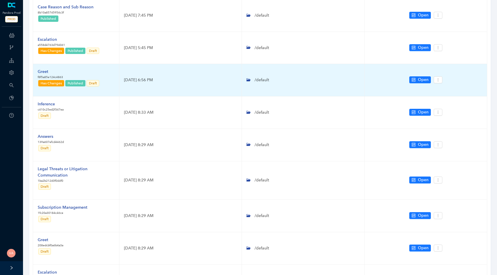
scroll to position [87, 0]
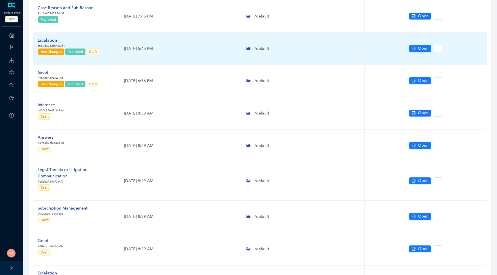
click at [53, 39] on div "Escalation" at bounding box center [69, 40] width 62 height 6
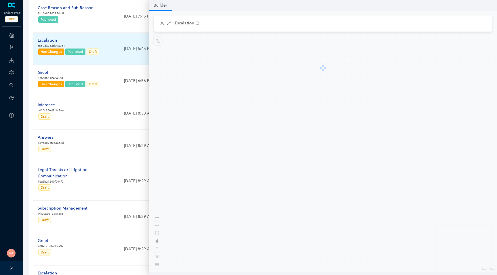
click at [133, 57] on td "March 27, 2025 5:45 PM" at bounding box center [180, 49] width 123 height 32
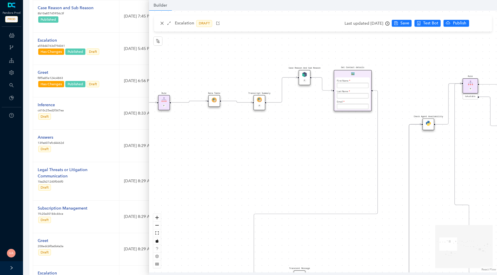
drag, startPoint x: 196, startPoint y: 111, endPoint x: 269, endPoint y: 135, distance: 77.6
click at [269, 135] on div "Rule P Start Rule P IsAvailable Rule newContact Get Contact details First Name …" at bounding box center [323, 142] width 348 height 262
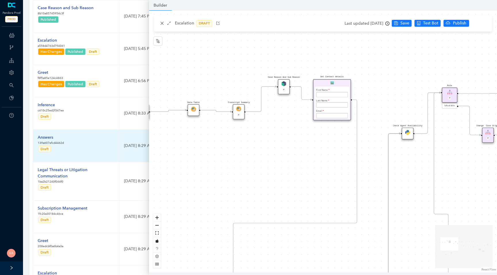
drag, startPoint x: 173, startPoint y: 140, endPoint x: 135, endPoint y: 141, distance: 38.9
click at [136, 142] on body "Pandora Prod PROD ChatBots & Ticket Automations Webhooks Guide Account Search P…" at bounding box center [248, 50] width 497 height 275
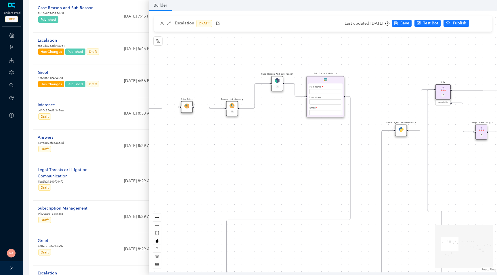
click at [262, 162] on div "Rule P Start Rule P IsAvailable Rule newContact Get Contact details First Name …" at bounding box center [323, 142] width 348 height 262
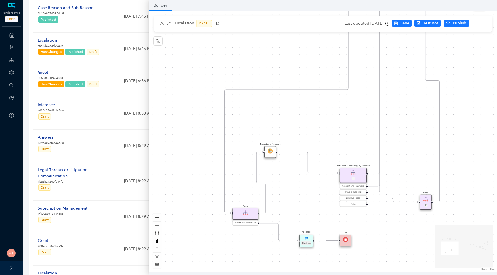
drag, startPoint x: 301, startPoint y: 167, endPoint x: 252, endPoint y: 51, distance: 125.7
click at [253, 51] on div "Rule P Start Rule P IsAvailable Rule newContact Get Contact details First Name …" at bounding box center [323, 142] width 348 height 262
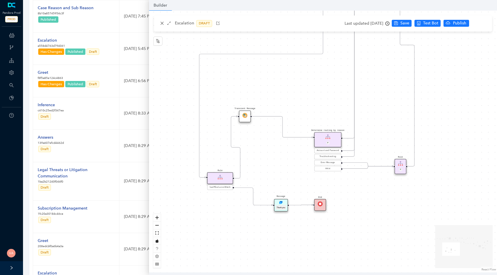
drag, startPoint x: 288, startPoint y: 163, endPoint x: 311, endPoint y: 111, distance: 56.7
click at [311, 111] on div "Rule P Start Rule P IsAvailable Rule newContact Get Contact details First Name …" at bounding box center [323, 142] width 348 height 262
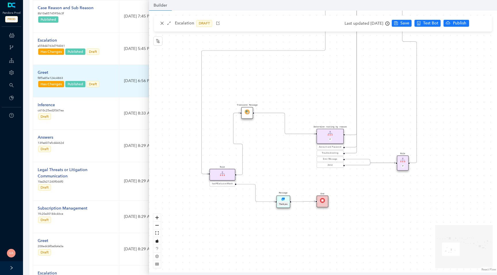
click at [45, 72] on div "Greet" at bounding box center [69, 73] width 62 height 6
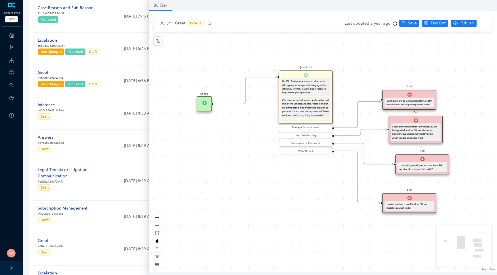
click at [410, 202] on div "I can tell you how to use Pandora. Tell me what do you want to do?" at bounding box center [409, 206] width 50 height 10
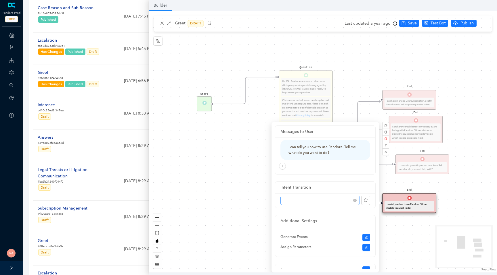
scroll to position [28, 0]
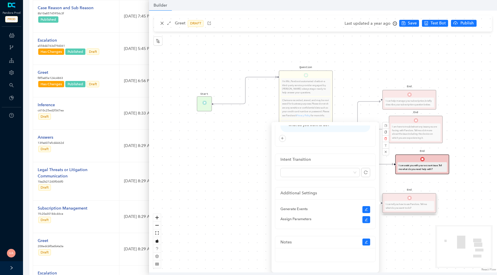
click at [416, 165] on div "End I can assist you with your account issue. Tell me what do you need help wit…" at bounding box center [422, 165] width 54 height 20
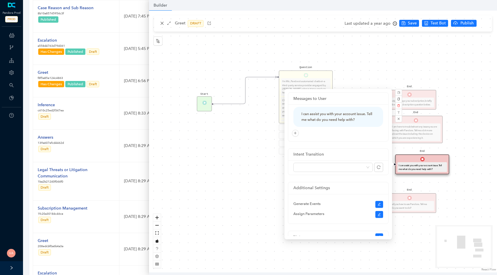
click at [429, 133] on div "End I am here to troubleshoot any issues you are facing with Pandora. Tell me a…" at bounding box center [416, 130] width 54 height 28
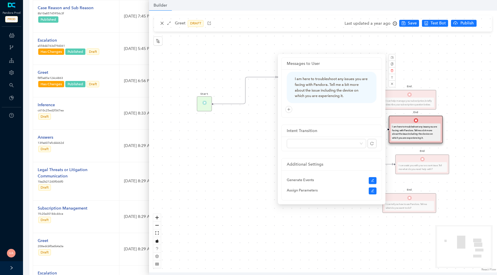
click at [216, 175] on div "Start Question I'm Mic, Pandora's automated chatbot—a third-party service provi…" at bounding box center [323, 142] width 348 height 262
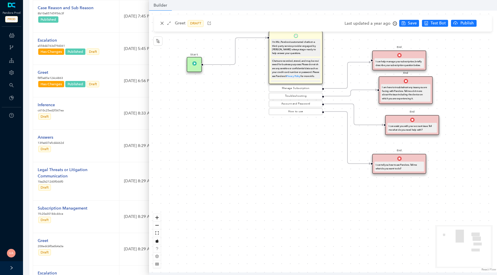
click at [403, 163] on div "I can tell you how to use Pandora. Tell me what do you want to do?" at bounding box center [399, 166] width 47 height 7
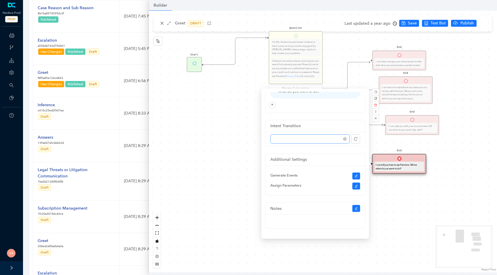
scroll to position [0, 0]
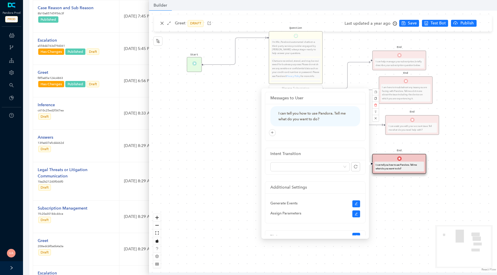
click at [456, 156] on div "Start Question I'm Mic, Pandora's automated chatbot—a third-party service provi…" at bounding box center [323, 142] width 348 height 262
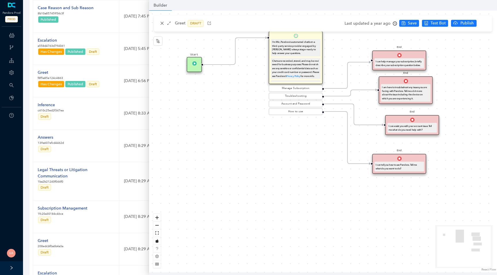
click at [421, 128] on div "I can assist you with your account issue. Tell me what do you need help with?" at bounding box center [411, 127] width 47 height 7
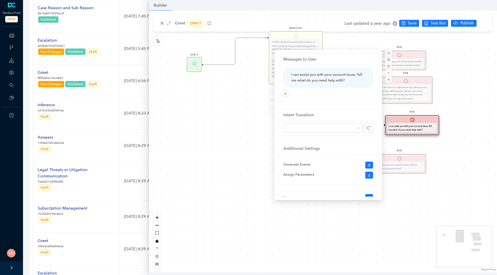
click at [403, 80] on div "End I am here to troubleshoot any issues you are facing with Pandora. Tell me a…" at bounding box center [406, 90] width 54 height 28
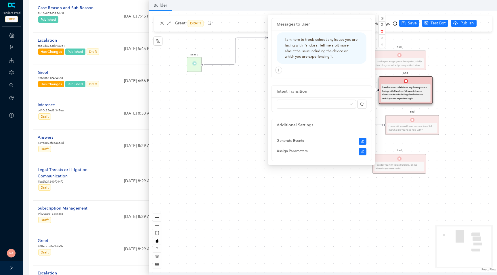
click at [414, 66] on div "End I can help manage your subscription, briefly describe your subscription que…" at bounding box center [399, 61] width 54 height 20
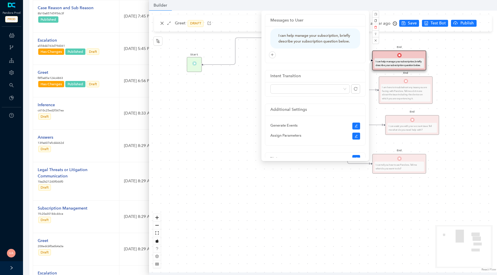
click at [446, 56] on div "Start Question I'm Mic, Pandora's automated chatbot—a third-party service provi…" at bounding box center [323, 142] width 348 height 262
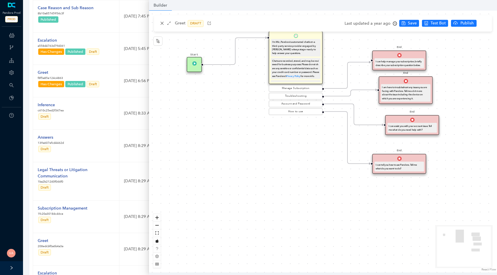
click at [382, 59] on div "I can help manage your subscription, briefly describe your subscription questio…" at bounding box center [399, 63] width 50 height 10
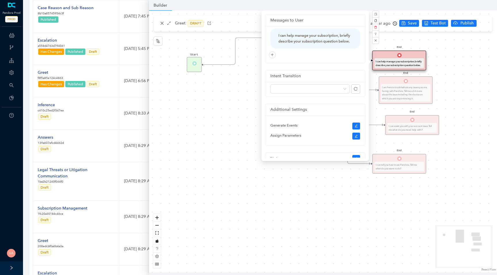
click at [228, 100] on div "Start Question I'm Mic, Pandora's automated chatbot—a third-party service provi…" at bounding box center [323, 142] width 348 height 262
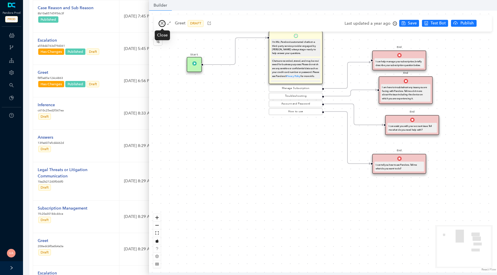
click at [165, 22] on button "button" at bounding box center [162, 23] width 7 height 7
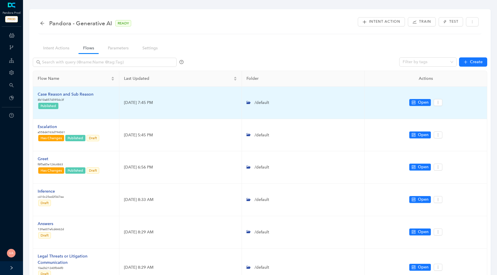
click at [85, 94] on div "Case Reason and Sub Reason" at bounding box center [66, 94] width 56 height 6
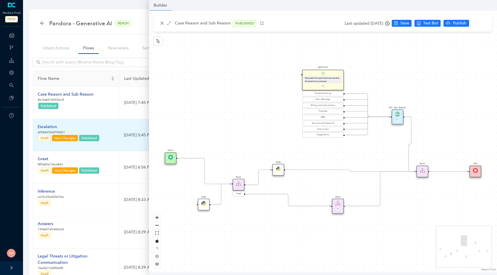
click at [87, 120] on td "Escalation a558d4763d794061 Draft Has Changes Published" at bounding box center [76, 135] width 86 height 32
click at [45, 126] on div "Escalation" at bounding box center [69, 127] width 62 height 6
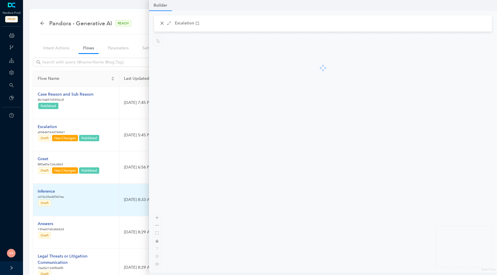
click at [49, 190] on div "Inference" at bounding box center [51, 192] width 26 height 6
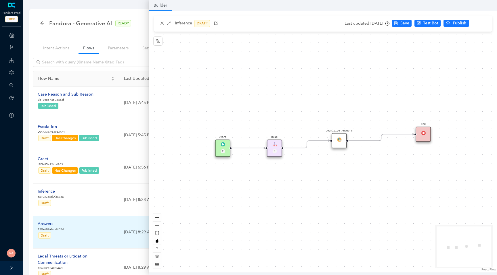
click at [44, 221] on td "Answers 139a607efcd4462d Draft" at bounding box center [76, 233] width 86 height 32
click at [48, 224] on div "Answers" at bounding box center [51, 224] width 26 height 6
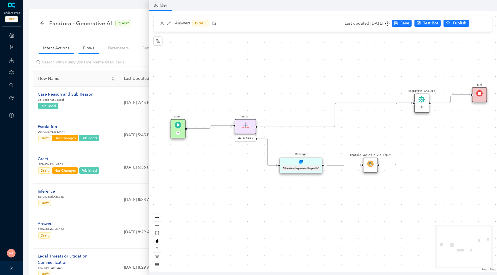
click at [58, 50] on link "Intent Actions" at bounding box center [56, 48] width 35 height 11
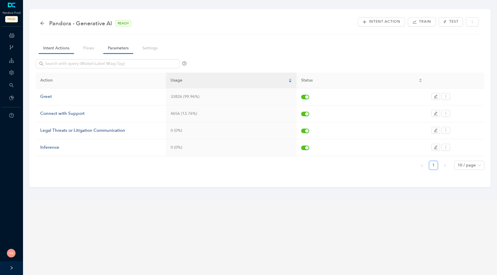
click at [121, 49] on link "Parameters" at bounding box center [118, 48] width 30 height 11
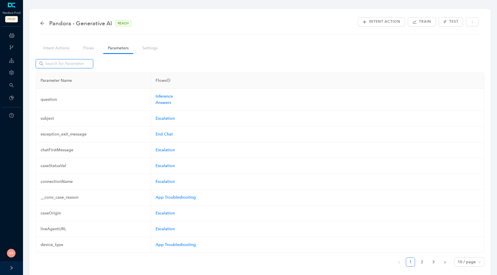
click at [74, 64] on input "text" at bounding box center [65, 64] width 40 height 6
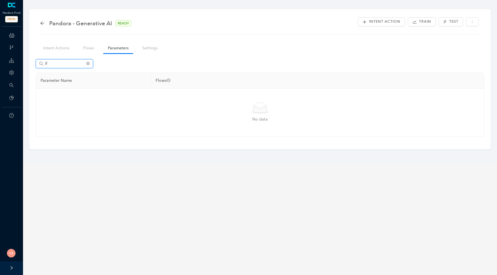
type input "i"
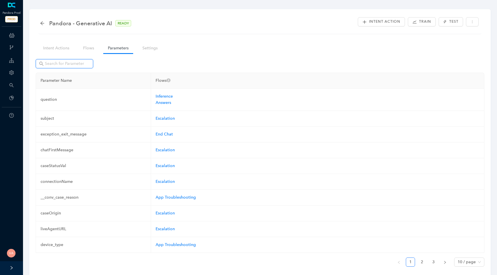
type input "f"
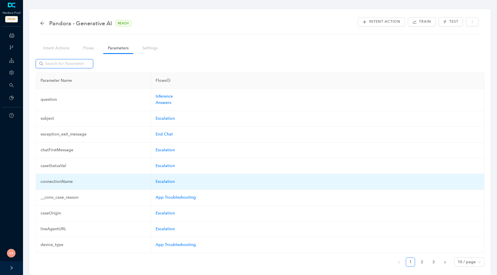
scroll to position [23, 0]
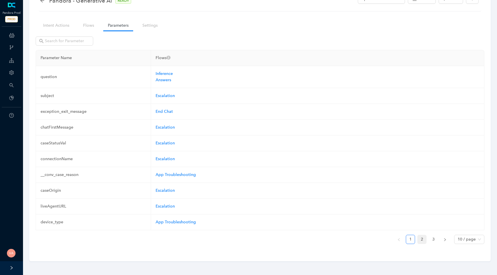
click at [424, 240] on link "2" at bounding box center [422, 240] width 9 height 9
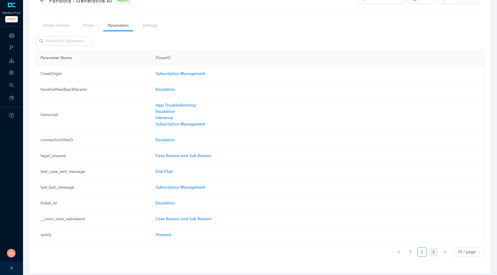
click at [432, 253] on link "3" at bounding box center [433, 252] width 9 height 9
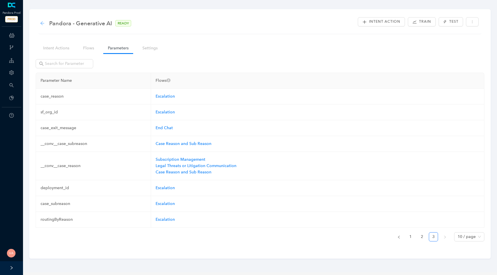
click at [42, 24] on icon "arrow-left" at bounding box center [42, 23] width 4 height 4
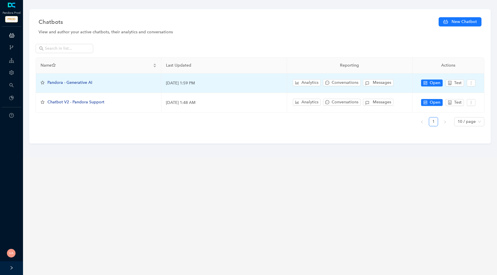
click at [64, 84] on span "Pandora - Generative AI" at bounding box center [69, 82] width 45 height 5
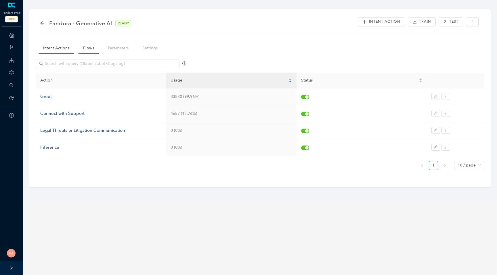
click at [91, 49] on link "Flows" at bounding box center [89, 48] width 20 height 11
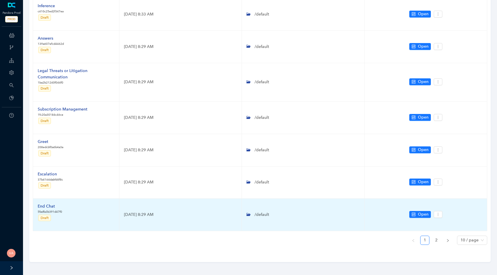
scroll to position [187, 0]
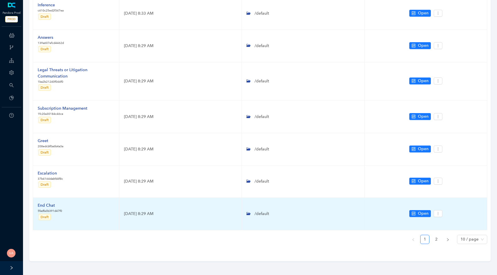
click at [46, 206] on div "End Chat" at bounding box center [50, 206] width 24 height 6
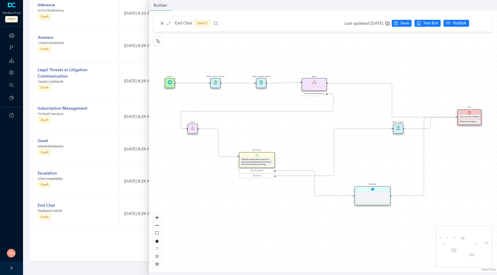
scroll to position [0, 0]
click at [389, 25] on icon "clock-circle" at bounding box center [387, 24] width 4 height 4
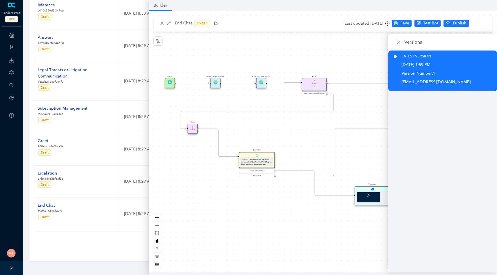
click at [333, 52] on div "Start End {{test_case_exit_message}} Thanks for stopping by! Rule P haveGetfeed…" at bounding box center [323, 142] width 348 height 262
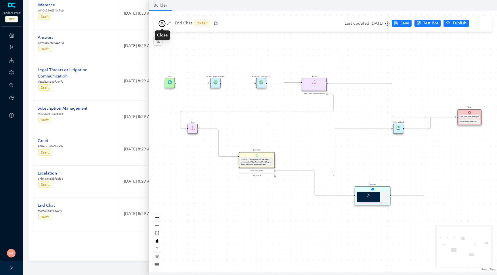
click at [164, 25] on icon "close" at bounding box center [162, 23] width 4 height 4
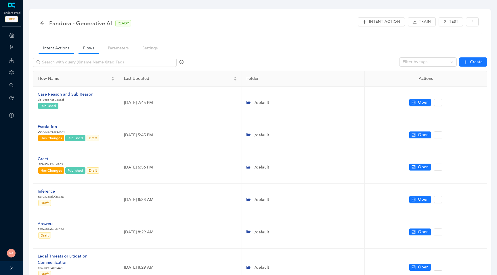
click at [61, 48] on link "Intent Actions" at bounding box center [56, 48] width 35 height 11
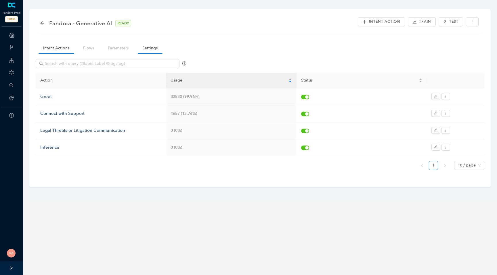
click at [150, 49] on link "Settings" at bounding box center [150, 48] width 24 height 11
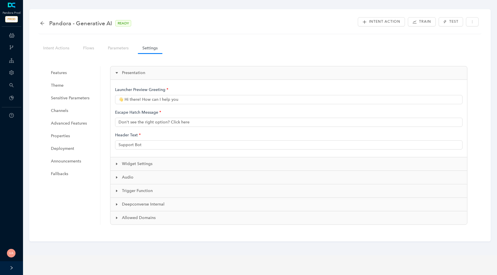
type input "👋 Hi there! How can I help you?"
type input "Pandora Support"
click at [384, 26] on button "Intent Action" at bounding box center [381, 21] width 47 height 9
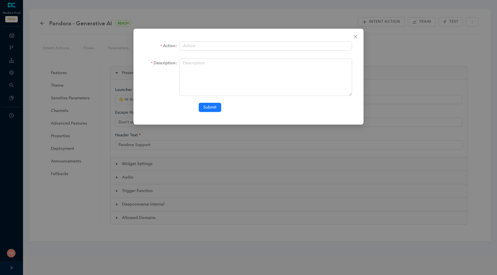
click at [104, 35] on div "Action Description Submit" at bounding box center [248, 137] width 497 height 275
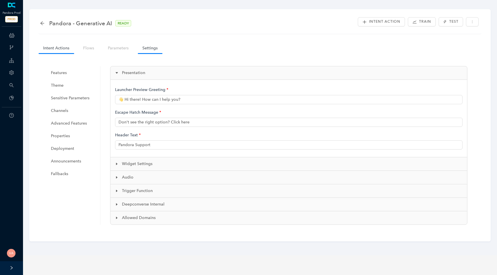
click at [51, 47] on link "Intent Actions" at bounding box center [56, 48] width 35 height 11
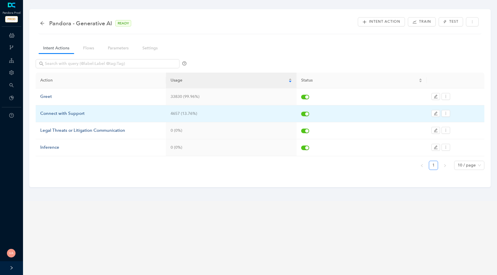
click at [188, 116] on div "4657 (13.76%)" at bounding box center [231, 114] width 121 height 6
click at [187, 115] on div "4657 (13.76%)" at bounding box center [231, 114] width 121 height 6
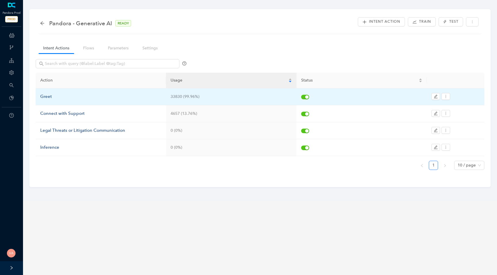
click at [186, 96] on div "33830 (99.96%)" at bounding box center [231, 97] width 121 height 6
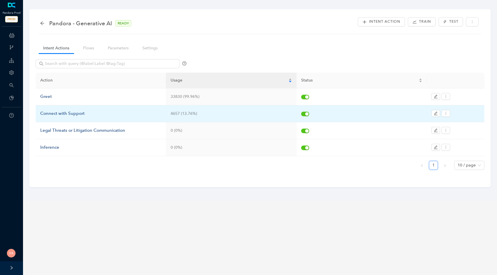
click at [186, 115] on div "4657 (13.76%)" at bounding box center [231, 114] width 121 height 6
click at [221, 115] on div "4657 (13.76%)" at bounding box center [231, 114] width 121 height 6
drag, startPoint x: 221, startPoint y: 115, endPoint x: 175, endPoint y: 108, distance: 46.5
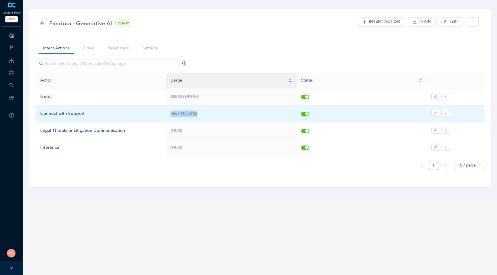
click at [175, 108] on td "4657 (13.76%)" at bounding box center [231, 114] width 130 height 17
click at [70, 112] on div "Connect with Support" at bounding box center [100, 113] width 121 height 7
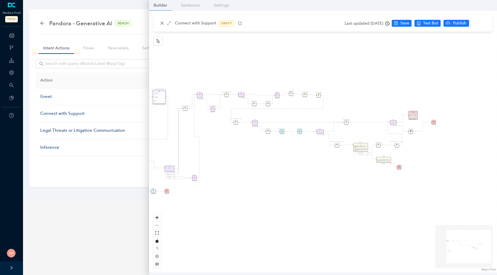
drag, startPoint x: 386, startPoint y: 153, endPoint x: 270, endPoint y: 153, distance: 115.9
click at [271, 153] on div "Rule P Start Rule P IsAvailable Rule newContact Get Contact details First Name …" at bounding box center [323, 142] width 348 height 262
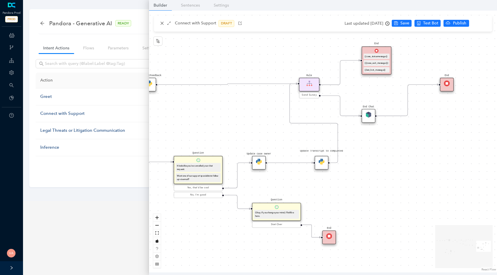
click at [369, 117] on img at bounding box center [368, 115] width 6 height 6
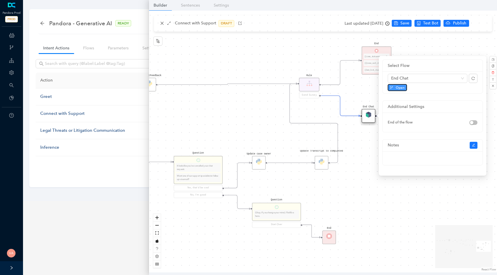
click at [396, 86] on span "Open" at bounding box center [400, 87] width 9 height 5
click at [393, 216] on div "Rule P Start Rule P IsAvailable Rule newContact Get Contact details First Name …" at bounding box center [323, 142] width 348 height 262
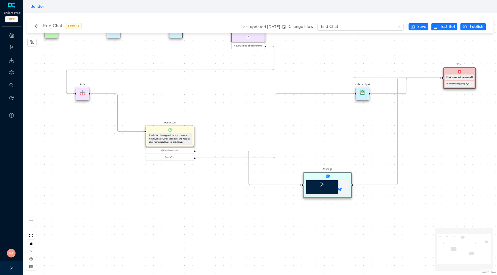
drag, startPoint x: 329, startPoint y: 164, endPoint x: 328, endPoint y: 125, distance: 39.4
click at [329, 125] on div "Start End {{test_case_exit_message}} Thanks for stopping by! Rule P haveGetfeed…" at bounding box center [260, 144] width 474 height 262
click at [327, 176] on img at bounding box center [327, 177] width 4 height 4
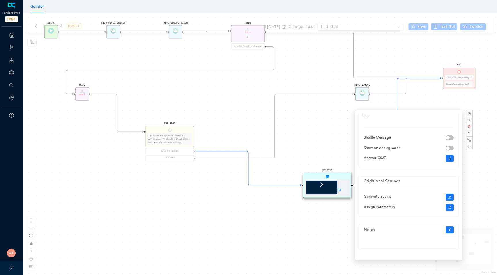
click at [319, 182] on icon "right" at bounding box center [317, 184] width 4 height 4
click at [331, 177] on div "Message" at bounding box center [327, 186] width 49 height 26
click at [325, 180] on div at bounding box center [327, 188] width 45 height 17
click at [334, 179] on div "Message" at bounding box center [327, 186] width 49 height 26
click at [319, 188] on div at bounding box center [335, 184] width 58 height 14
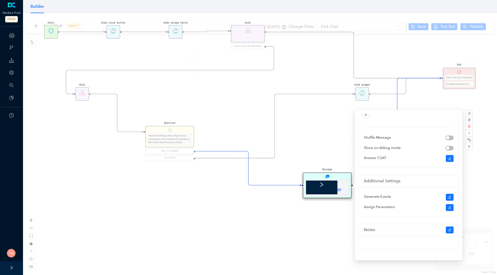
click at [324, 181] on div at bounding box center [317, 184] width 23 height 14
click at [348, 177] on div "Message" at bounding box center [327, 186] width 49 height 26
click at [346, 194] on div at bounding box center [327, 188] width 45 height 17
click at [336, 185] on icon "left" at bounding box center [334, 184] width 4 height 4
click at [334, 188] on div "Builder" at bounding box center [333, 187] width 8 height 13
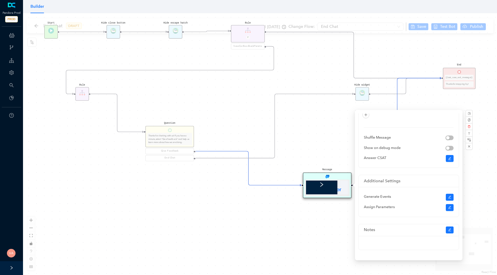
click at [324, 178] on div "Message" at bounding box center [327, 186] width 49 height 26
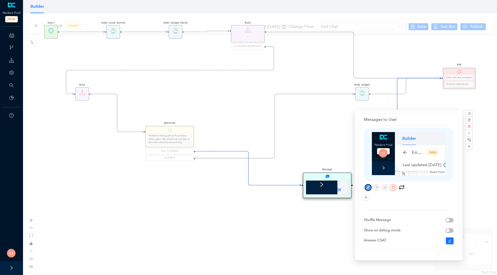
click at [368, 185] on button "button" at bounding box center [368, 187] width 7 height 7
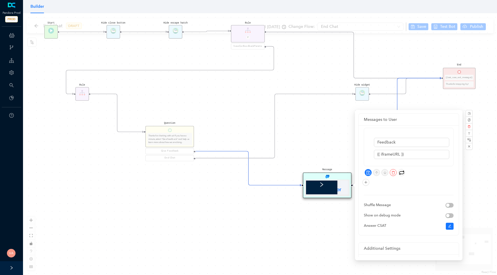
click at [470, 166] on div "Start End {{test_case_exit_message}} Thanks for stopping by! Rule P haveGetfeed…" at bounding box center [260, 144] width 474 height 262
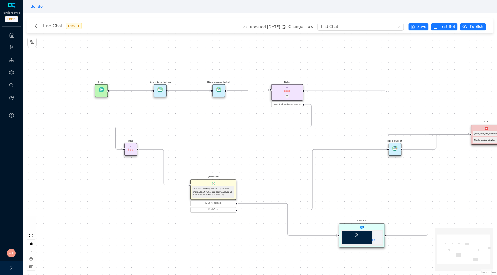
drag, startPoint x: 330, startPoint y: 166, endPoint x: 365, endPoint y: 106, distance: 69.5
click at [365, 106] on div "Start End {{test_case_exit_message}} Thanks for stopping by! Rule P haveGetfeed…" at bounding box center [260, 144] width 474 height 262
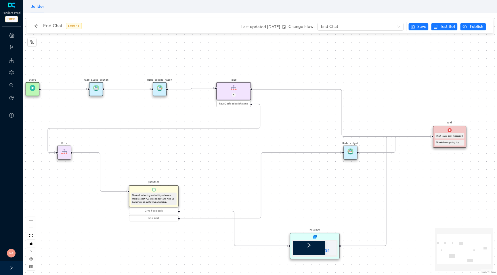
drag, startPoint x: 365, startPoint y: 106, endPoint x: 319, endPoint y: 106, distance: 46.6
click at [319, 106] on div "Start End {{test_case_exit_message}} Thanks for stopping by! Rule P haveGetfeed…" at bounding box center [260, 144] width 474 height 262
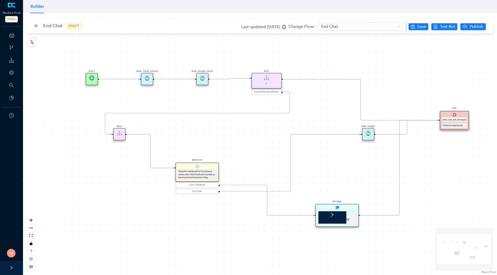
drag, startPoint x: 320, startPoint y: 114, endPoint x: 302, endPoint y: 120, distance: 18.6
click at [302, 120] on div "Start End {{test_case_exit_message}} Thanks for stopping by! Rule P haveGetfeed…" at bounding box center [260, 144] width 474 height 262
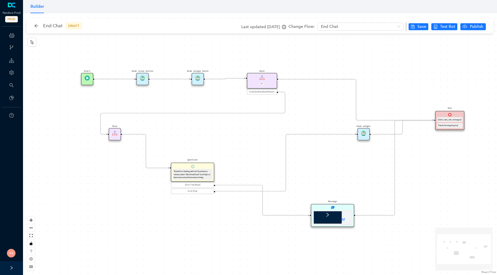
click at [238, 59] on div "Start End {{test_case_exit_message}} Thanks for stopping by! Rule P haveGetfeed…" at bounding box center [260, 144] width 474 height 262
click at [192, 50] on div "Start End {{test_case_exit_message}} Thanks for stopping by! Rule P haveGetfeed…" at bounding box center [260, 144] width 474 height 262
